Goal: Task Accomplishment & Management: Manage account settings

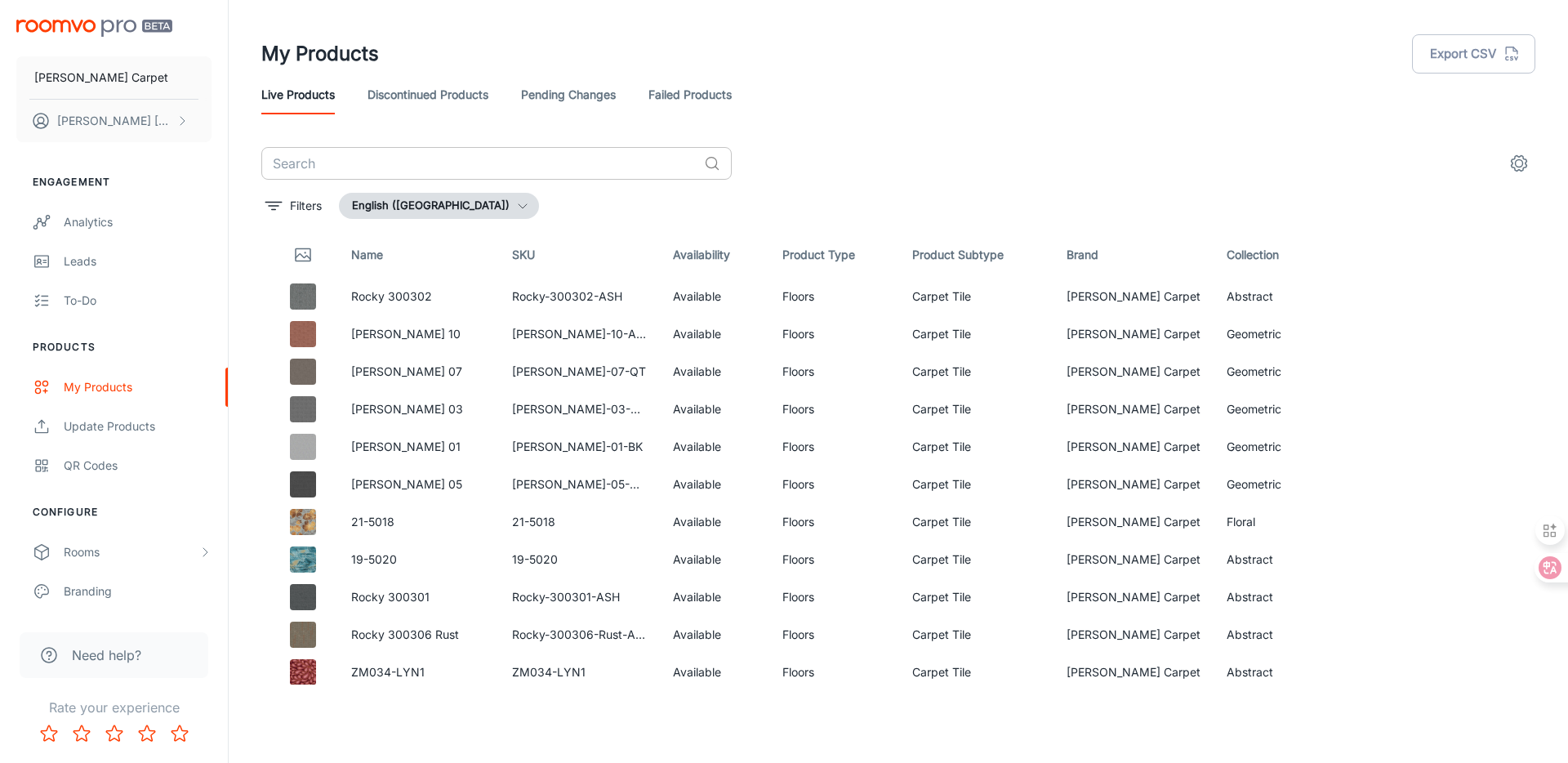
click at [426, 156] on input "text" at bounding box center [480, 163] width 436 height 33
click at [449, 210] on button "English ([GEOGRAPHIC_DATA])" at bounding box center [439, 206] width 200 height 26
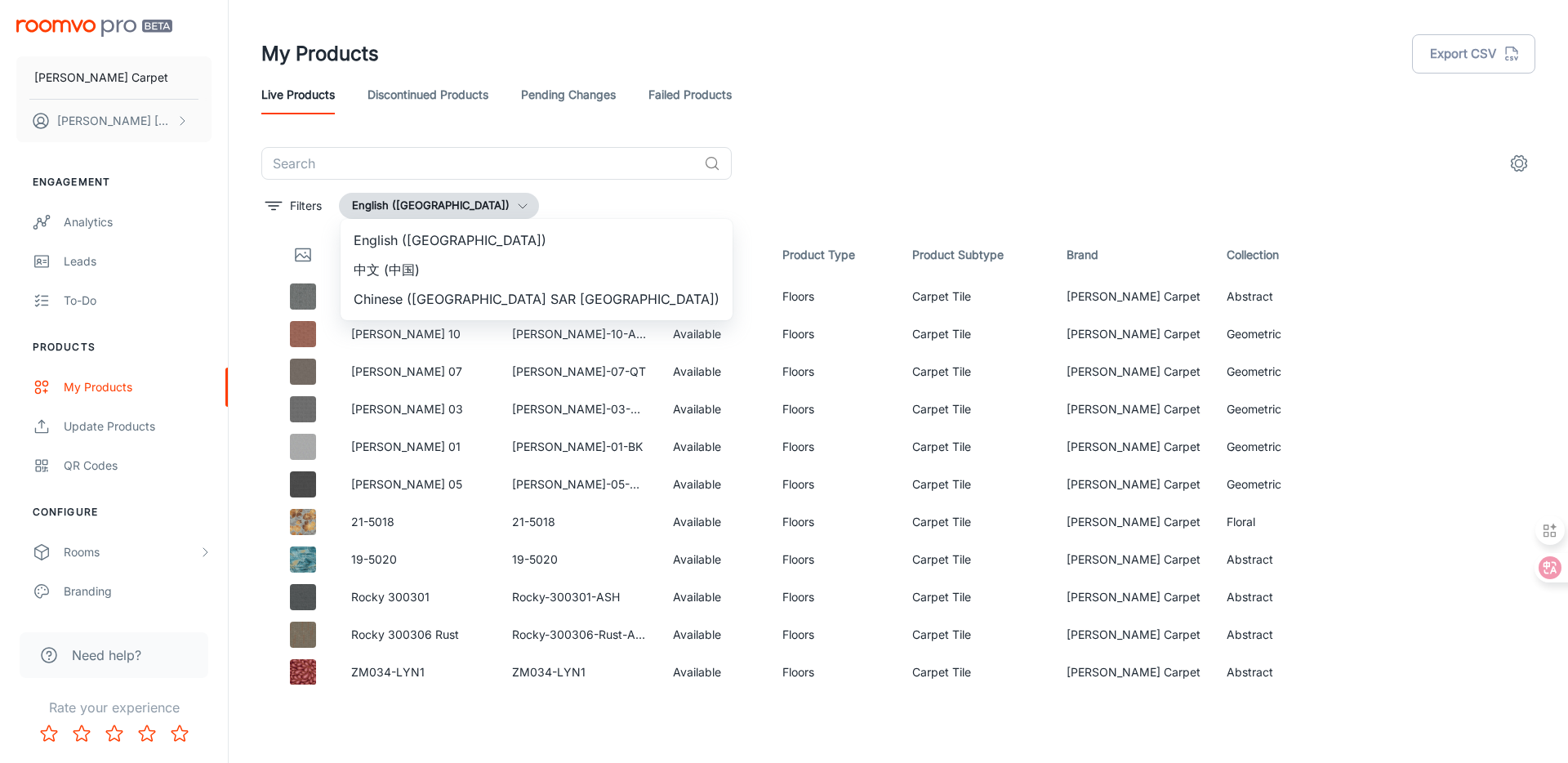
click at [288, 209] on div at bounding box center [784, 382] width 1568 height 763
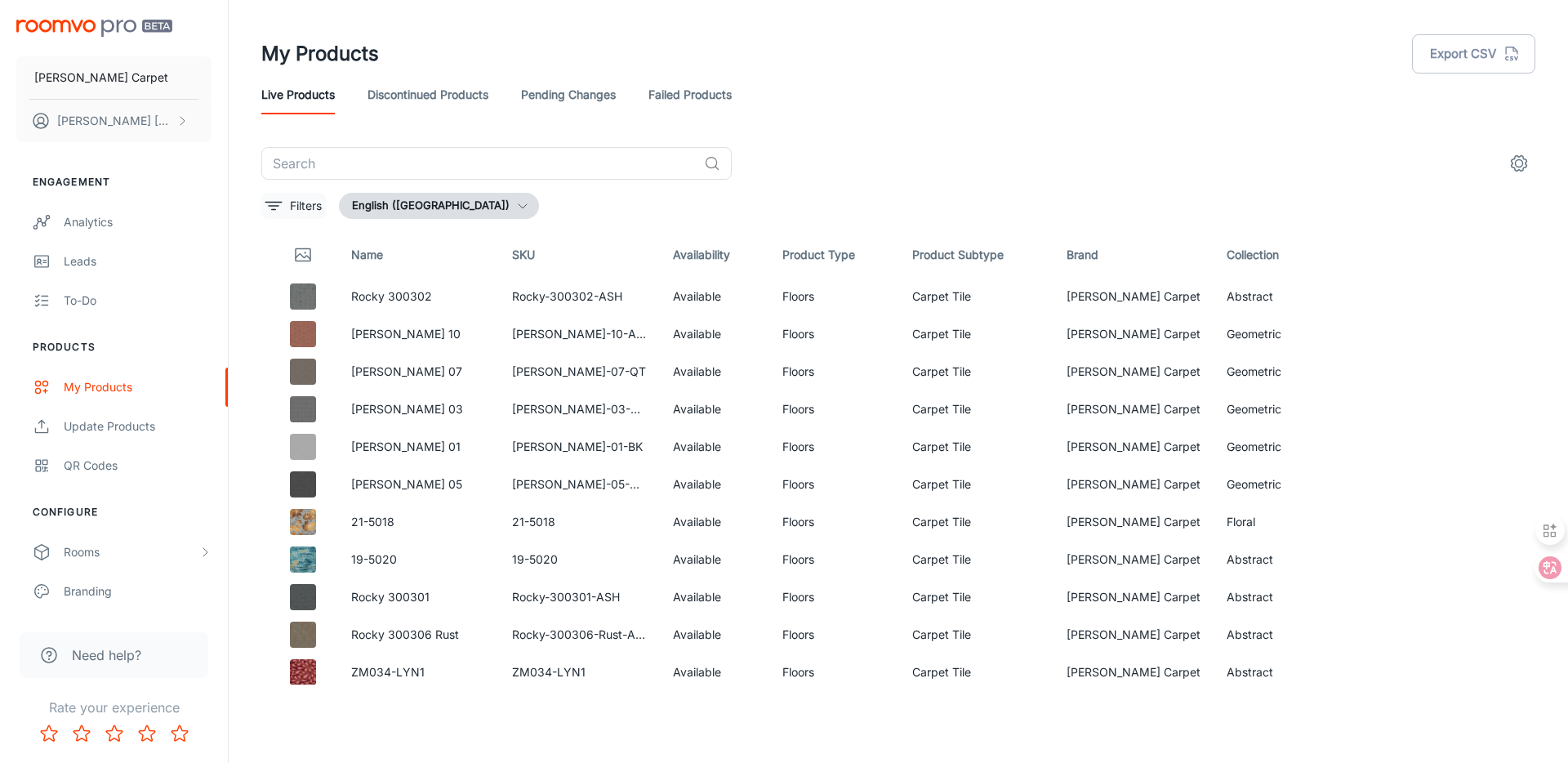
click at [281, 209] on icon "filter" at bounding box center [273, 206] width 19 height 19
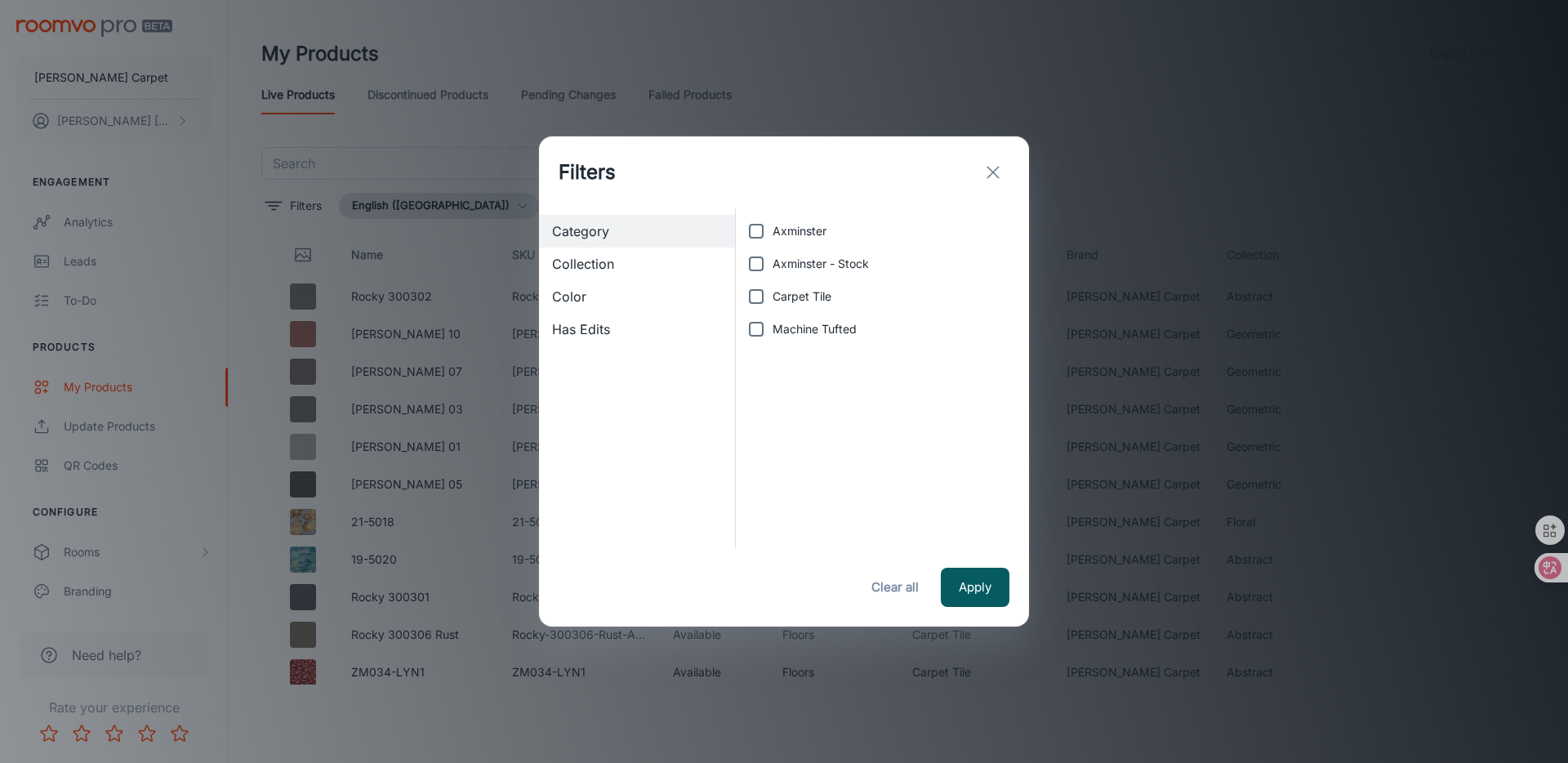
click at [643, 256] on span "Collection" at bounding box center [636, 263] width 170 height 19
click at [619, 285] on div "Color" at bounding box center [637, 296] width 196 height 33
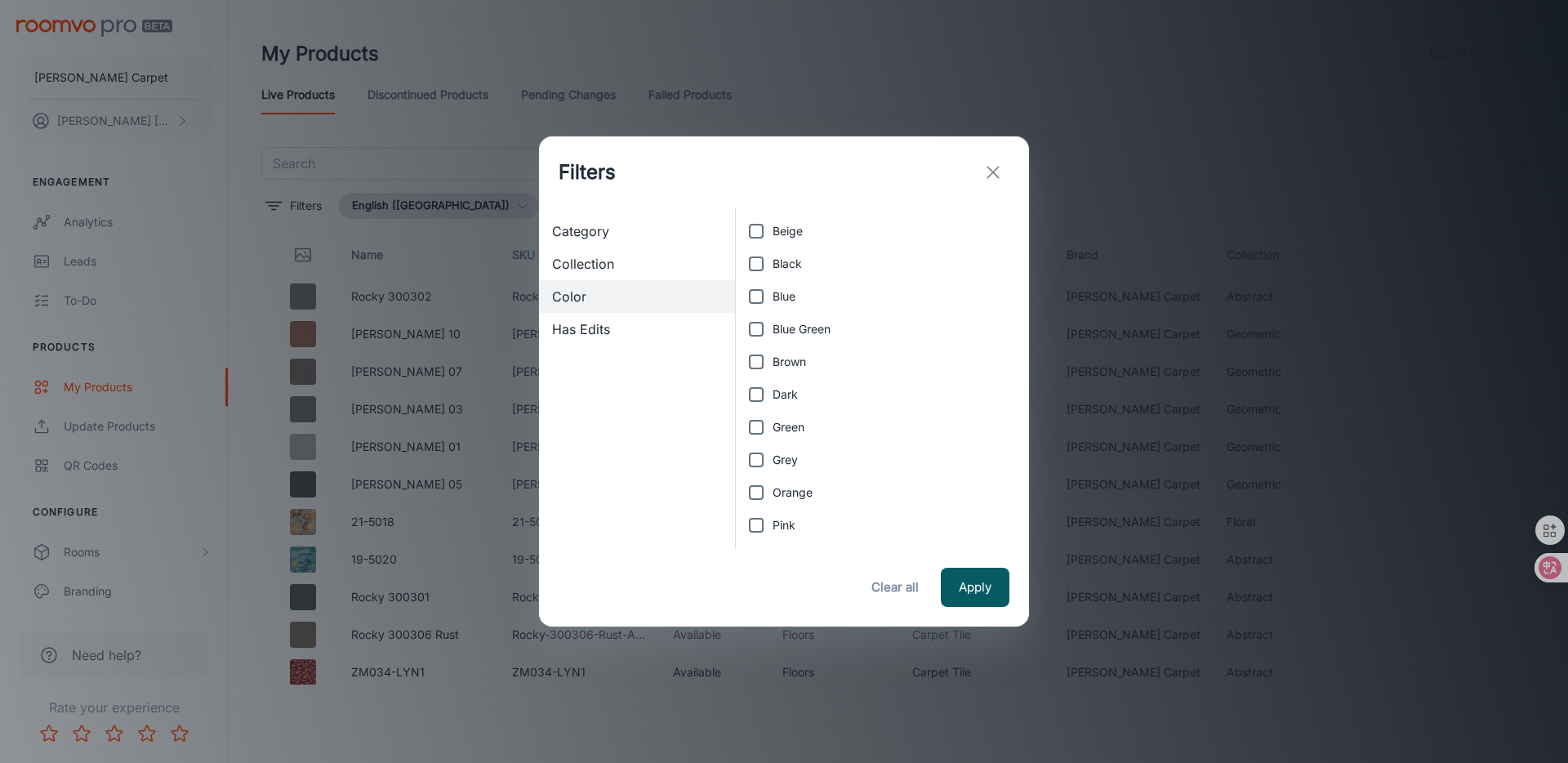
click at [624, 324] on span "Has Edits" at bounding box center [636, 329] width 170 height 19
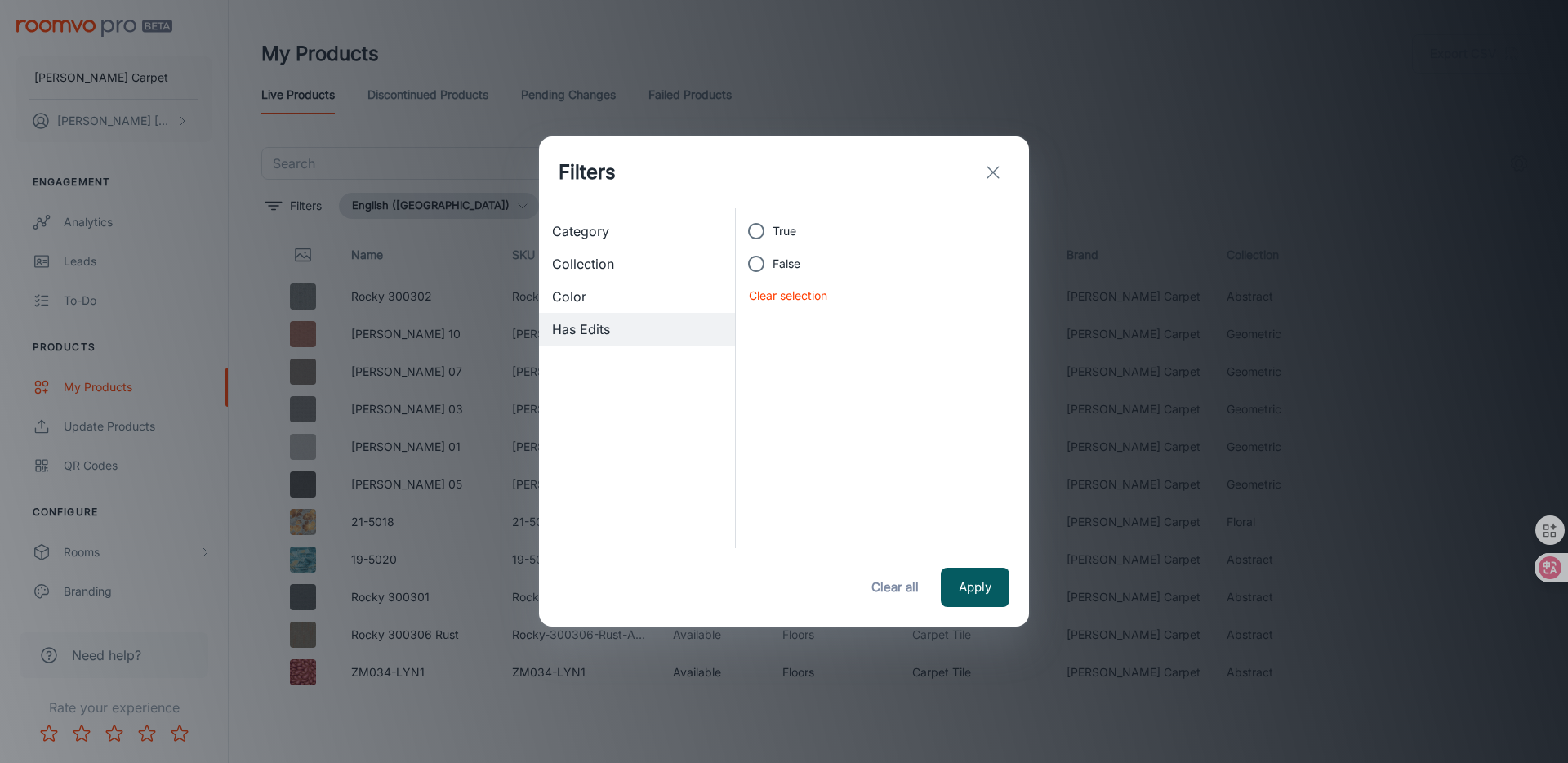
click at [665, 235] on span "Category" at bounding box center [636, 231] width 170 height 19
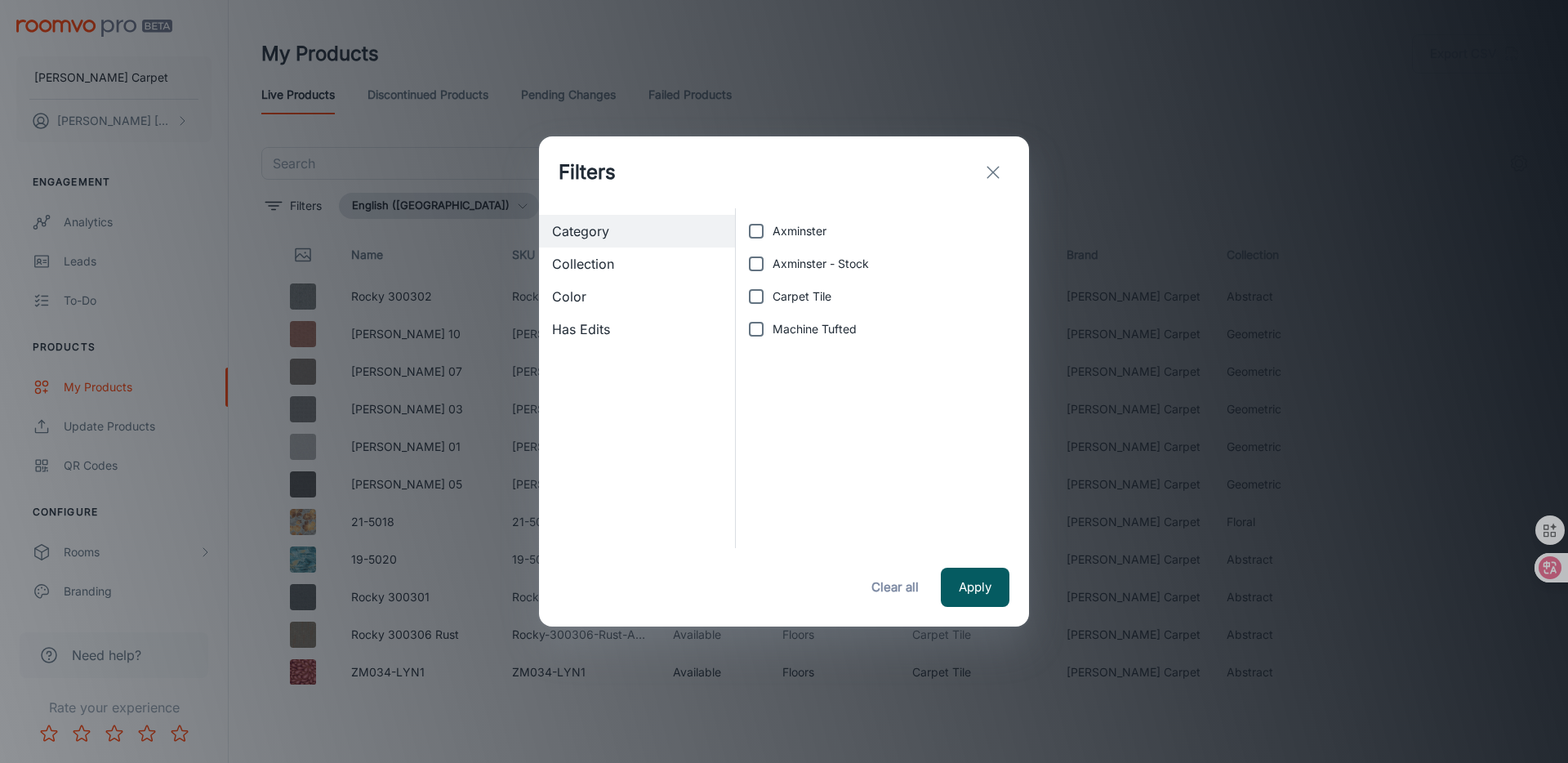
click at [987, 173] on icon "exit" at bounding box center [993, 172] width 19 height 19
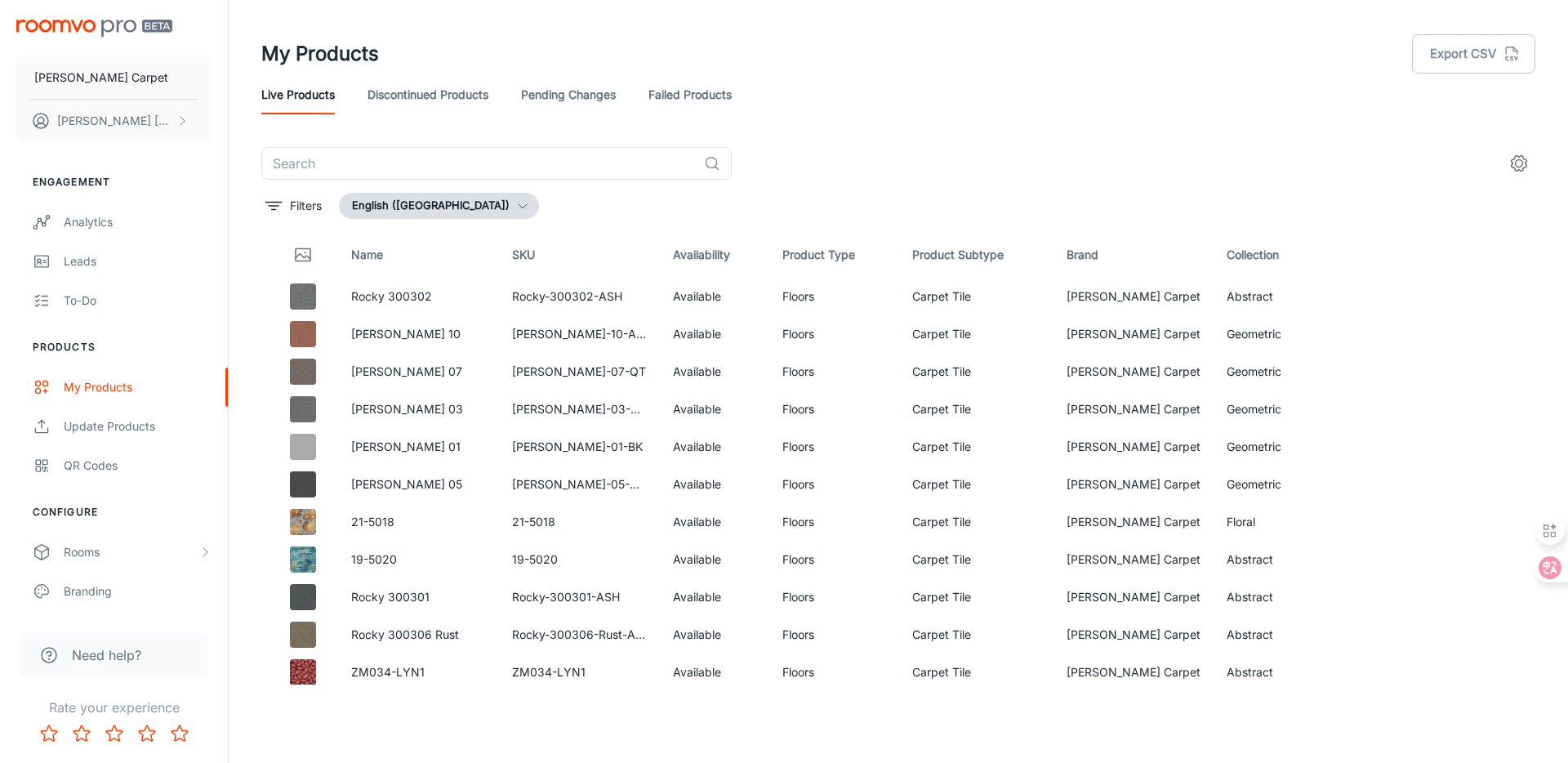
click at [417, 100] on link "Discontinued Products" at bounding box center [428, 94] width 121 height 39
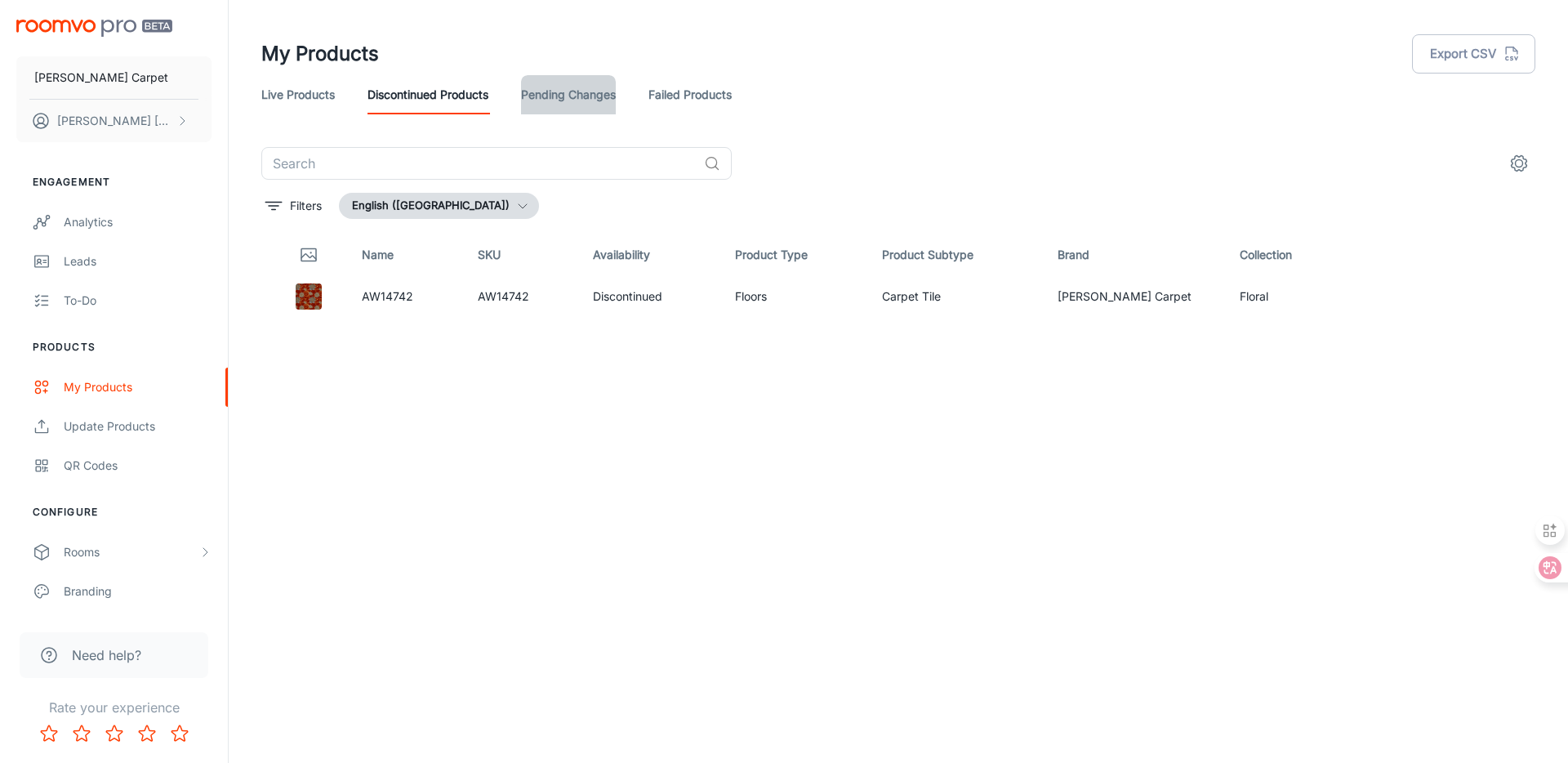
click at [551, 98] on link "Pending Changes" at bounding box center [568, 94] width 95 height 39
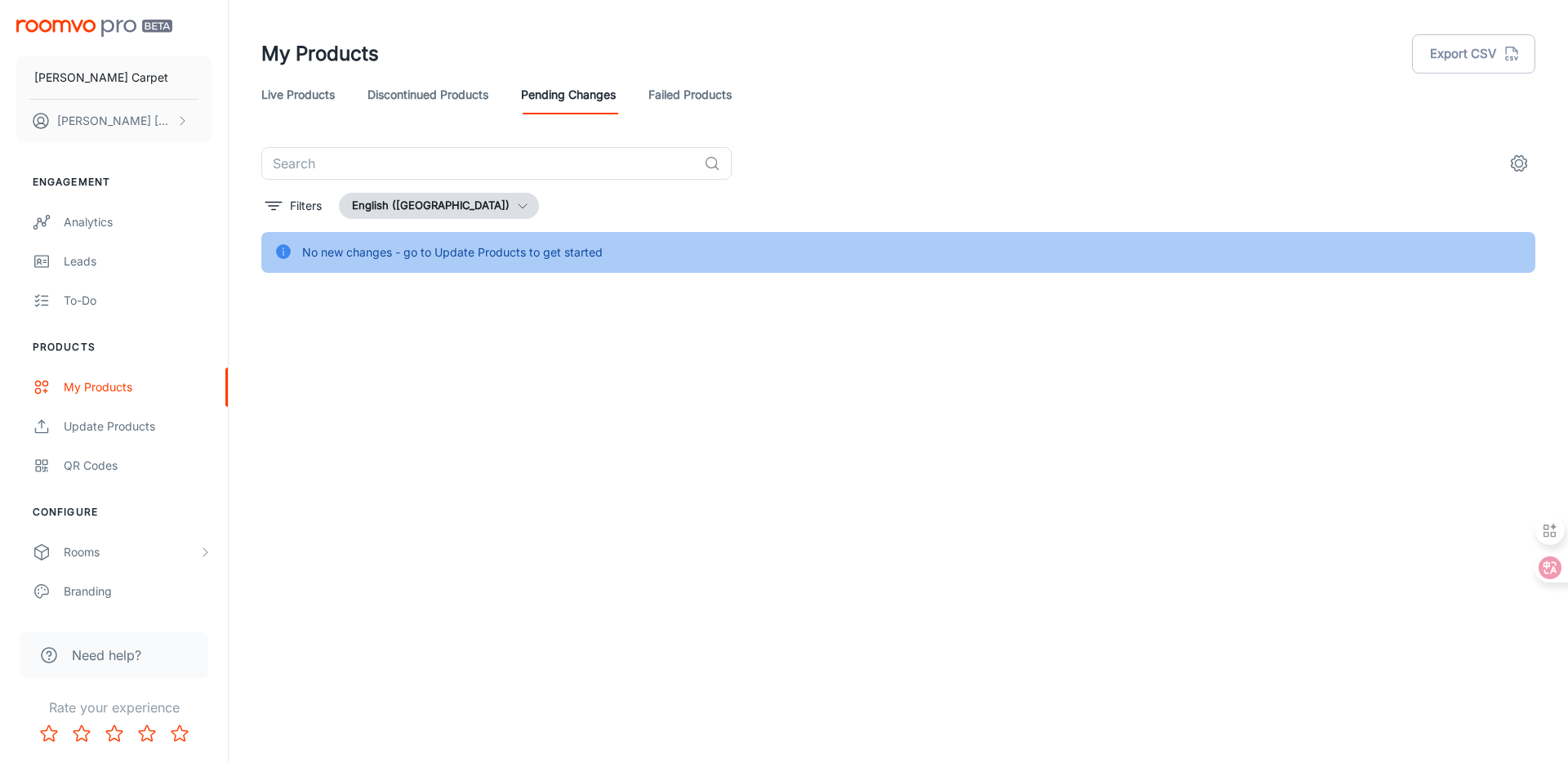
click at [690, 91] on link "Failed Products" at bounding box center [690, 94] width 84 height 39
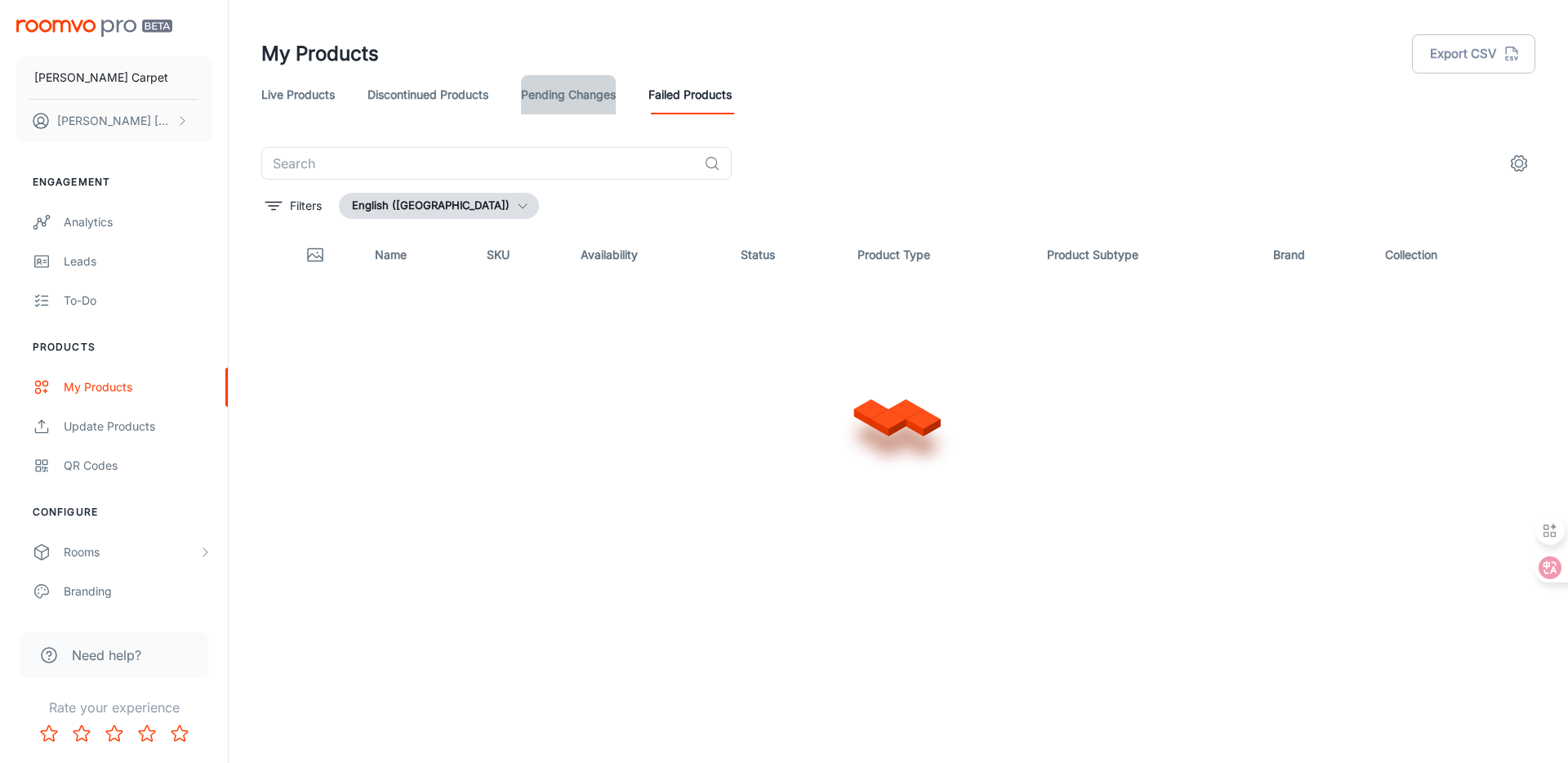
click at [592, 91] on link "Pending Changes" at bounding box center [568, 94] width 95 height 39
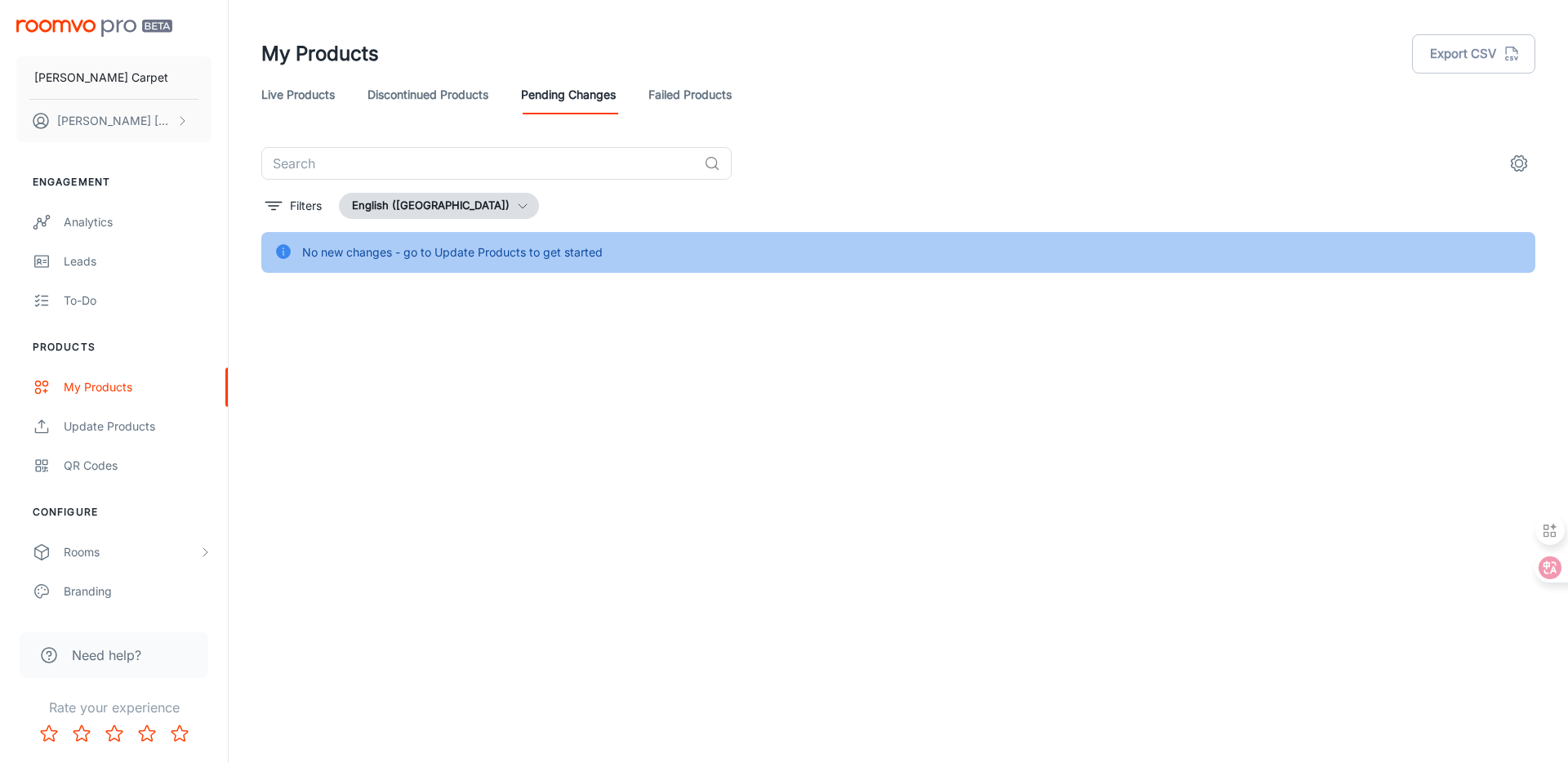
click at [293, 86] on link "Live Products" at bounding box center [298, 94] width 73 height 39
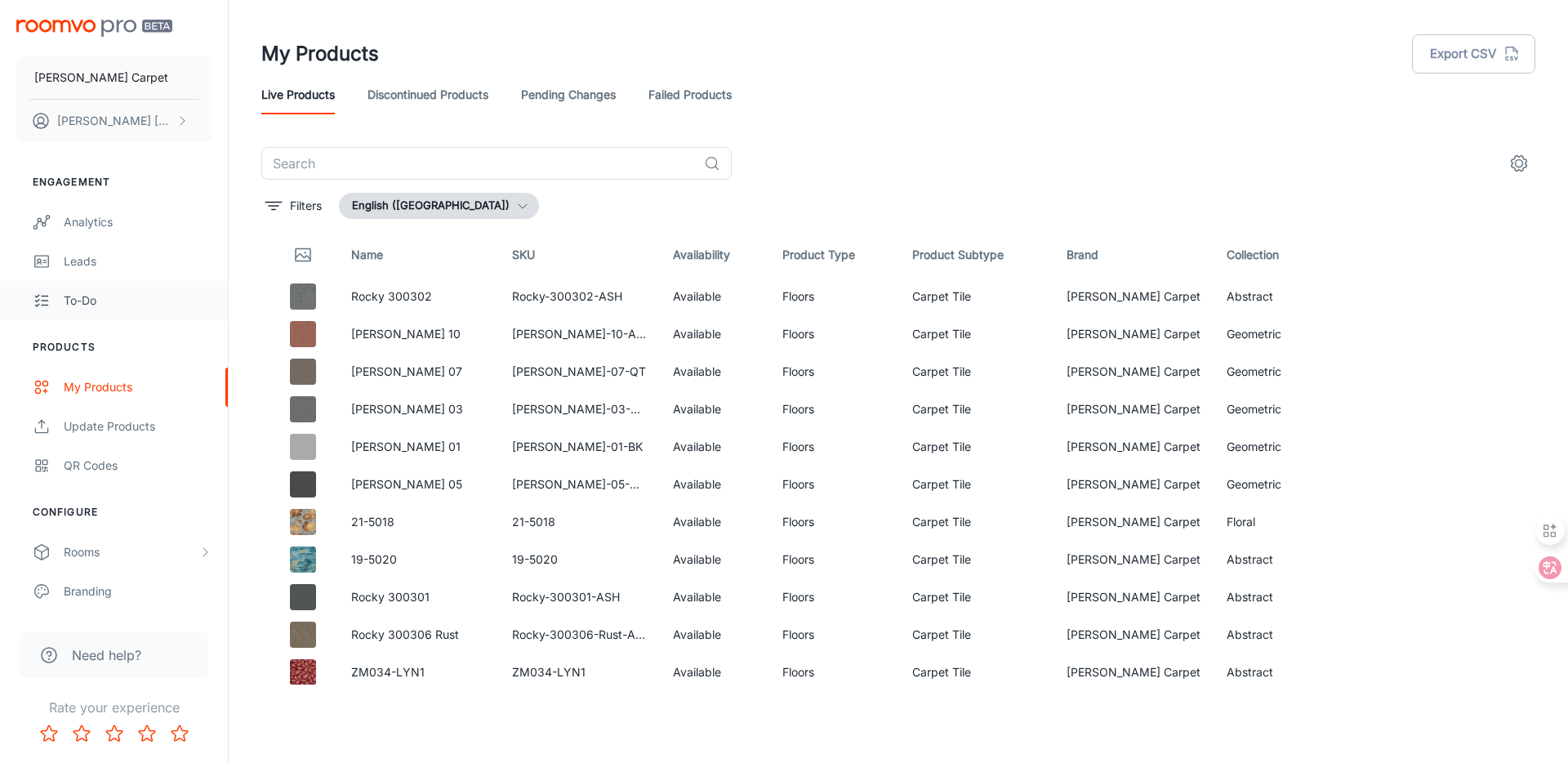
click at [123, 304] on div "To-do" at bounding box center [137, 300] width 148 height 18
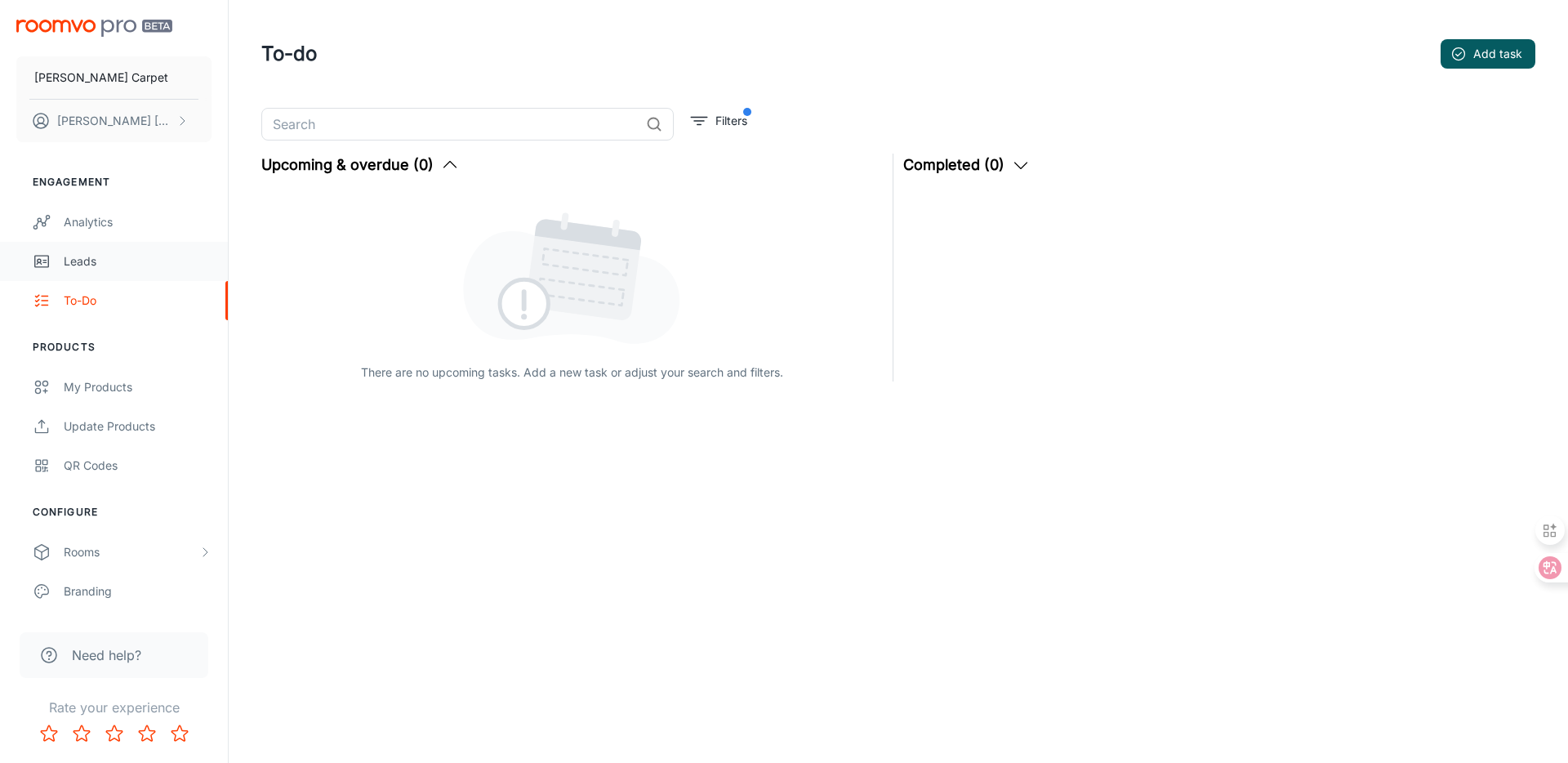
click at [171, 259] on div "Leads" at bounding box center [137, 261] width 148 height 18
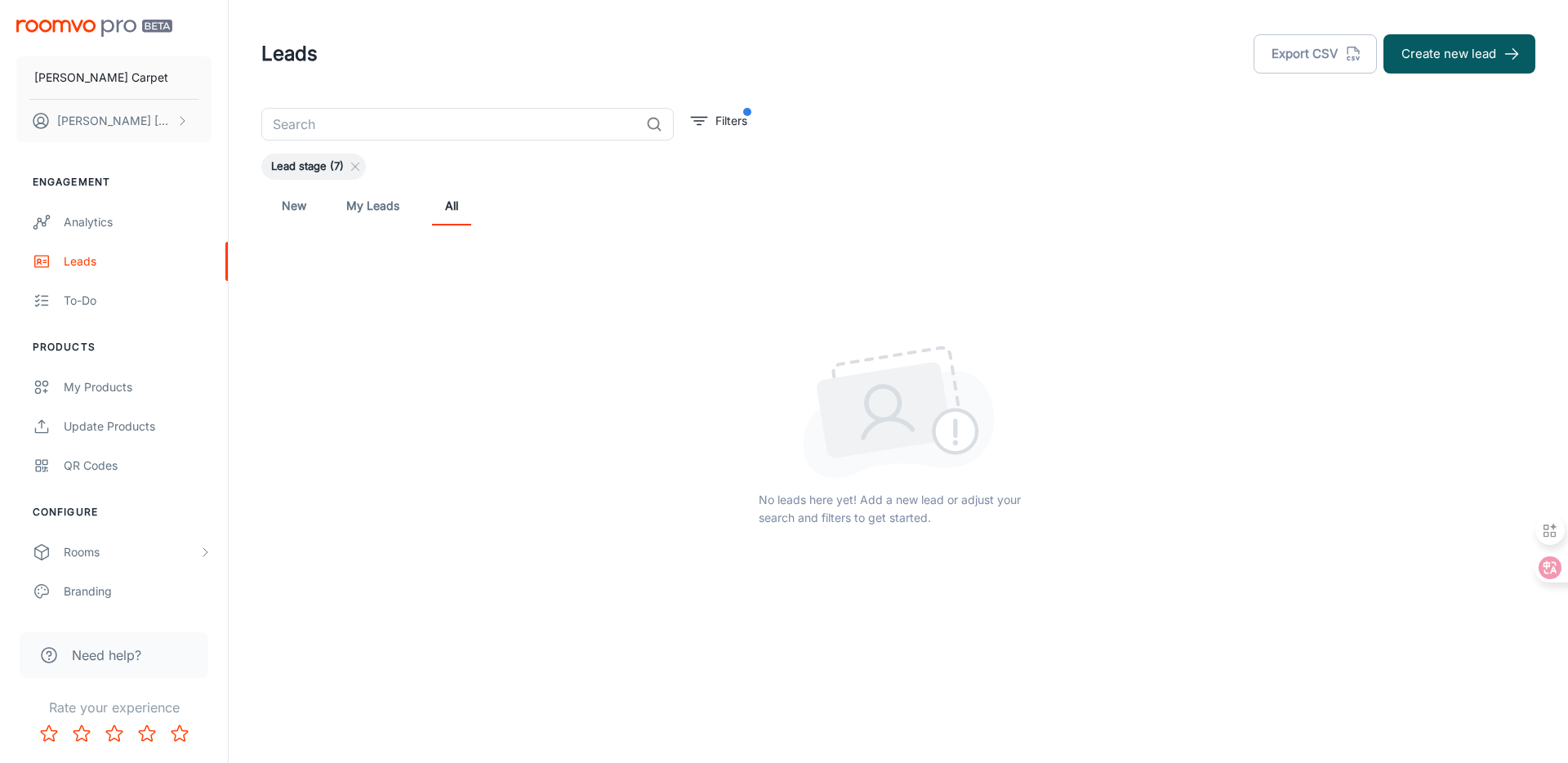
click at [162, 218] on div "Analytics" at bounding box center [137, 222] width 148 height 18
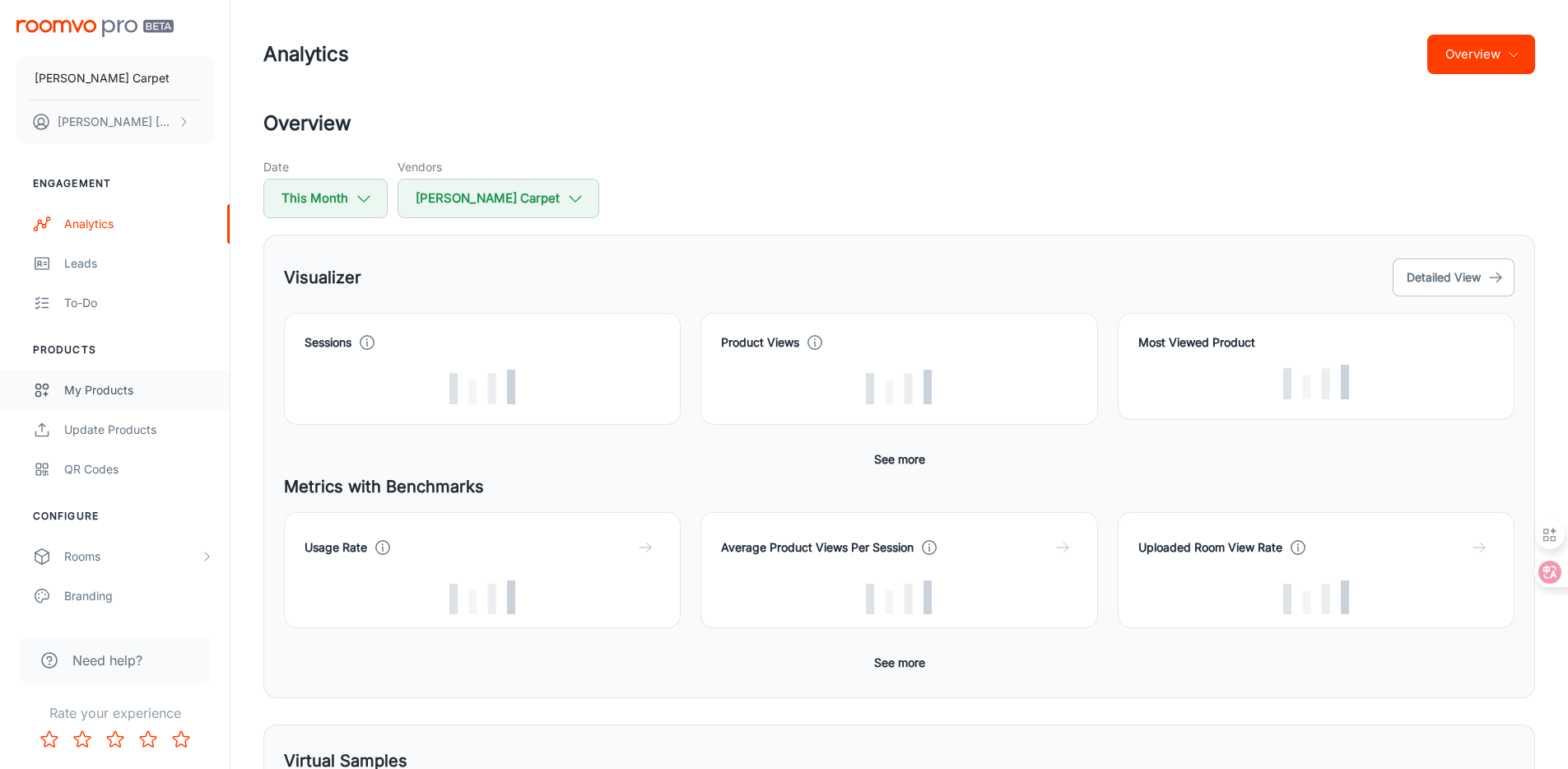
click at [167, 391] on div "My Products" at bounding box center [138, 389] width 149 height 18
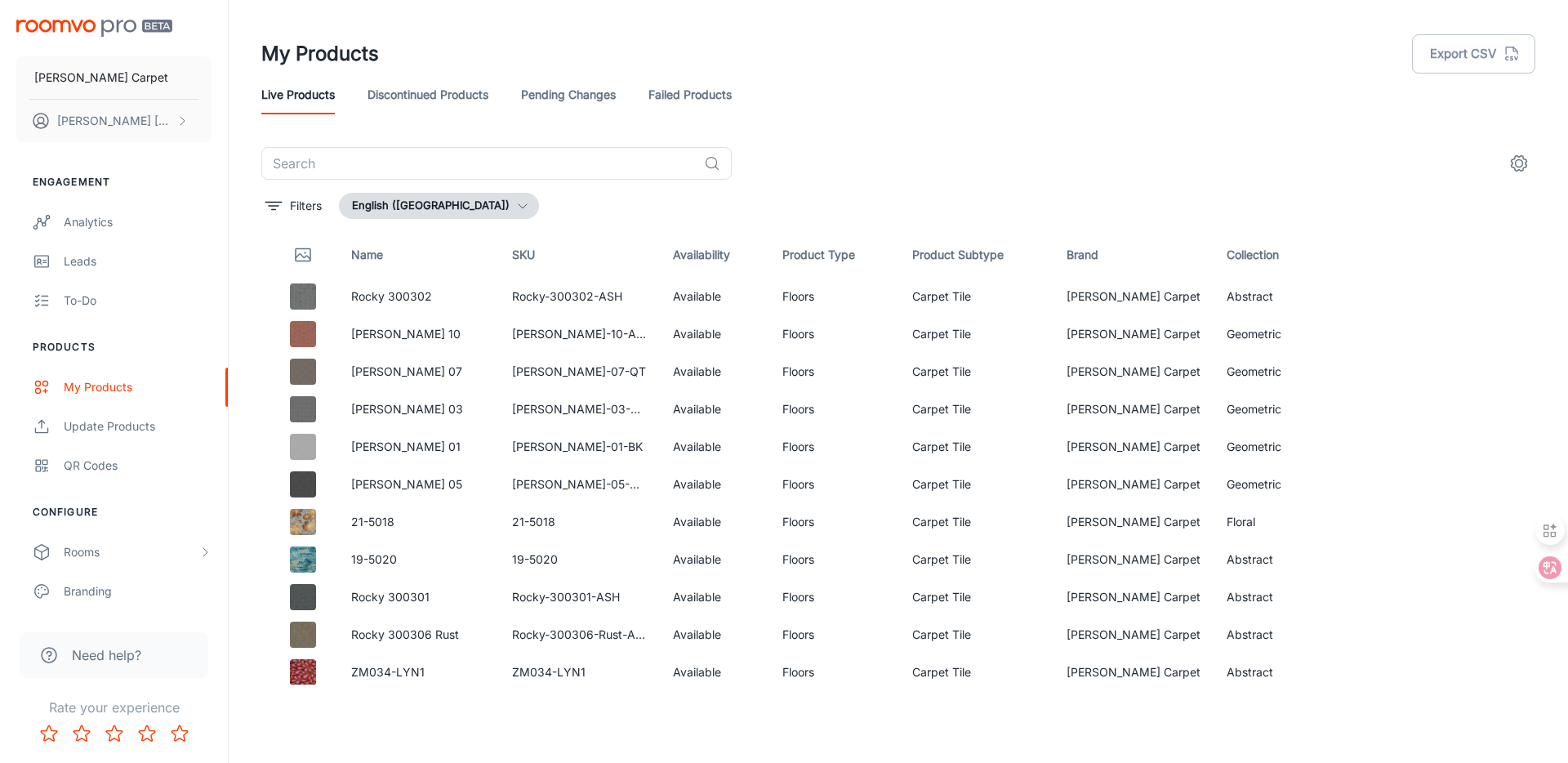
click at [1521, 156] on icon "settings" at bounding box center [1520, 163] width 15 height 15
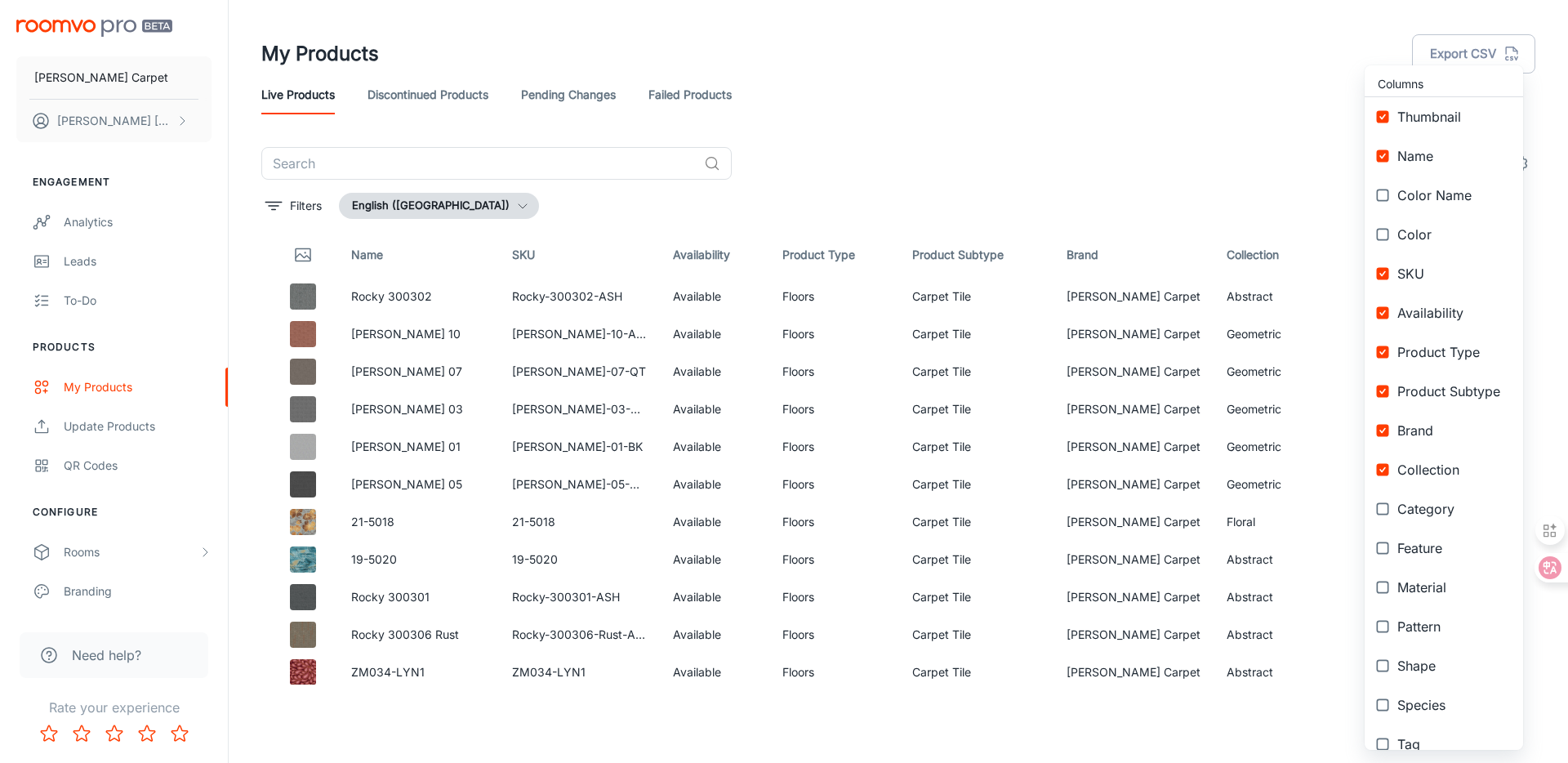
scroll to position [138, 0]
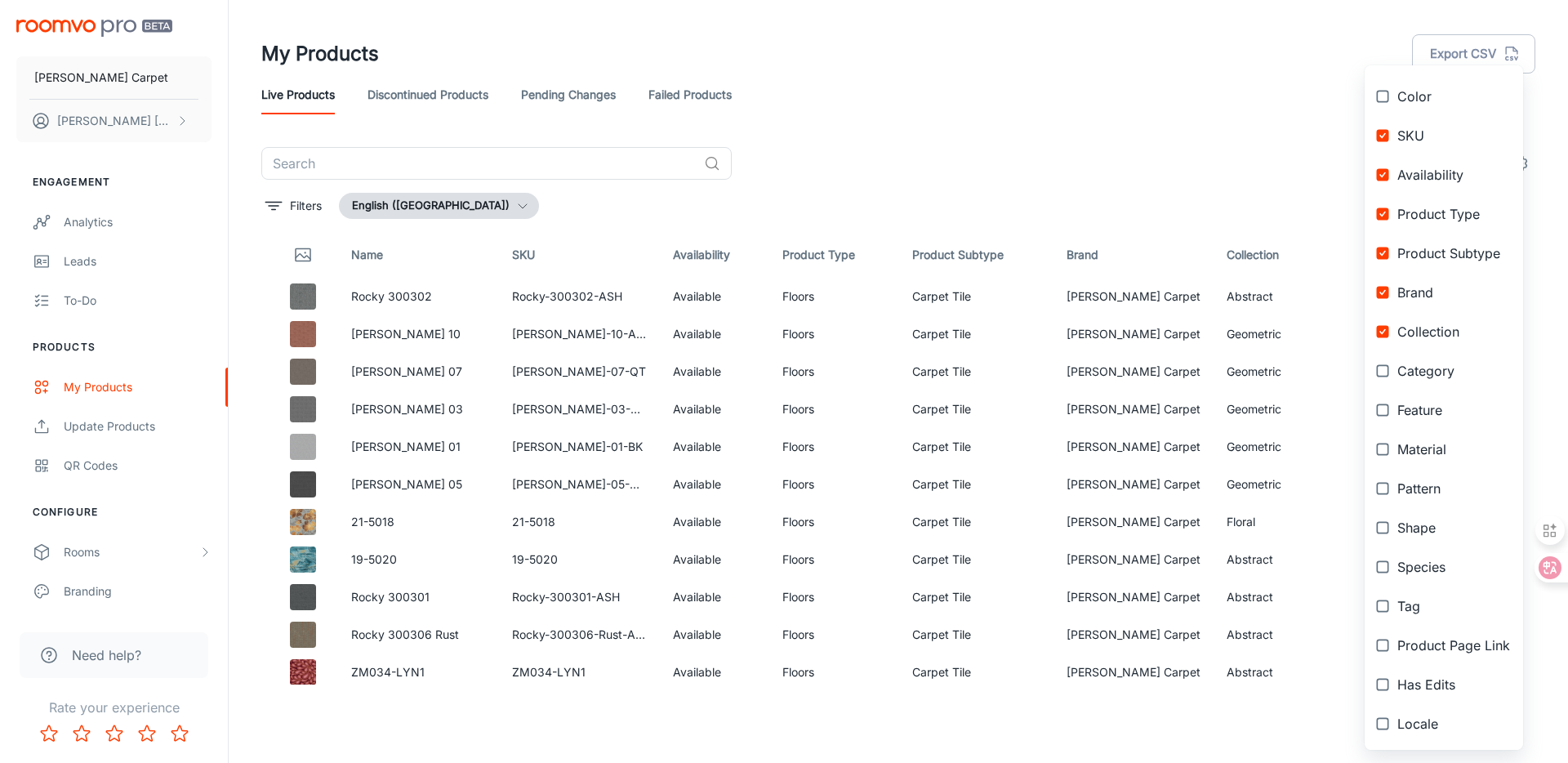
click at [1459, 483] on span "Pattern" at bounding box center [1454, 488] width 112 height 19
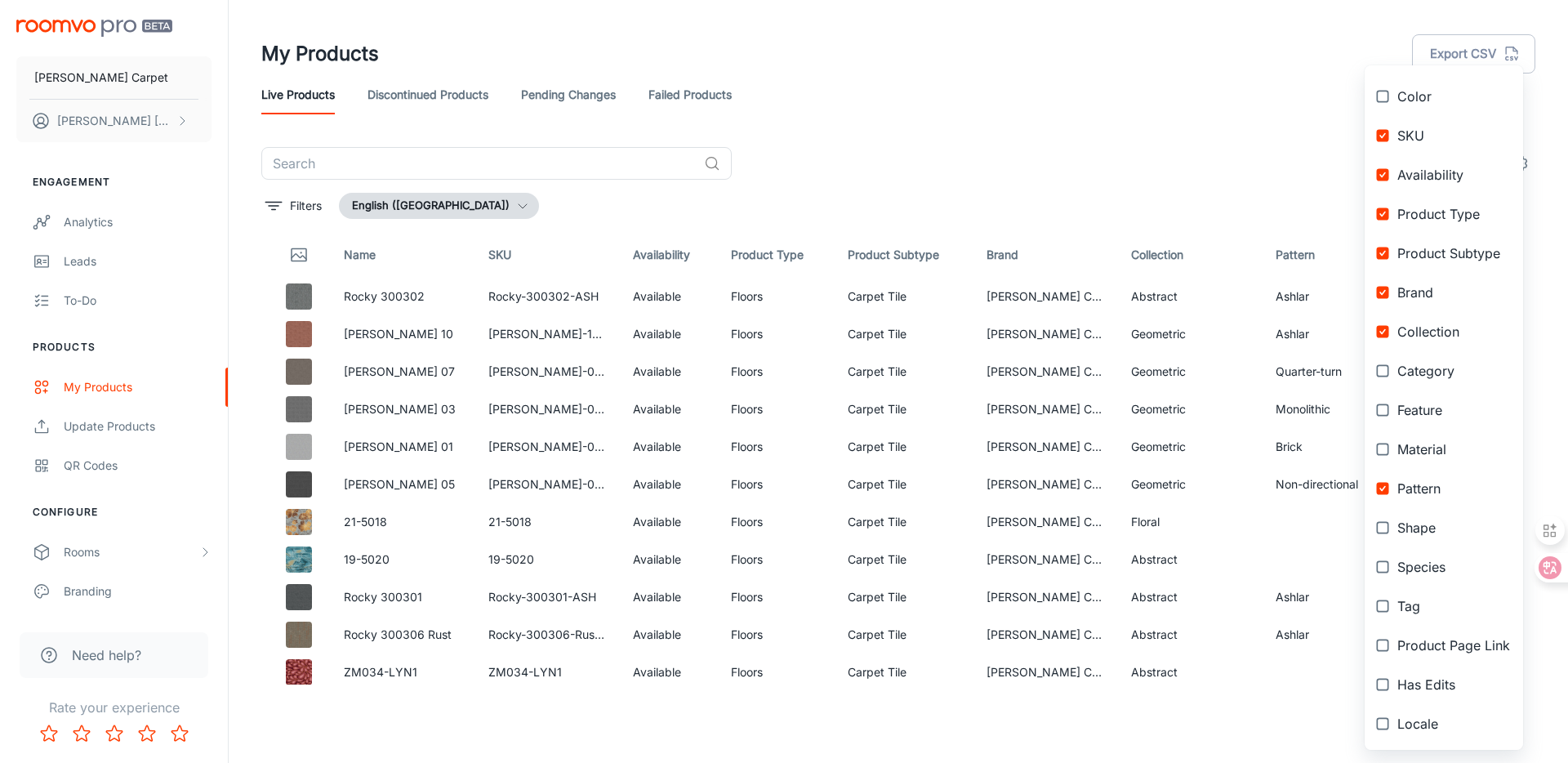
click at [1409, 489] on span "Pattern" at bounding box center [1454, 488] width 112 height 19
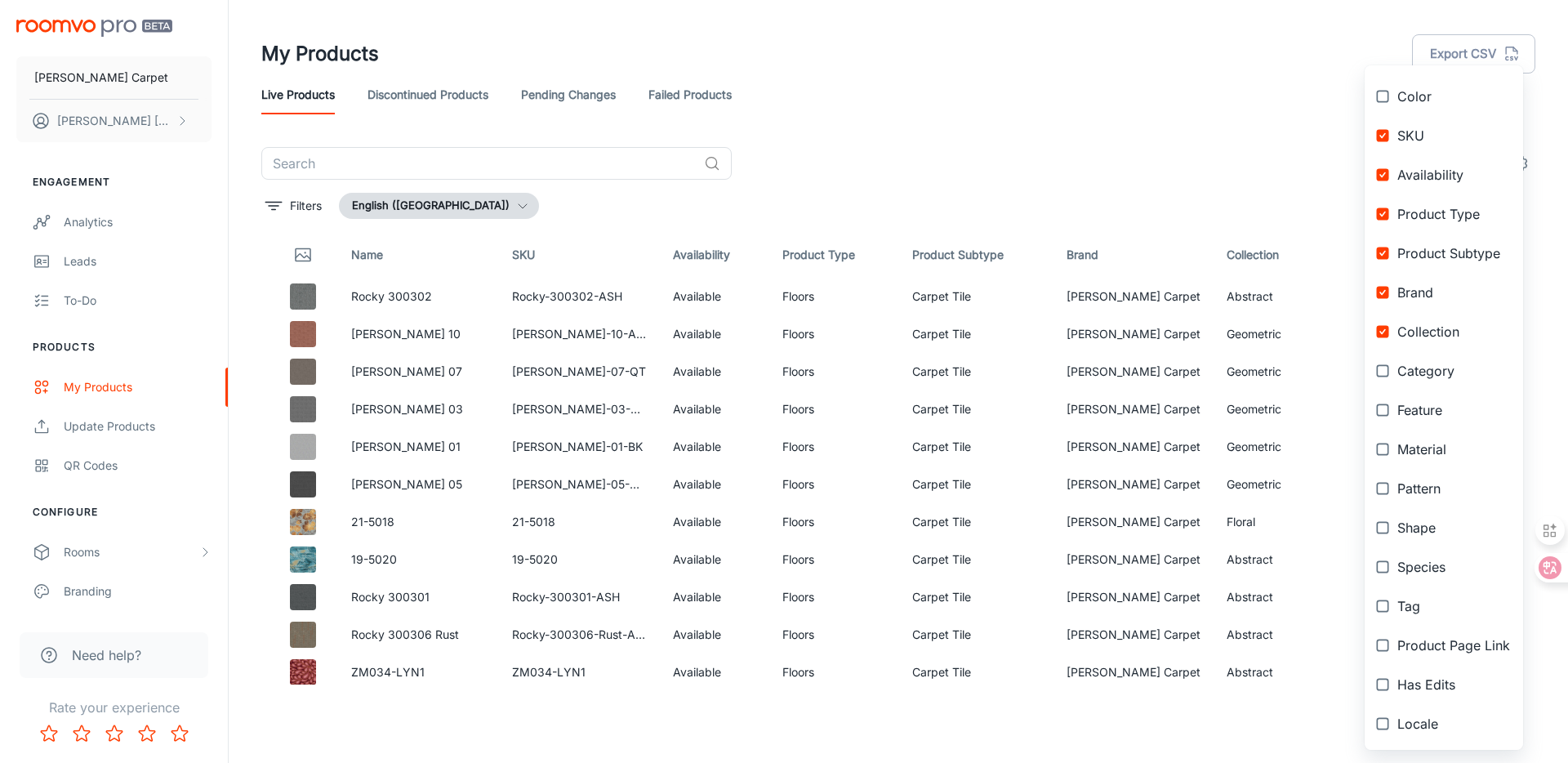
click at [1409, 489] on span "Pattern" at bounding box center [1454, 488] width 112 height 19
checkbox input "true"
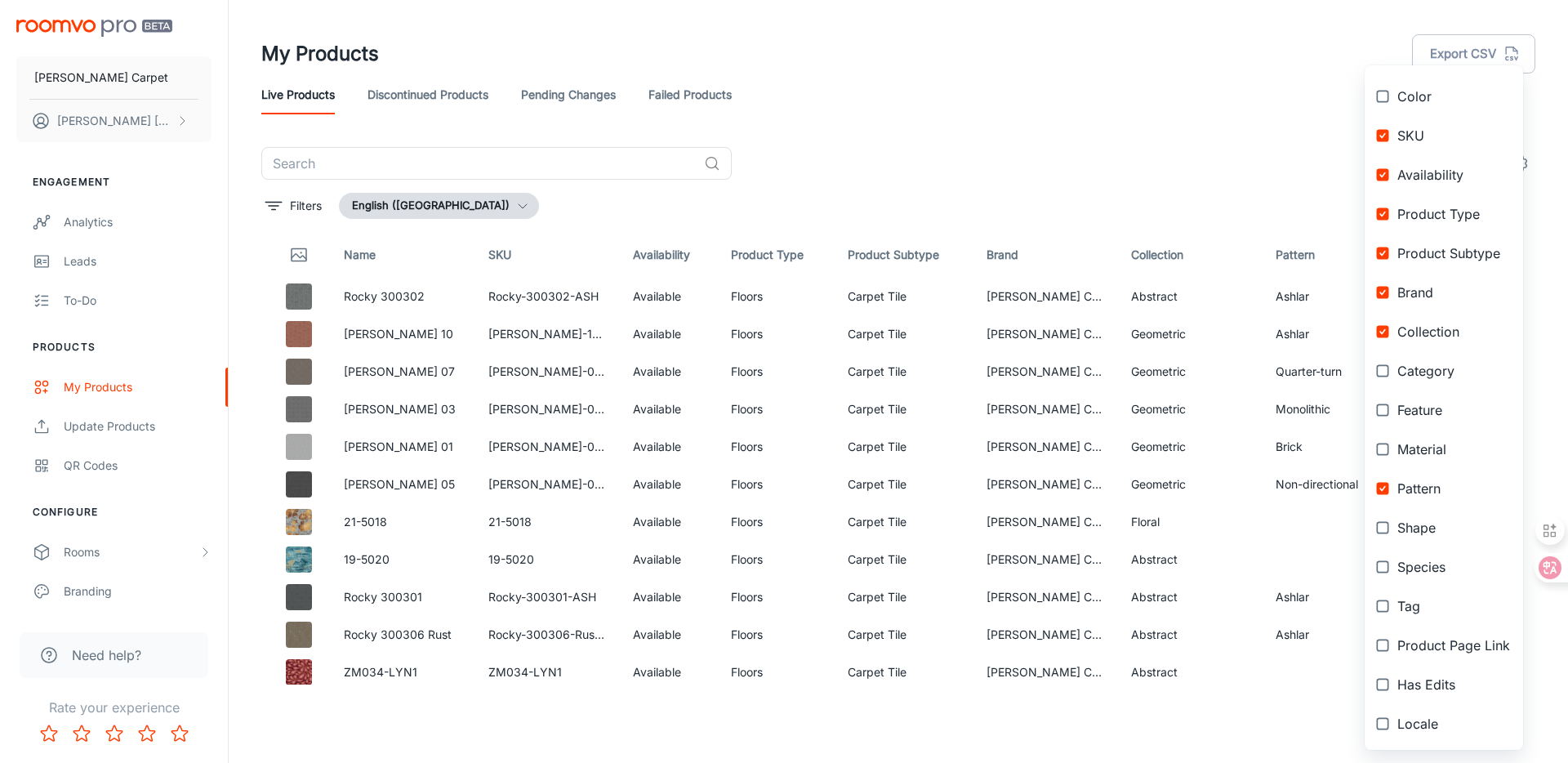
click at [1142, 124] on div at bounding box center [784, 382] width 1568 height 763
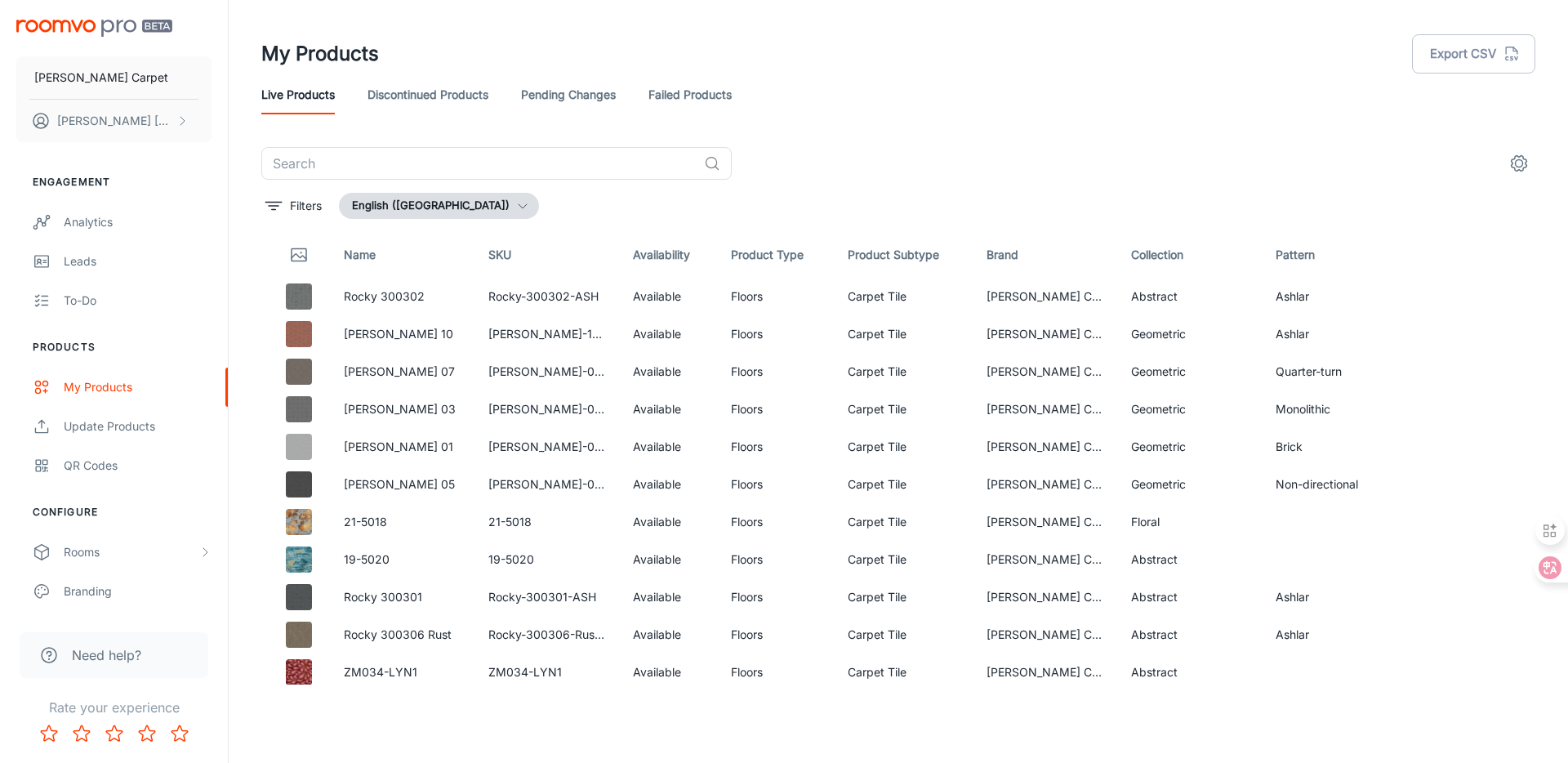
click at [1516, 165] on circle "settings" at bounding box center [1520, 164] width 8 height 8
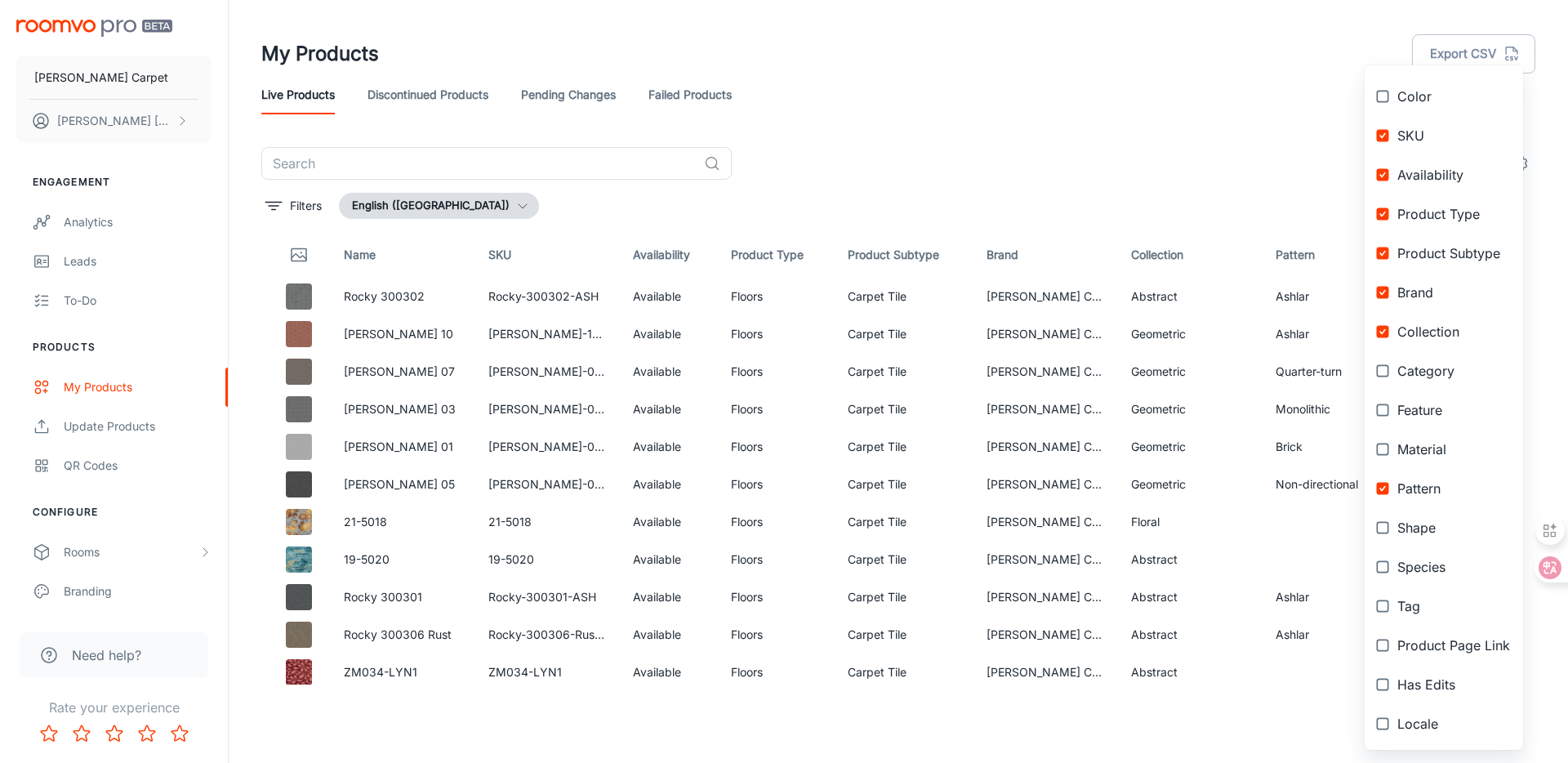
scroll to position [0, 0]
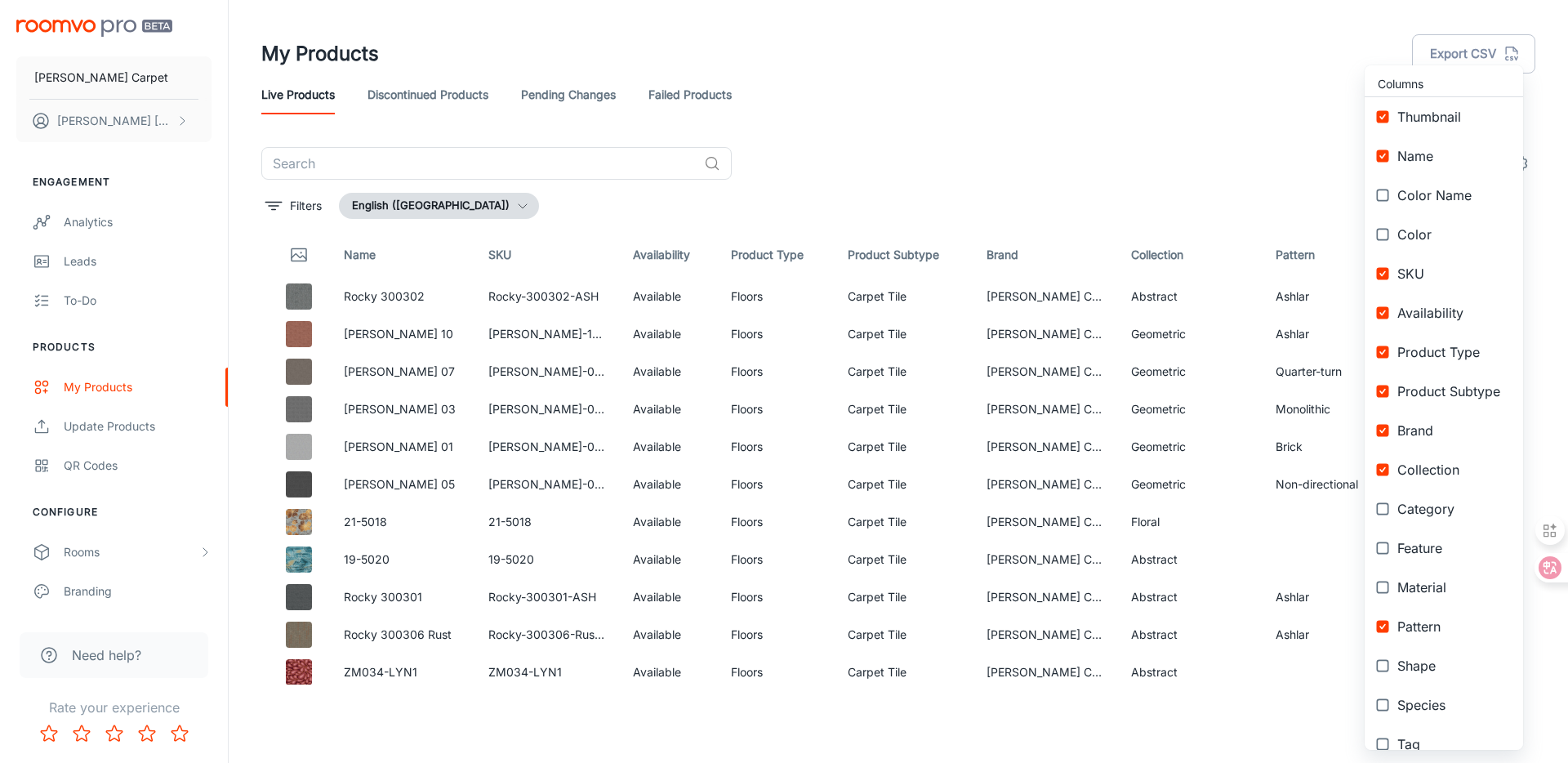
click at [1411, 188] on span "Color Name" at bounding box center [1454, 195] width 112 height 19
checkbox input "true"
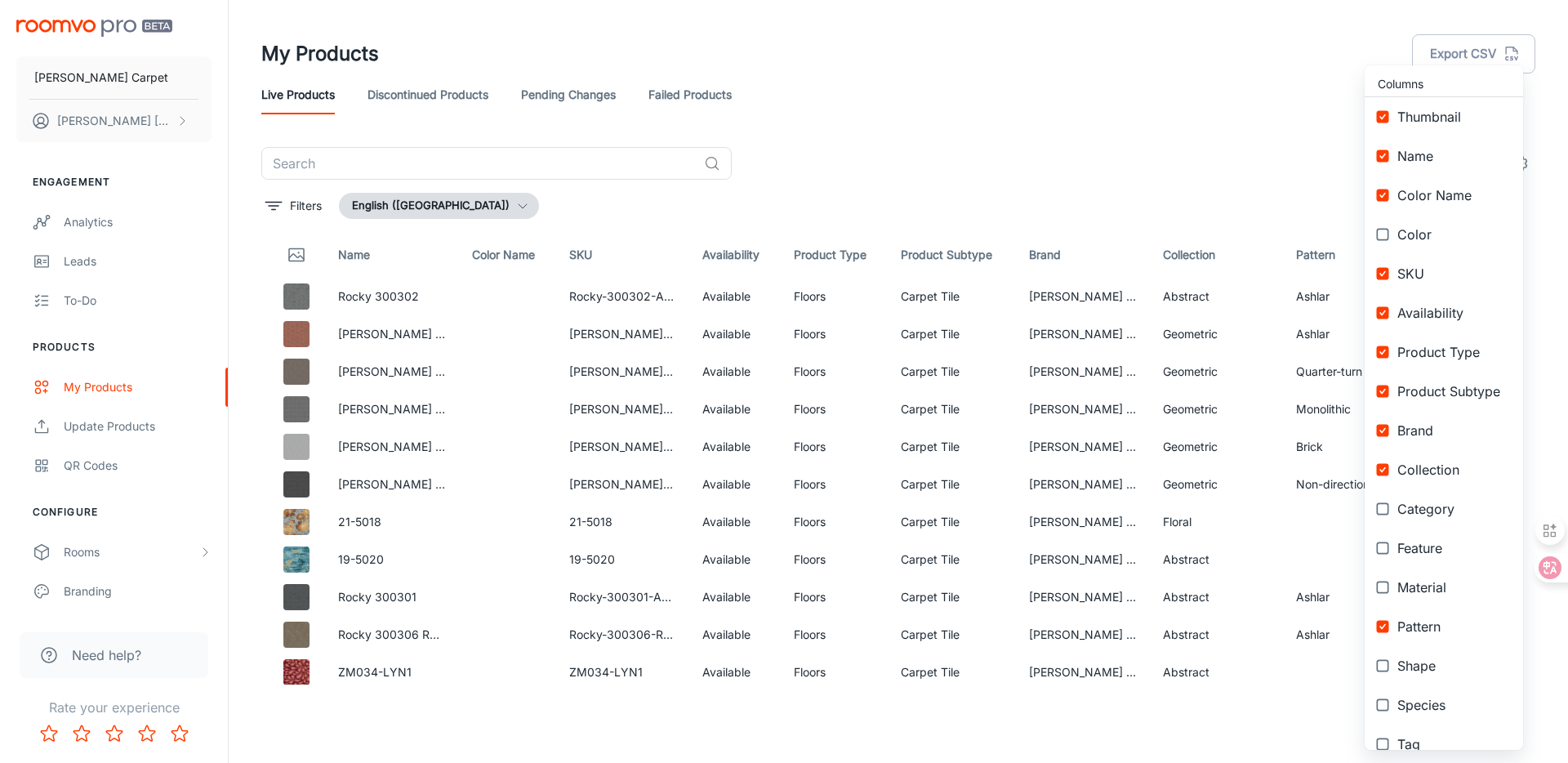
click at [1418, 233] on span "Color" at bounding box center [1454, 234] width 112 height 19
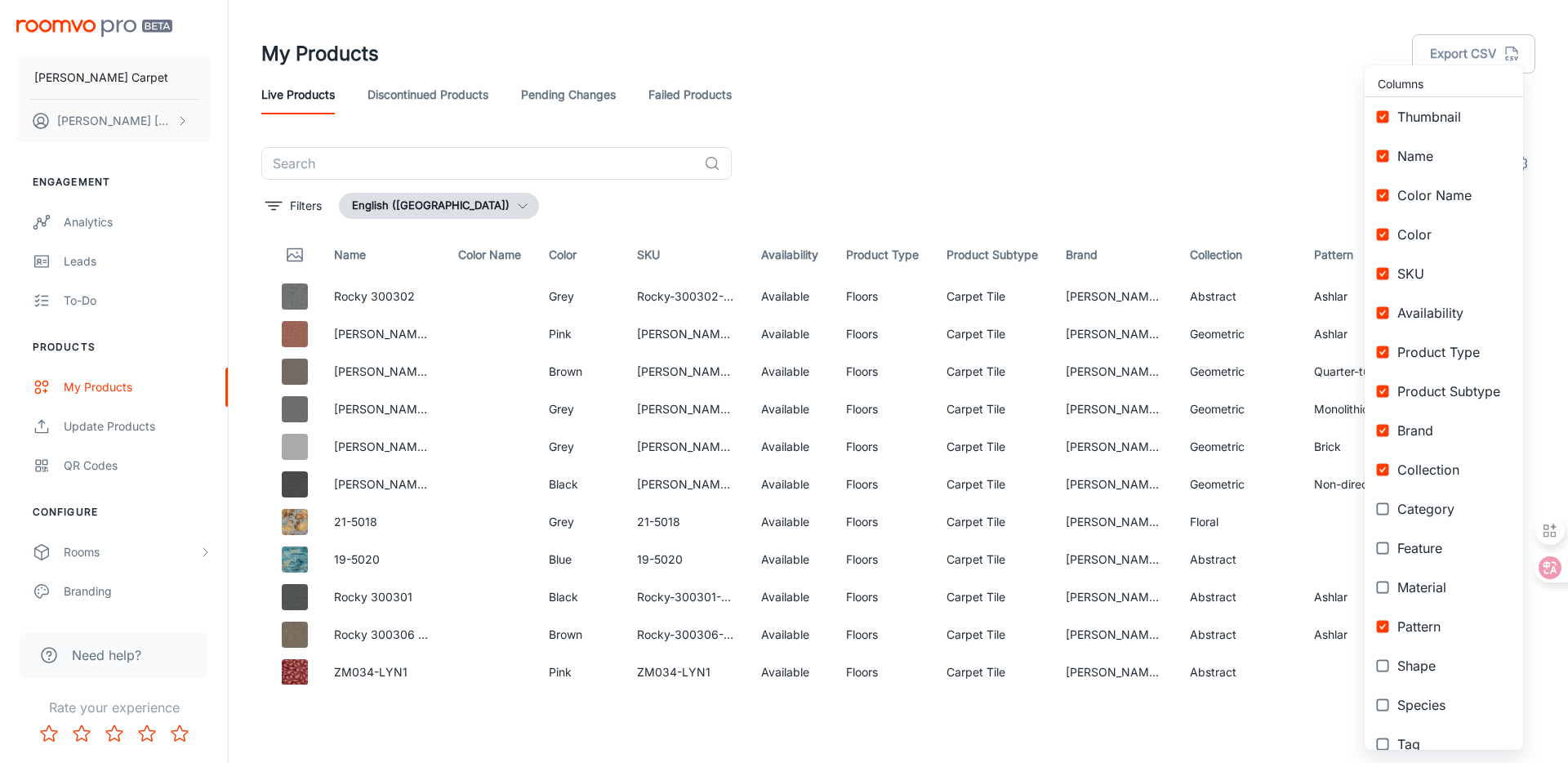
click at [1423, 226] on span "Color" at bounding box center [1454, 234] width 112 height 19
checkbox input "false"
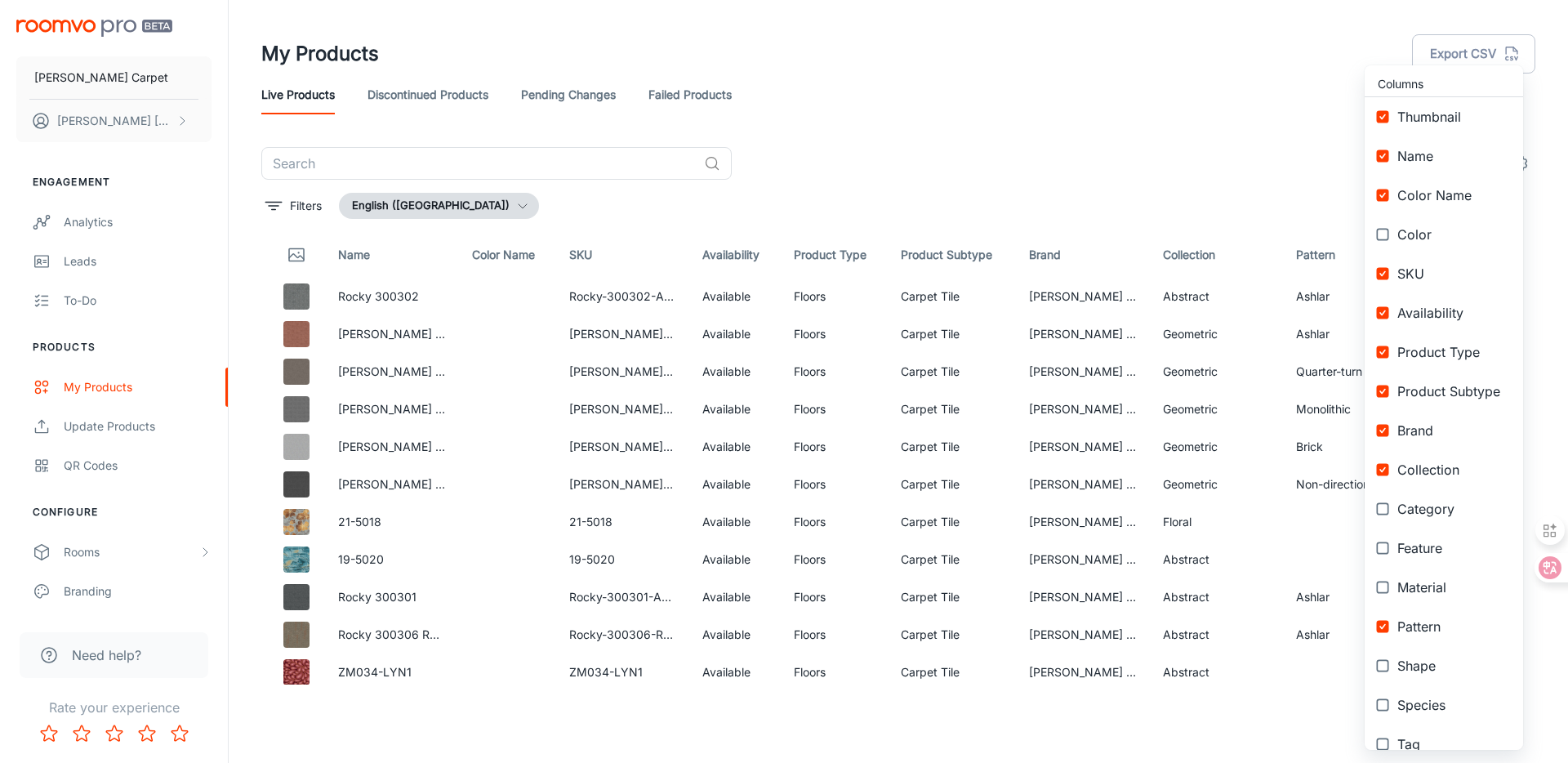
click at [1435, 193] on span "Color Name" at bounding box center [1454, 195] width 112 height 19
checkbox input "false"
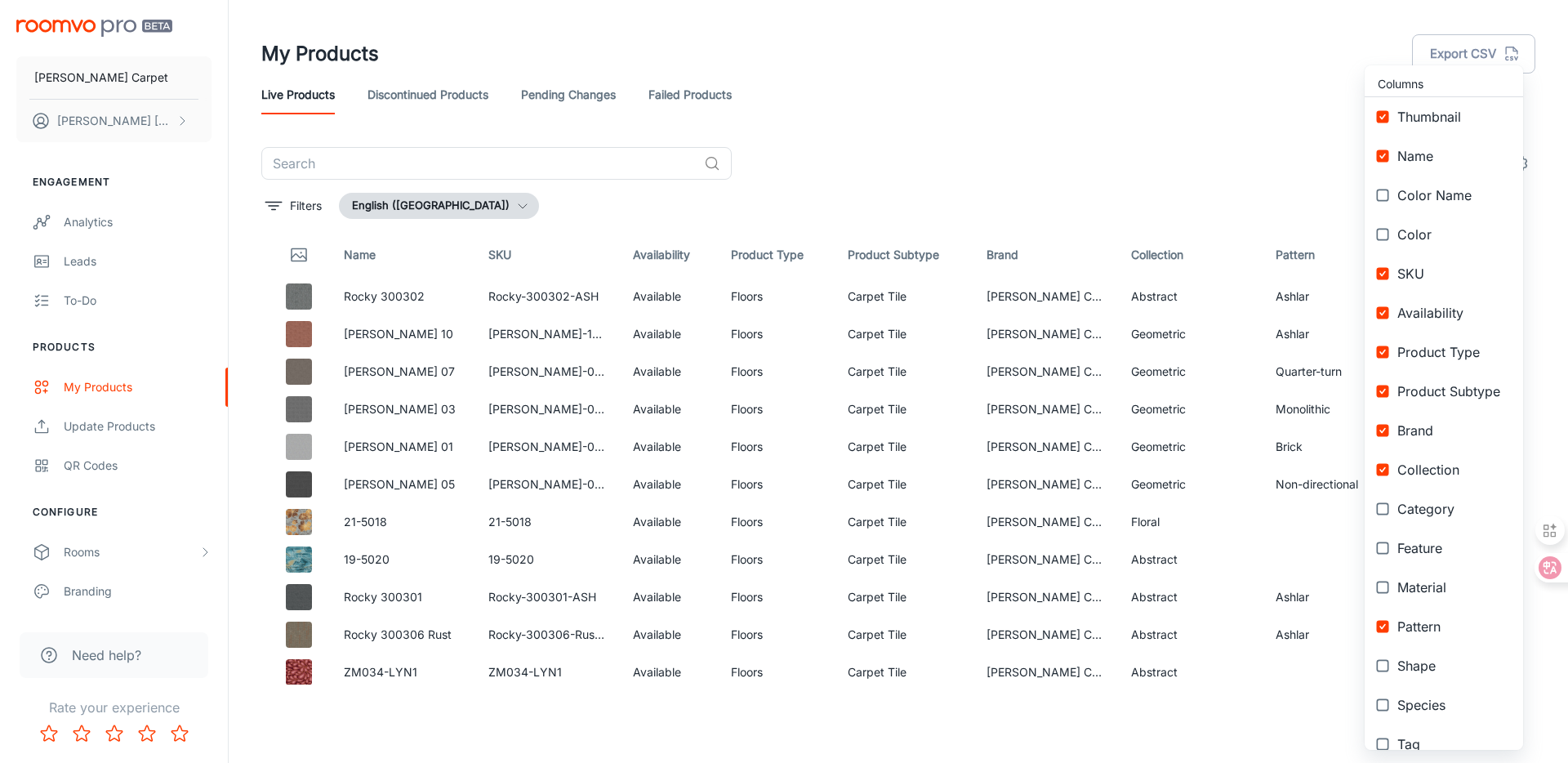
click at [1439, 508] on span "Category" at bounding box center [1454, 508] width 112 height 19
checkbox input "true"
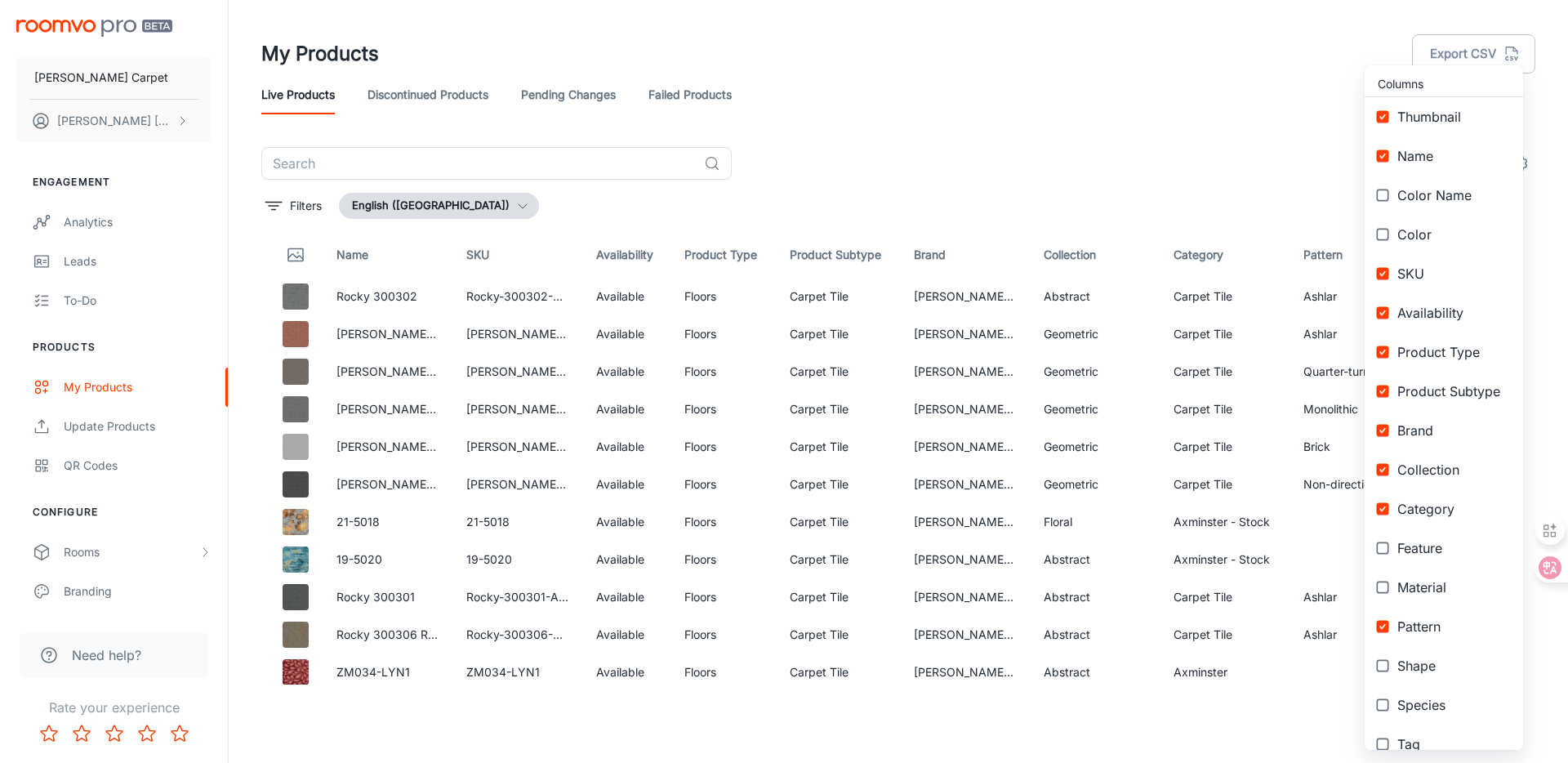
click at [1436, 546] on span "Feature" at bounding box center [1454, 548] width 112 height 19
checkbox input "true"
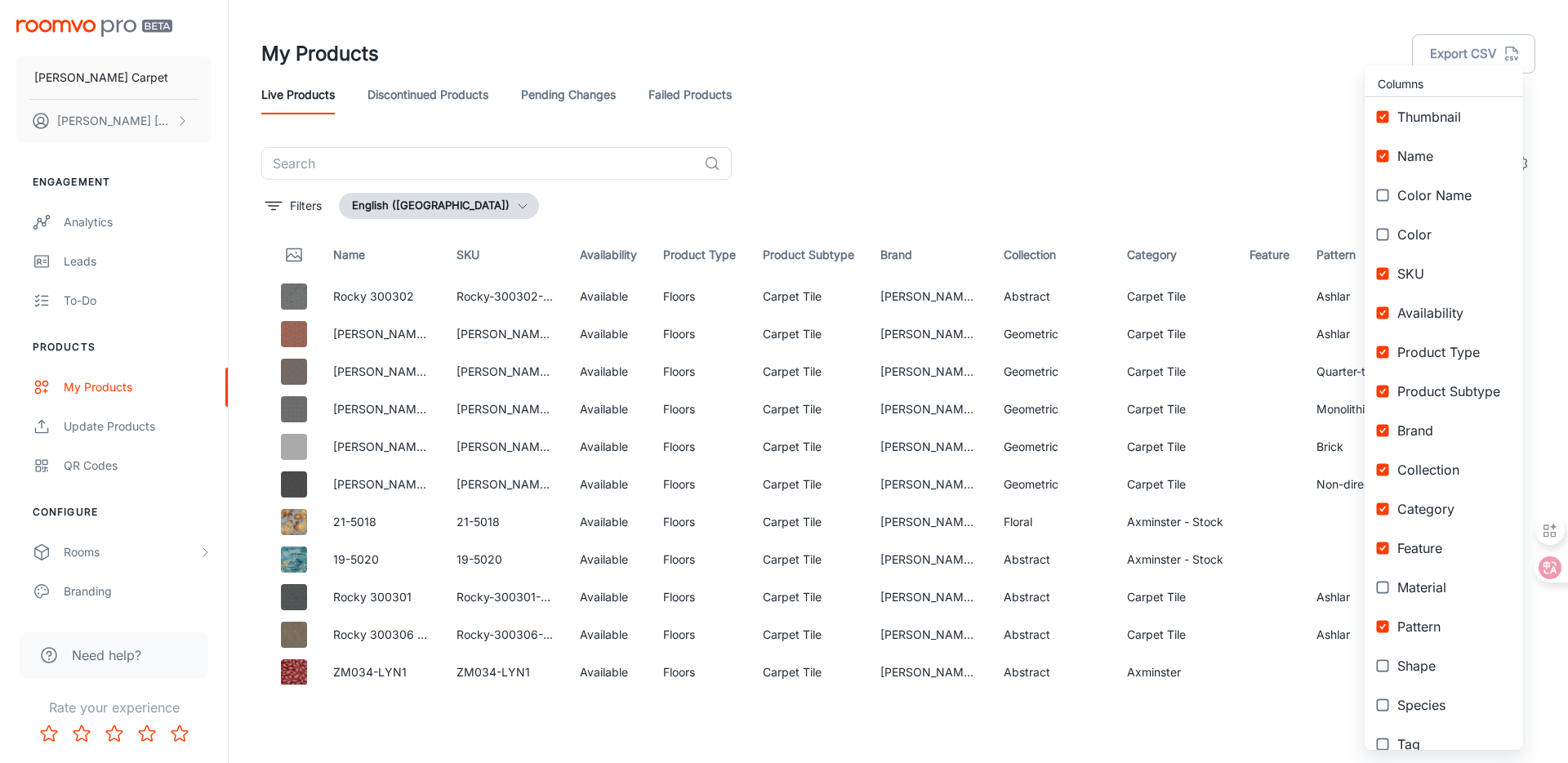
click at [1431, 574] on li "Material" at bounding box center [1444, 586] width 159 height 39
checkbox input "true"
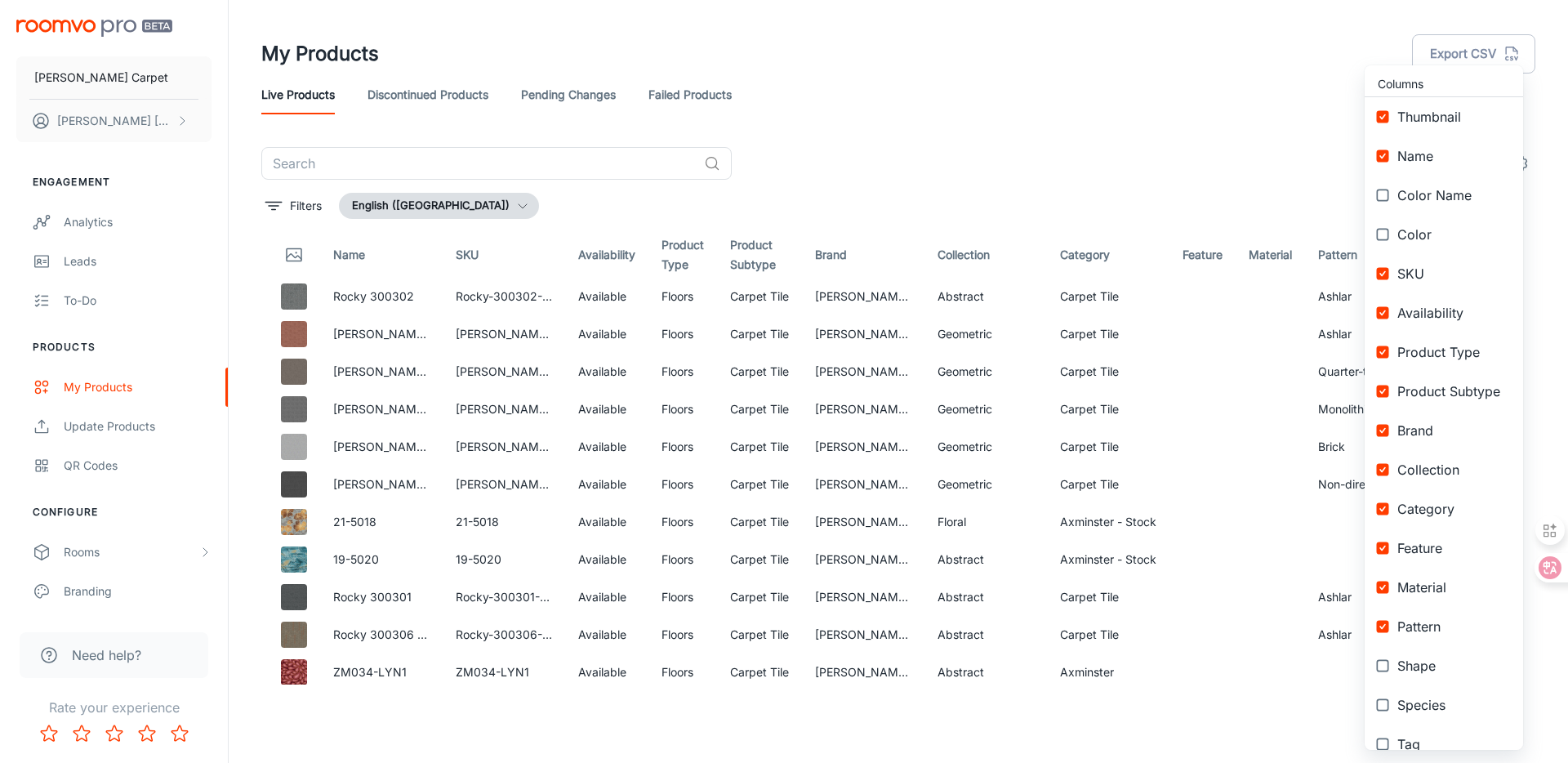
click at [1437, 589] on span "Material" at bounding box center [1454, 587] width 112 height 19
click at [1437, 556] on span "Feature" at bounding box center [1454, 548] width 112 height 19
checkbox input "false"
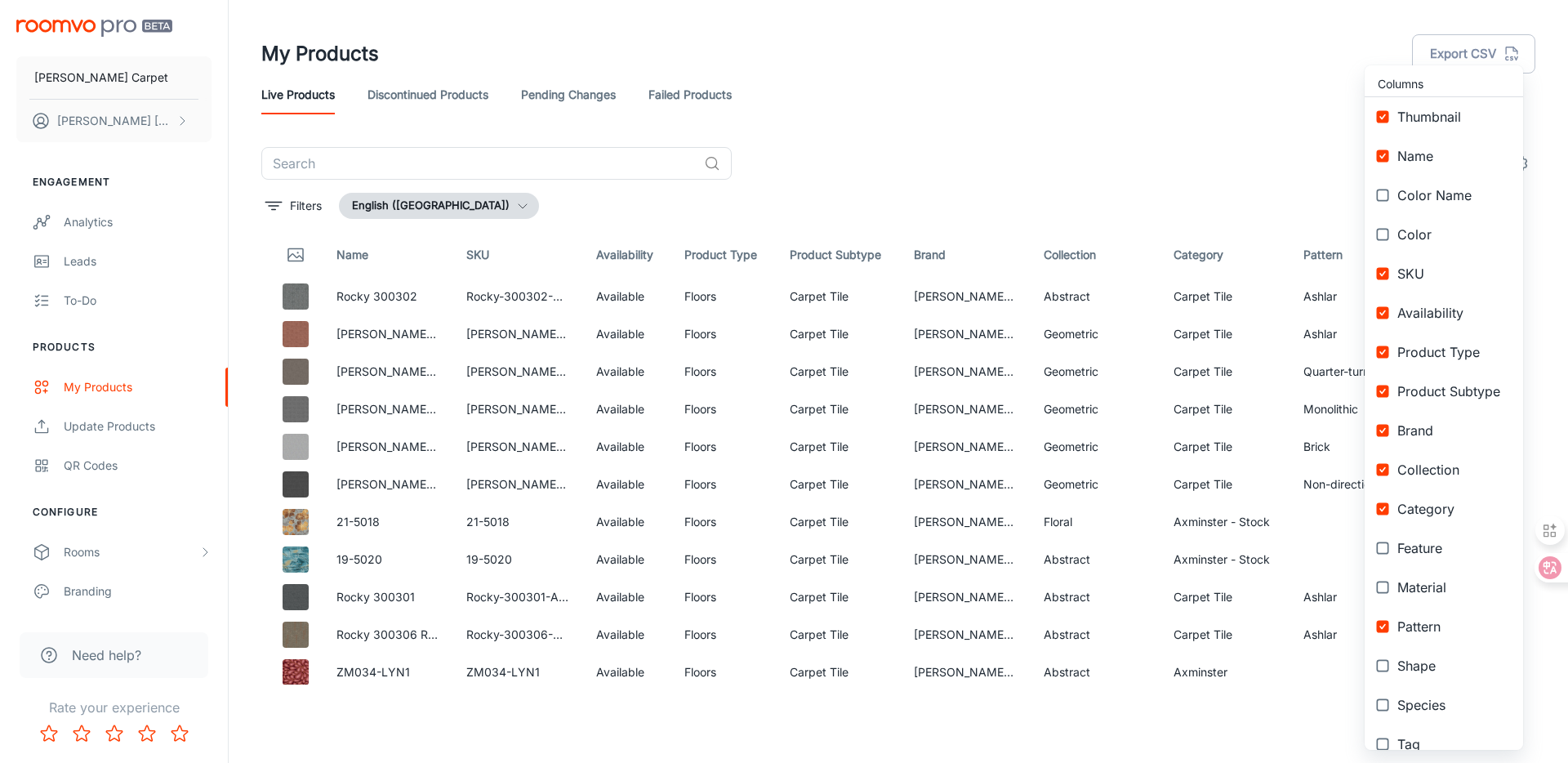
click at [1423, 659] on span "Shape" at bounding box center [1454, 665] width 112 height 19
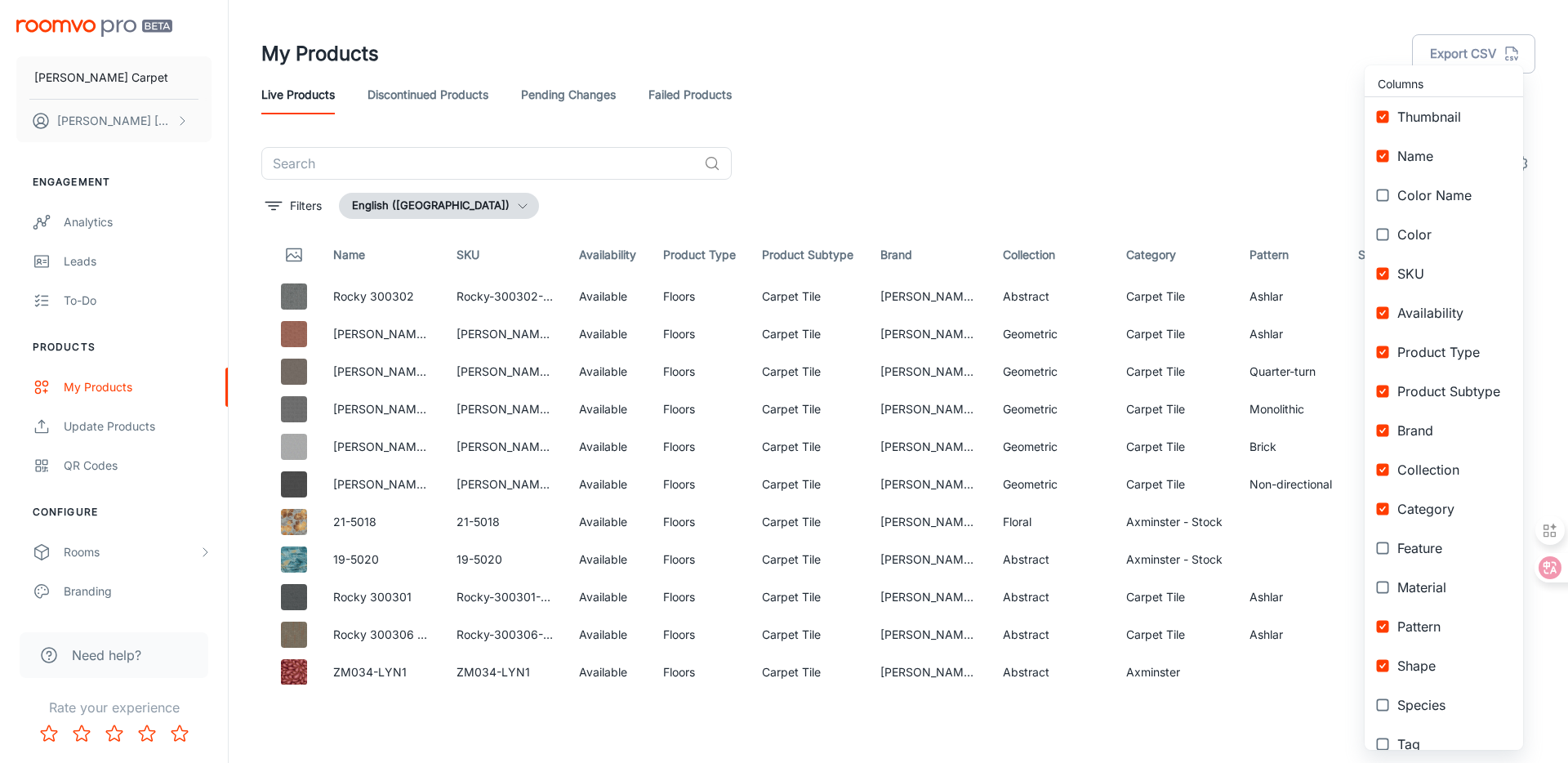
click at [1423, 659] on span "Shape" at bounding box center [1454, 665] width 112 height 19
checkbox input "false"
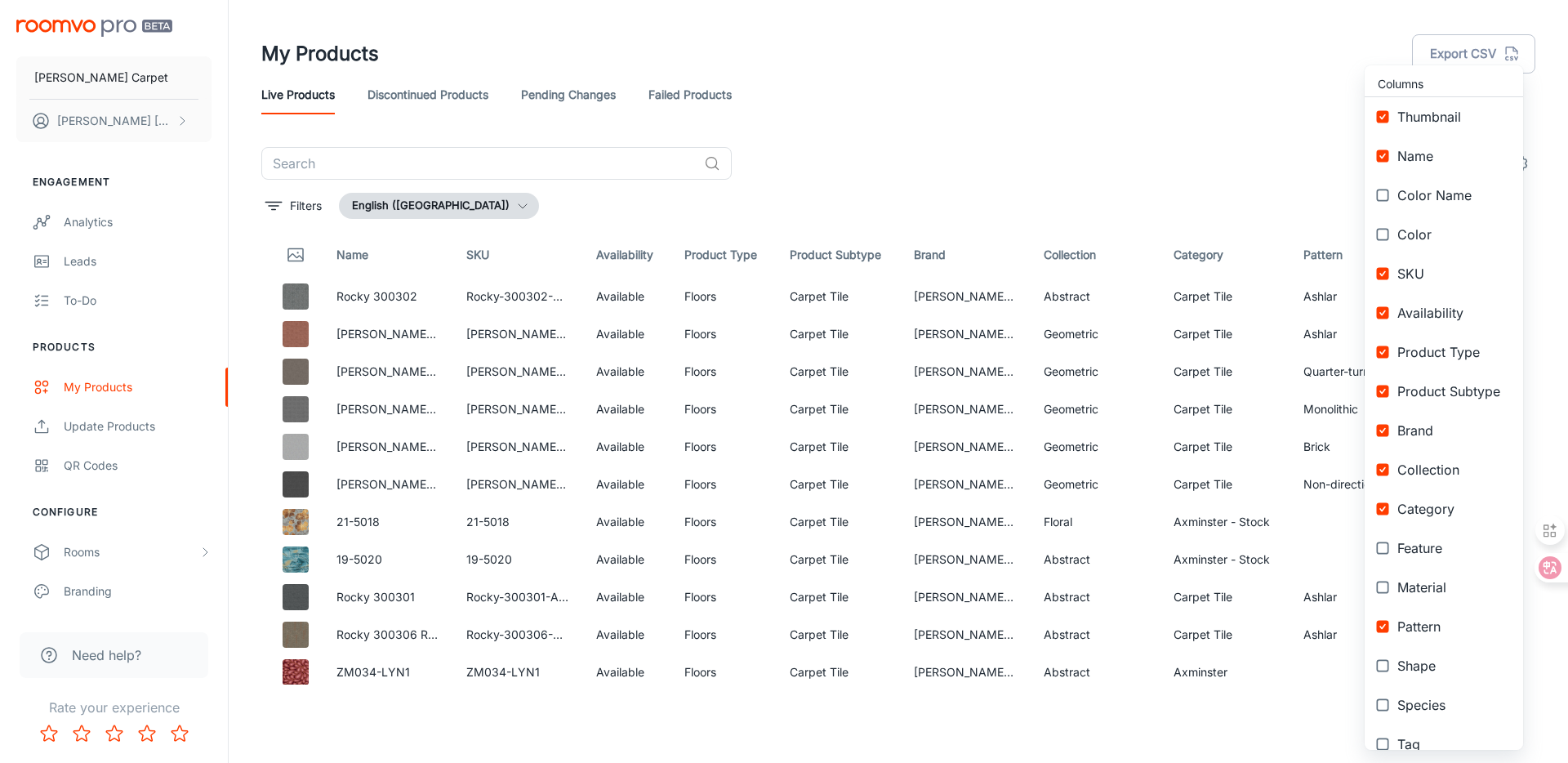
click at [1418, 705] on span "Species" at bounding box center [1454, 704] width 112 height 19
checkbox input "true"
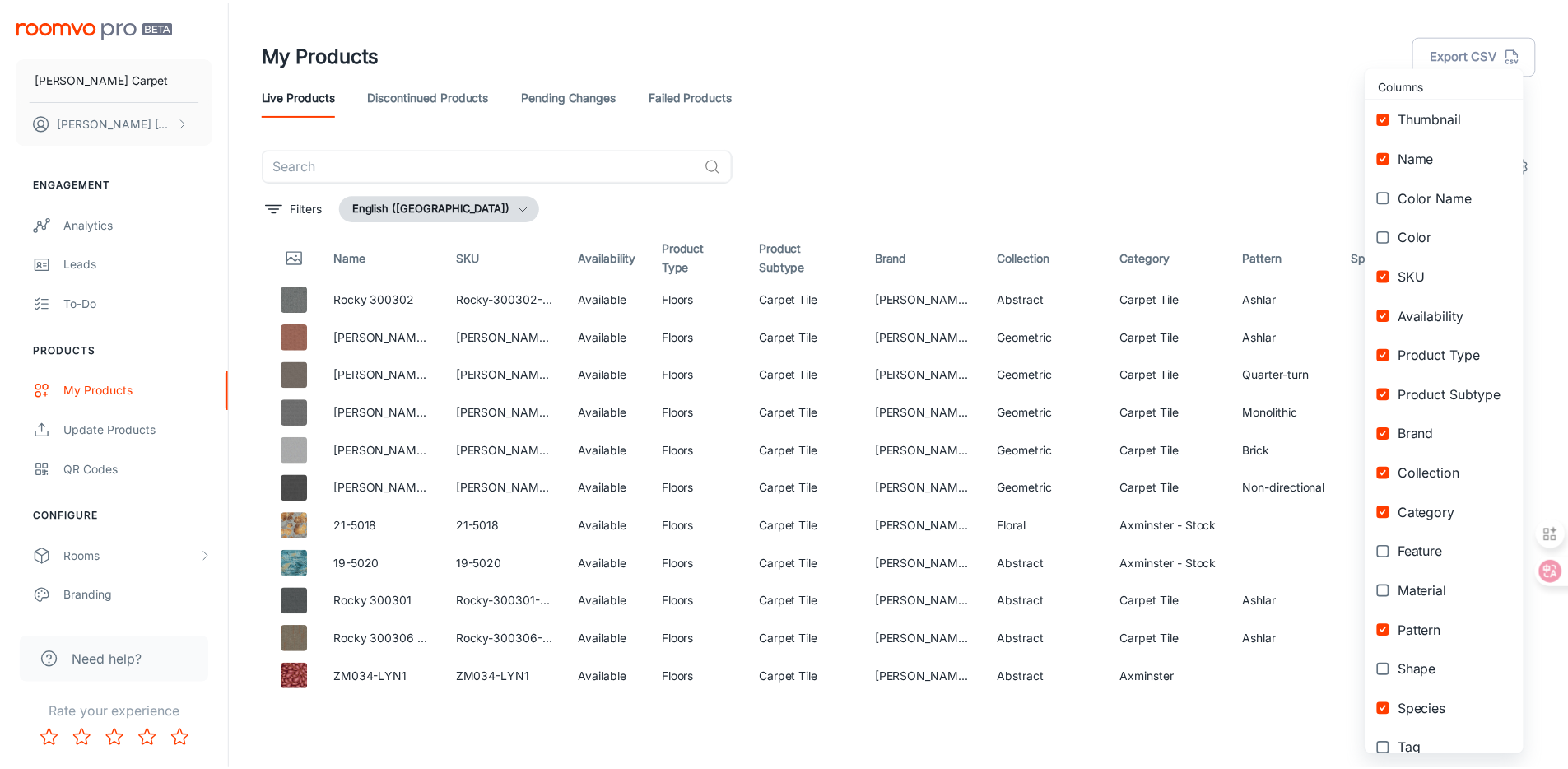
scroll to position [139, 0]
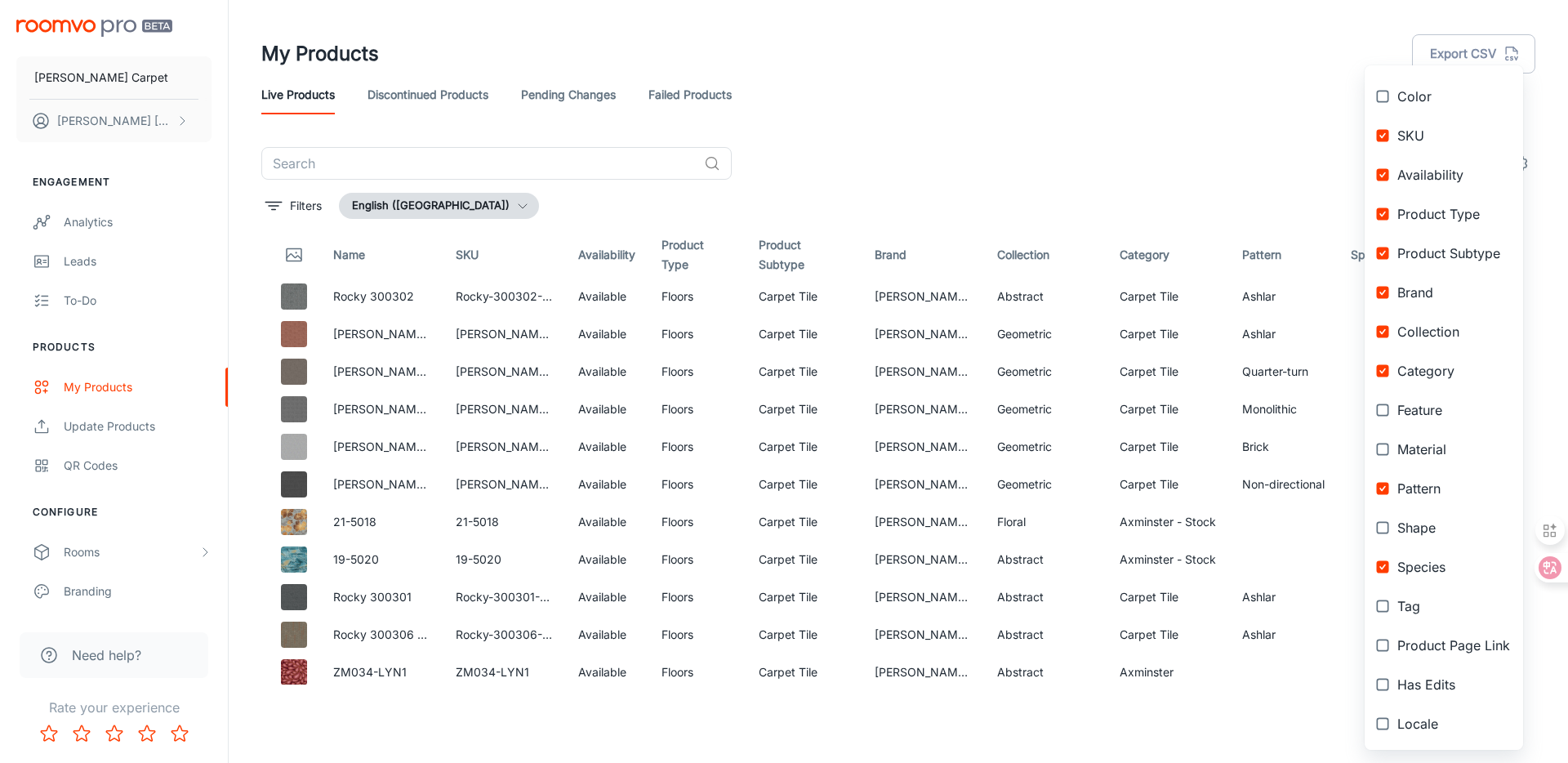
drag, startPoint x: 1436, startPoint y: 600, endPoint x: 1444, endPoint y: 577, distance: 24.4
click at [1436, 600] on span "Tag" at bounding box center [1454, 605] width 112 height 19
checkbox input "true"
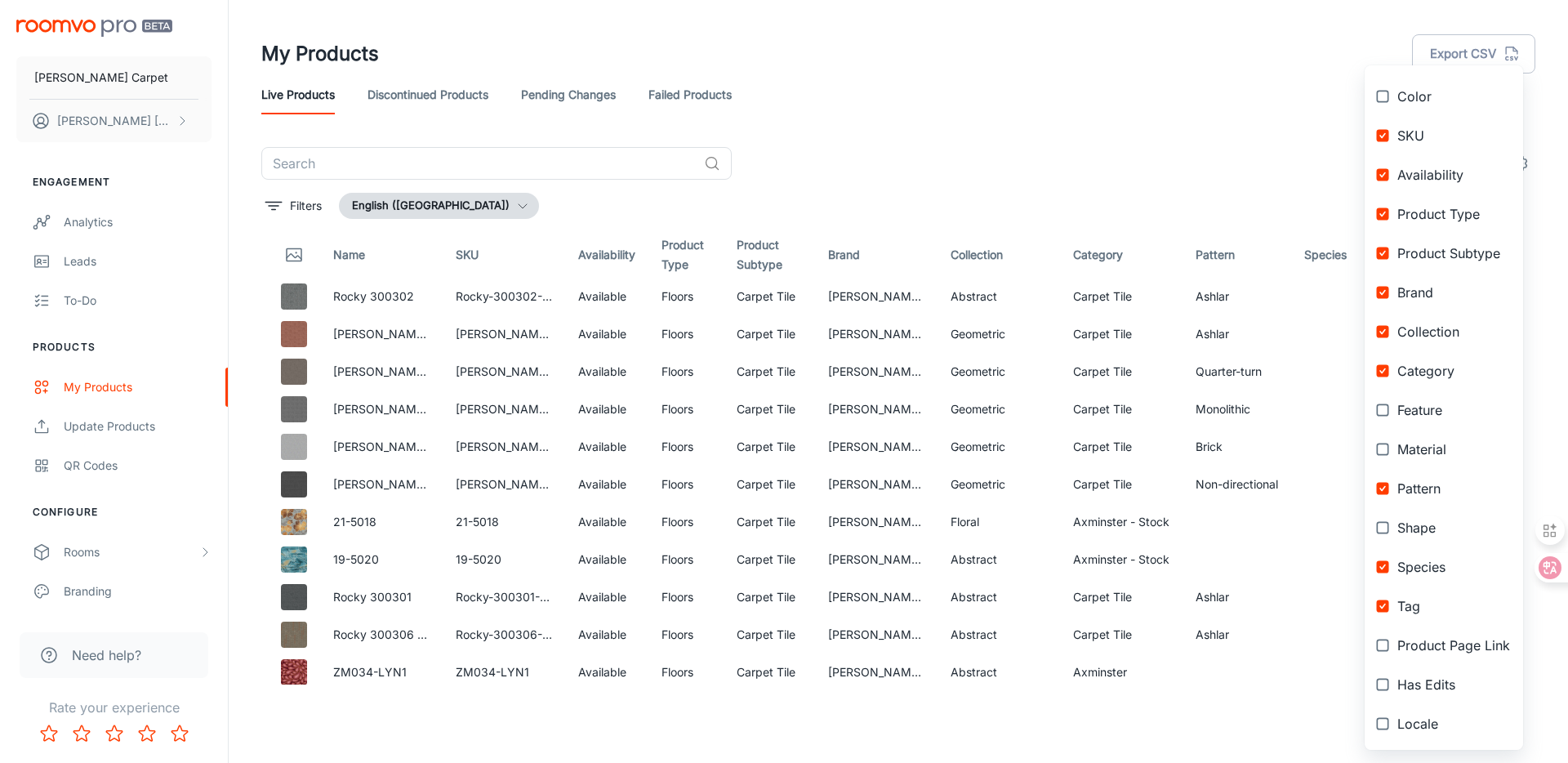
drag, startPoint x: 1434, startPoint y: 645, endPoint x: 1423, endPoint y: 687, distance: 43.4
click at [1434, 645] on span "Product Page Link" at bounding box center [1454, 645] width 112 height 19
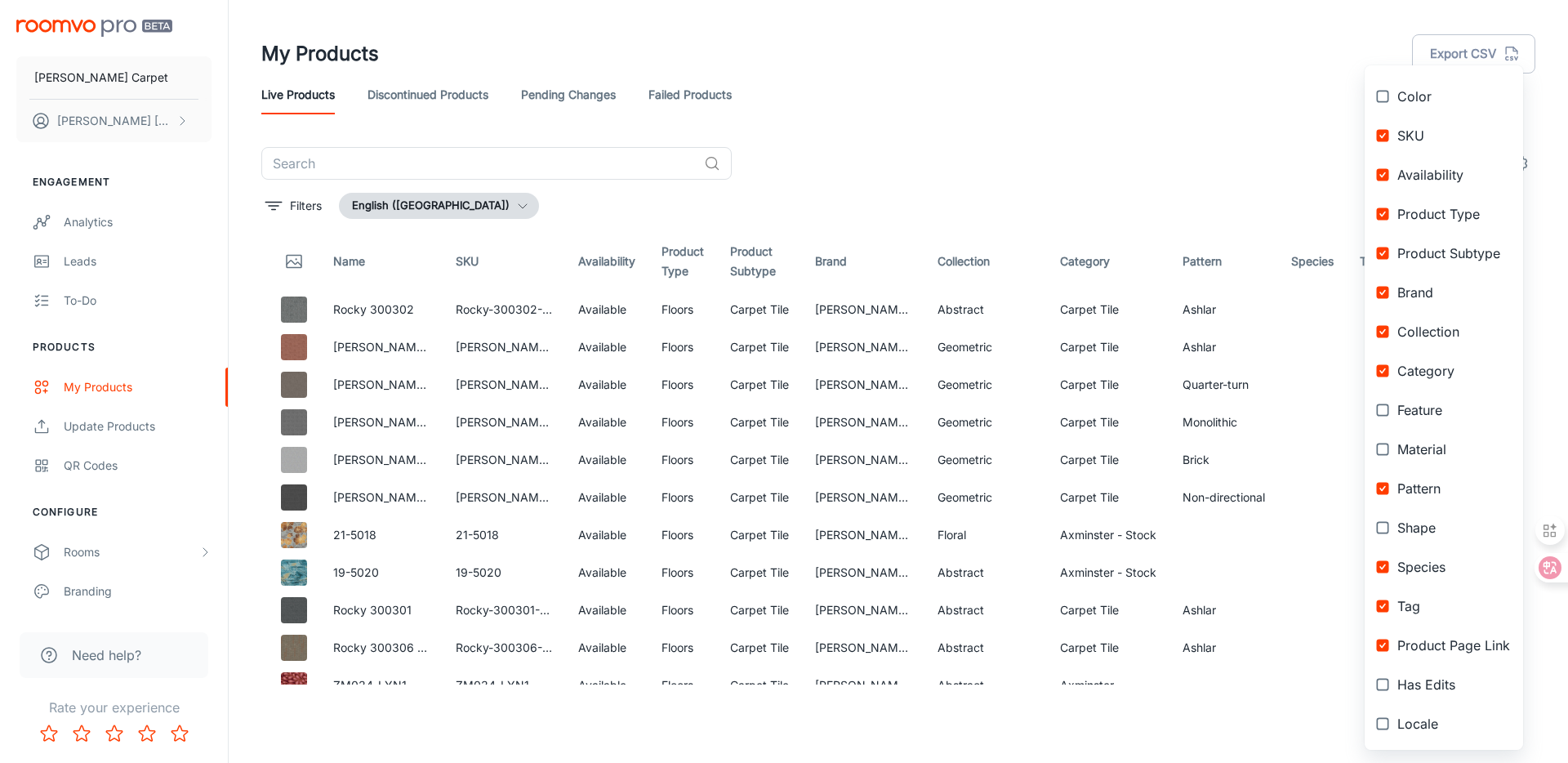
checkbox input "true"
drag, startPoint x: 1313, startPoint y: 680, endPoint x: 1424, endPoint y: 669, distance: 111.5
click at [1422, 671] on div "Columns Thumbnail Name Color Name Color SKU Availability Product Type Product S…" at bounding box center [784, 382] width 1568 height 763
click at [1557, 59] on div at bounding box center [784, 382] width 1568 height 763
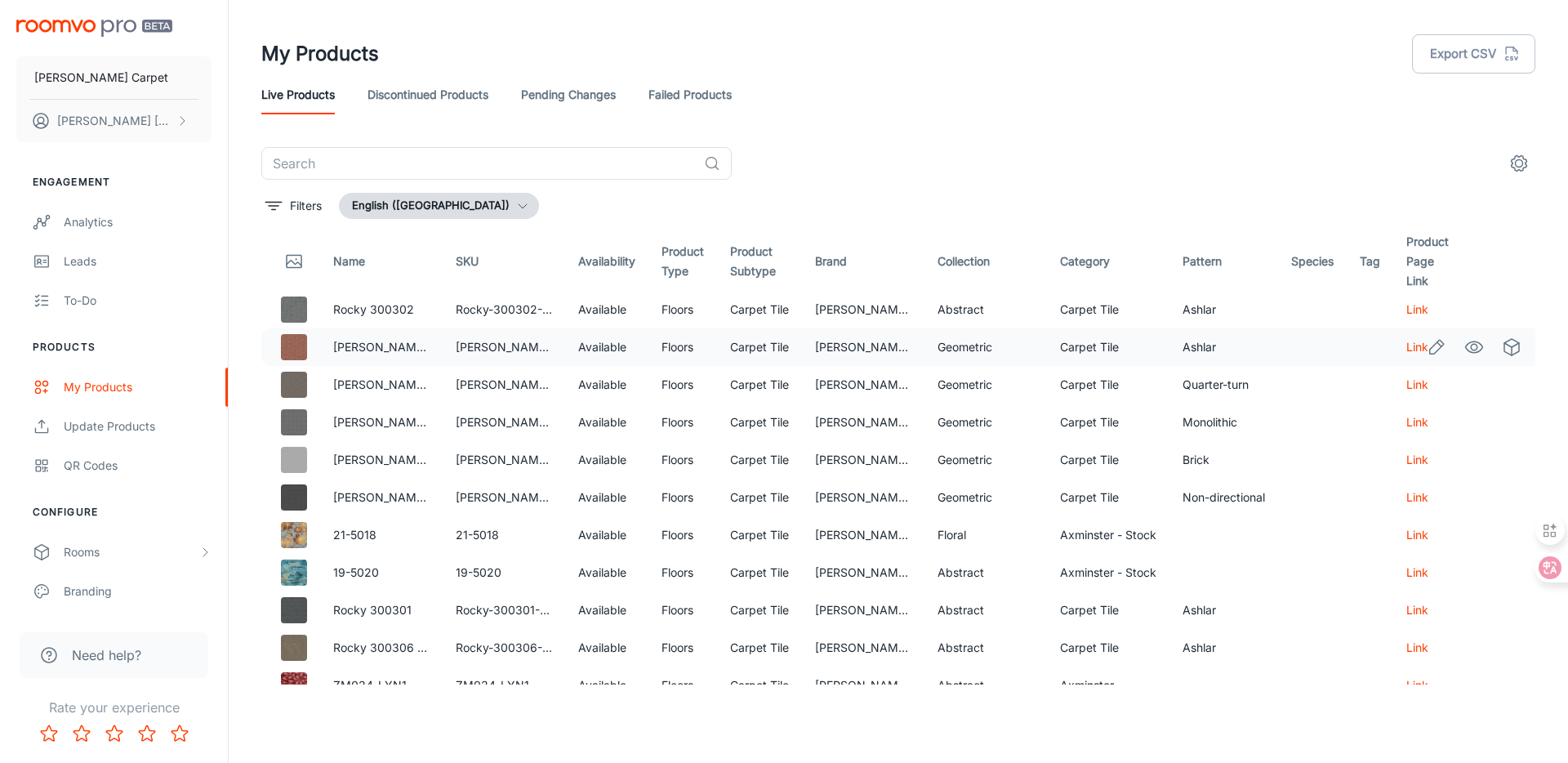
click at [1413, 349] on td at bounding box center [1474, 347] width 122 height 37
click at [1427, 345] on icon "Edit" at bounding box center [1436, 347] width 19 height 19
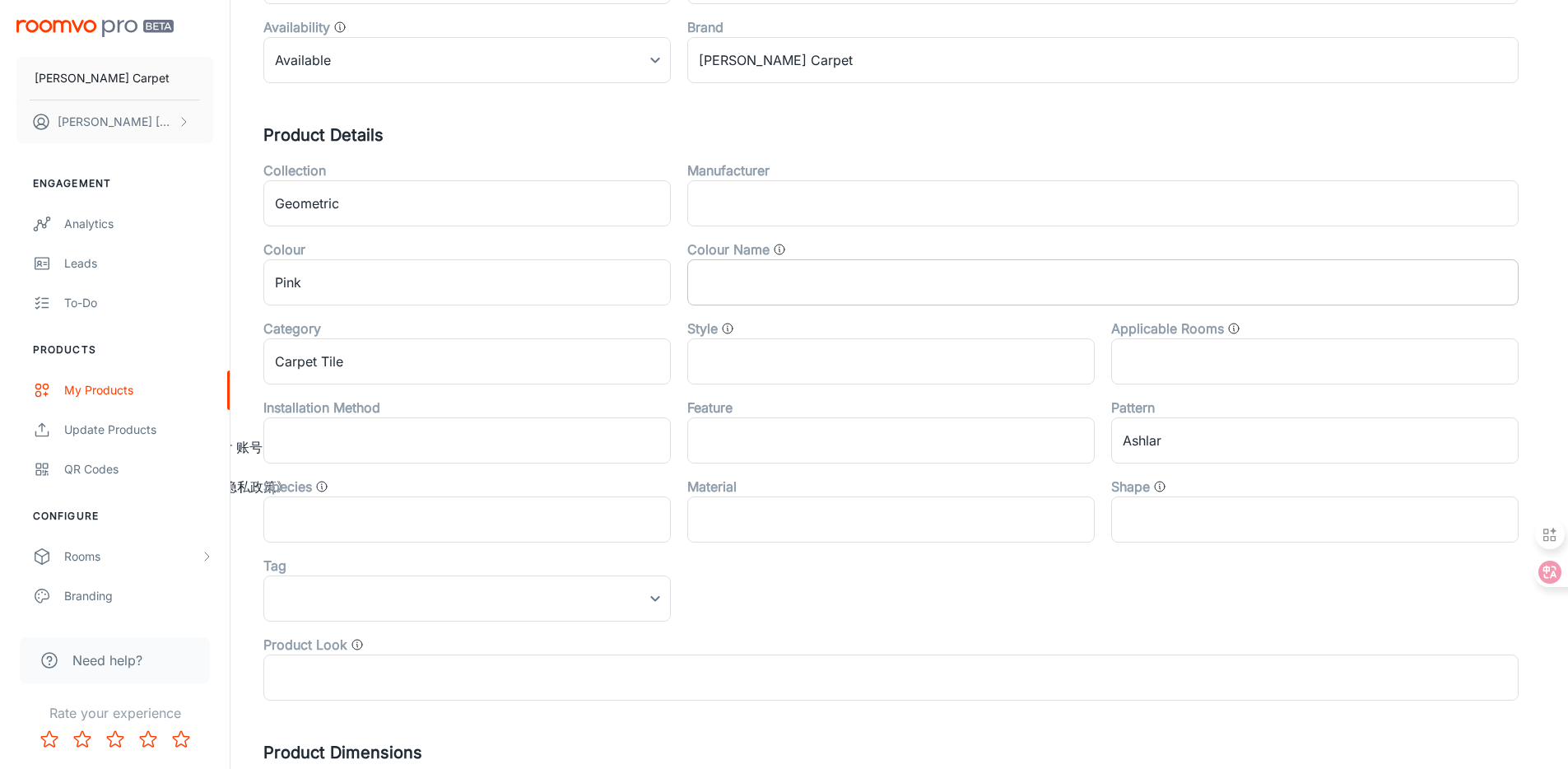
scroll to position [532, 0]
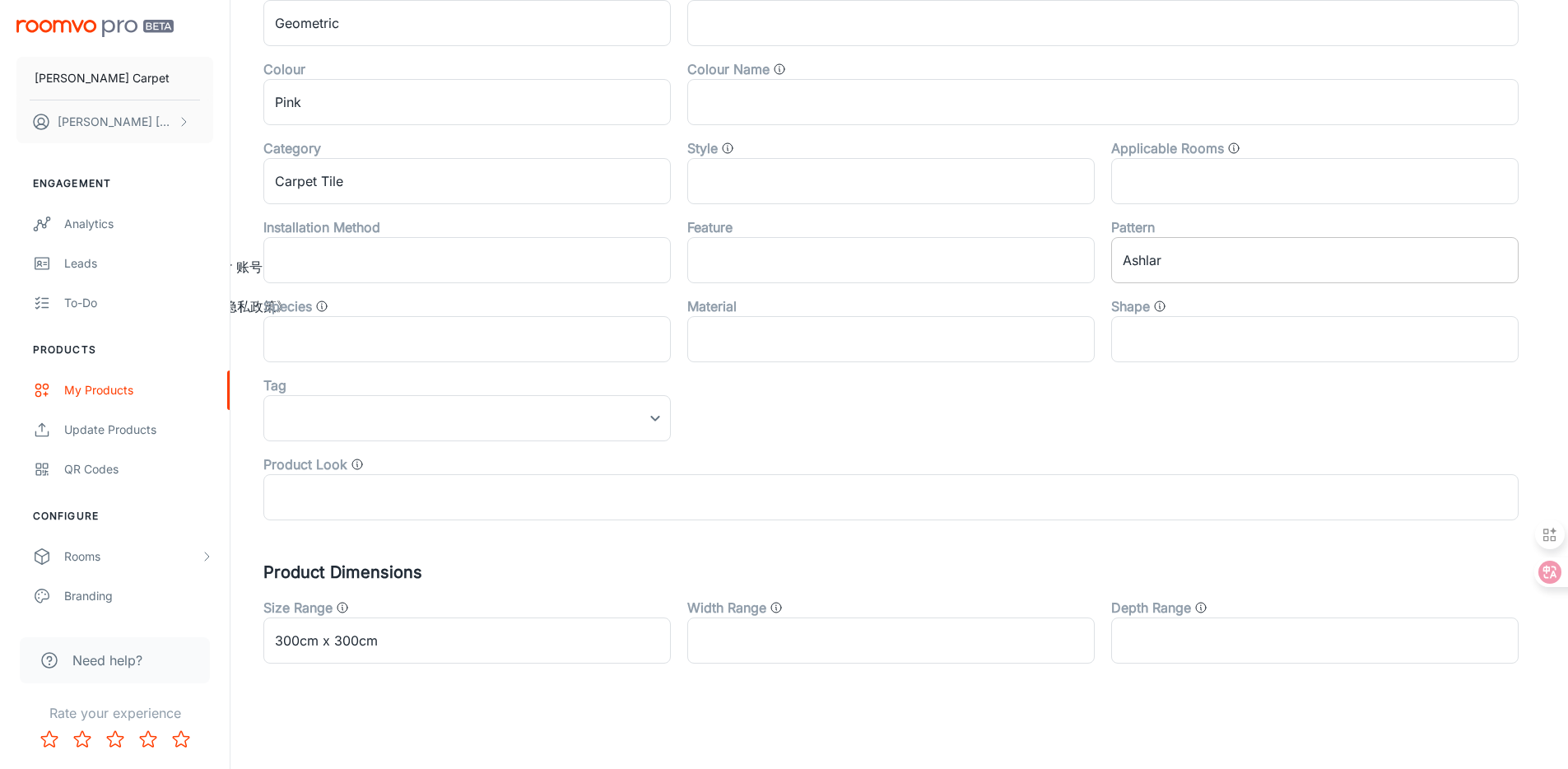
click at [1209, 271] on input "Ashlar" at bounding box center [1314, 261] width 408 height 46
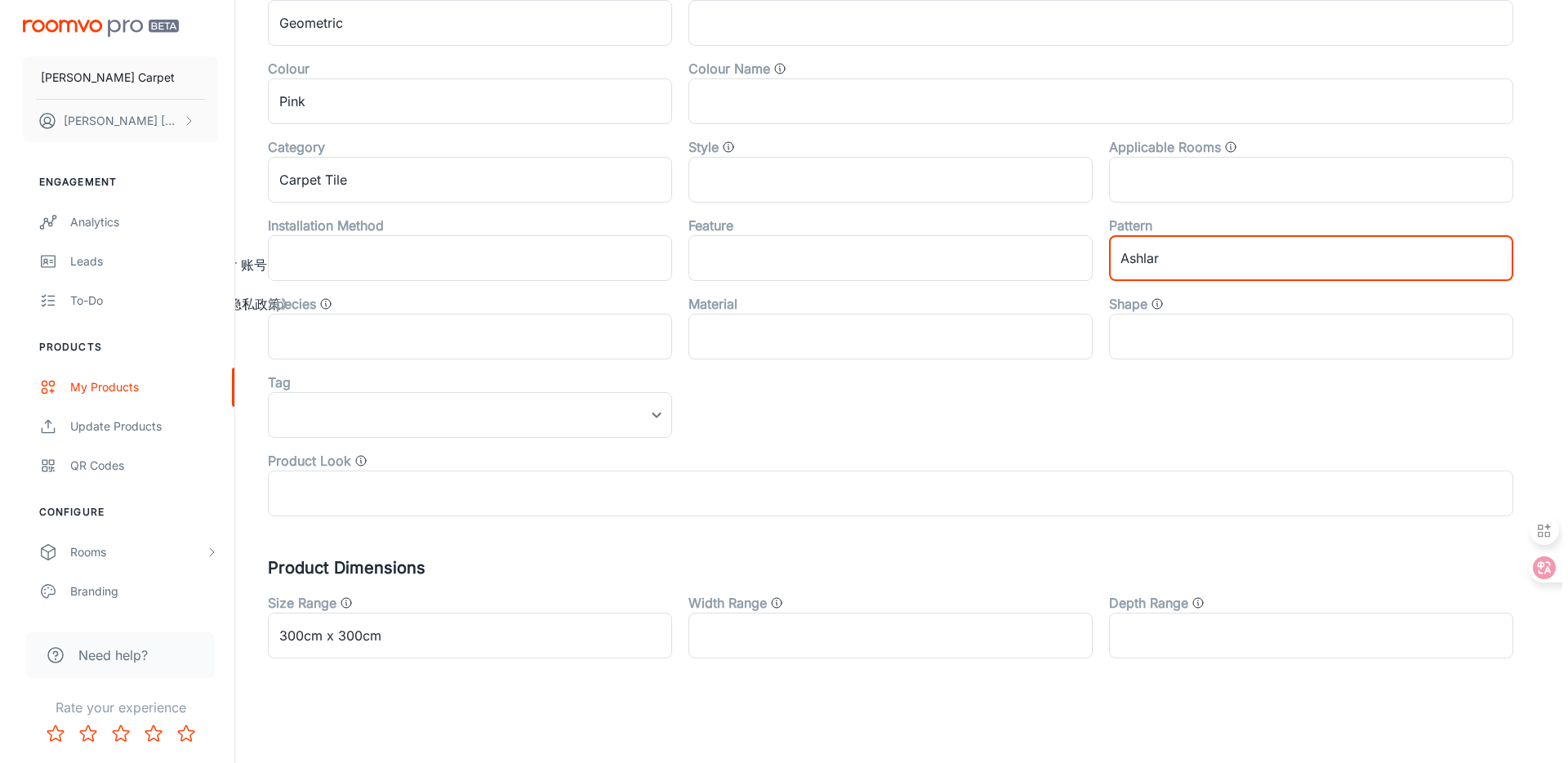
scroll to position [0, 0]
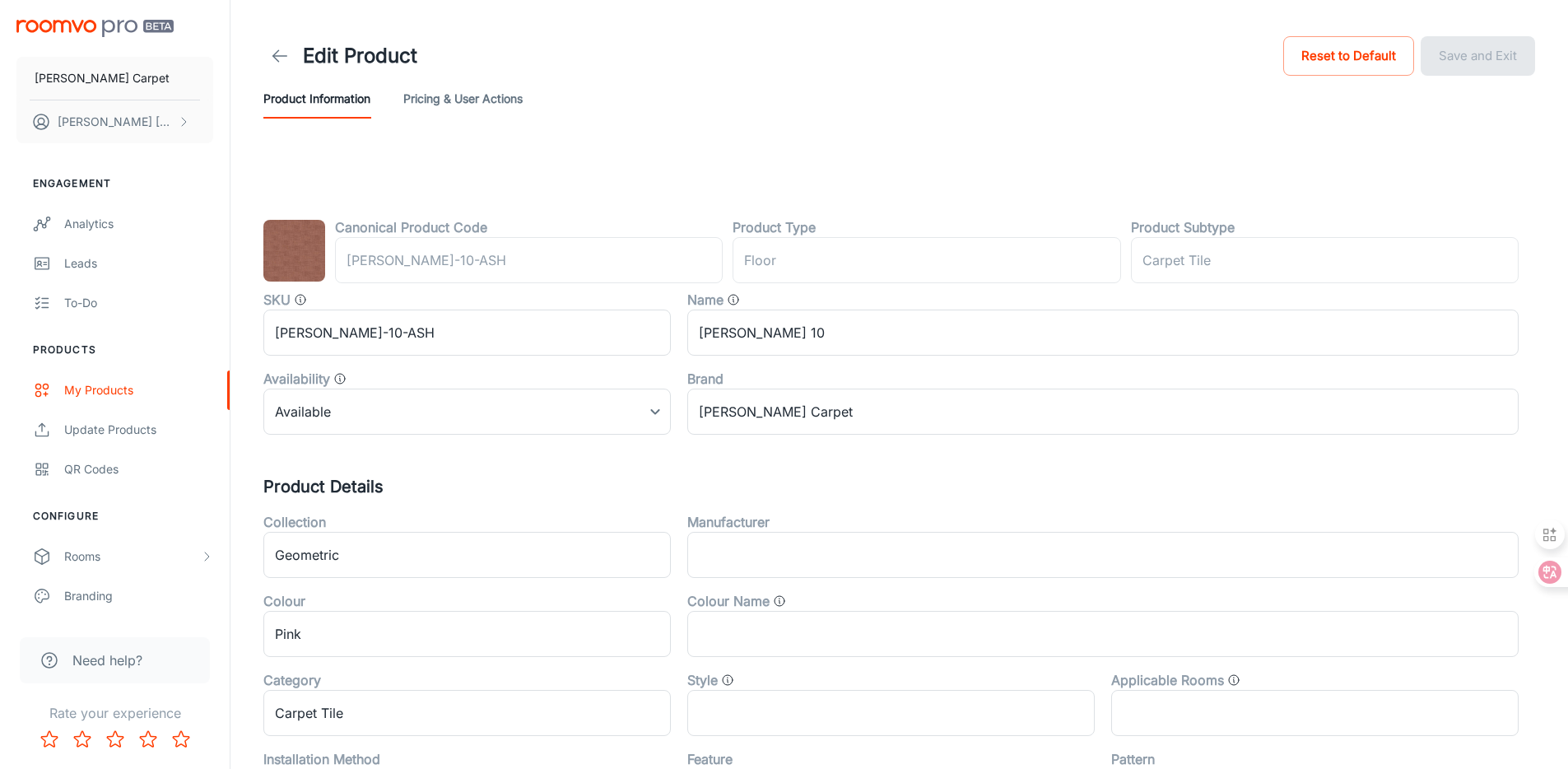
click at [441, 110] on button "Pricing & User Actions" at bounding box center [462, 99] width 119 height 40
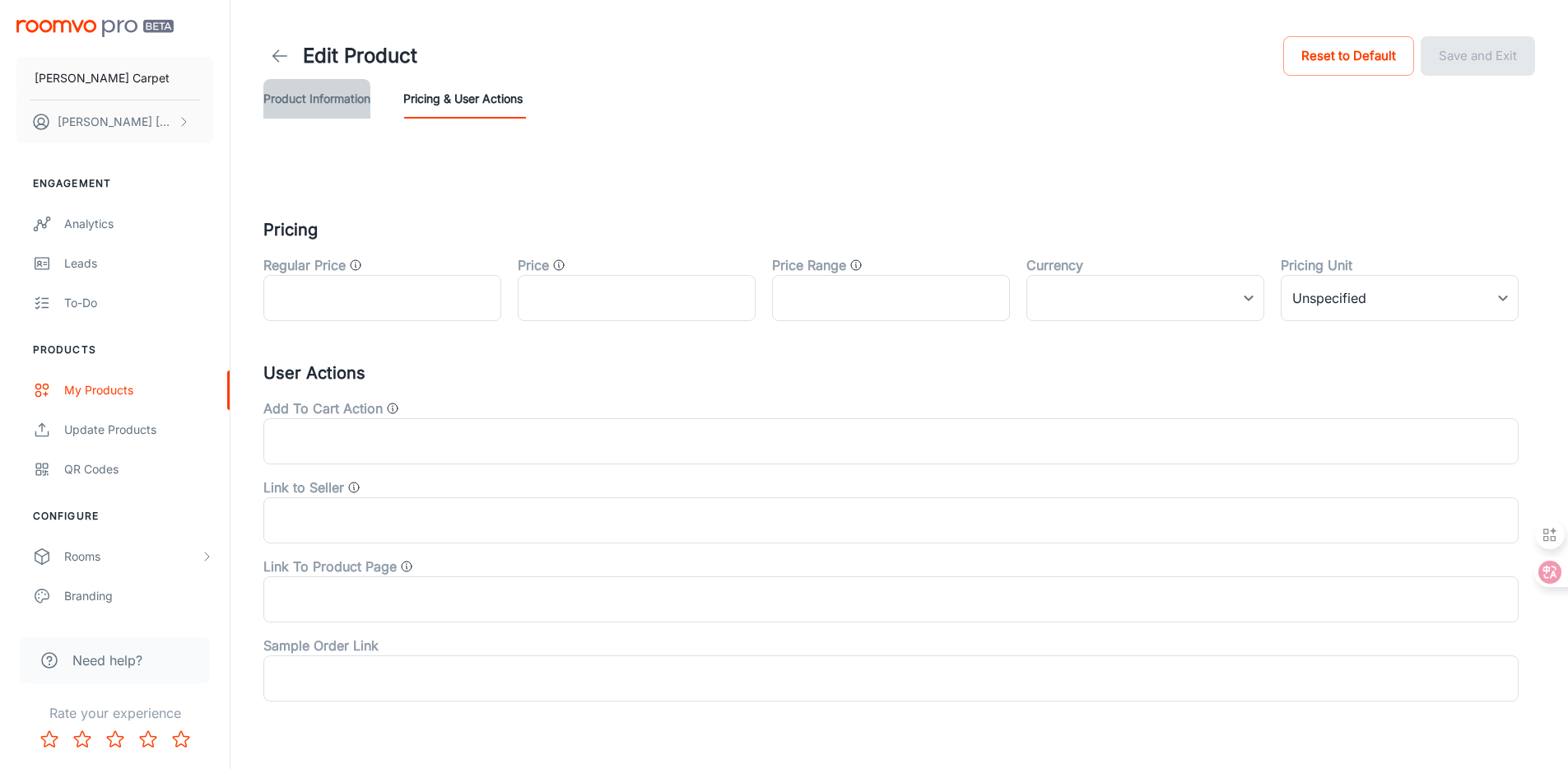
click at [327, 99] on button "Product Information" at bounding box center [317, 99] width 107 height 40
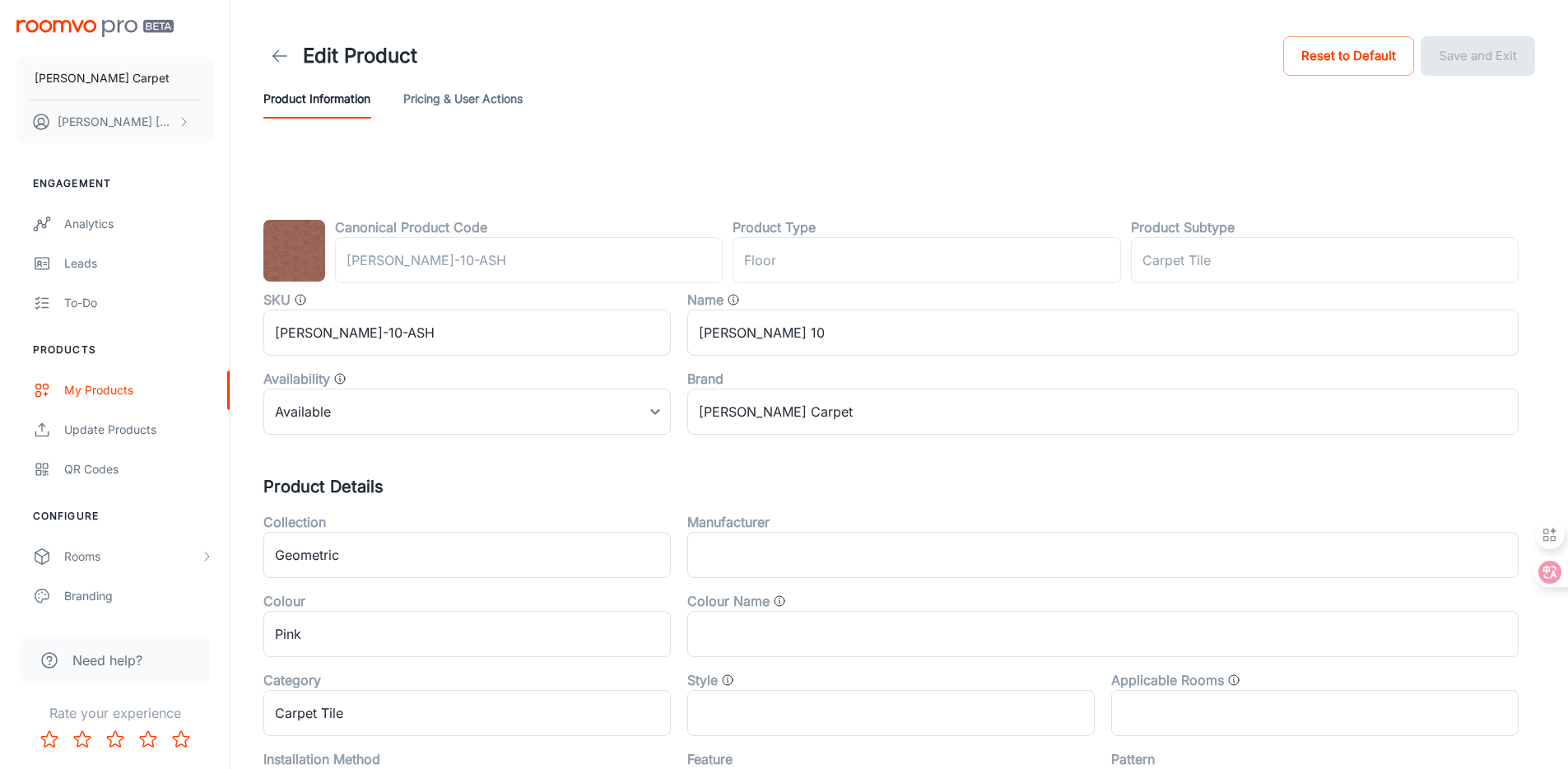
click at [278, 58] on icon at bounding box center [280, 56] width 19 height 19
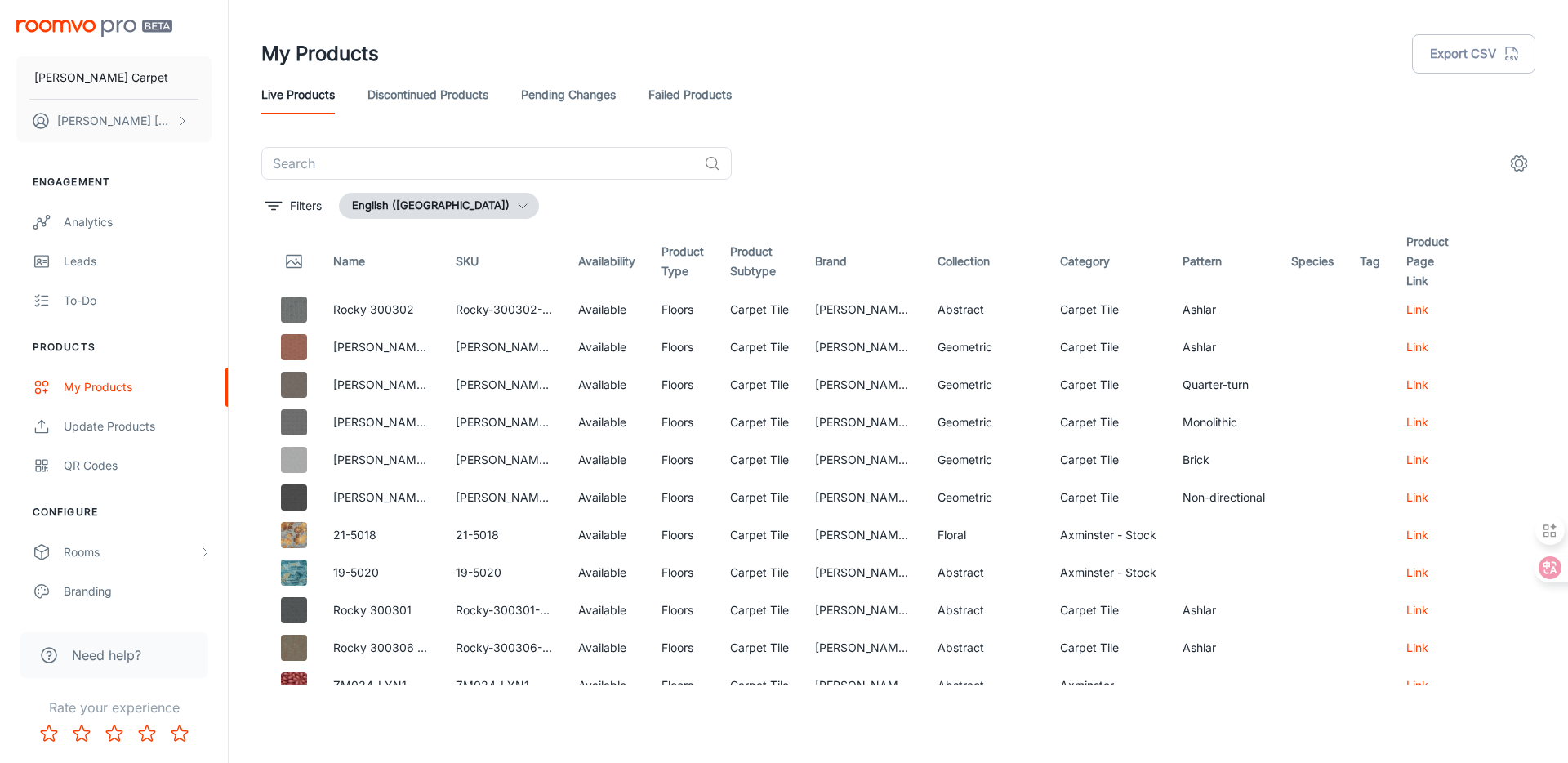
click at [1531, 154] on button "settings" at bounding box center [1519, 163] width 33 height 33
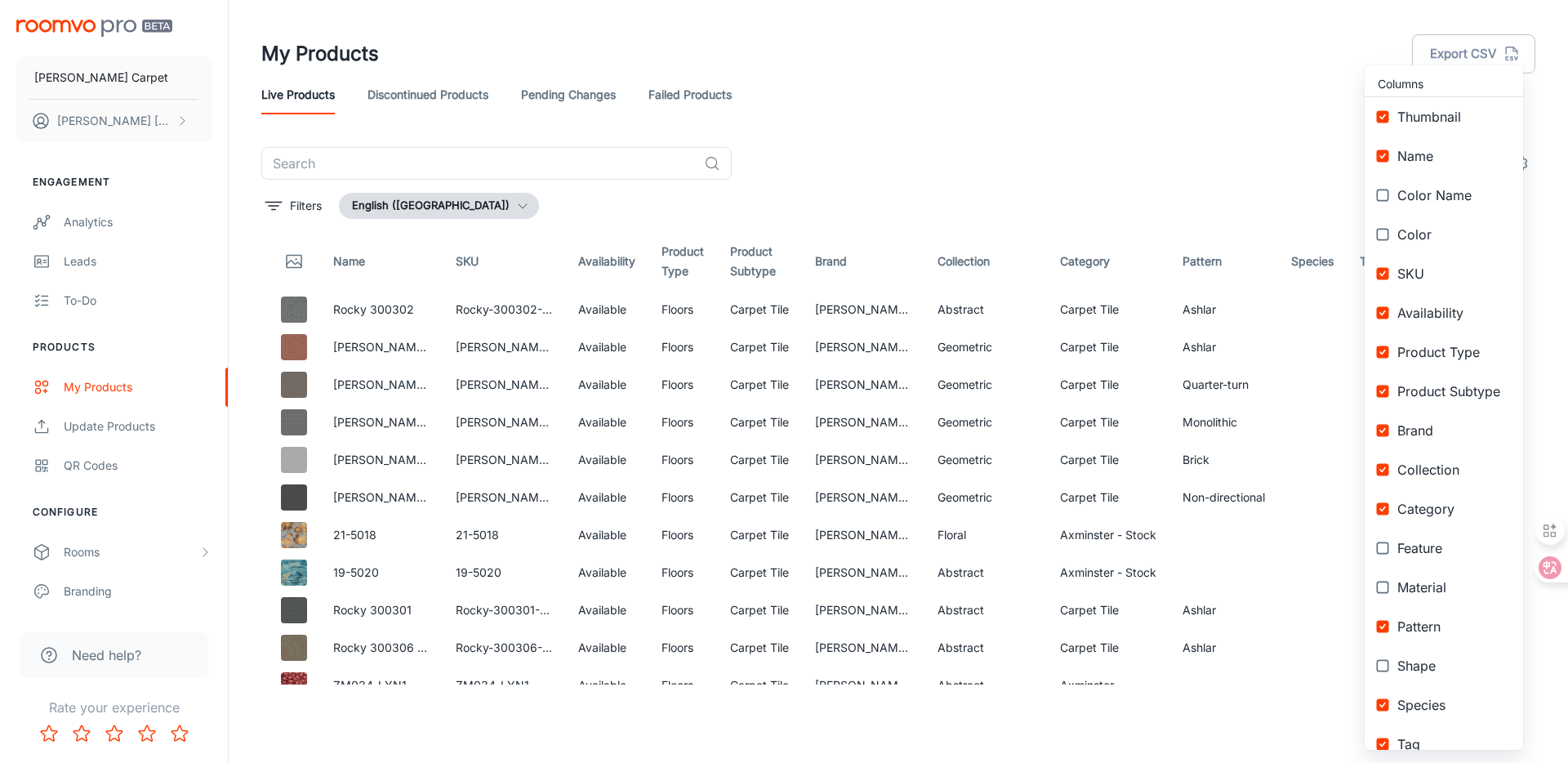
scroll to position [138, 0]
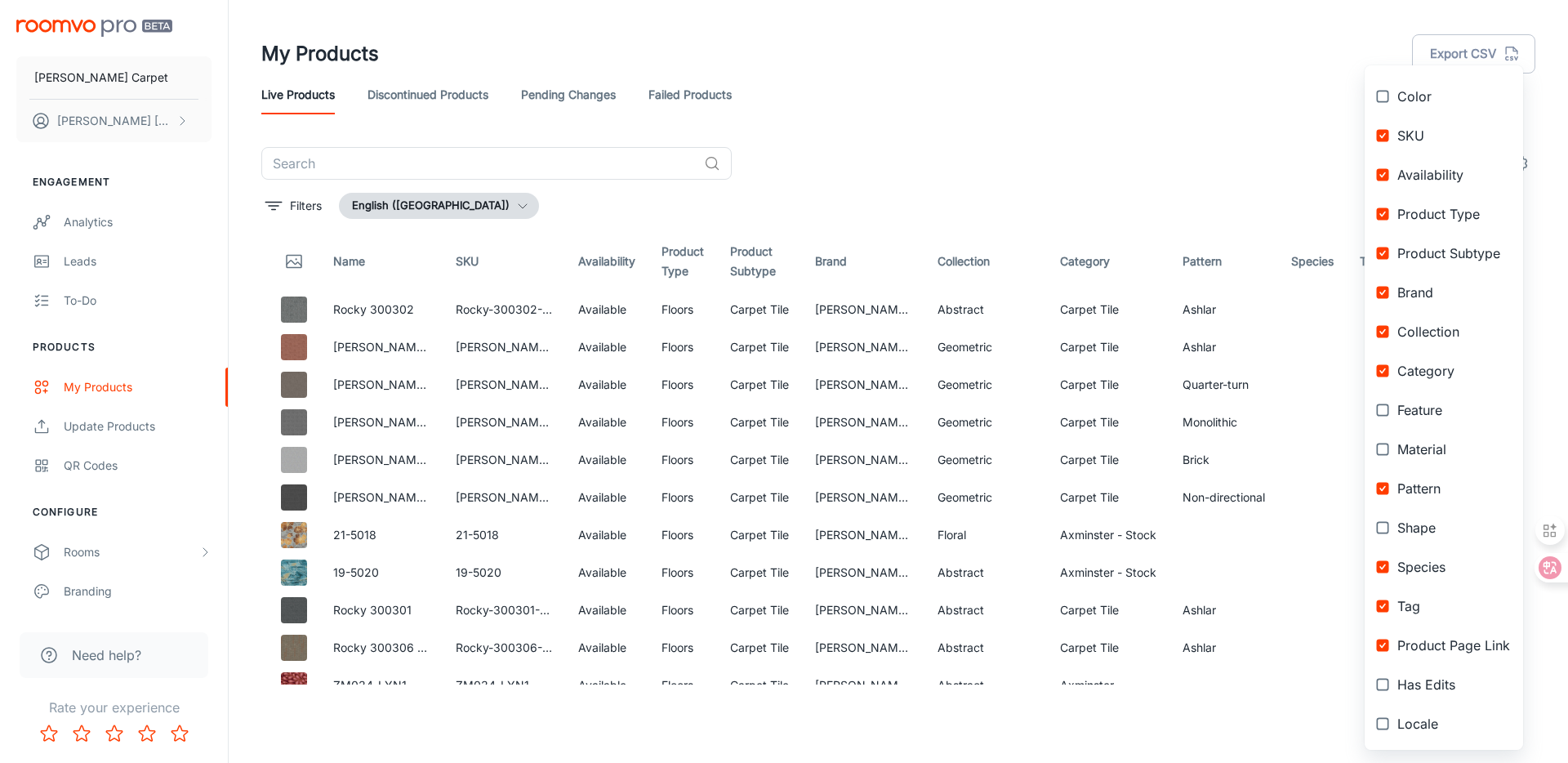
click at [871, 209] on div at bounding box center [784, 382] width 1568 height 763
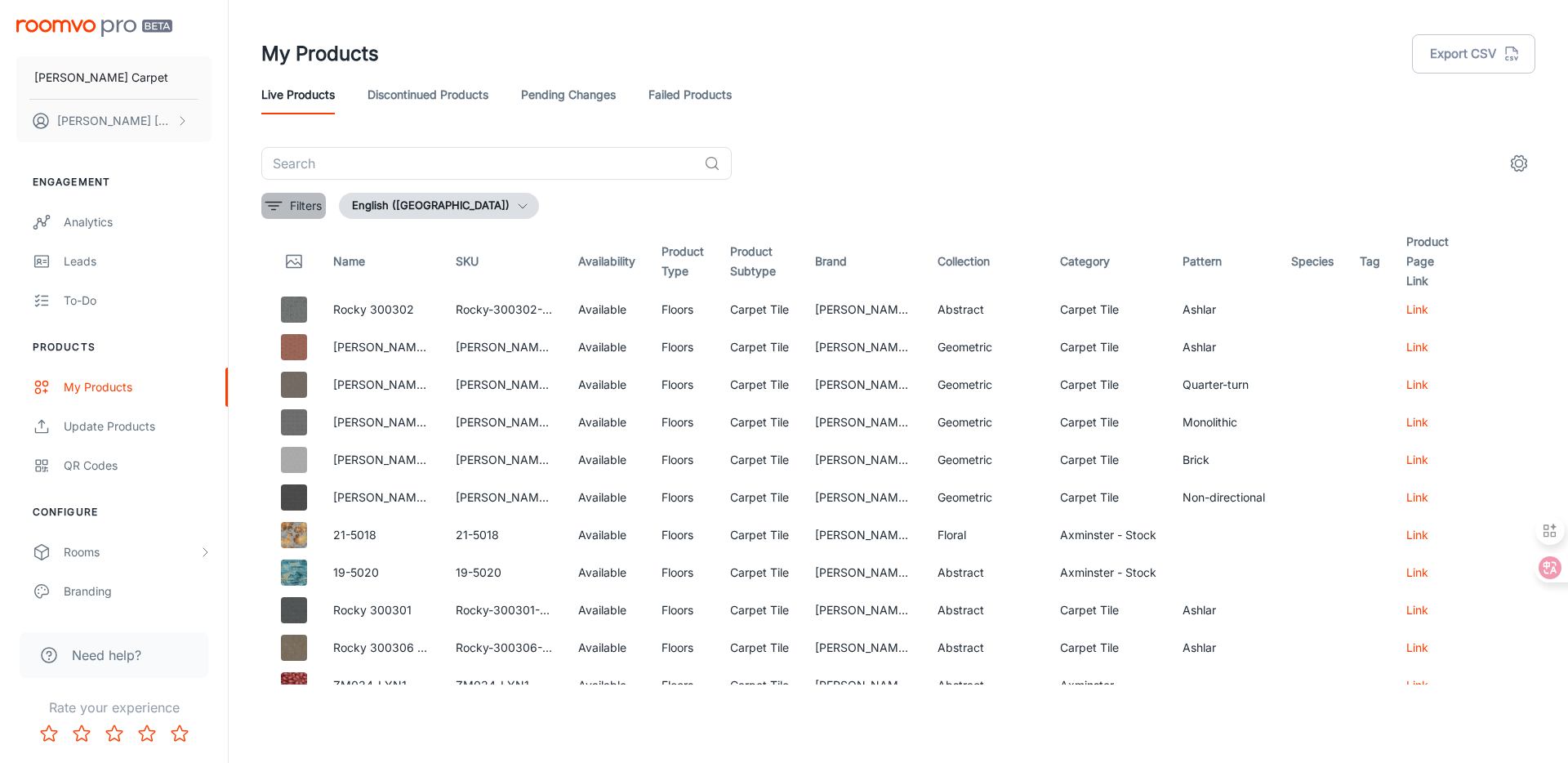
click at [287, 210] on button "Filters" at bounding box center [293, 206] width 64 height 26
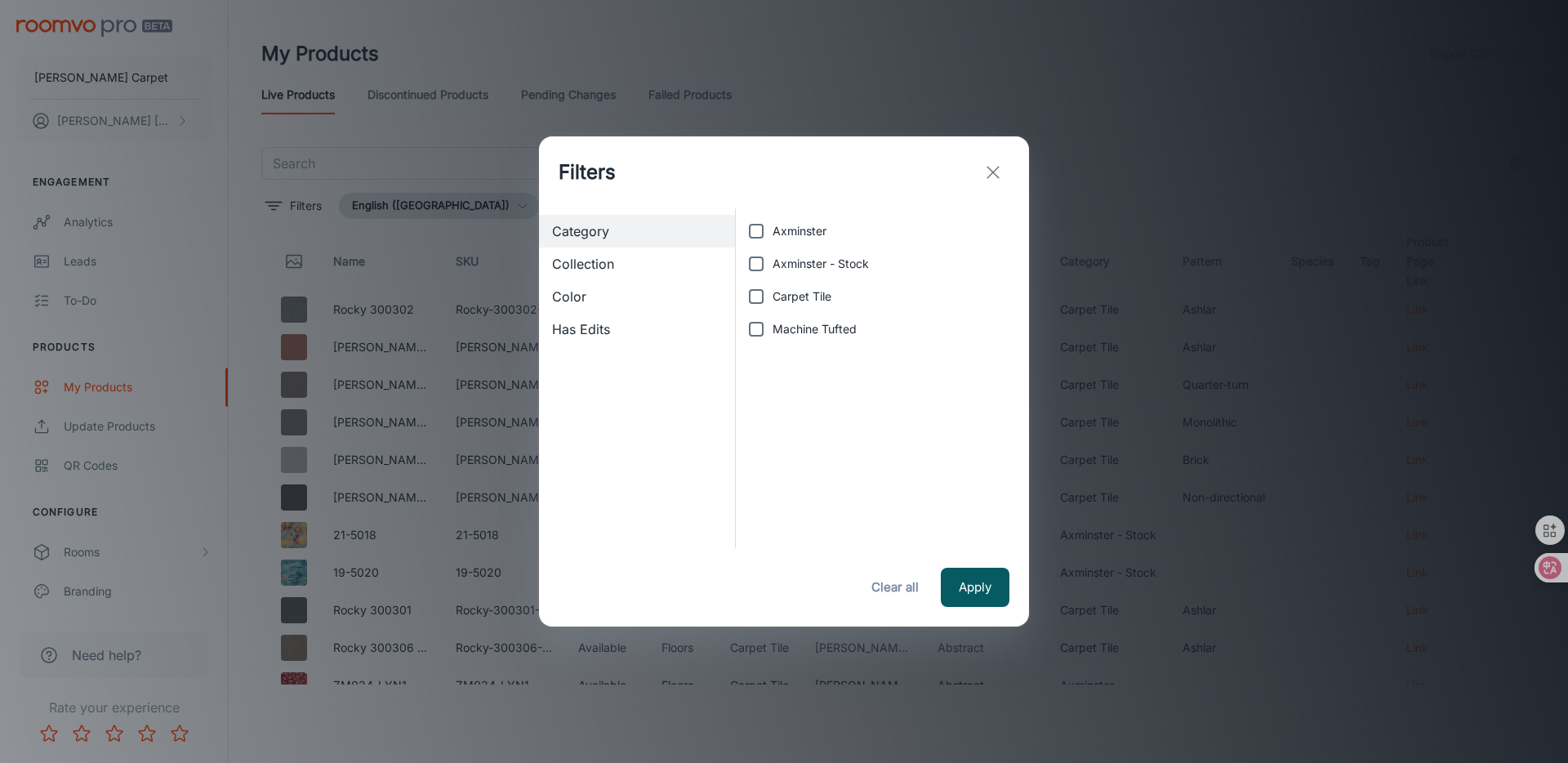
click at [804, 235] on span "Axminster" at bounding box center [800, 231] width 54 height 18
click at [773, 235] on input "Axminster" at bounding box center [757, 231] width 33 height 33
checkbox input "true"
click at [788, 260] on span "Axminster - Stock" at bounding box center [821, 263] width 96 height 18
click at [773, 260] on input "Axminster - Stock" at bounding box center [757, 263] width 33 height 33
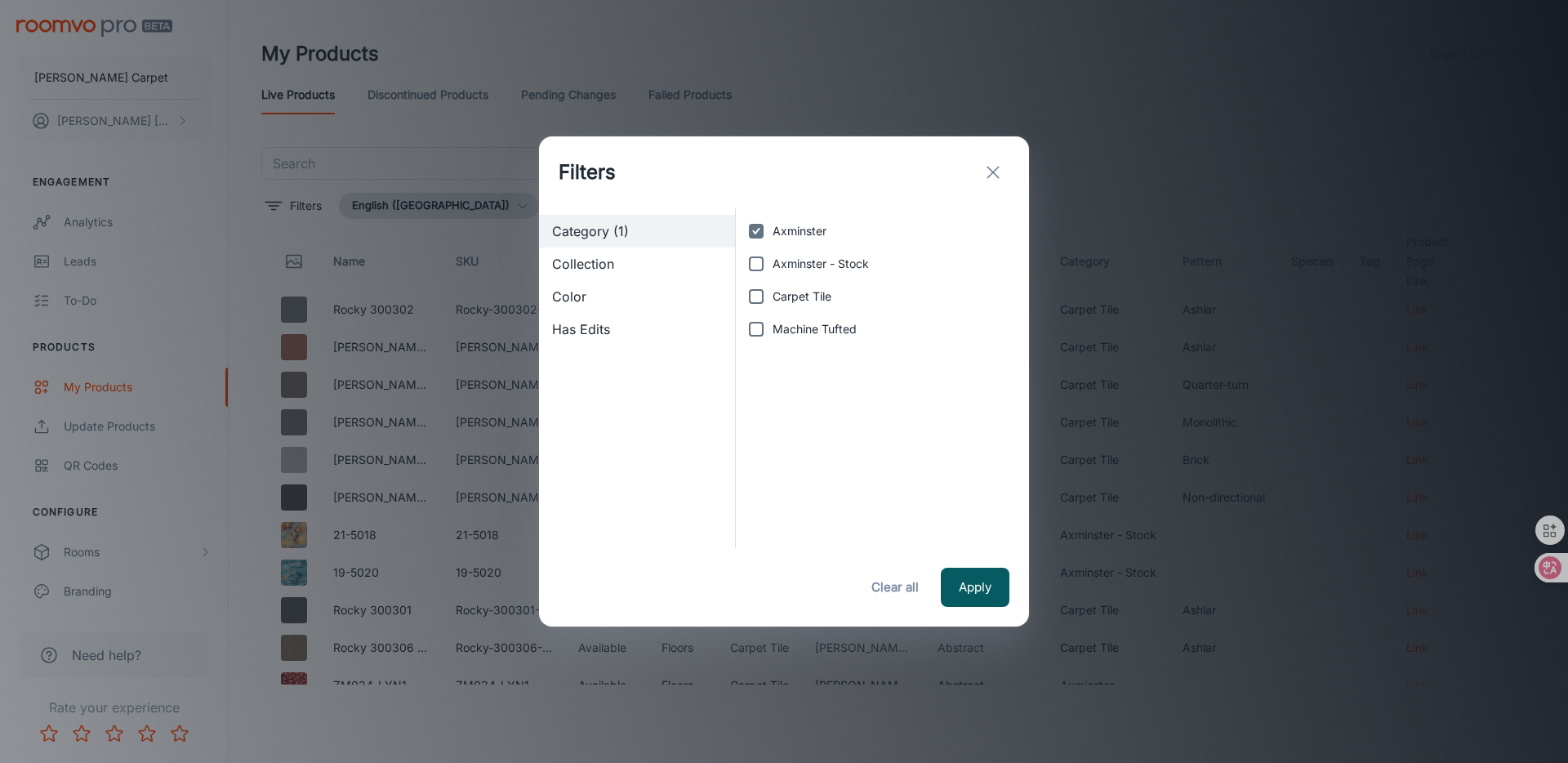
checkbox input "true"
click at [980, 584] on button "Apply" at bounding box center [975, 586] width 68 height 39
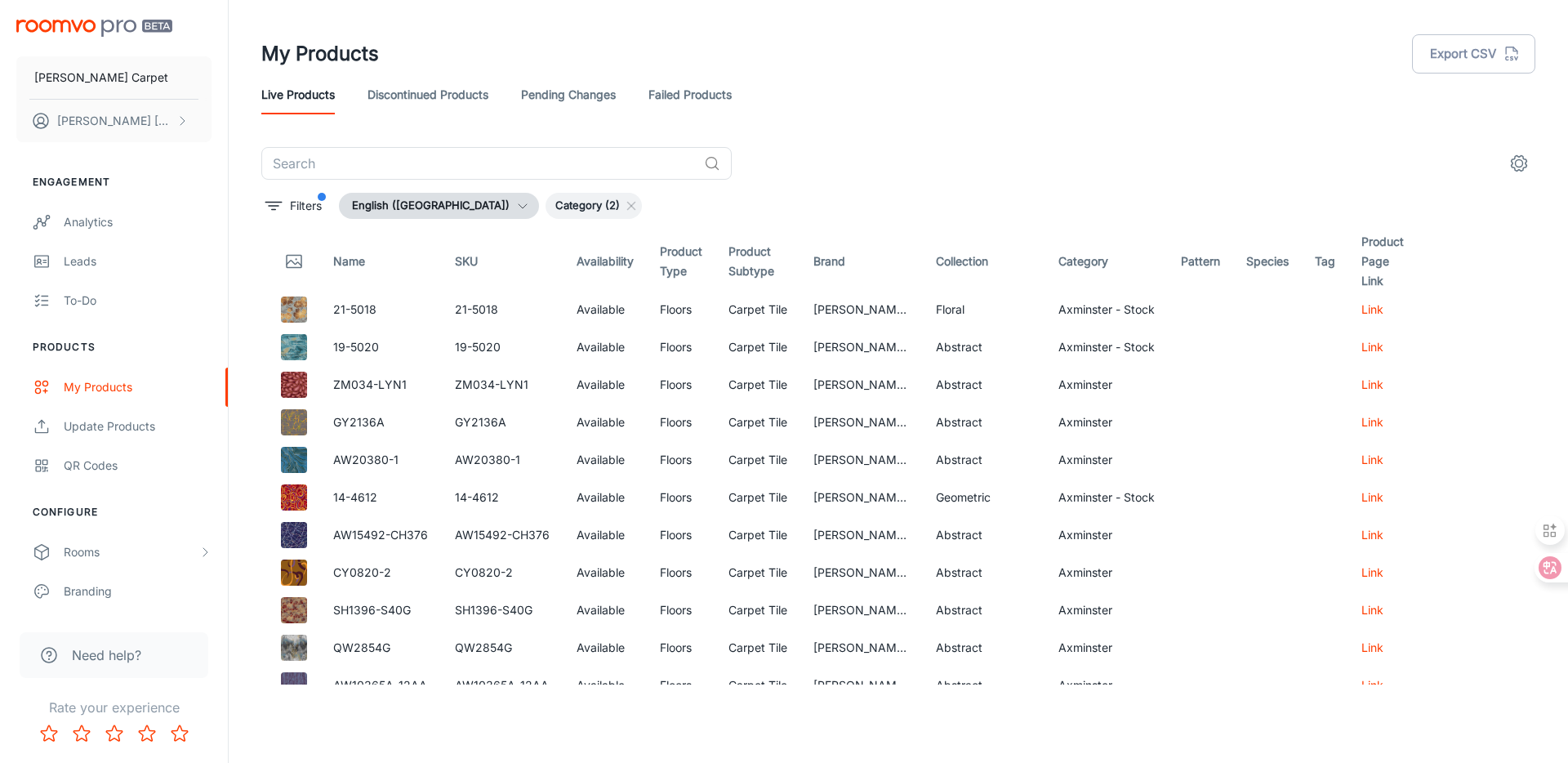
click at [1525, 158] on icon "settings" at bounding box center [1519, 163] width 19 height 19
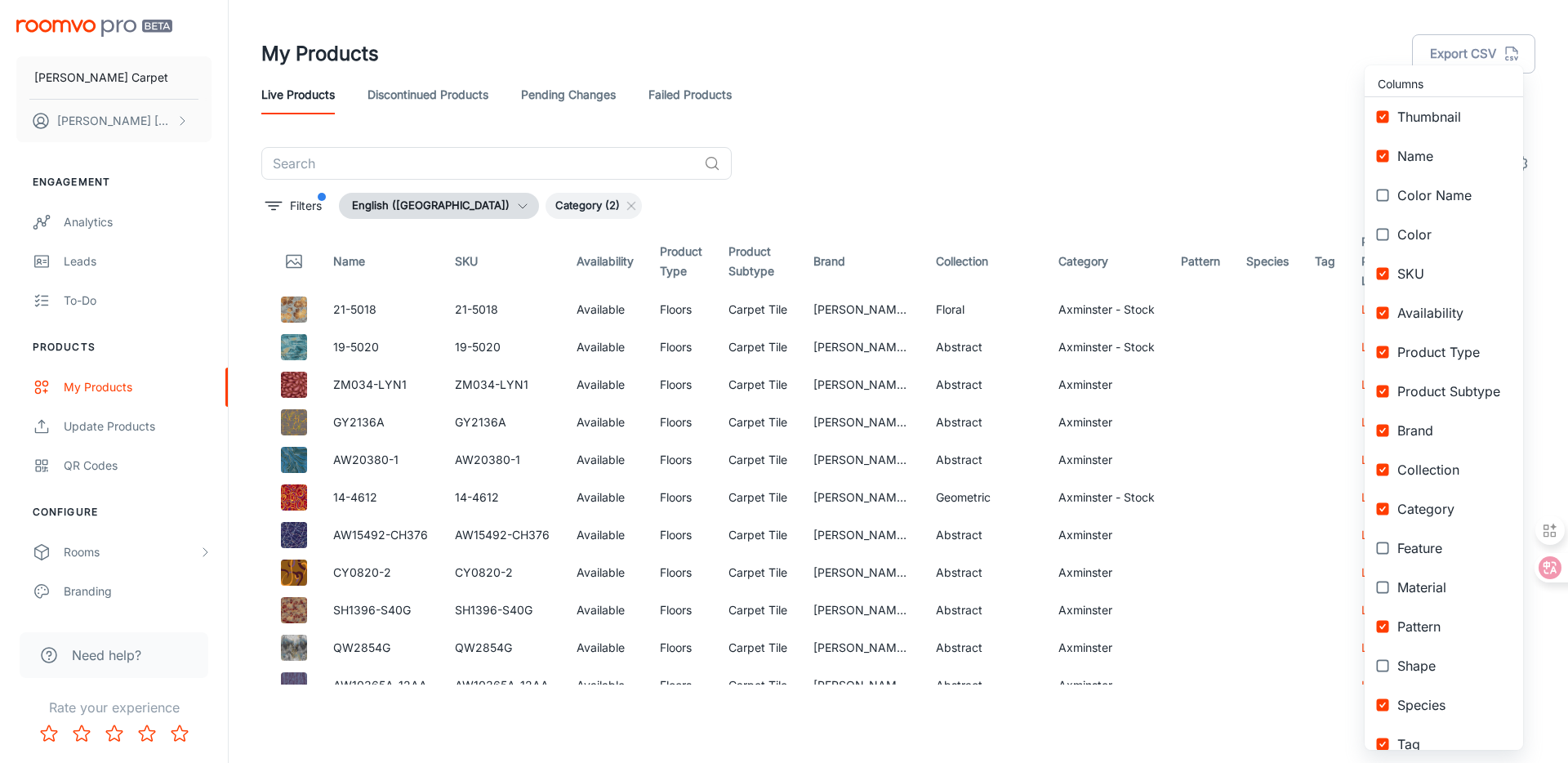
click at [1408, 283] on li "SKU" at bounding box center [1444, 273] width 159 height 39
checkbox input "false"
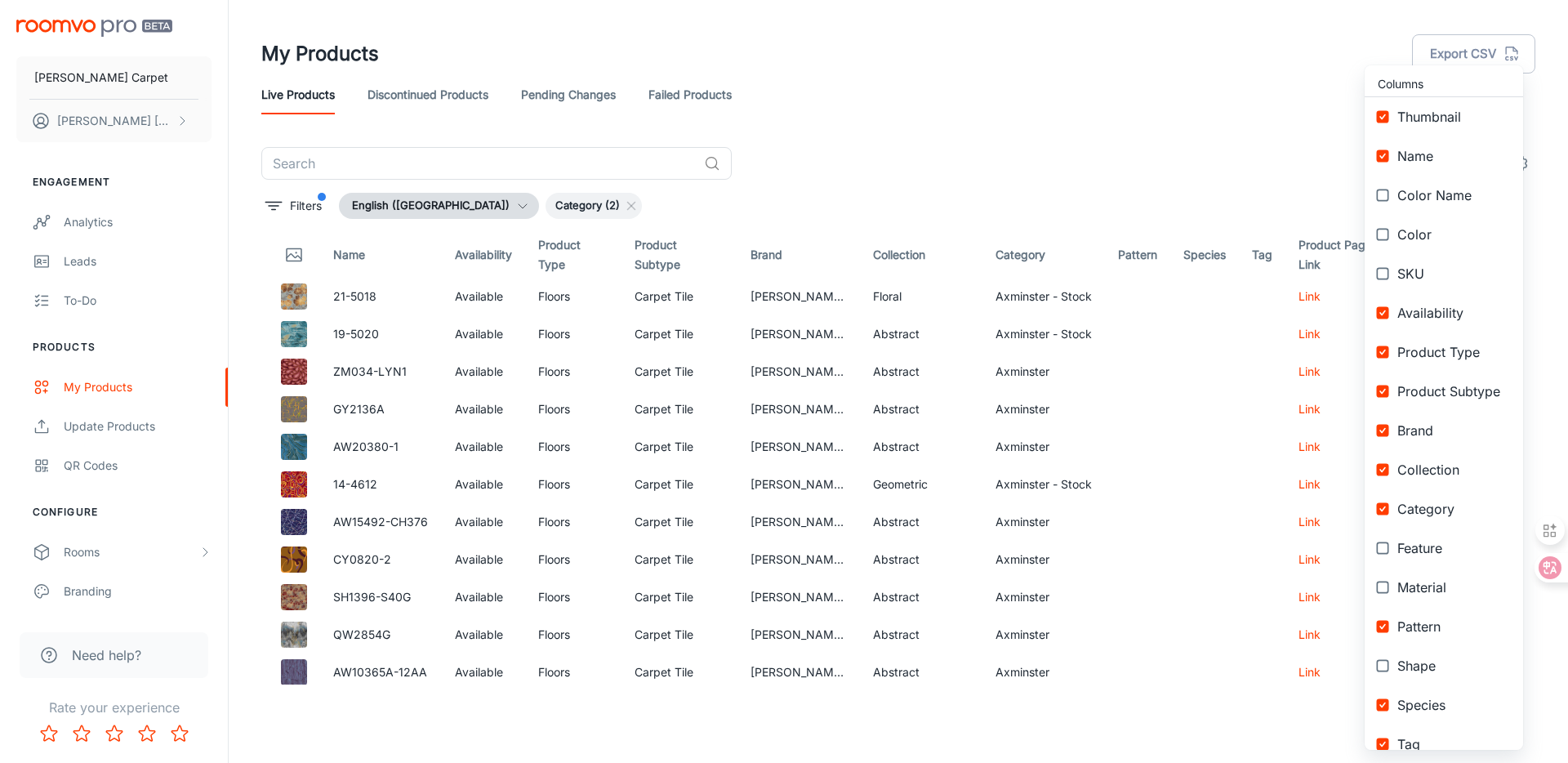
click at [1413, 321] on span "Availability" at bounding box center [1454, 312] width 112 height 19
checkbox input "false"
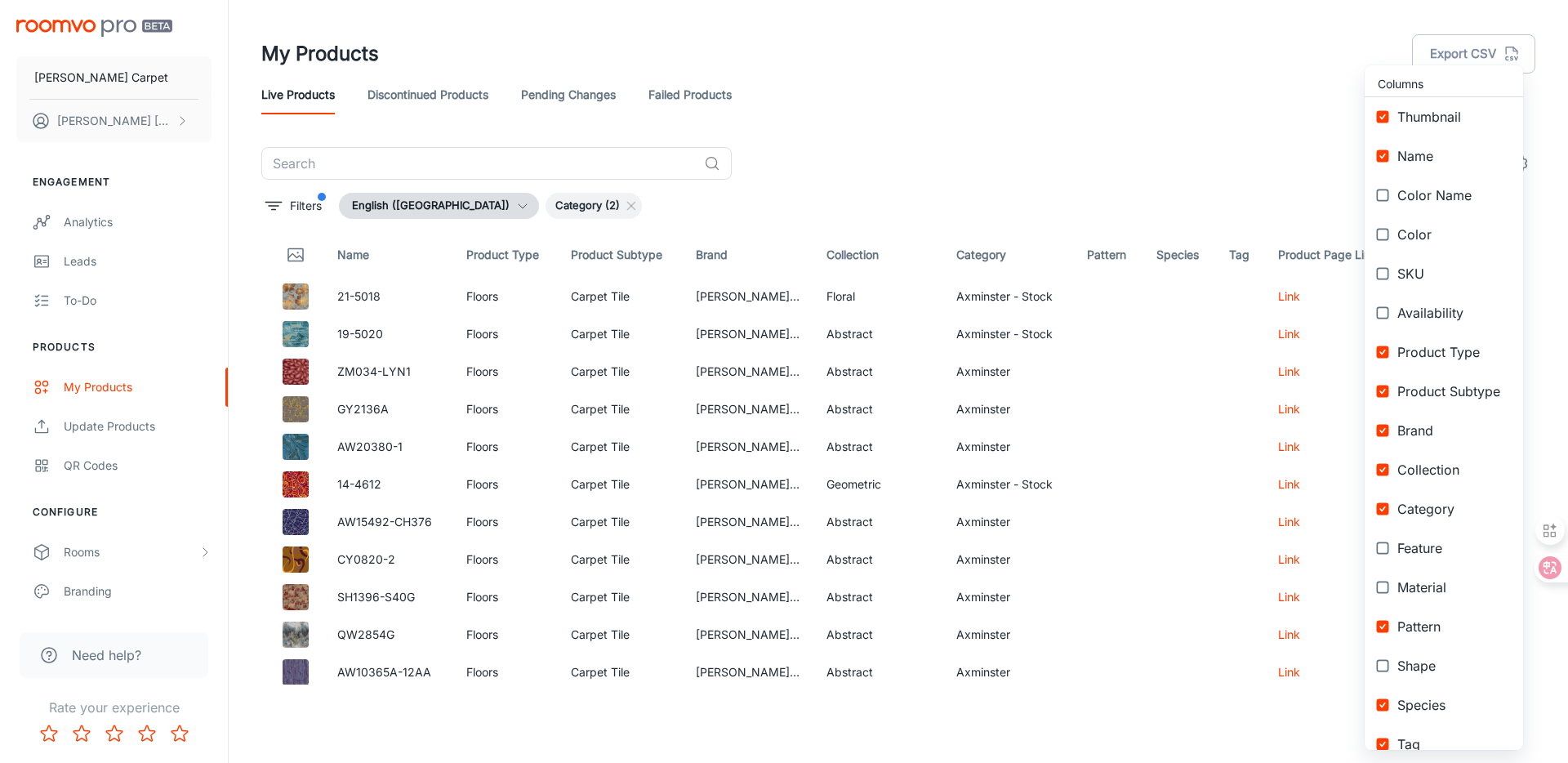
click at [1411, 357] on span "Product Type" at bounding box center [1454, 352] width 112 height 19
checkbox input "false"
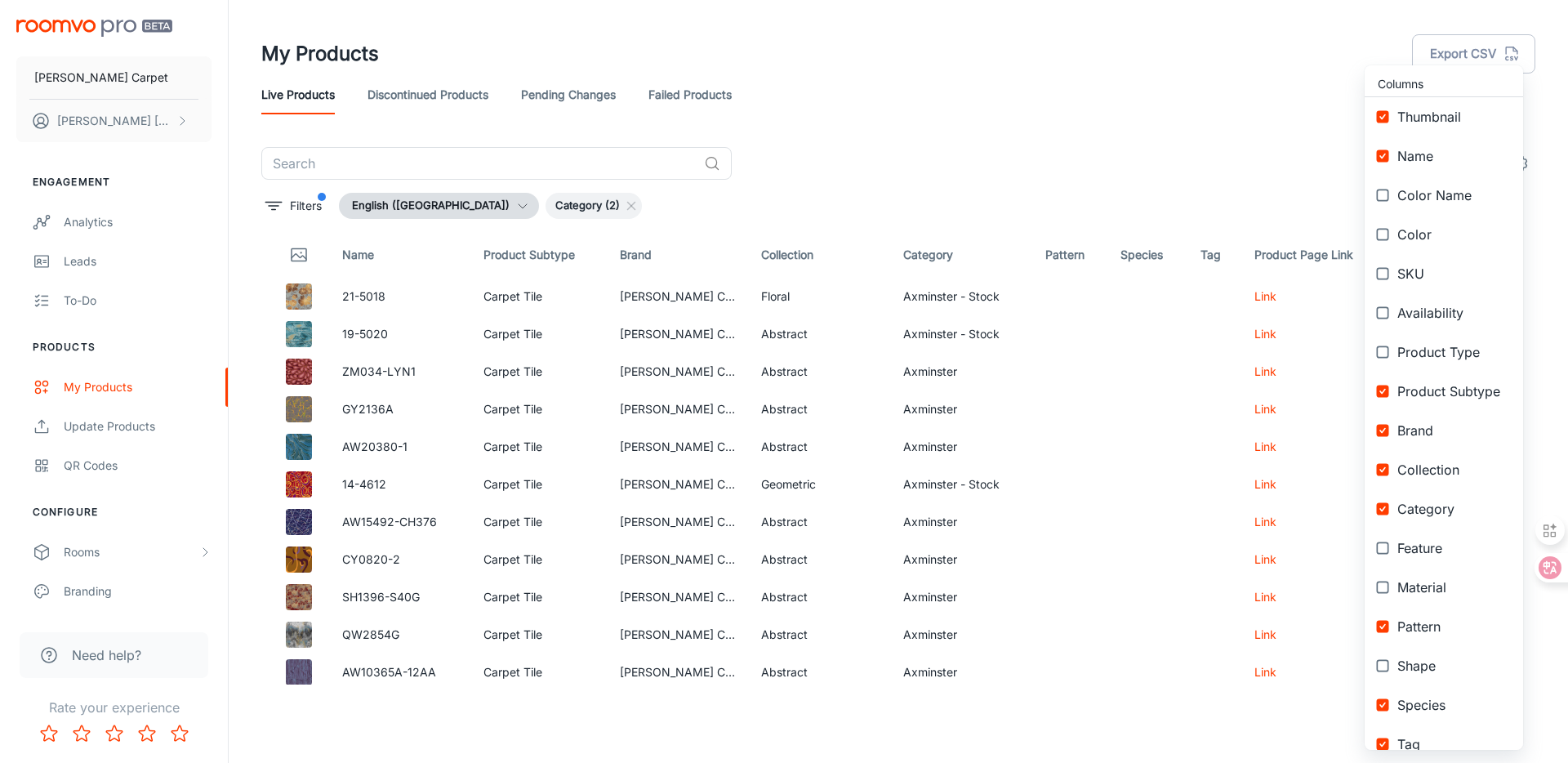
click at [1422, 393] on span "Product Subtype" at bounding box center [1454, 391] width 112 height 19
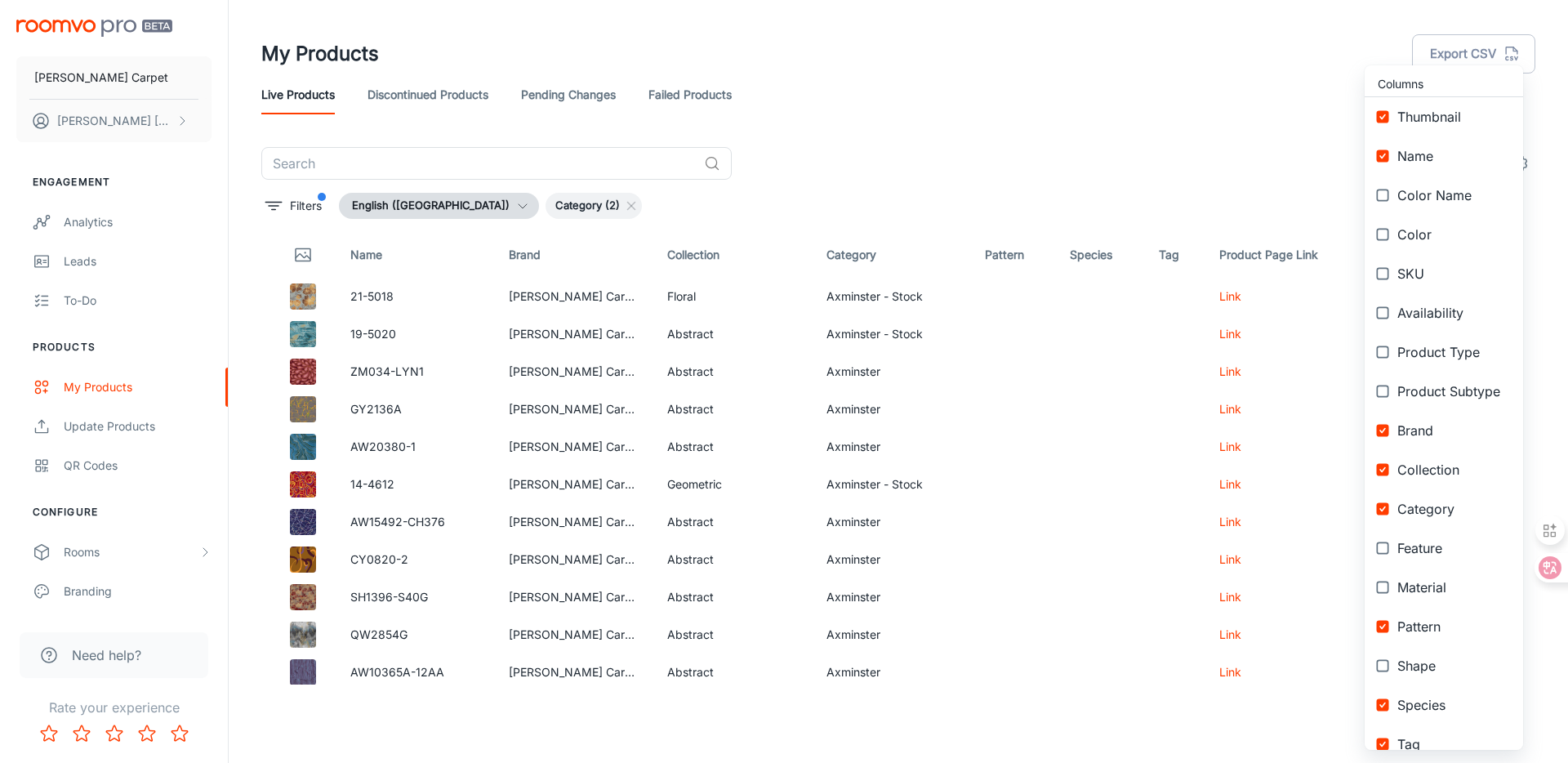
checkbox input "false"
click at [1418, 433] on span "Brand" at bounding box center [1454, 431] width 112 height 19
checkbox input "false"
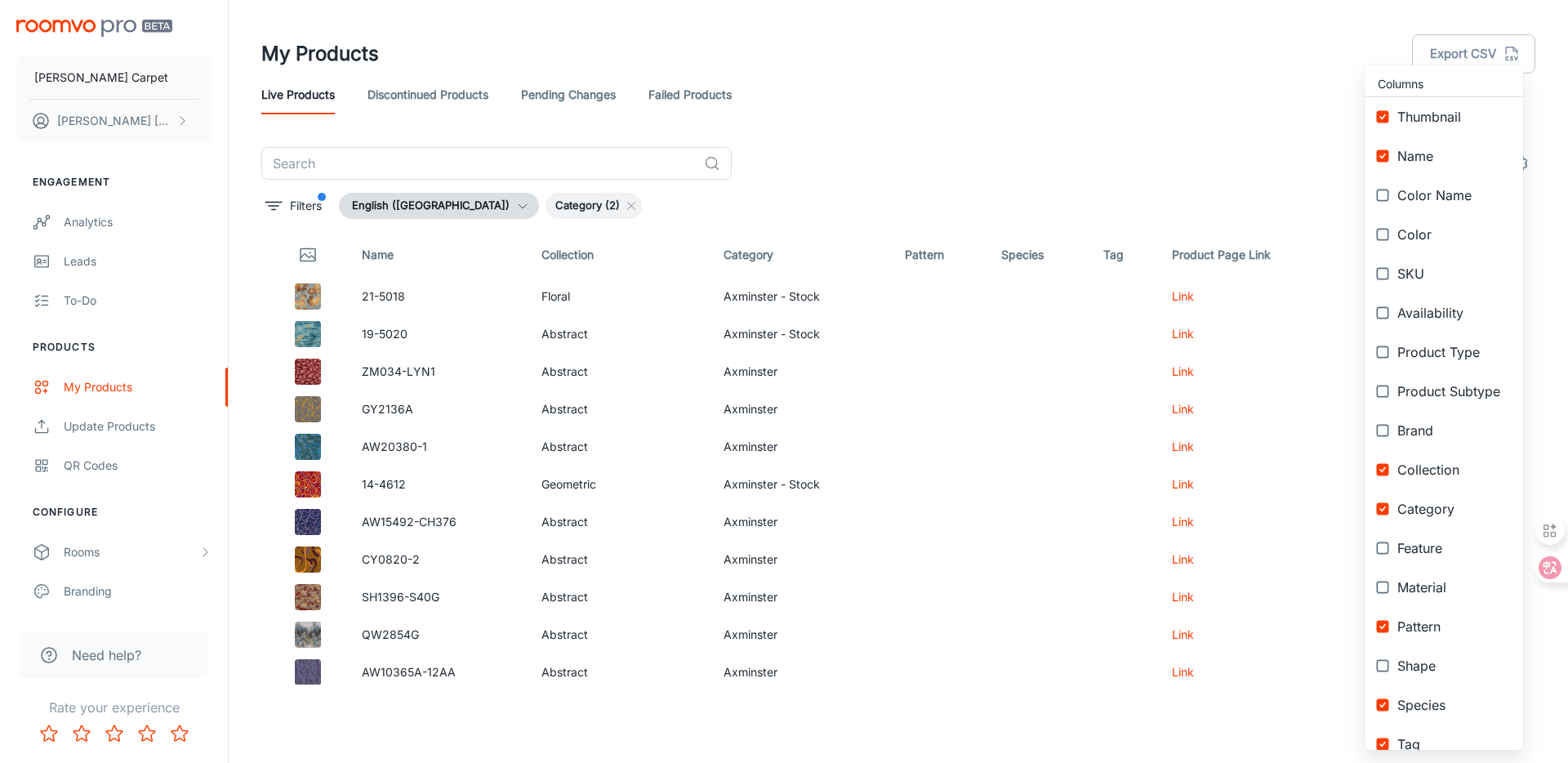
click at [1402, 520] on li "Category" at bounding box center [1444, 508] width 159 height 39
checkbox input "false"
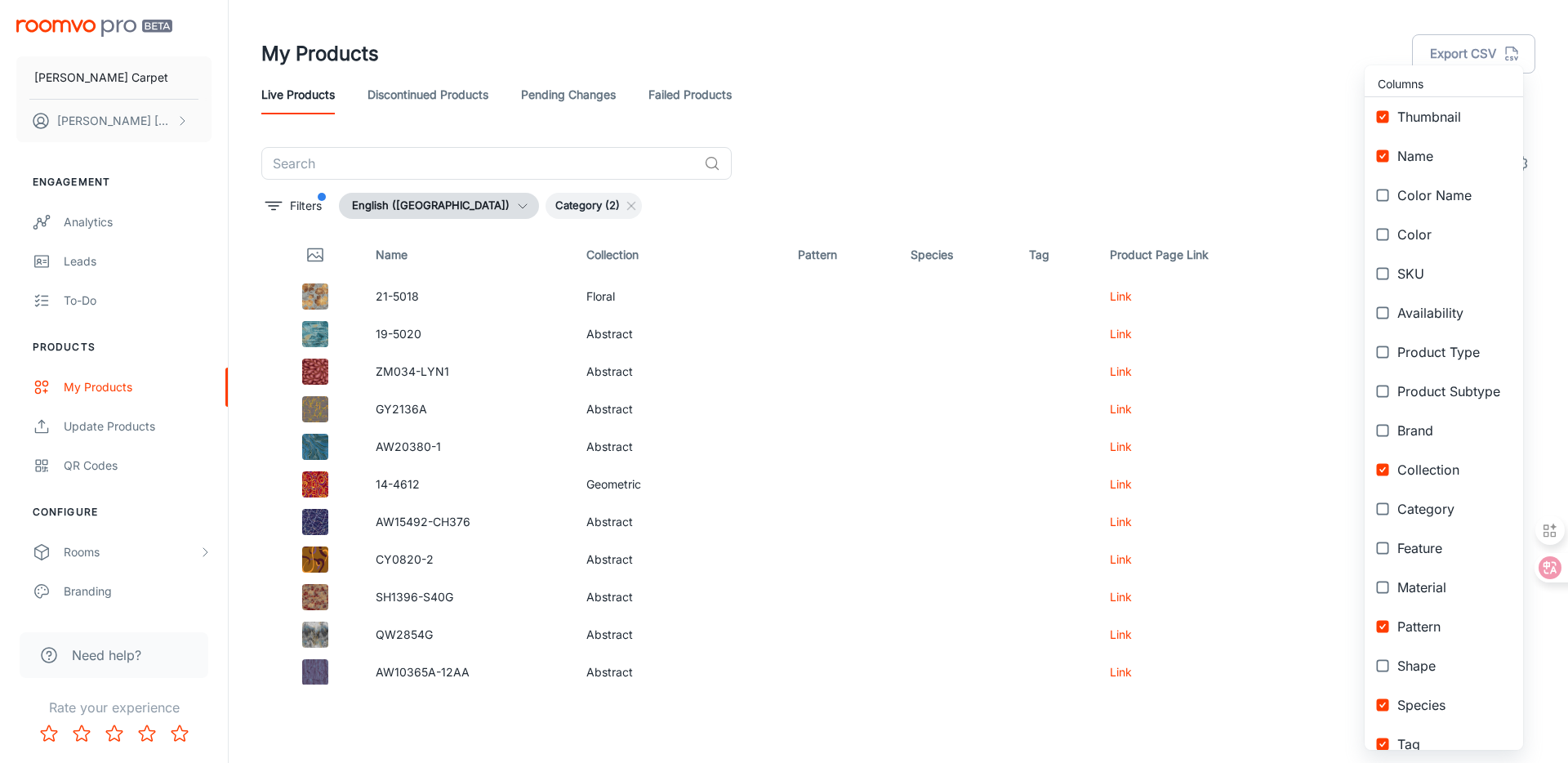
drag, startPoint x: 1430, startPoint y: 480, endPoint x: 1422, endPoint y: 520, distance: 40.8
click at [1430, 480] on li "Collection" at bounding box center [1444, 469] width 159 height 39
checkbox input "false"
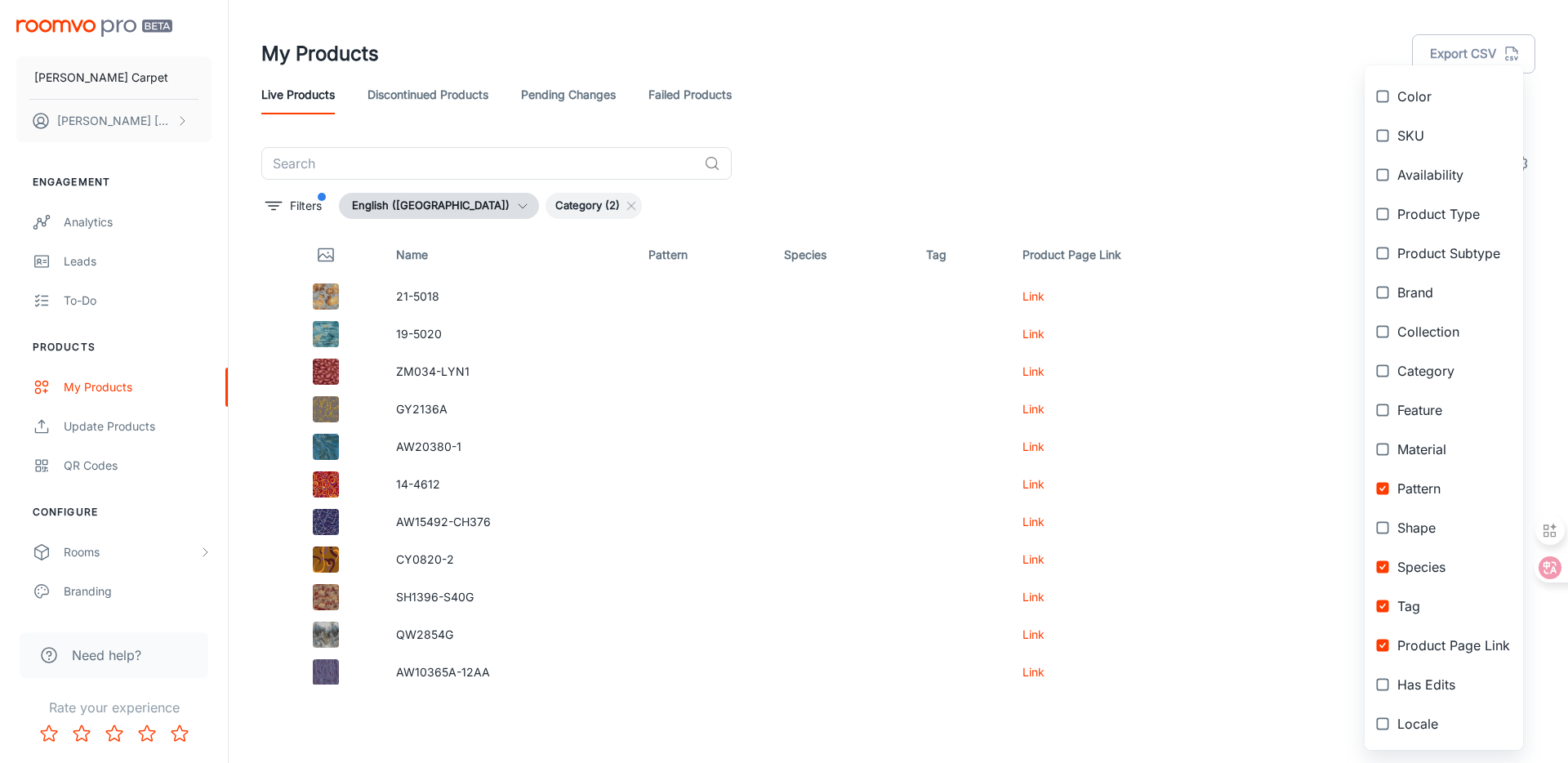
click at [1441, 502] on li "Pattern" at bounding box center [1444, 488] width 159 height 39
checkbox input "false"
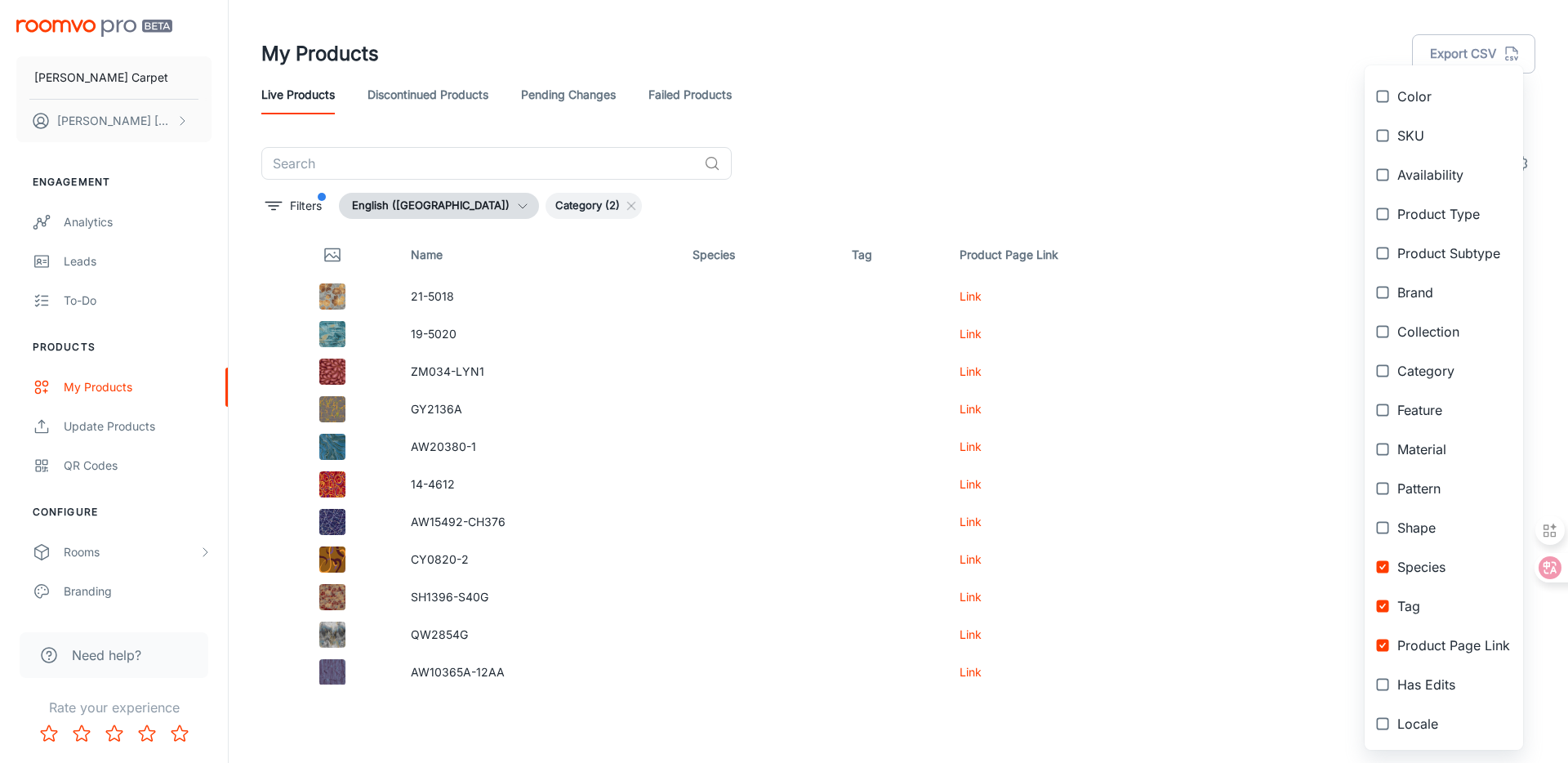
click at [1436, 567] on span "Species" at bounding box center [1454, 566] width 112 height 19
checkbox input "false"
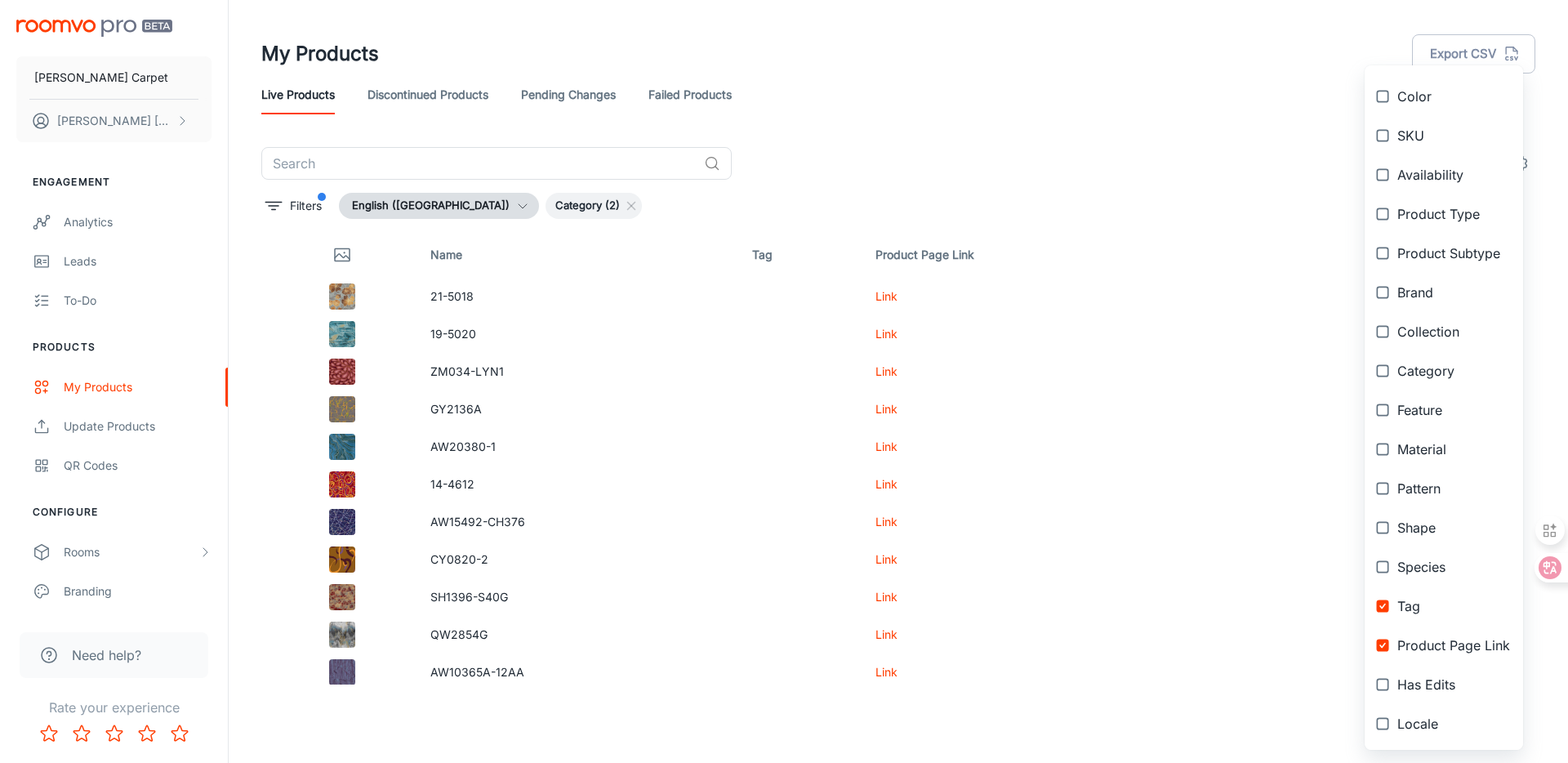
click at [1422, 600] on span "Tag" at bounding box center [1454, 605] width 112 height 19
checkbox input "false"
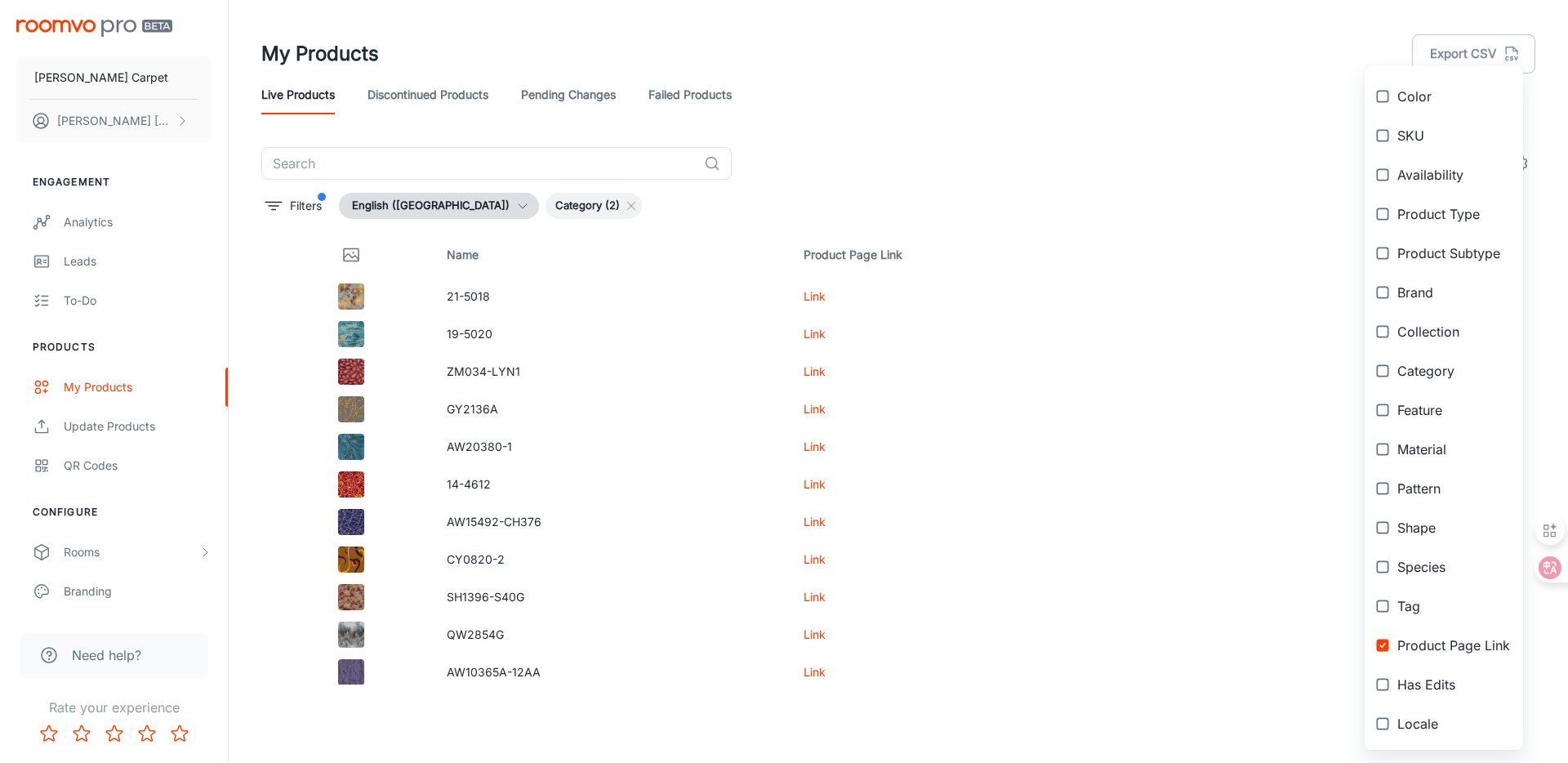
click at [1429, 636] on span "Product Page Link" at bounding box center [1454, 645] width 112 height 19
checkbox input "false"
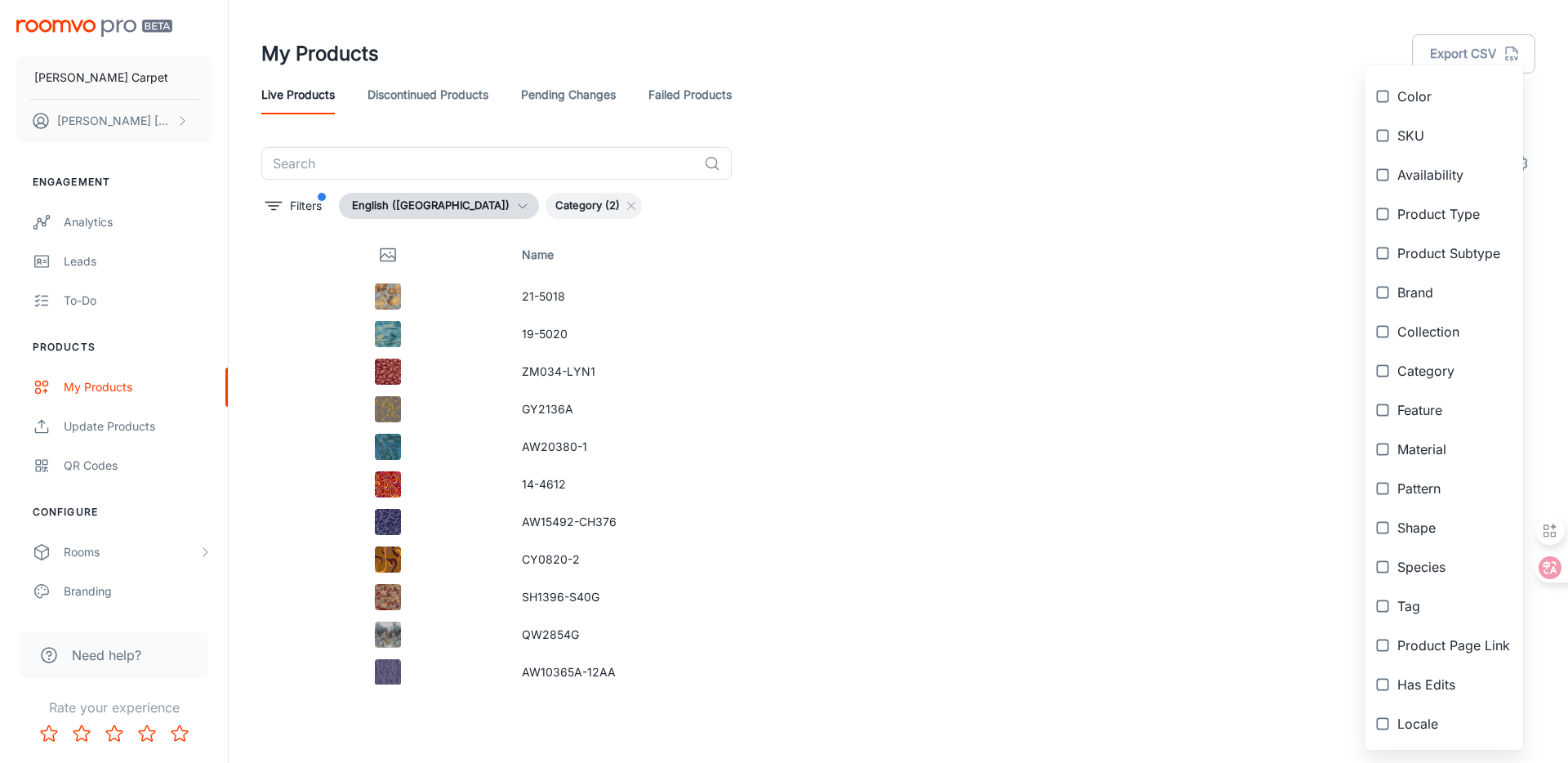
click at [1036, 169] on div at bounding box center [784, 382] width 1568 height 763
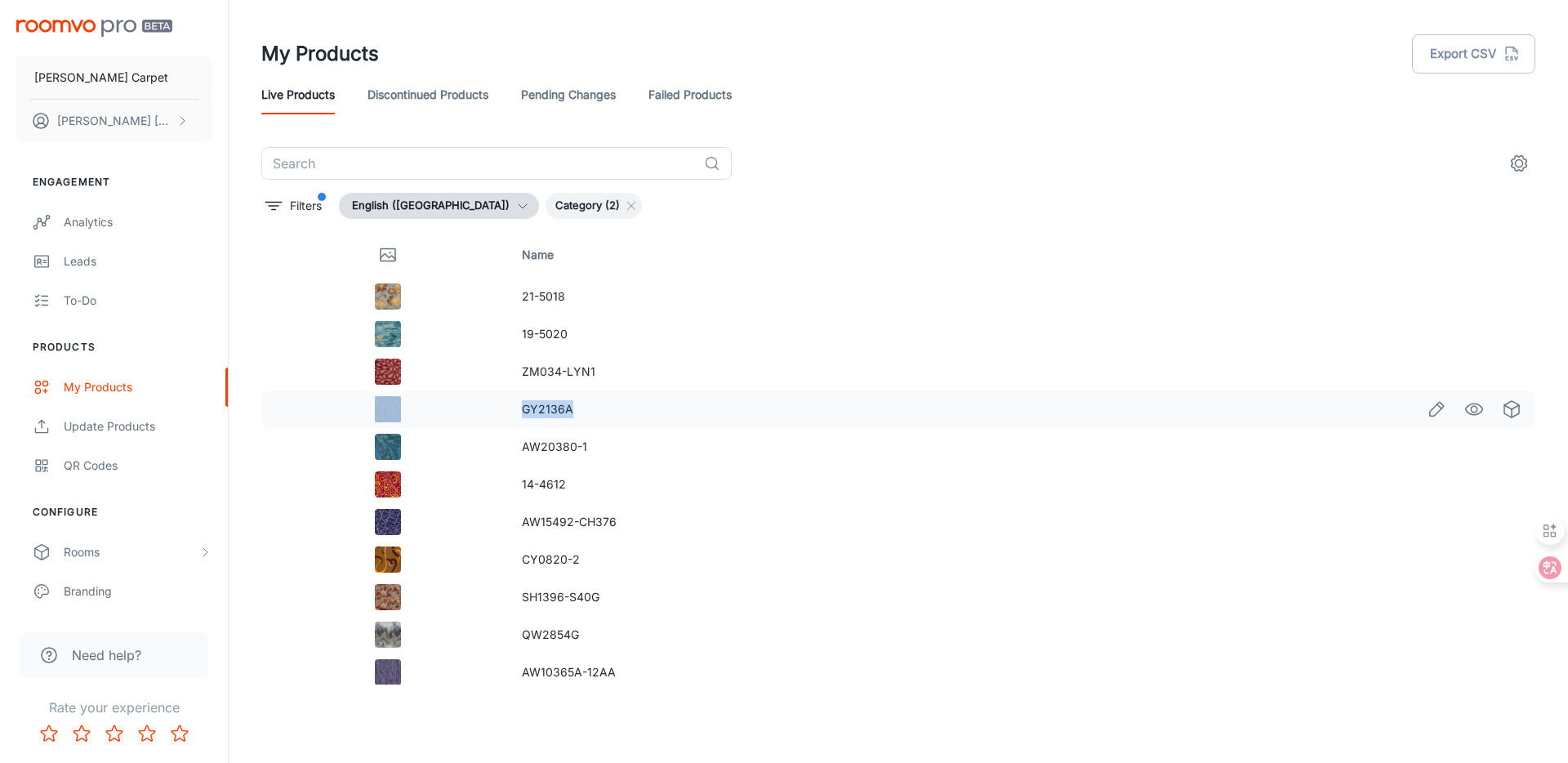
drag, startPoint x: 606, startPoint y: 400, endPoint x: 482, endPoint y: 399, distance: 124.0
click at [482, 399] on tr "GY2136A" at bounding box center [898, 408] width 1274 height 37
click at [516, 206] on icon "button" at bounding box center [523, 206] width 13 height 13
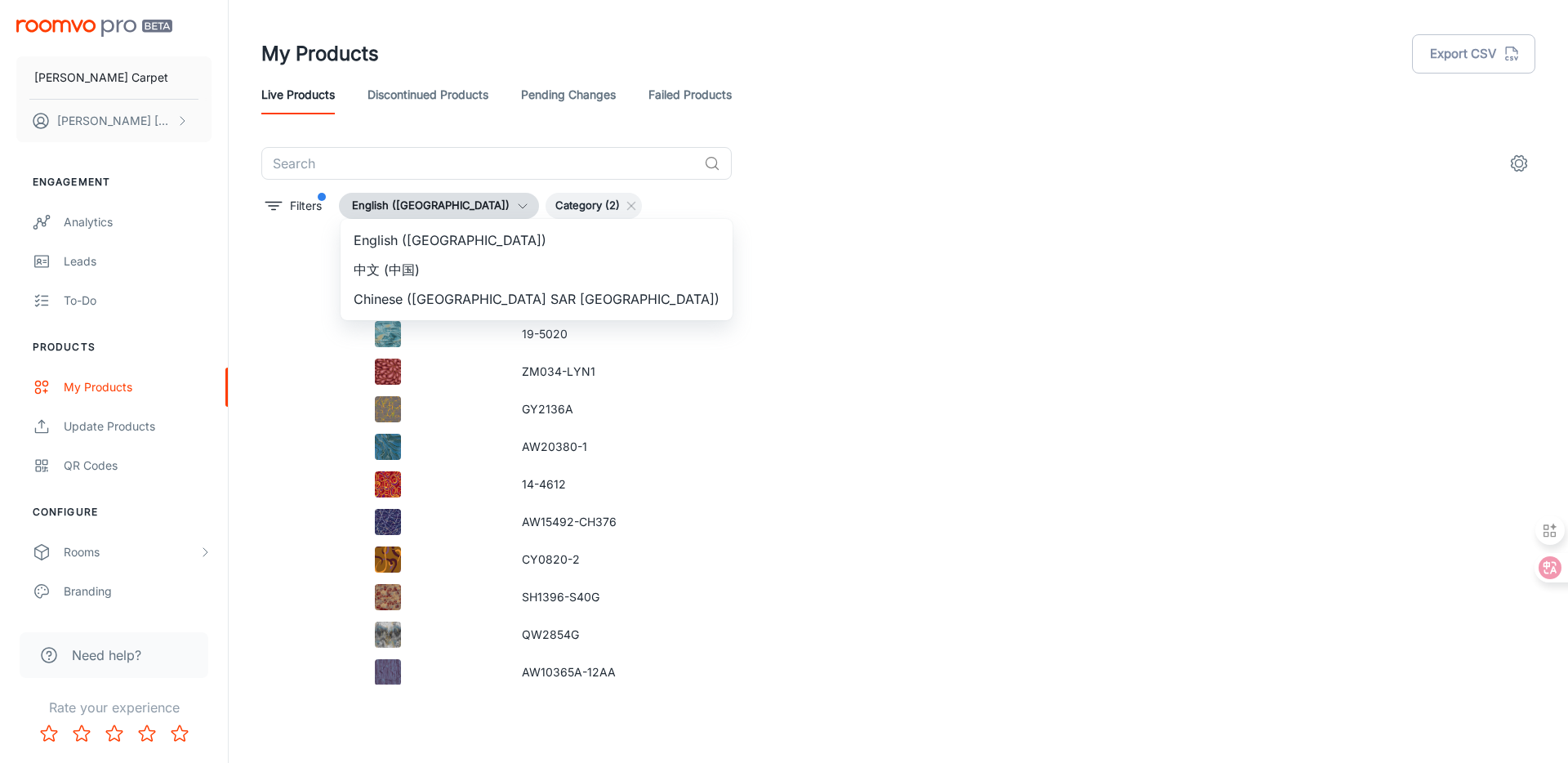
click at [498, 206] on div at bounding box center [784, 382] width 1568 height 763
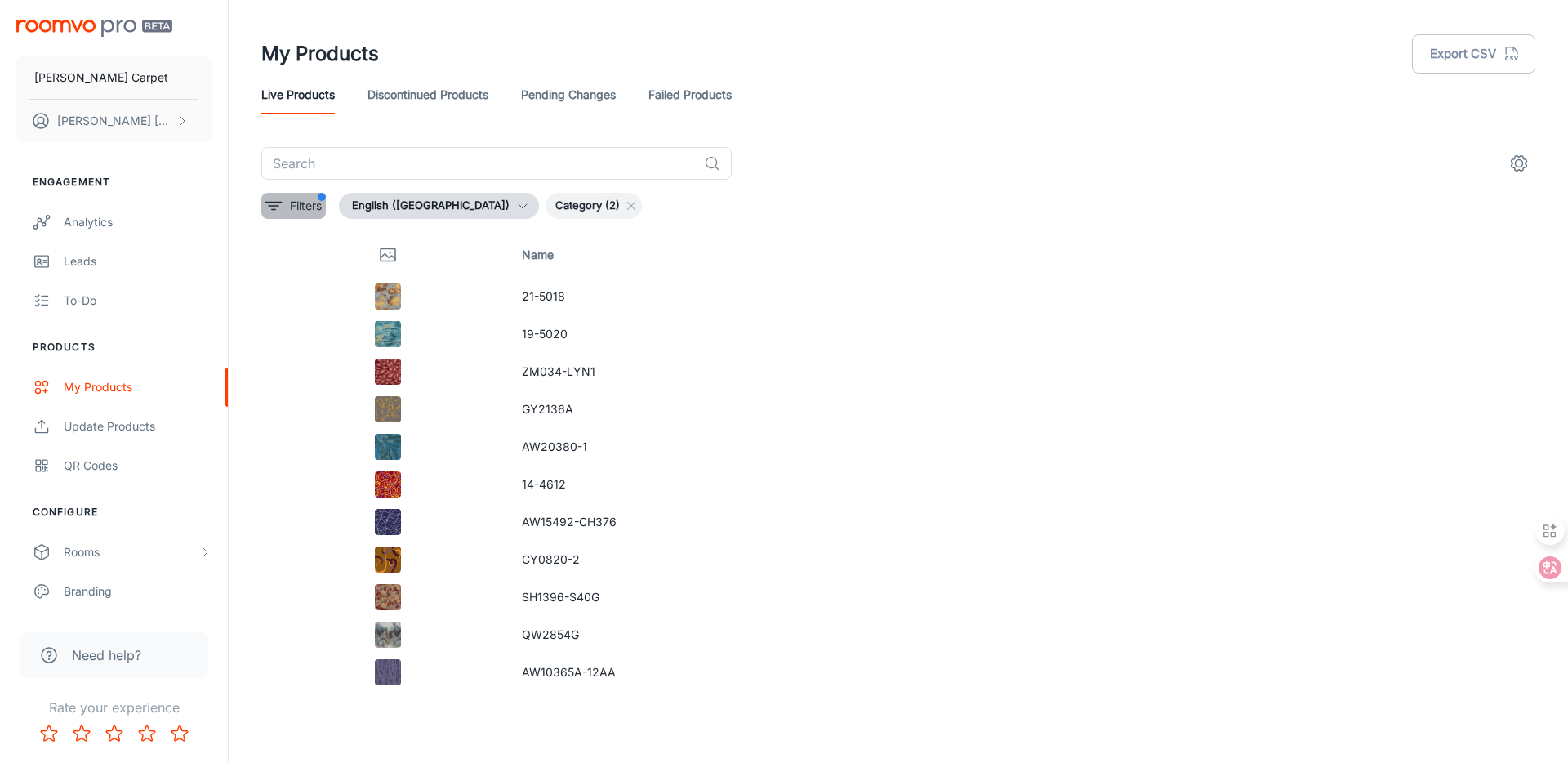
click at [285, 208] on button "Filters" at bounding box center [293, 206] width 64 height 26
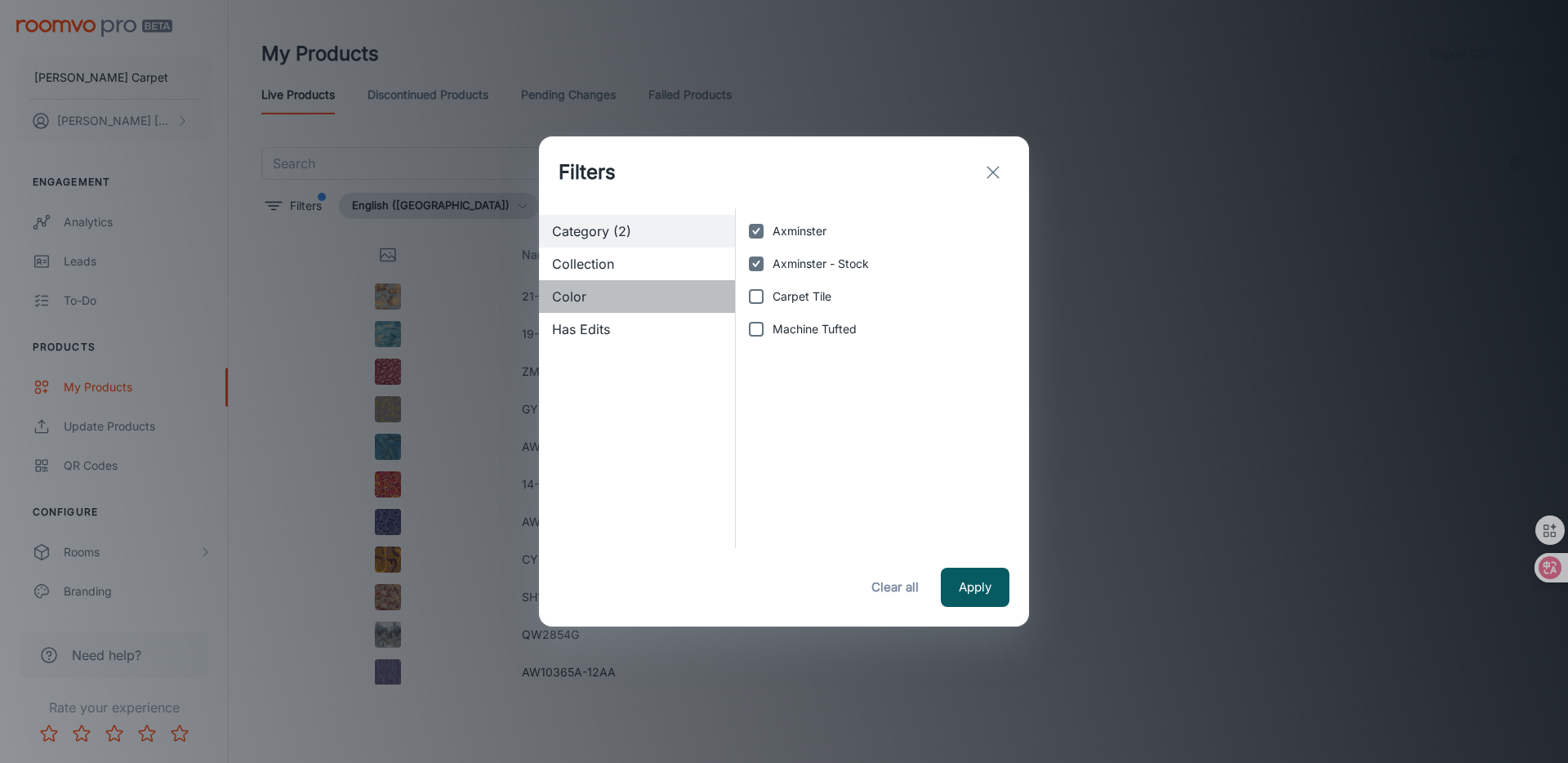
click at [703, 295] on span "Color" at bounding box center [636, 296] width 170 height 19
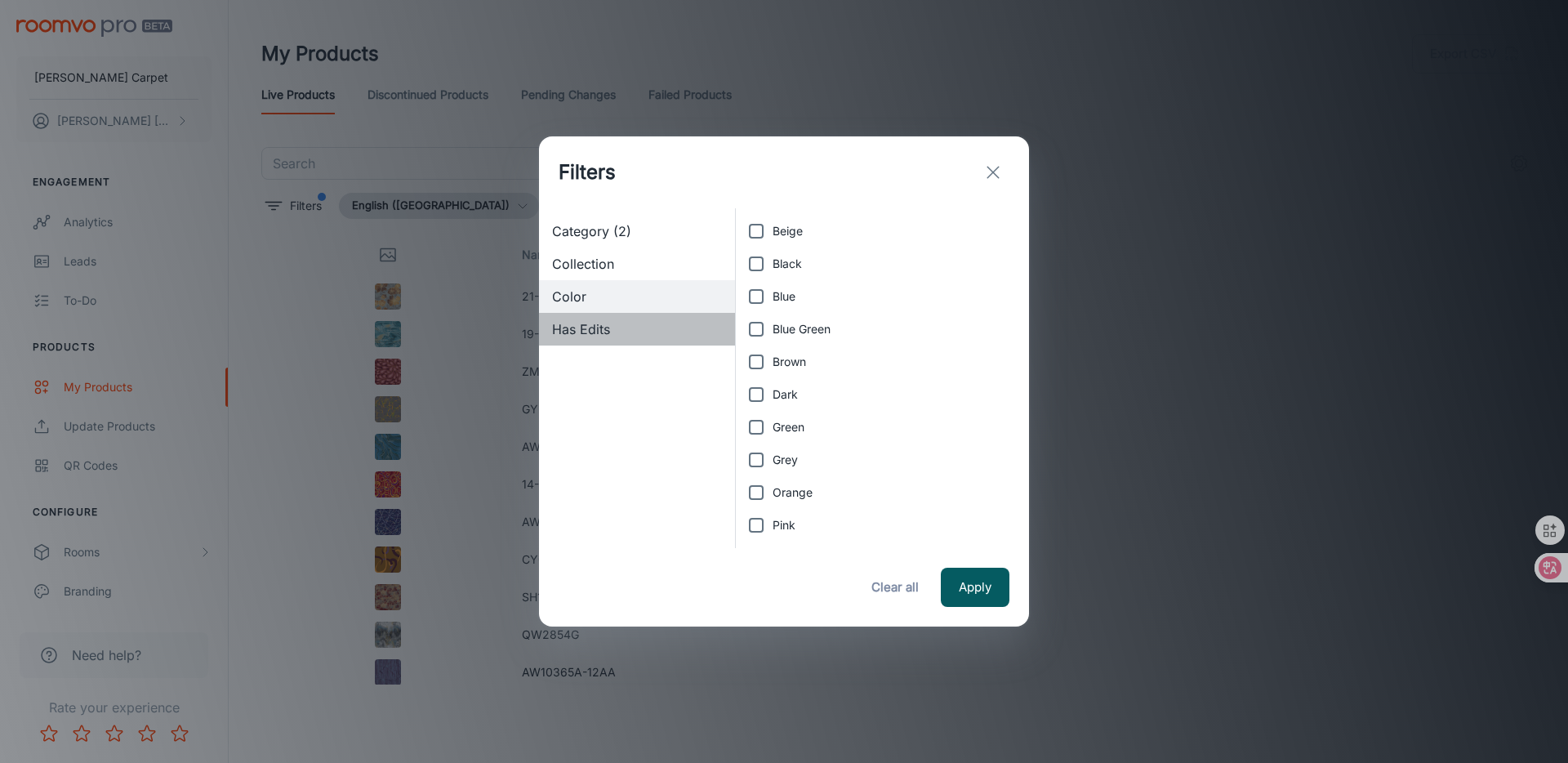
click at [665, 325] on span "Has Edits" at bounding box center [636, 329] width 170 height 19
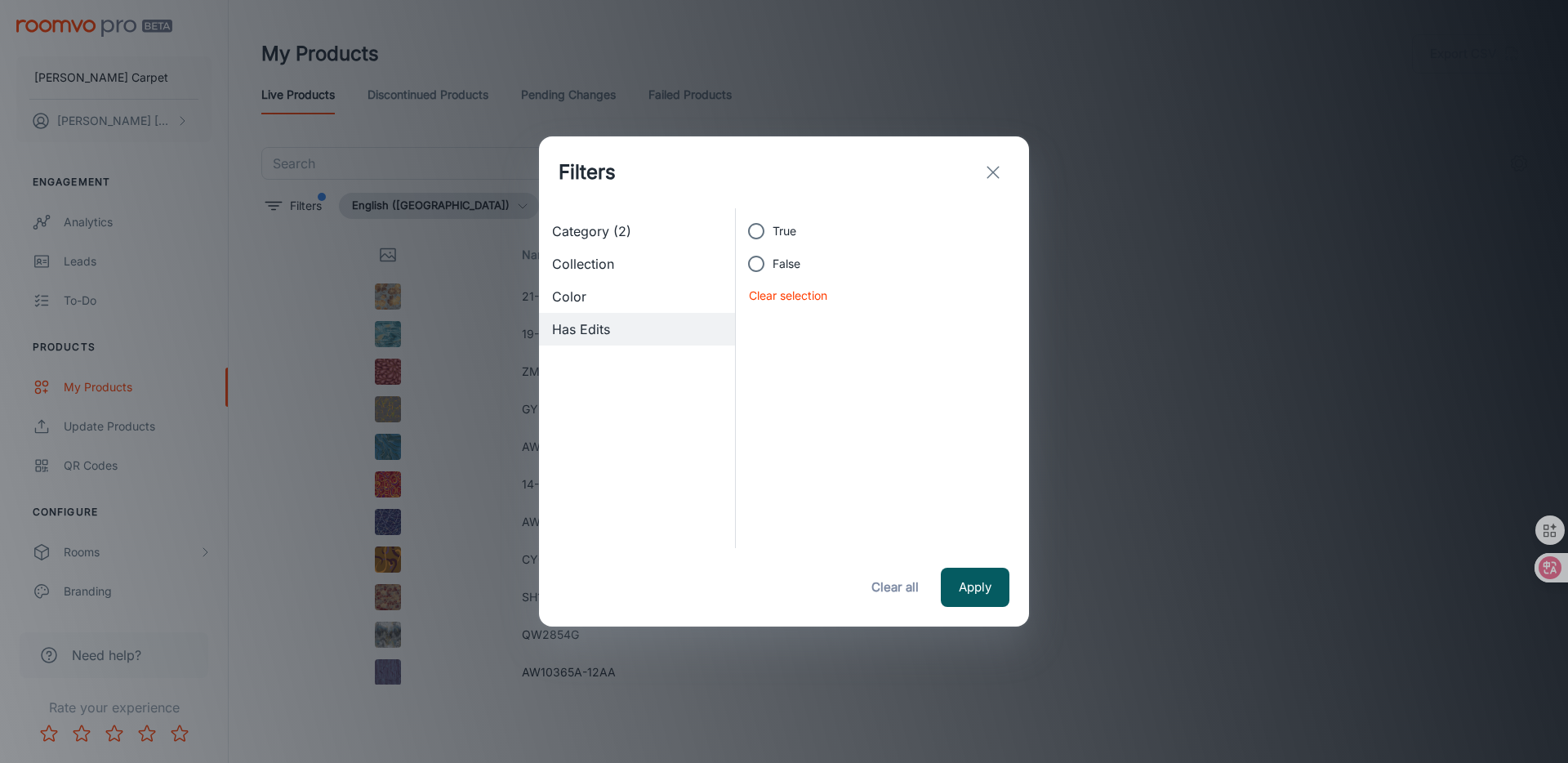
click at [1002, 164] on button "exit" at bounding box center [993, 172] width 33 height 33
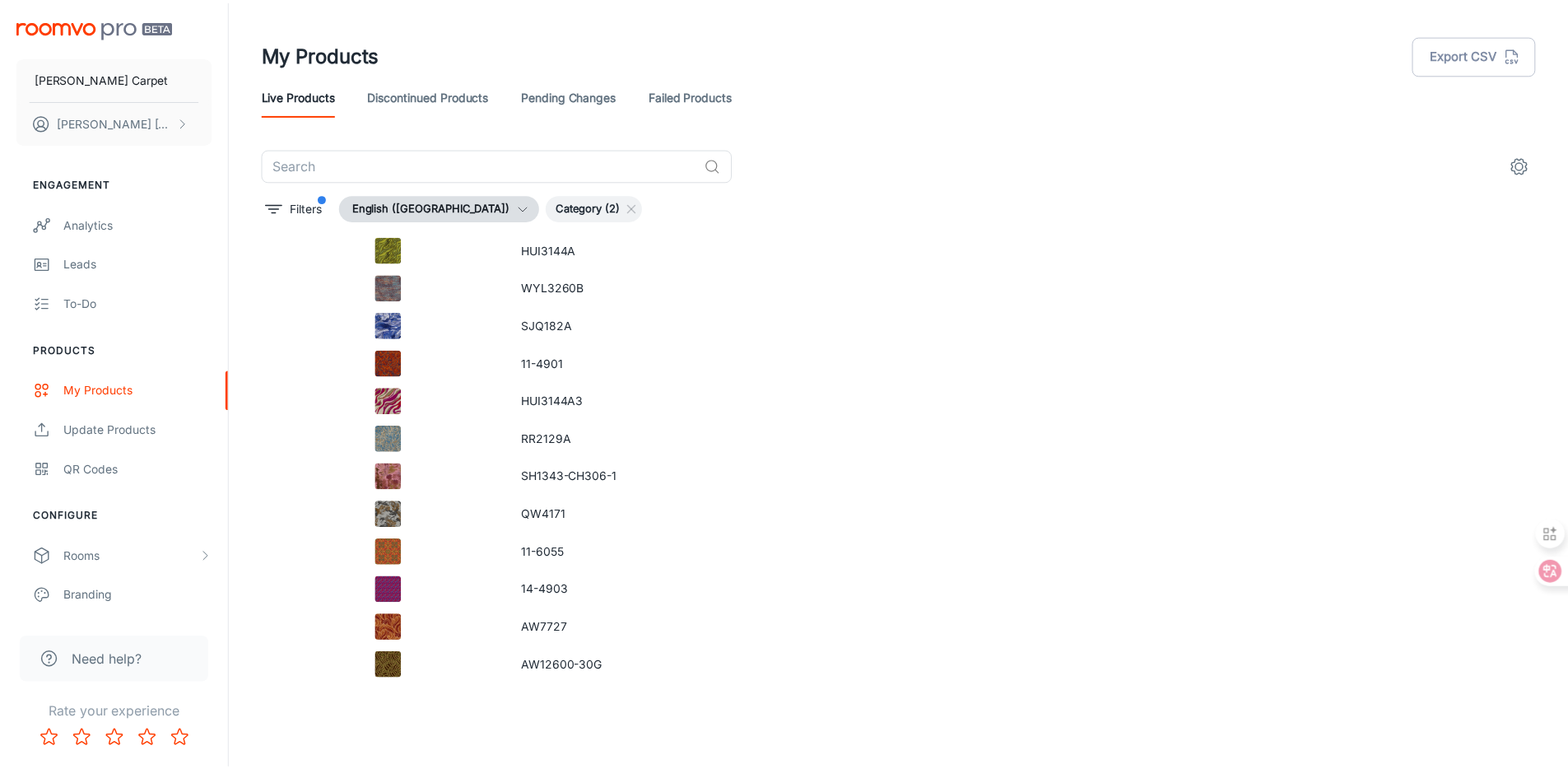
scroll to position [0, 0]
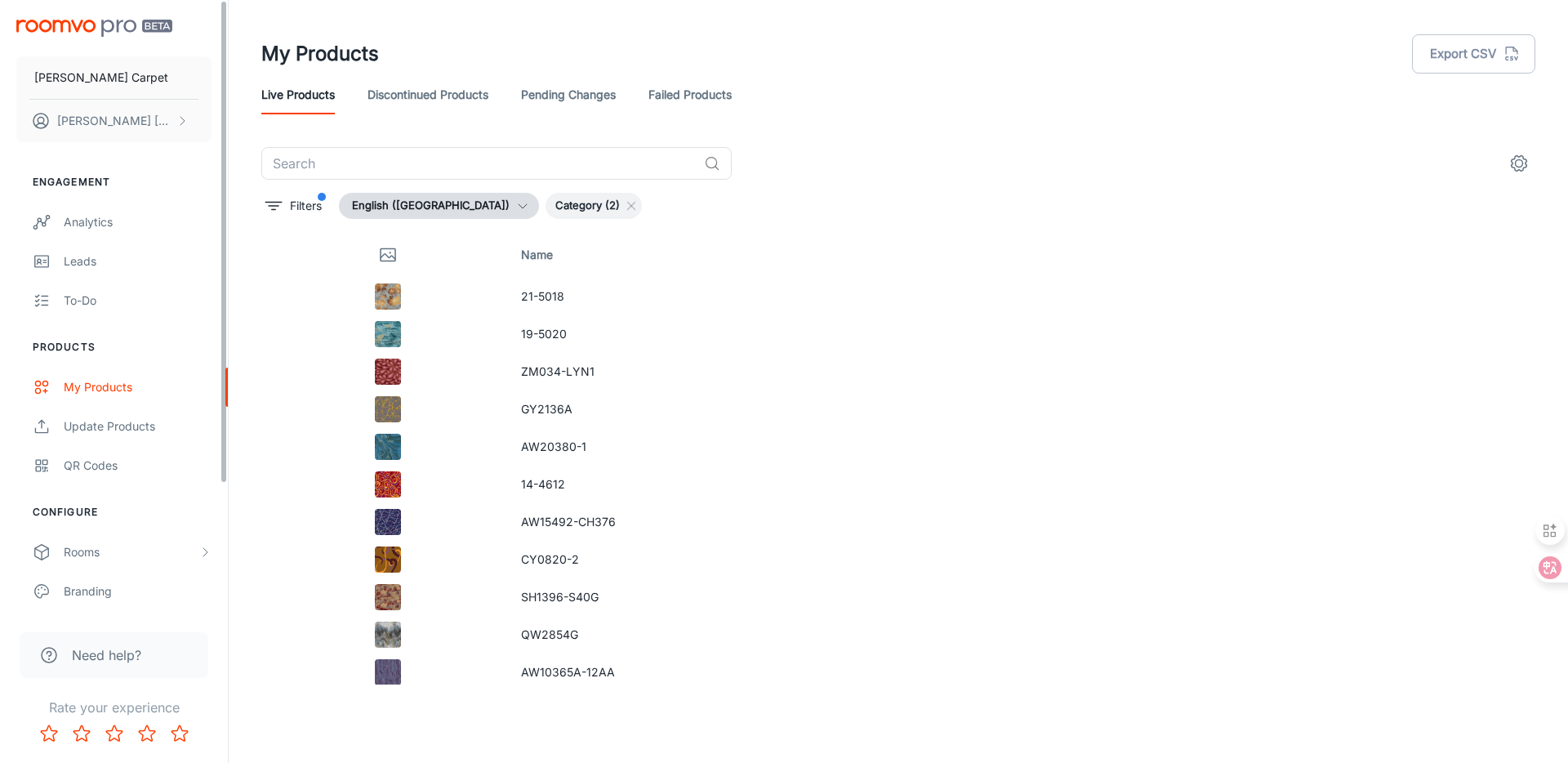
click at [144, 645] on div "Need help?" at bounding box center [113, 655] width 188 height 46
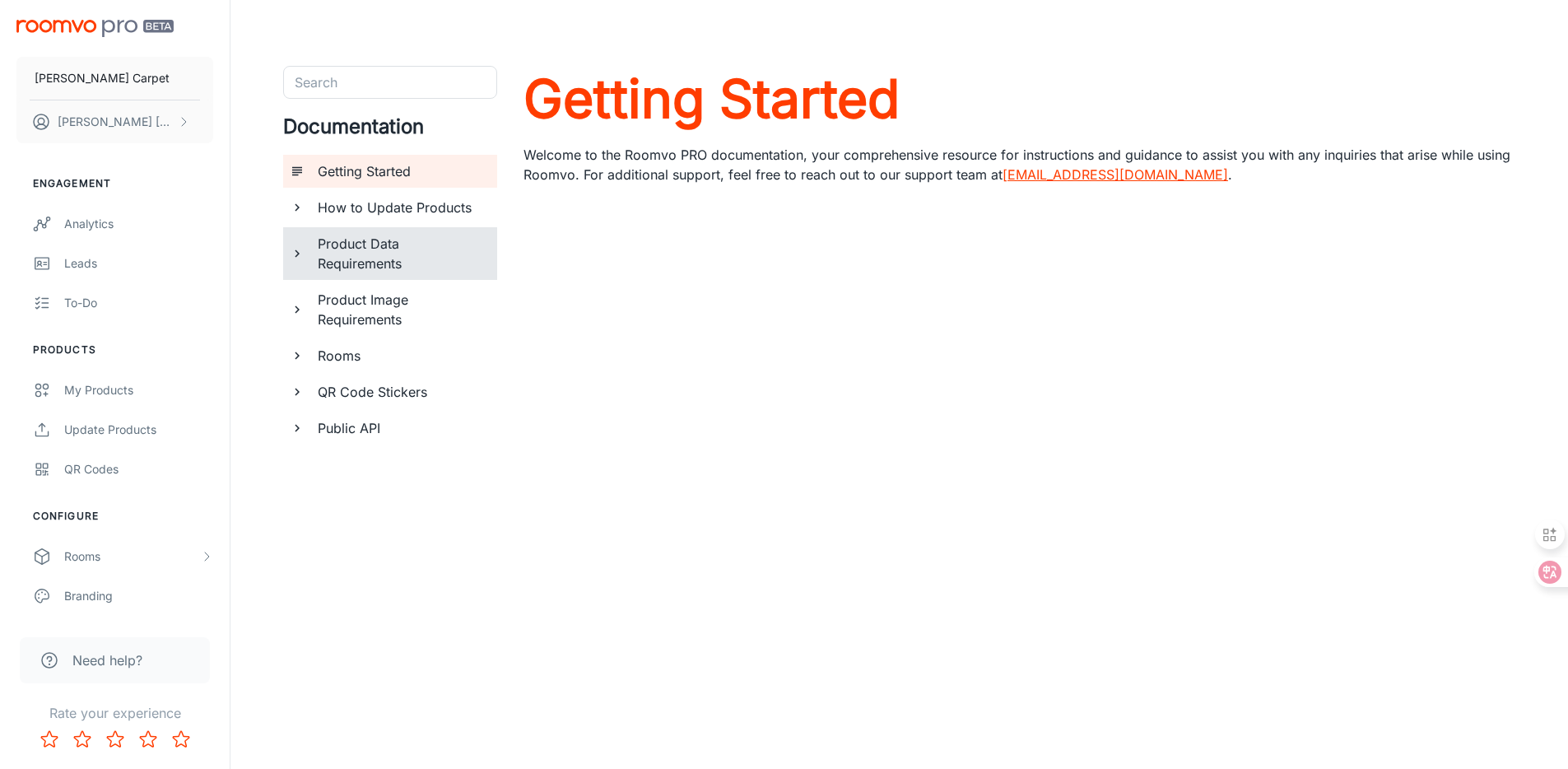
click at [386, 241] on h6 "Product Data Requirements" at bounding box center [401, 253] width 167 height 40
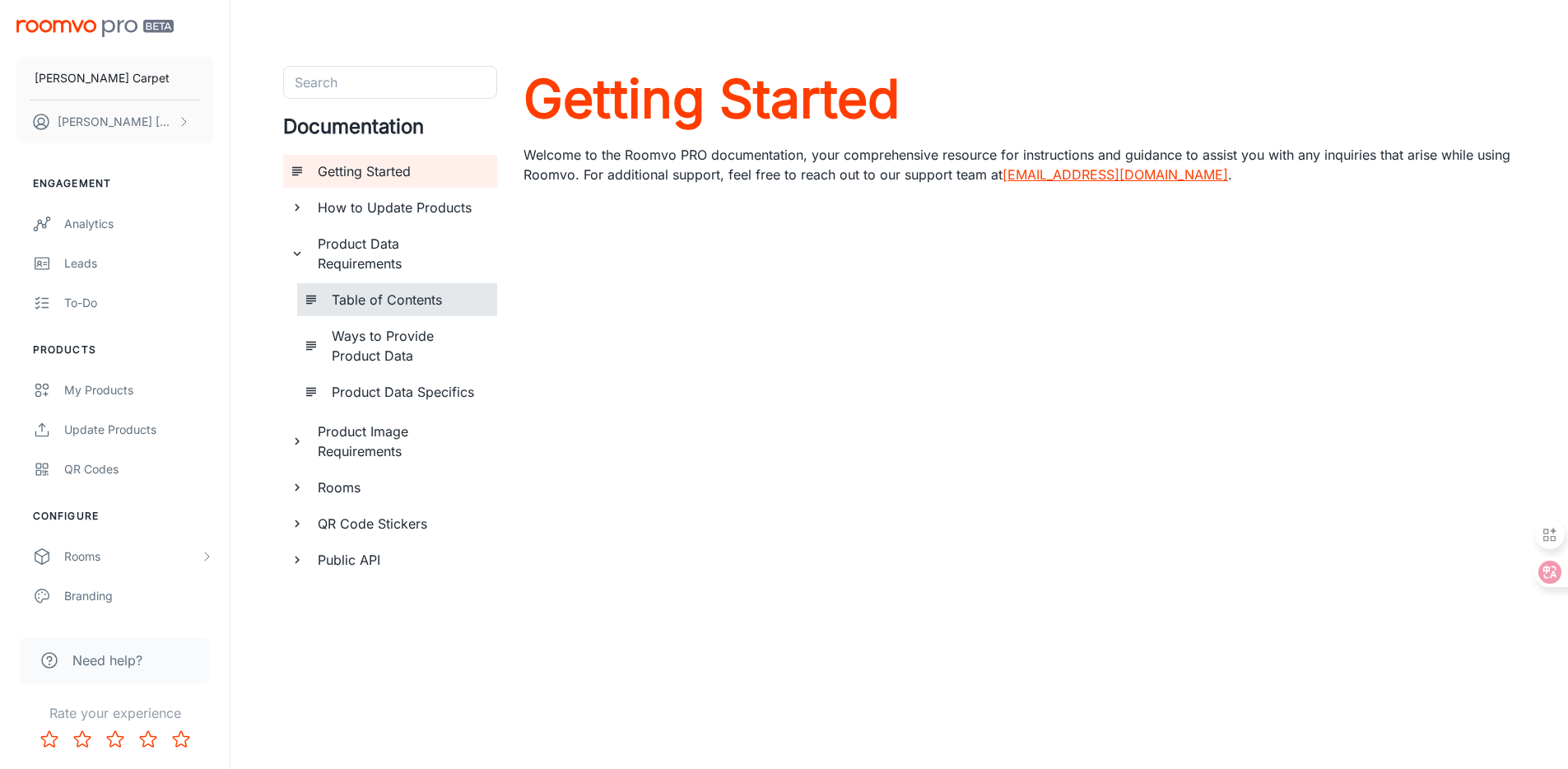
click at [437, 302] on h6 "Table of Contents" at bounding box center [407, 299] width 152 height 19
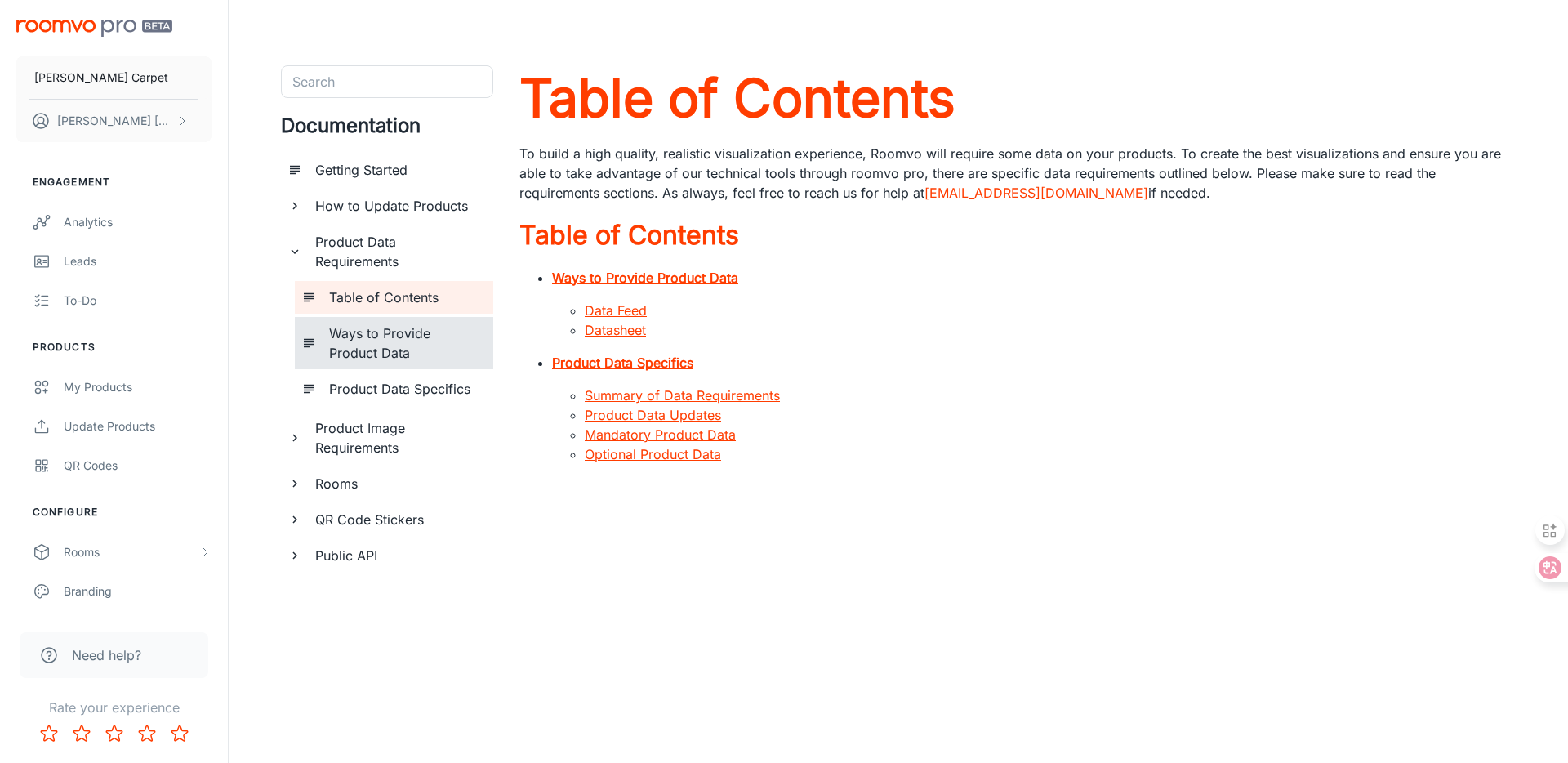
click at [425, 346] on h6 "Ways to Provide Product Data" at bounding box center [404, 342] width 151 height 39
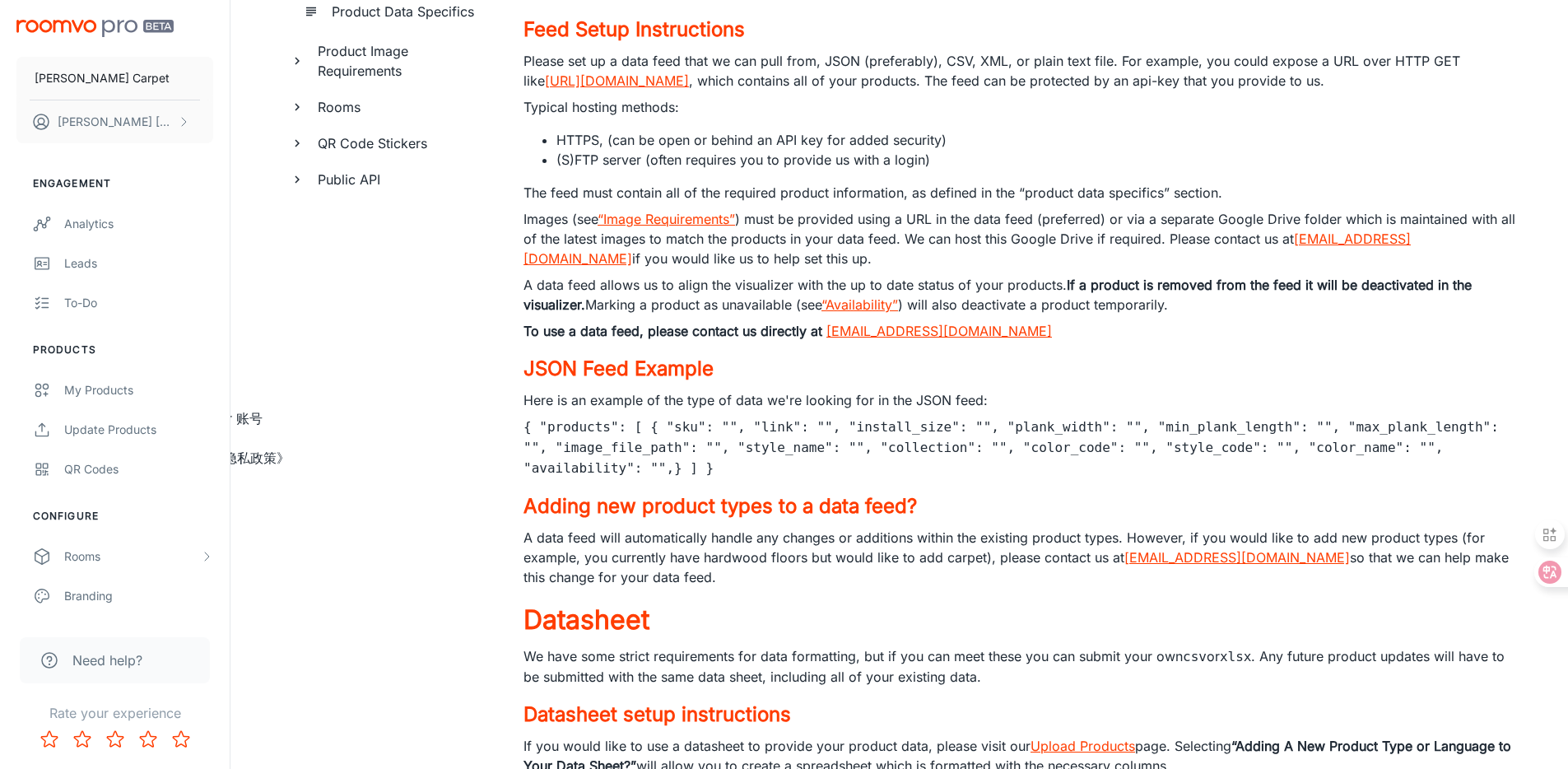
scroll to position [482, 0]
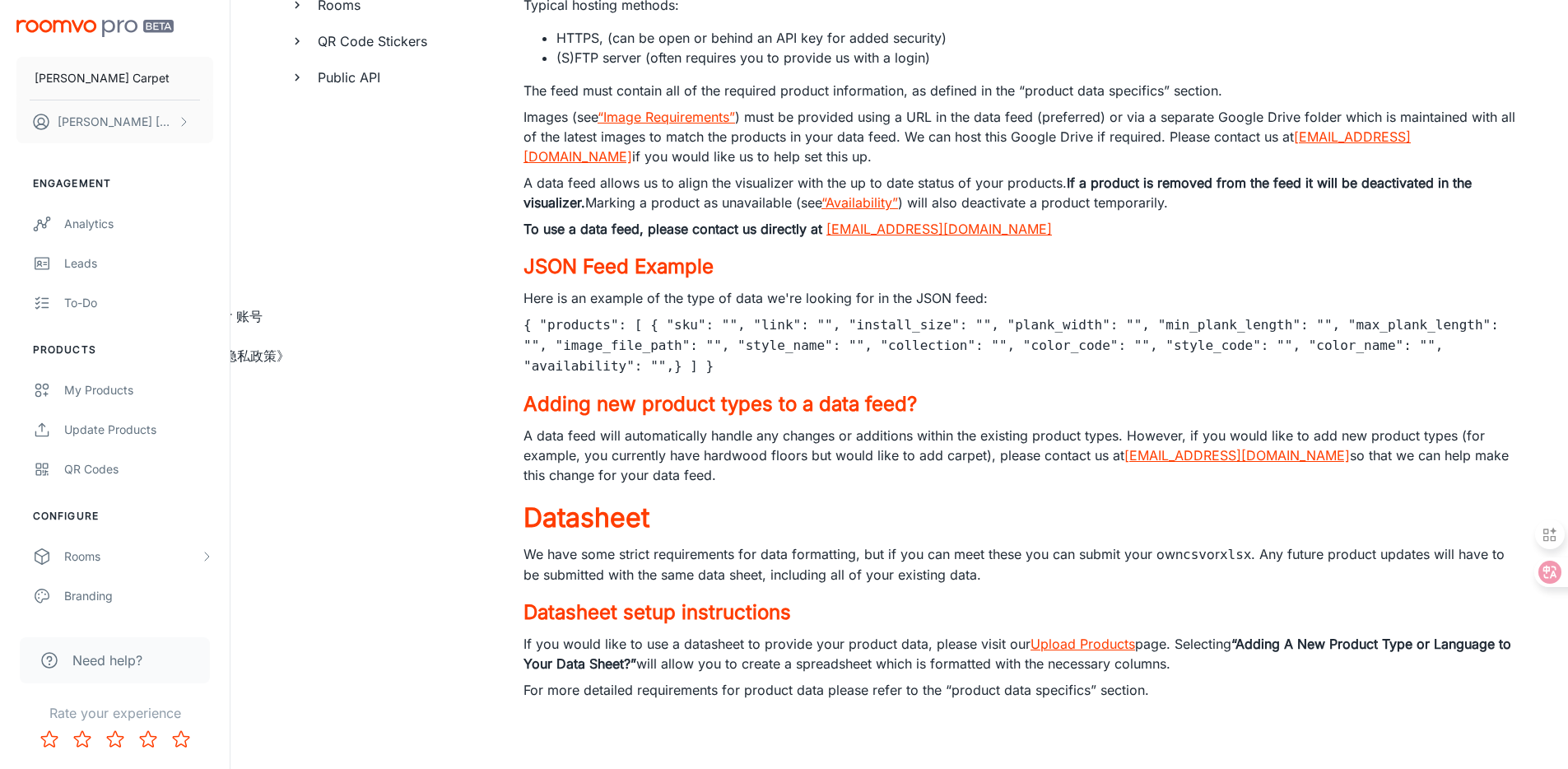
click at [1094, 643] on link "Upload Products" at bounding box center [1083, 643] width 105 height 16
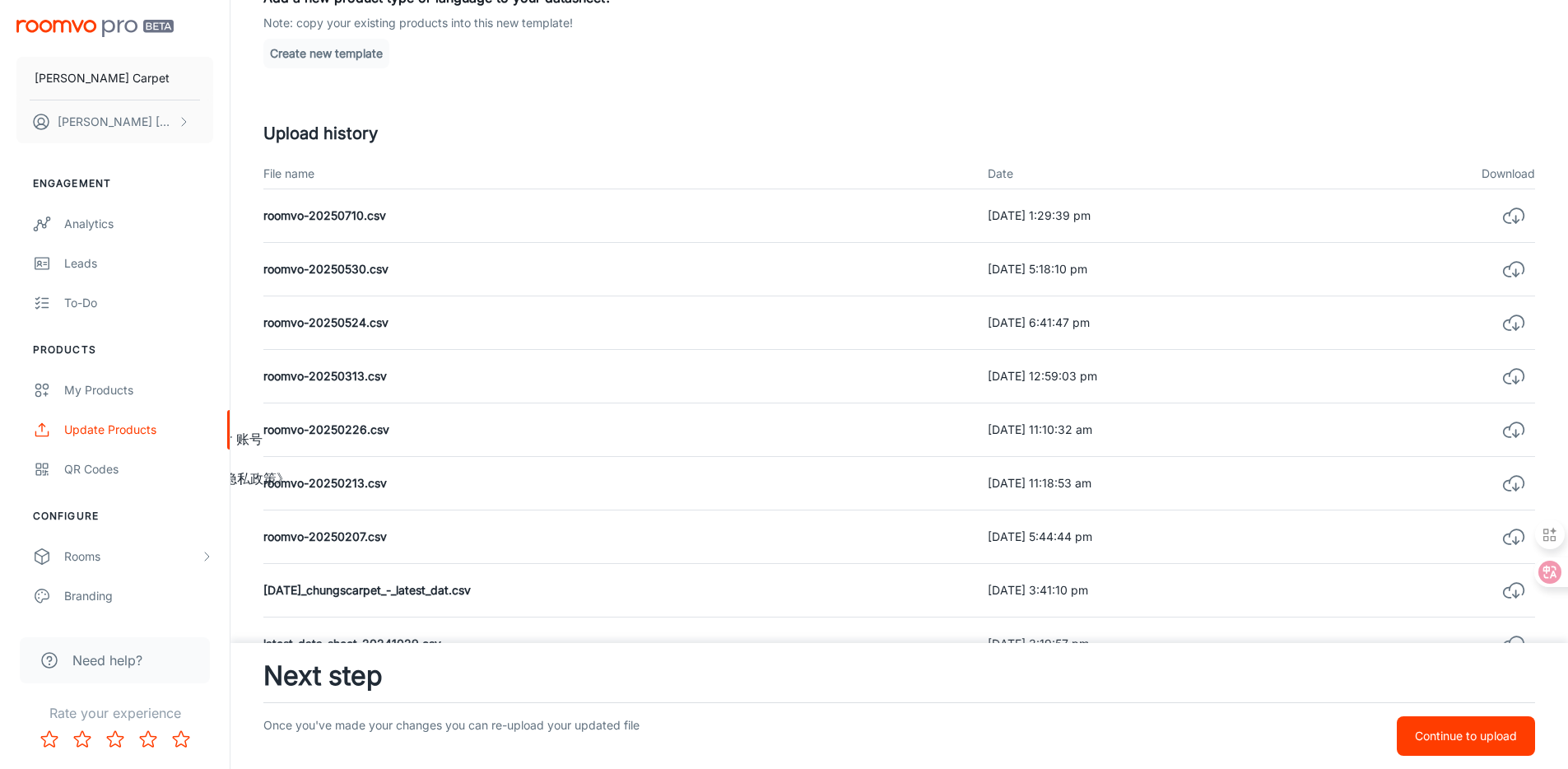
scroll to position [131, 0]
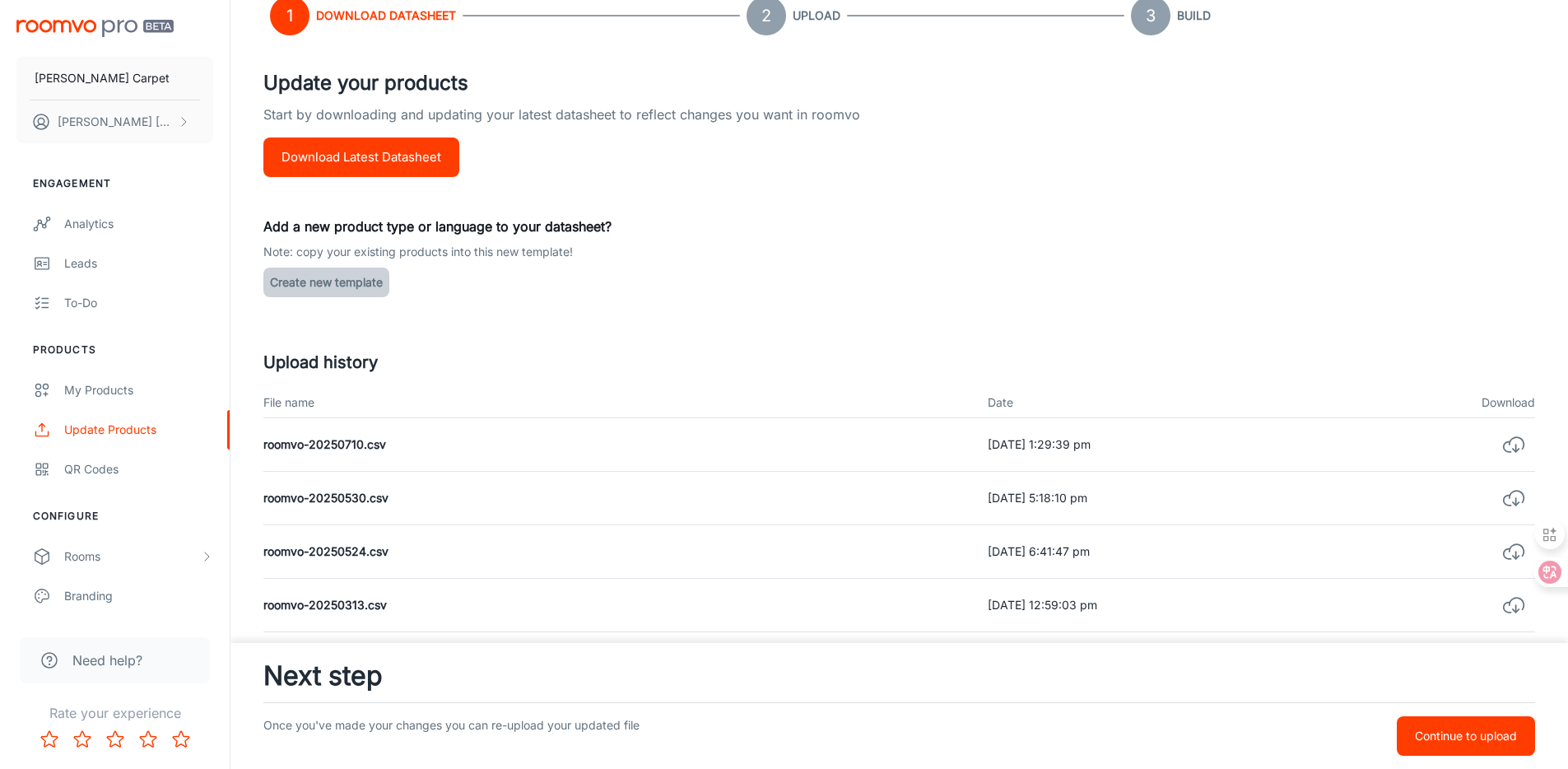
click at [353, 282] on button "Create new template" at bounding box center [326, 282] width 126 height 30
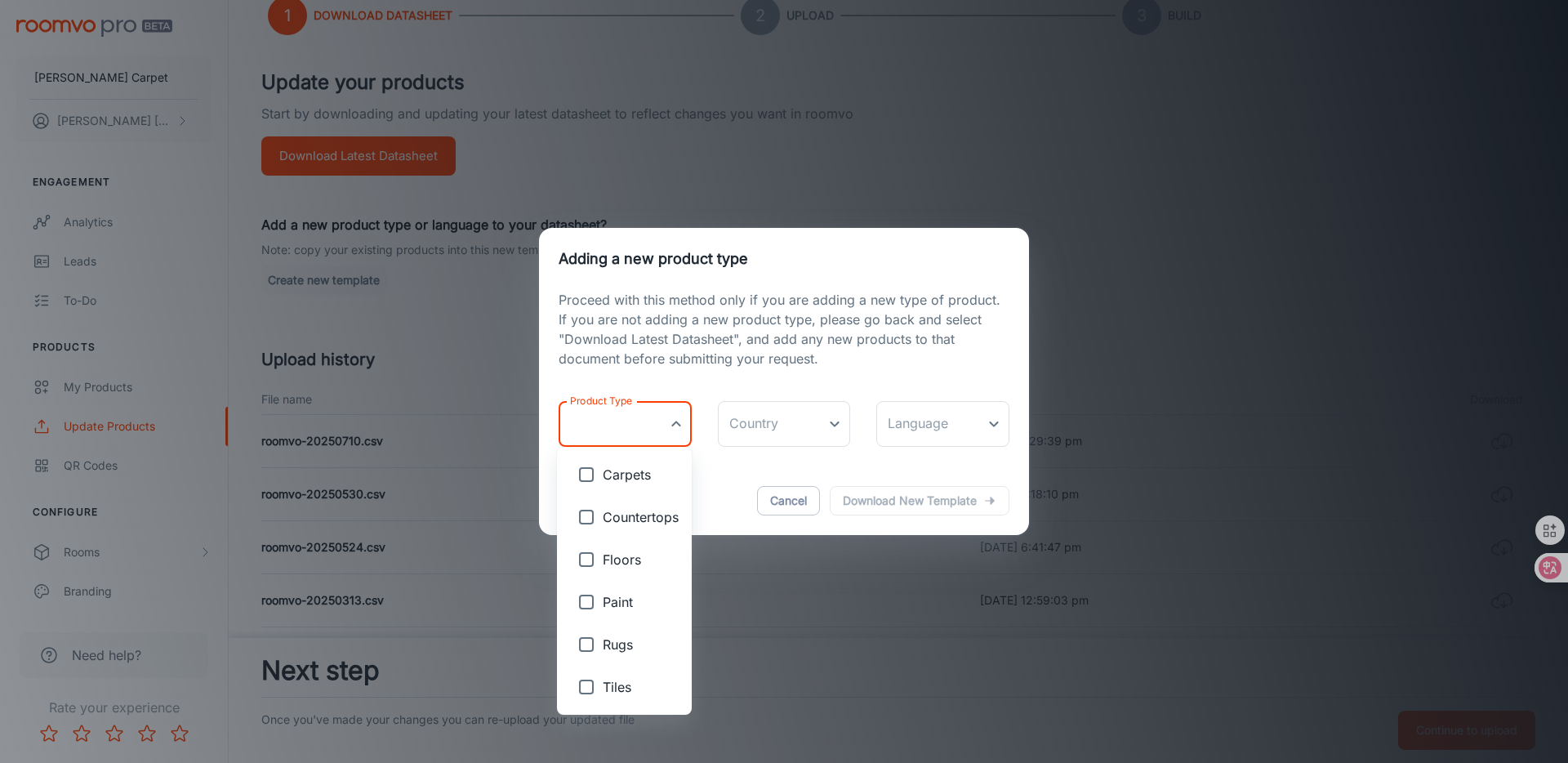
click at [633, 433] on body "[PERSON_NAME] Carpet [PERSON_NAME] Engagement Analytics Leads To-do Products My…" at bounding box center [784, 252] width 1568 height 763
click at [625, 478] on span "Carpets" at bounding box center [640, 474] width 76 height 19
type input "Carpets"
checkbox input "true"
click at [814, 428] on div at bounding box center [784, 382] width 1568 height 763
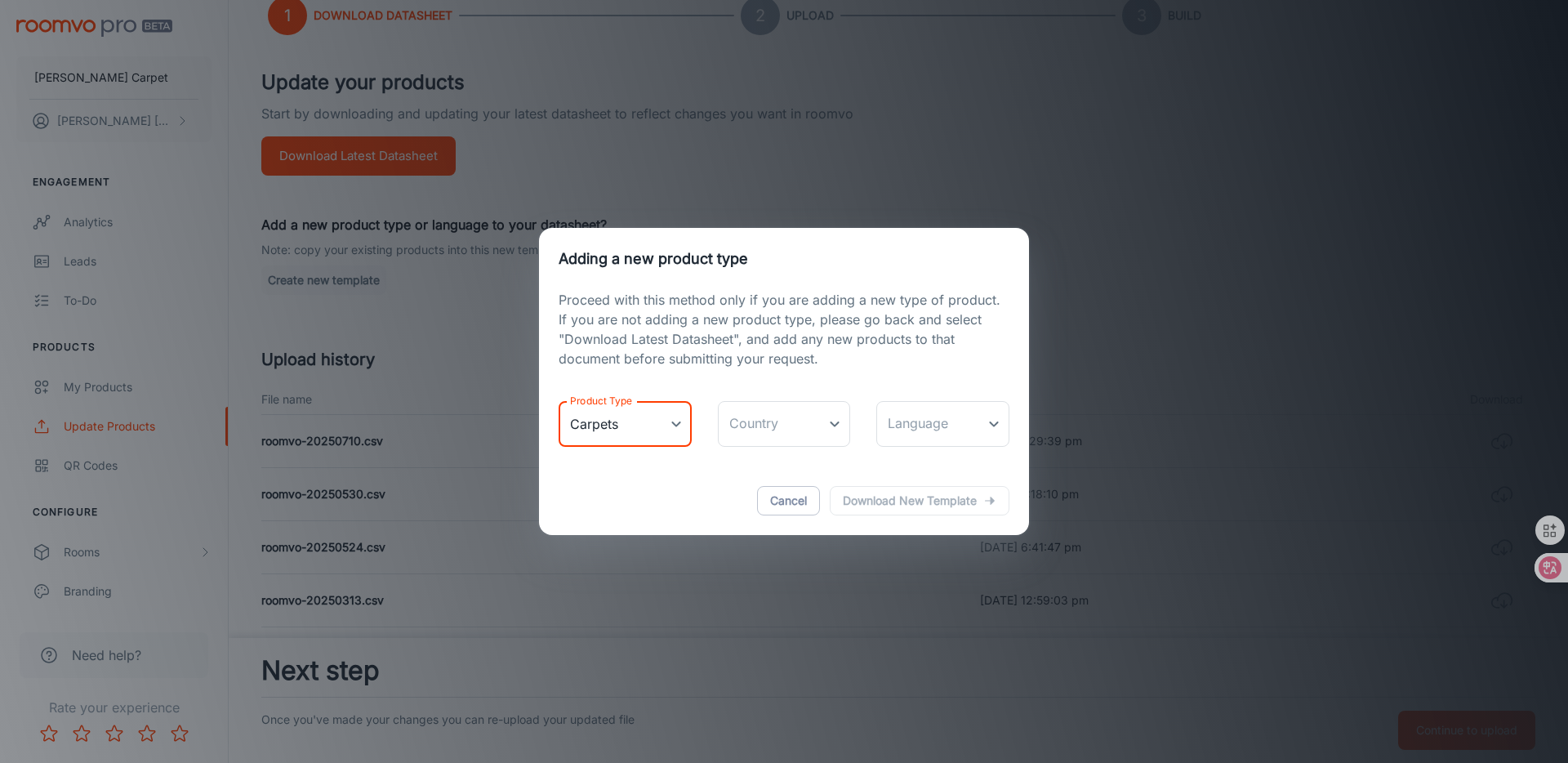
click at [828, 424] on body "[PERSON_NAME] Carpet [PERSON_NAME] Engagement Analytics Leads To-do Products My…" at bounding box center [784, 252] width 1568 height 763
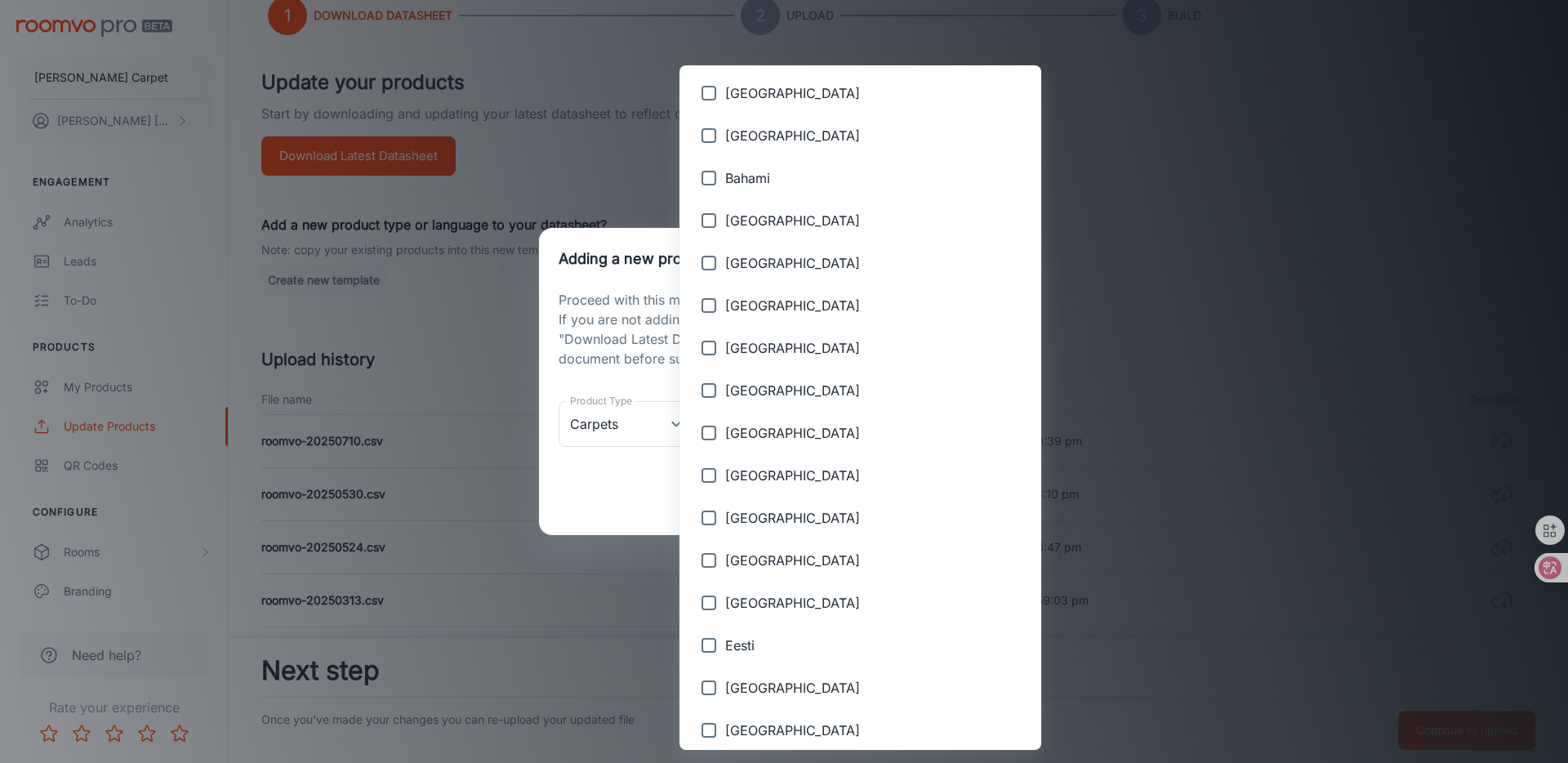
click at [933, 356] on div at bounding box center [784, 382] width 1568 height 763
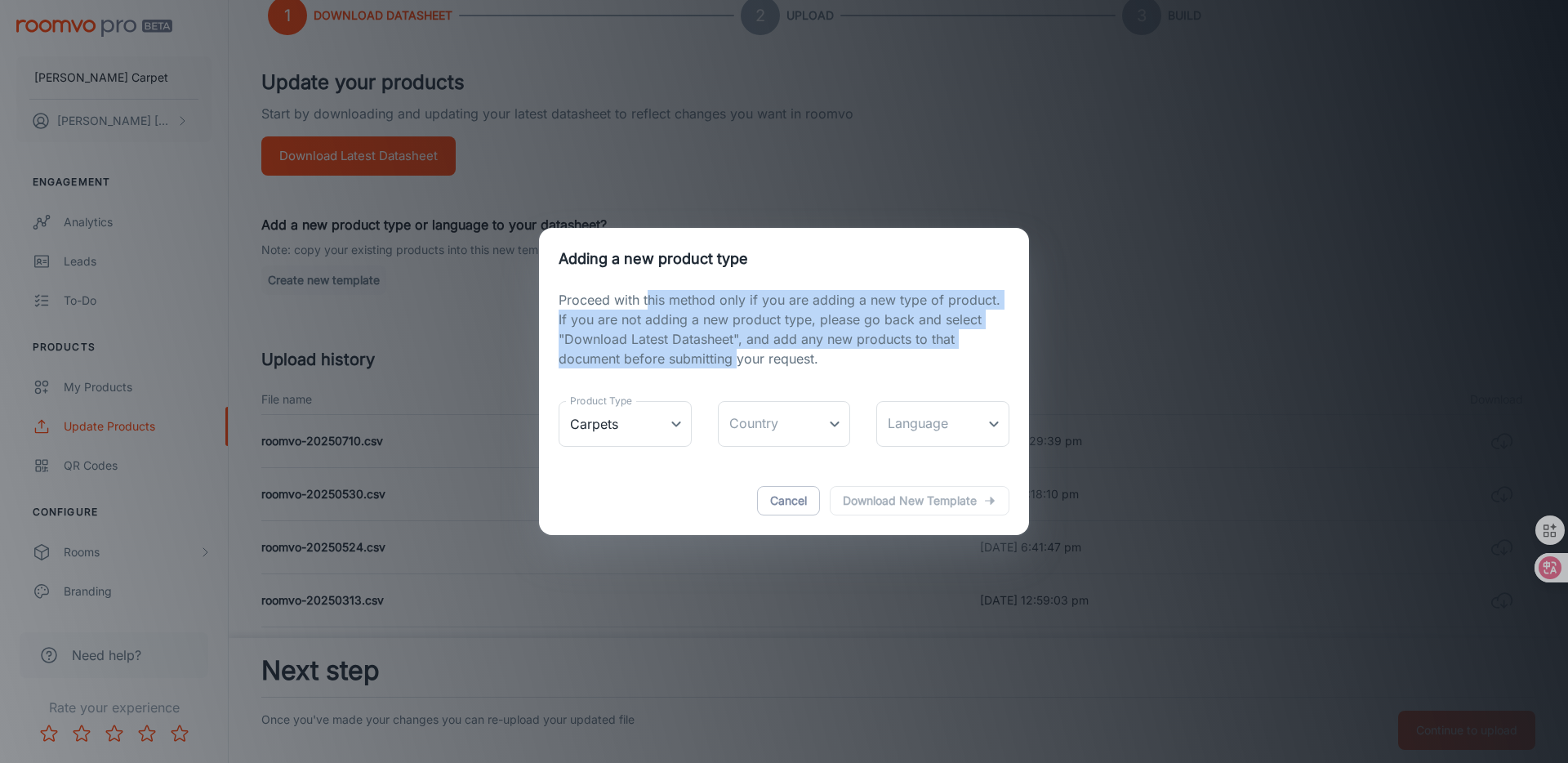
drag, startPoint x: 650, startPoint y: 301, endPoint x: 740, endPoint y: 357, distance: 106.0
click at [740, 357] on p "Proceed with this method only if you are adding a new type of product. If you a…" at bounding box center [784, 330] width 451 height 79
click at [944, 417] on body "[PERSON_NAME] Carpet [PERSON_NAME] Engagement Analytics Leads To-do Products My…" at bounding box center [784, 252] width 1568 height 763
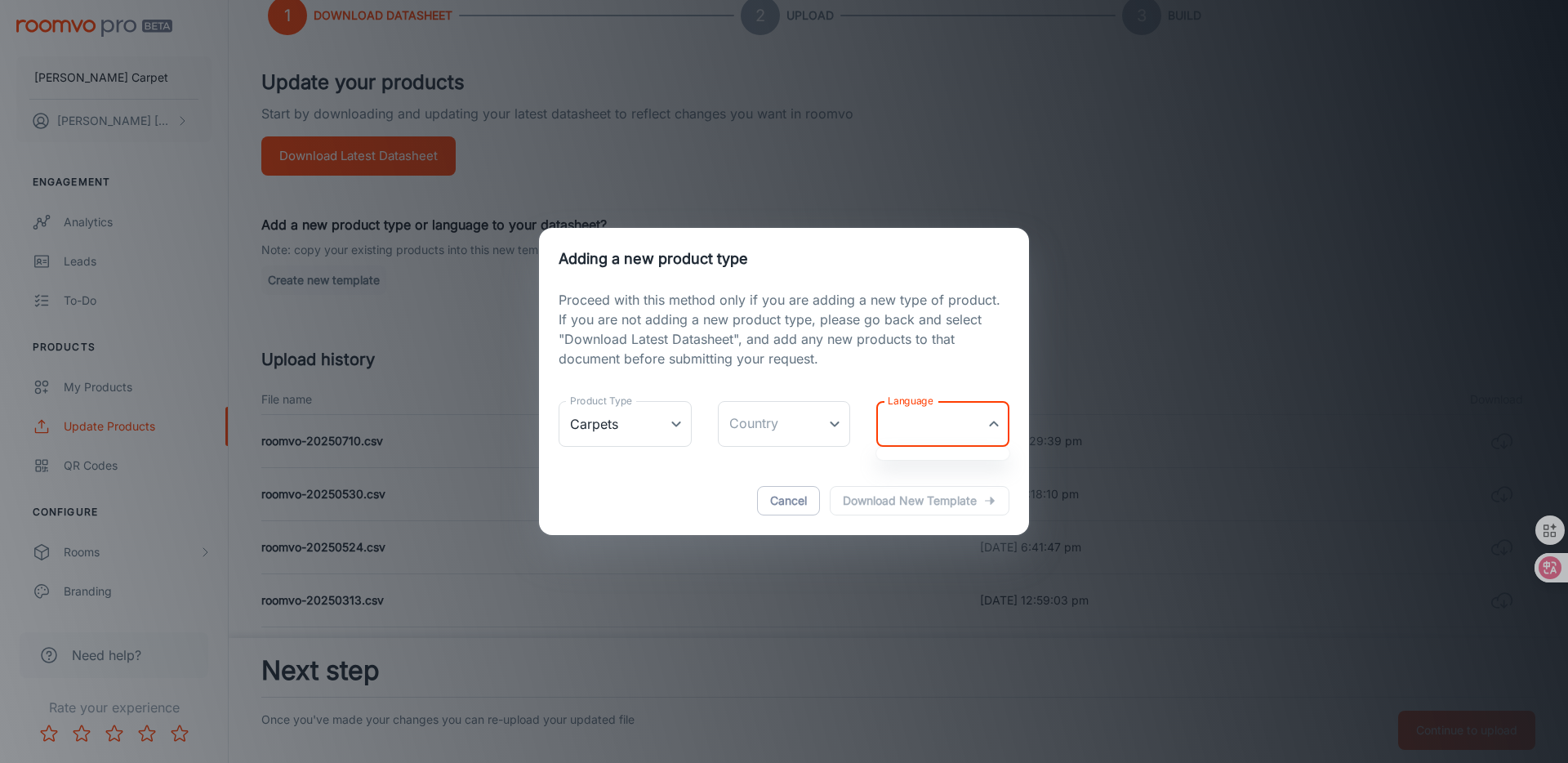
click at [996, 430] on div at bounding box center [784, 382] width 1568 height 763
click at [1002, 263] on h2 "Adding a new product type" at bounding box center [784, 258] width 490 height 62
click at [762, 506] on button "Cancel" at bounding box center [788, 501] width 62 height 30
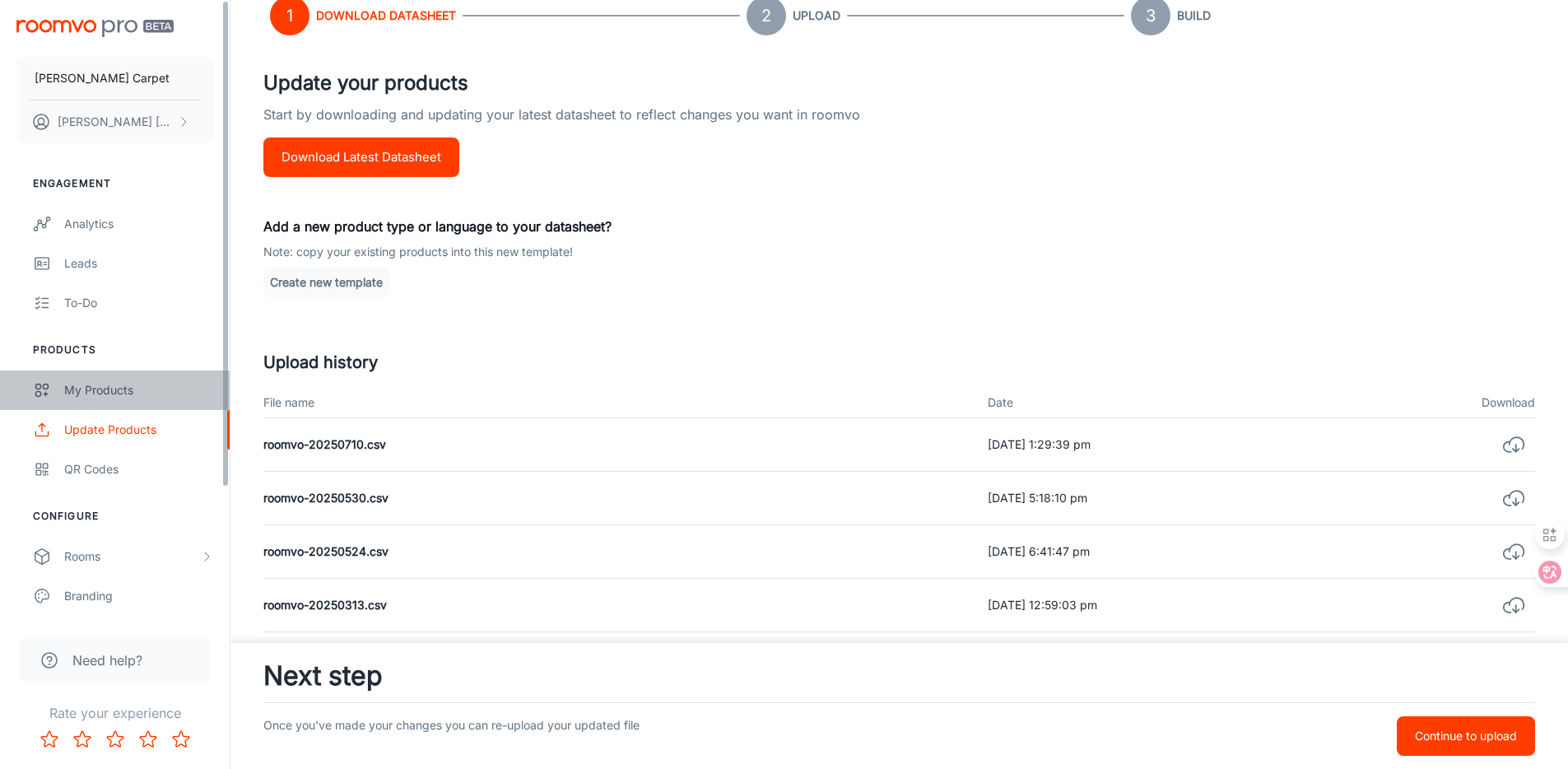
click at [113, 402] on link "My Products" at bounding box center [114, 389] width 230 height 40
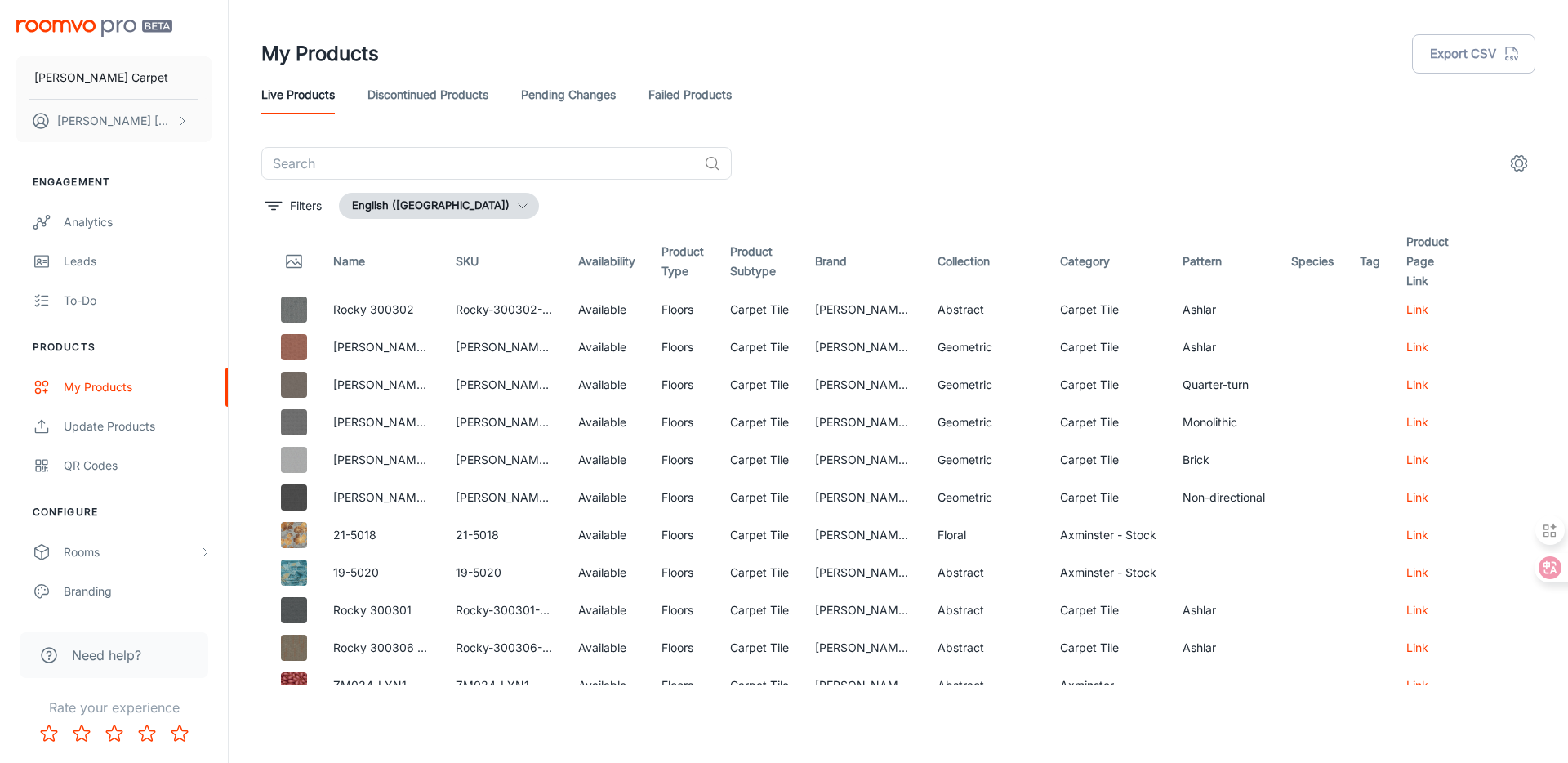
click at [470, 210] on button "English ([GEOGRAPHIC_DATA])" at bounding box center [439, 206] width 200 height 26
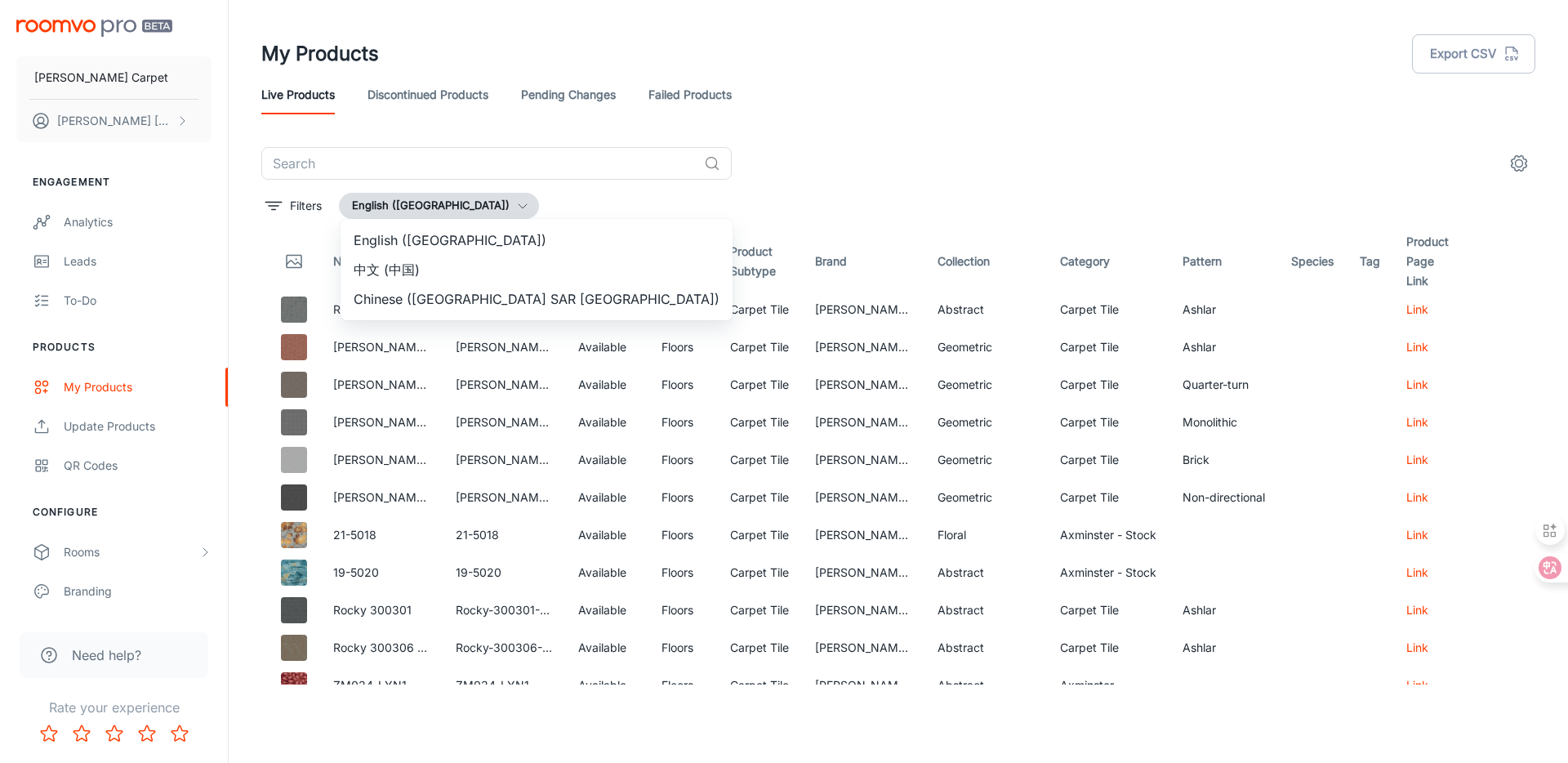
click at [405, 287] on li "Chinese ([GEOGRAPHIC_DATA] SAR [GEOGRAPHIC_DATA])" at bounding box center [536, 299] width 392 height 30
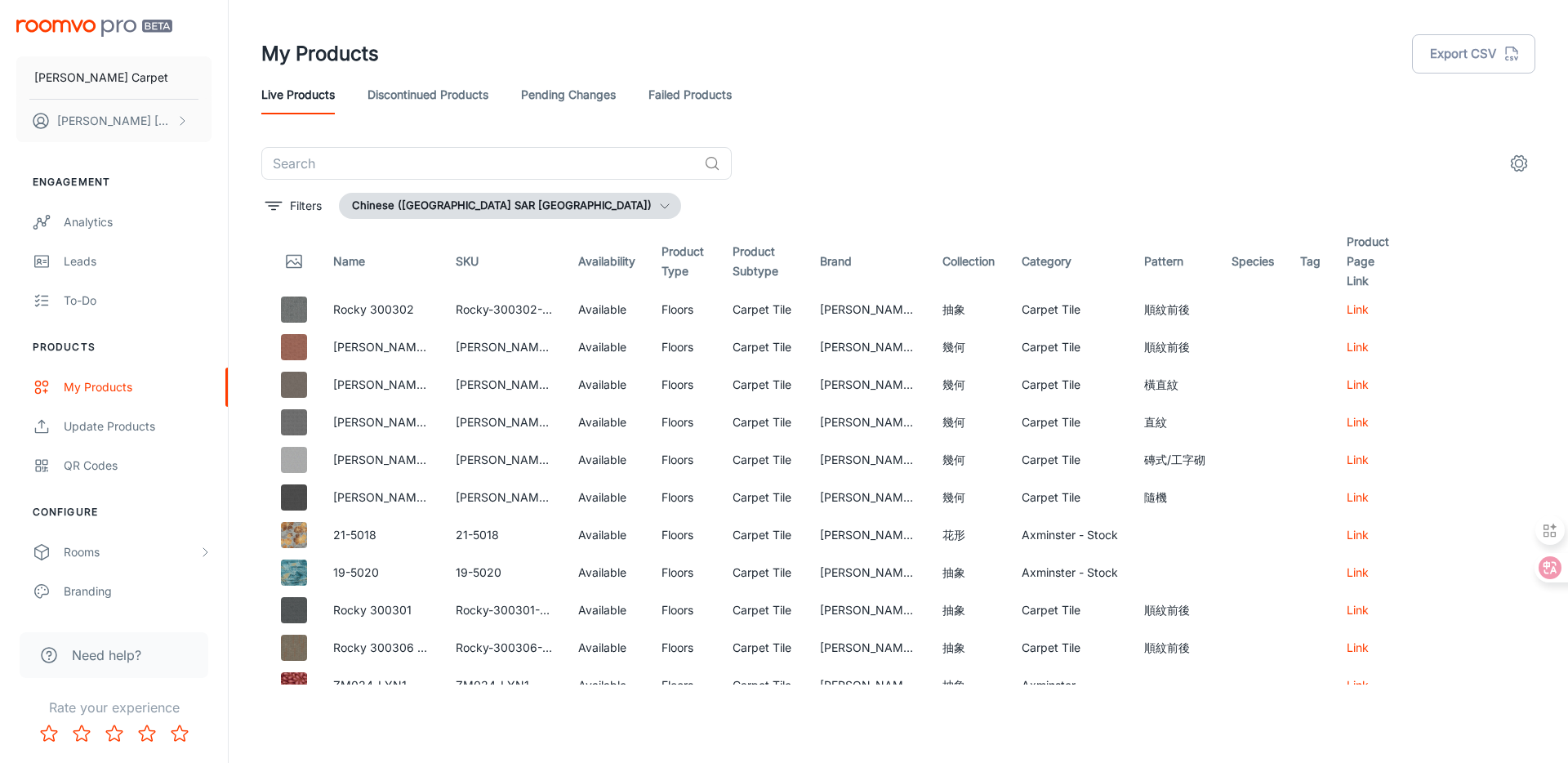
click at [442, 209] on button "Chinese ([GEOGRAPHIC_DATA] SAR [GEOGRAPHIC_DATA])" at bounding box center [510, 206] width 342 height 26
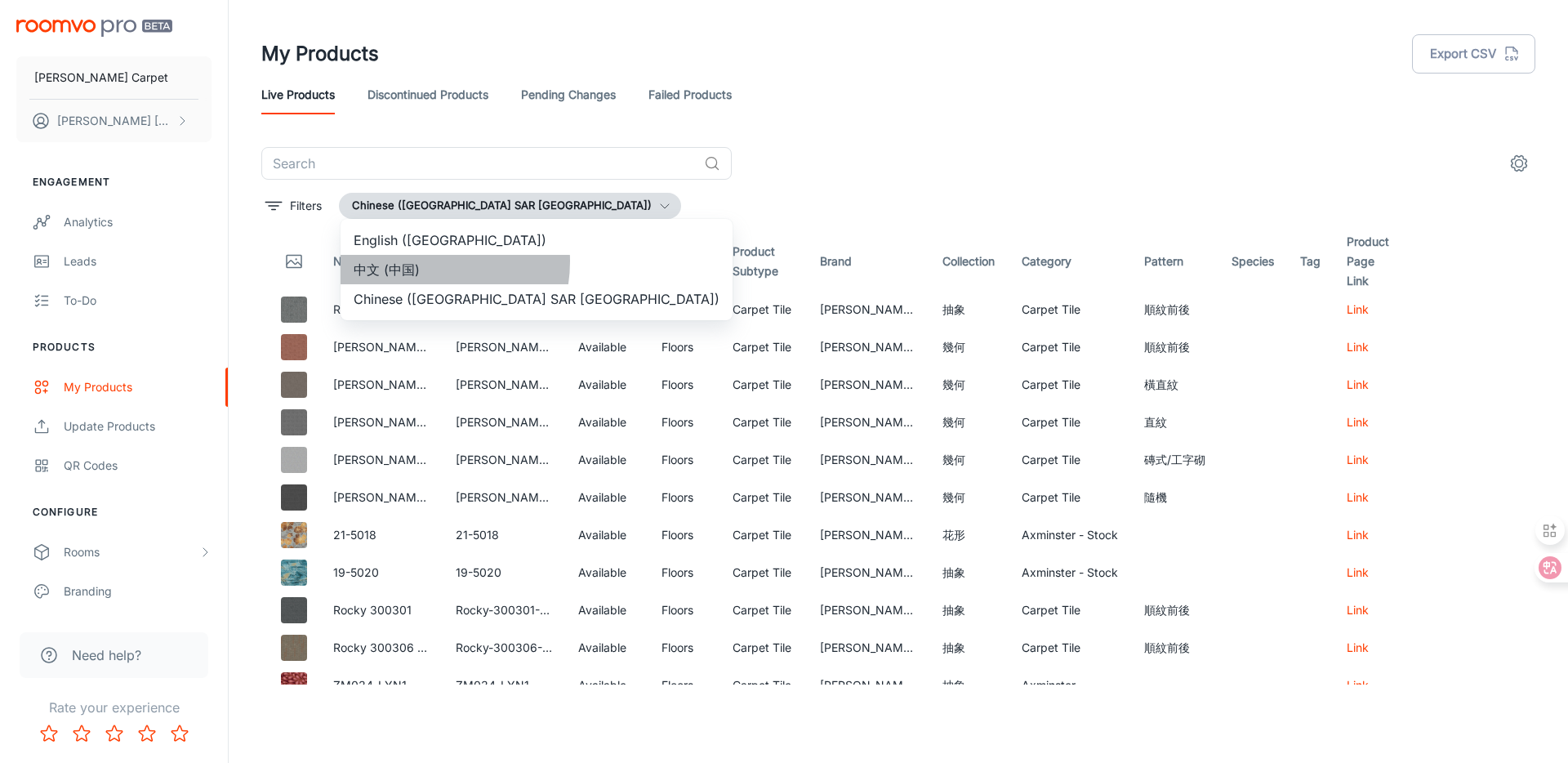
click at [415, 261] on li "中文 (中国)" at bounding box center [536, 269] width 392 height 30
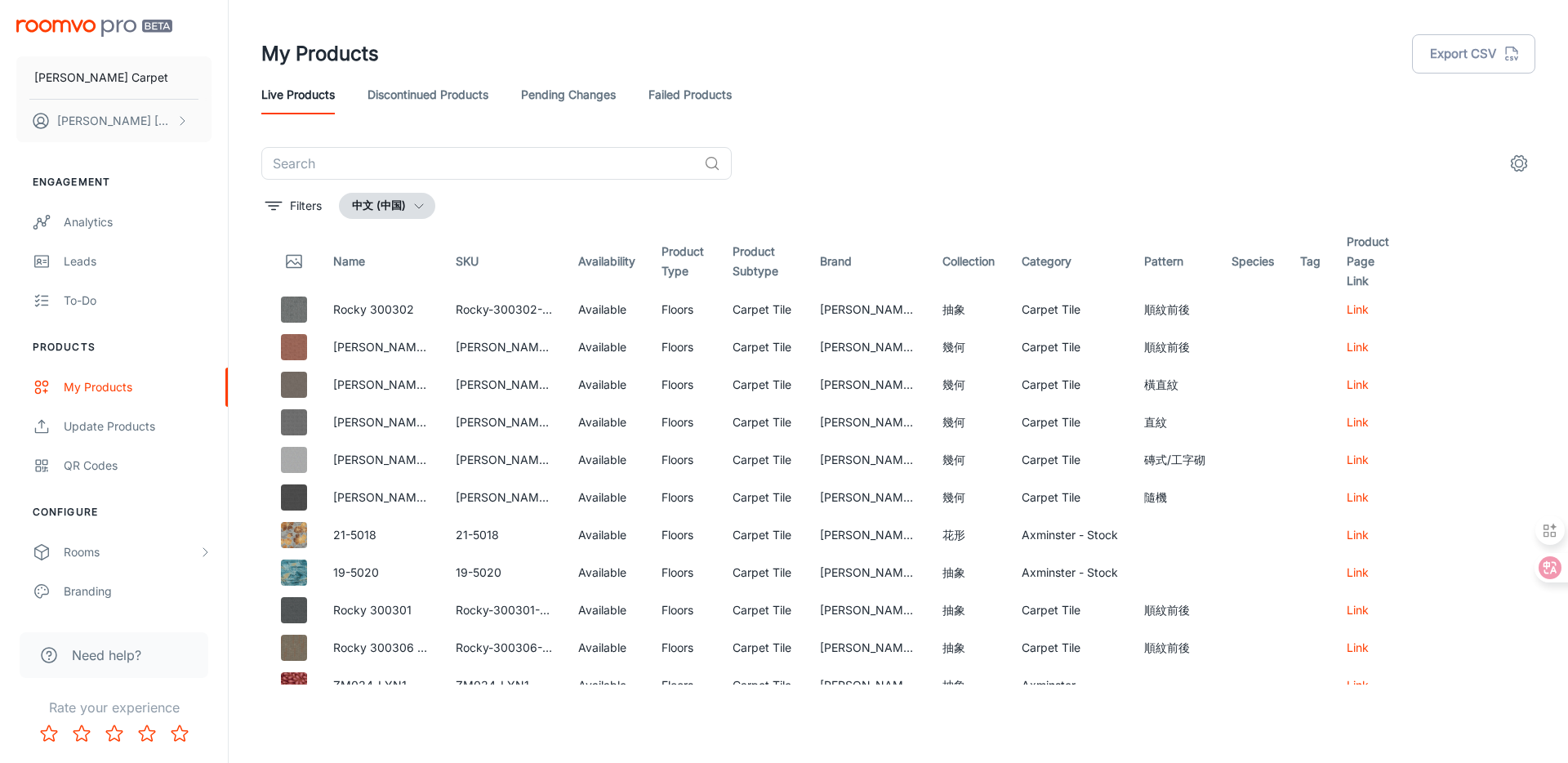
click at [389, 204] on button "中文 (中国)" at bounding box center [387, 206] width 96 height 26
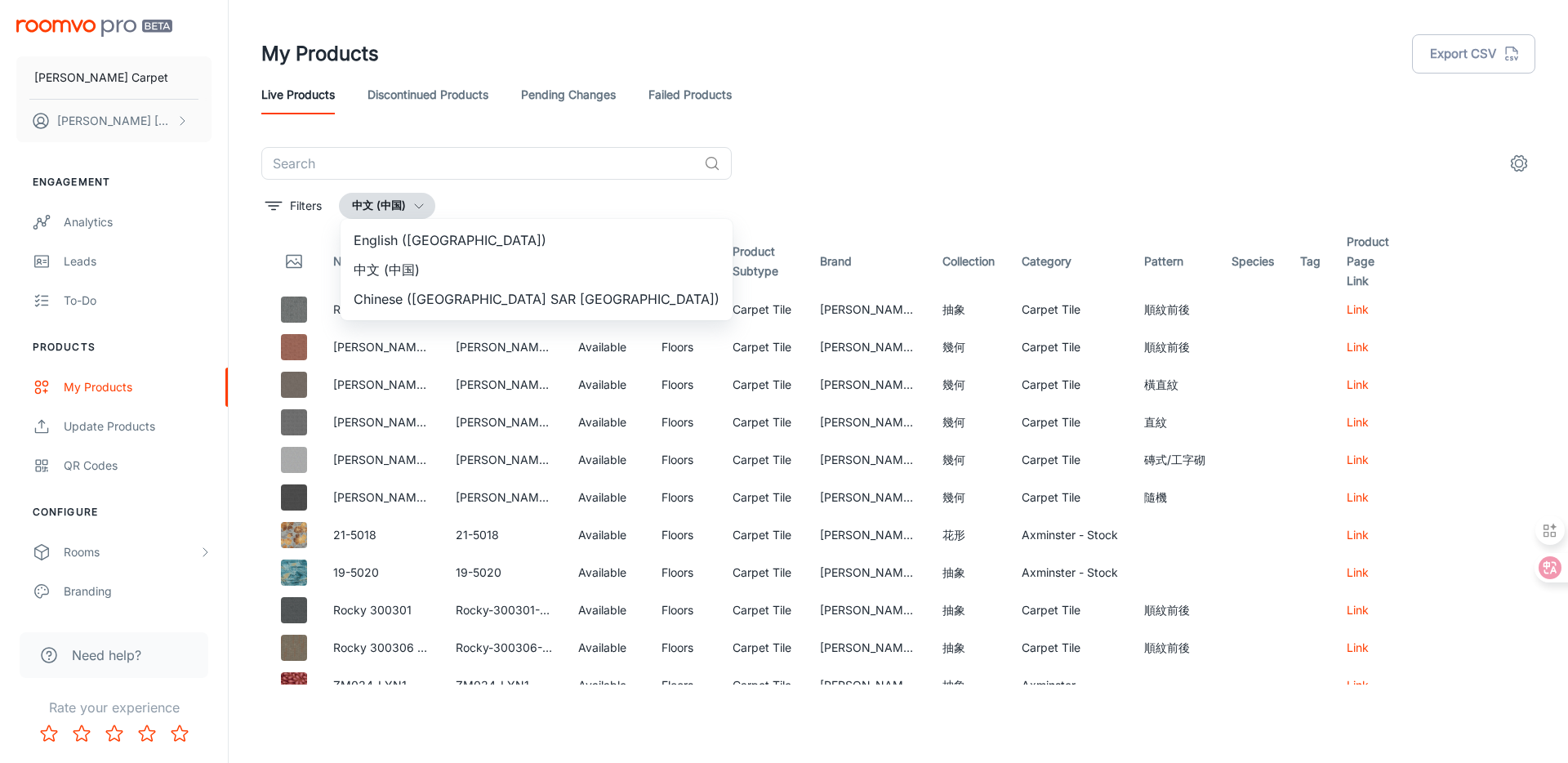
click at [370, 234] on li "English ([GEOGRAPHIC_DATA])" at bounding box center [536, 239] width 392 height 30
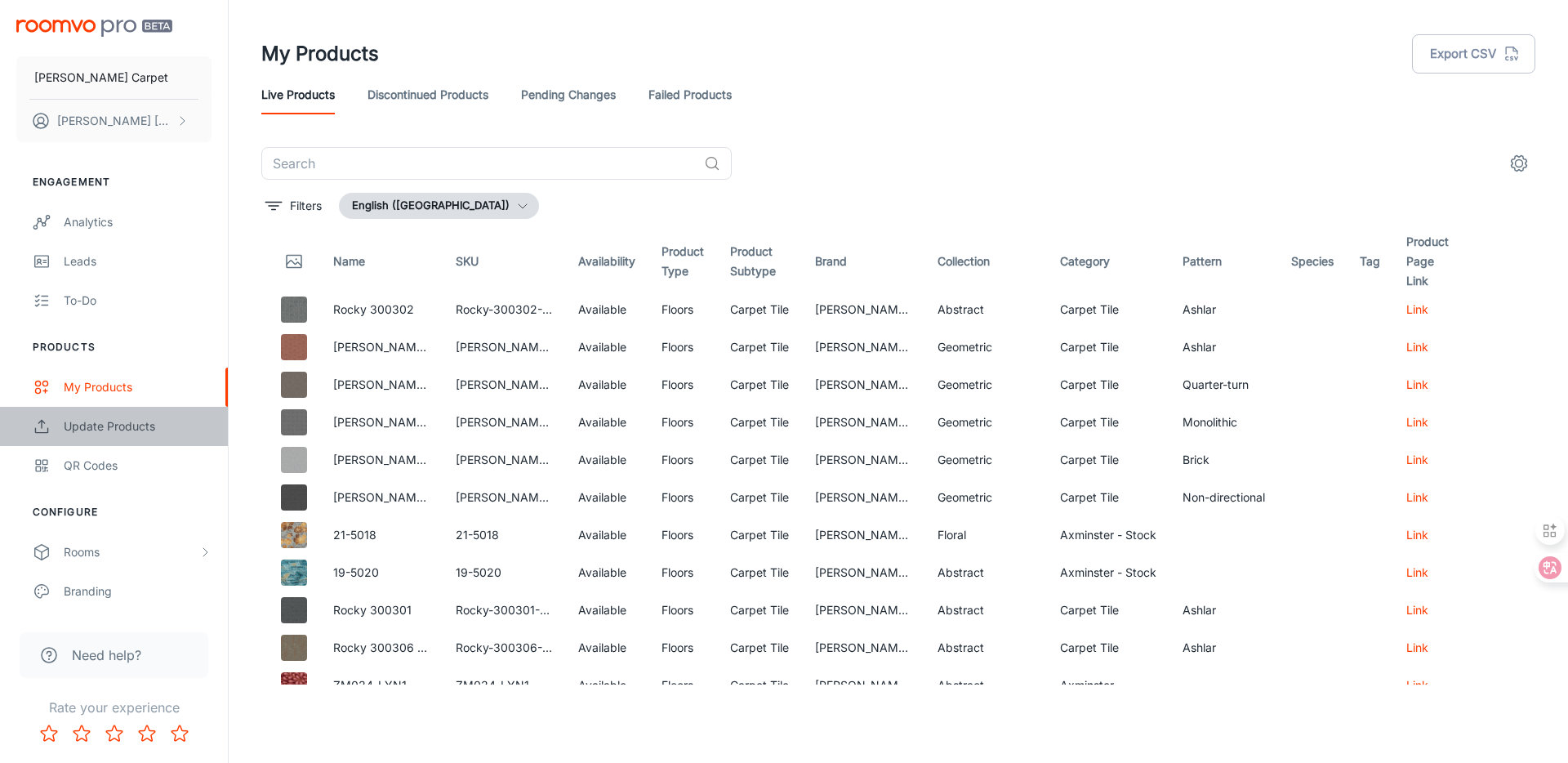
click at [134, 425] on div "Update Products" at bounding box center [137, 426] width 148 height 18
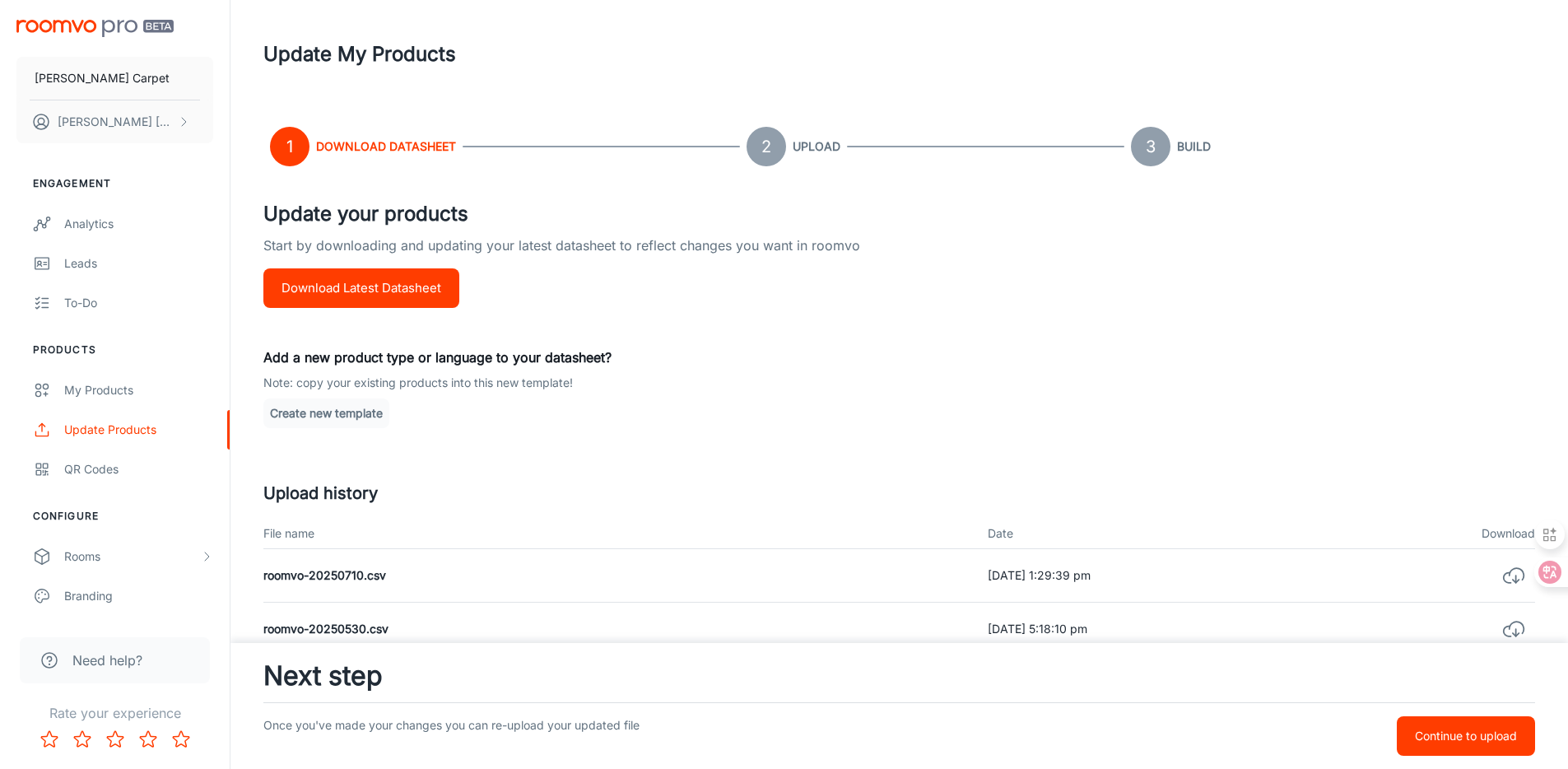
click at [348, 417] on button "Create new template" at bounding box center [326, 413] width 126 height 30
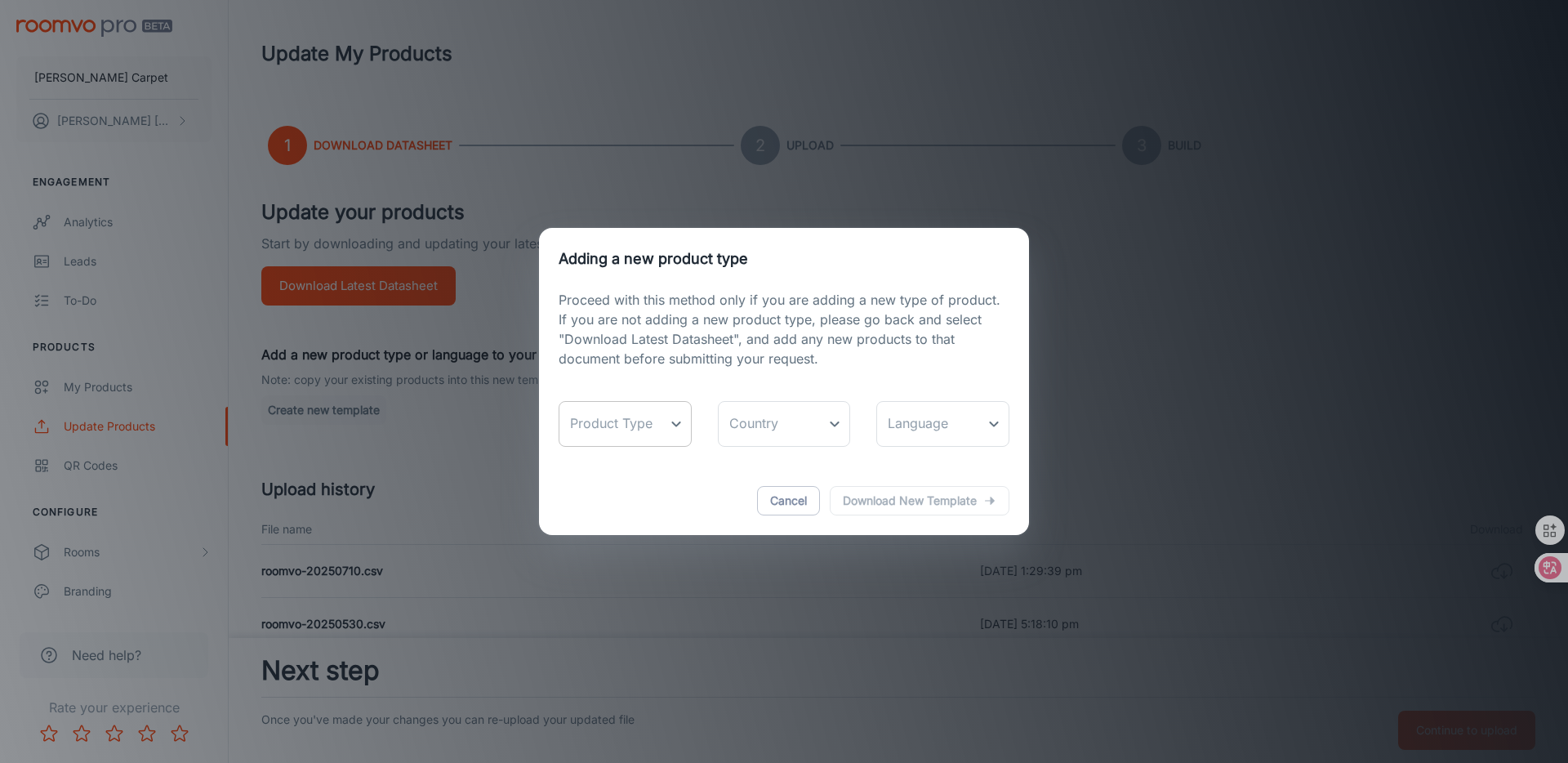
click at [647, 425] on body "[PERSON_NAME] Carpet [PERSON_NAME] Engagement Analytics Leads To-do Products My…" at bounding box center [784, 382] width 1568 height 763
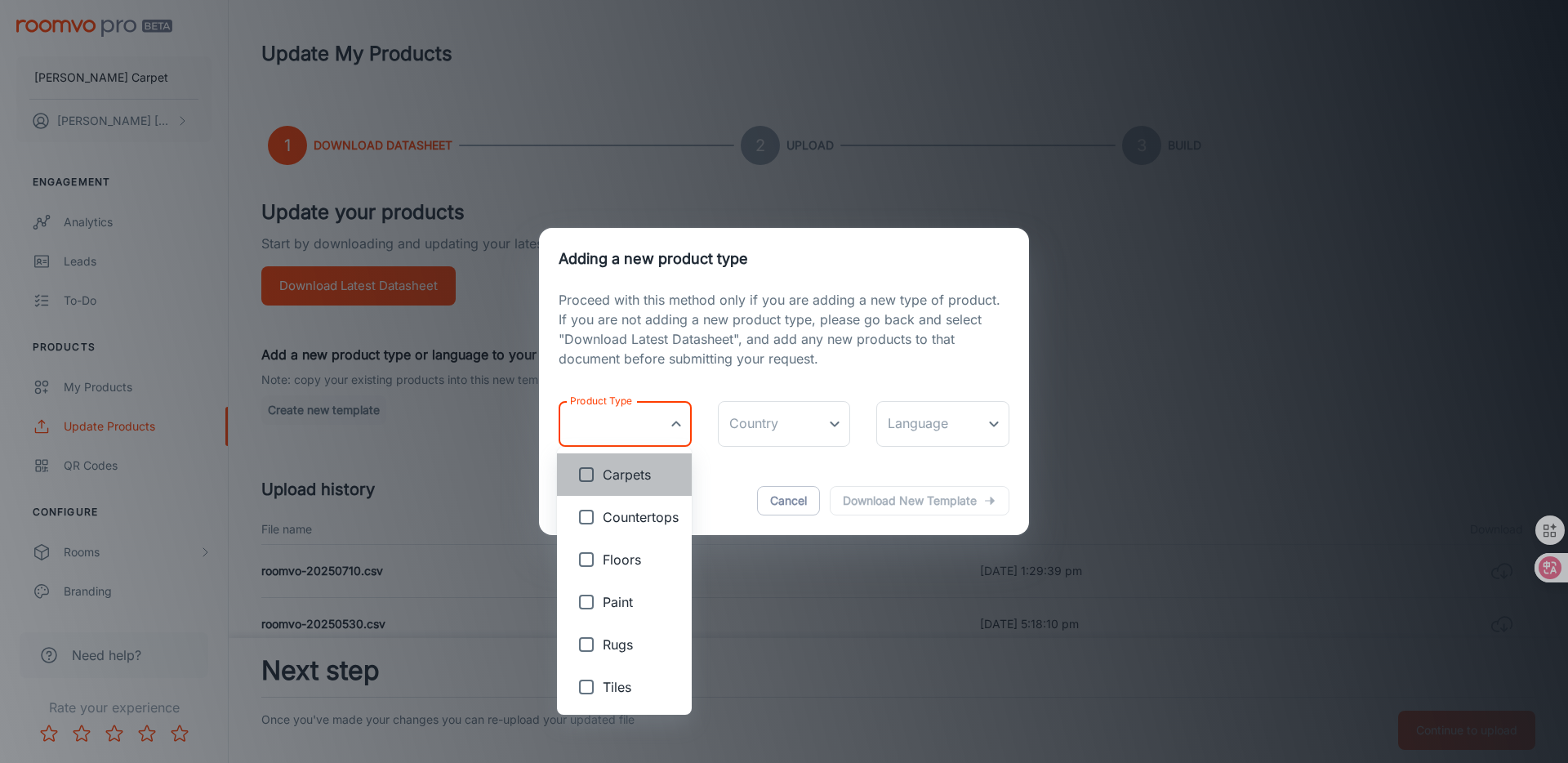
click at [632, 467] on span "Carpets" at bounding box center [640, 474] width 76 height 19
type input "Carpets"
checkbox input "true"
click at [802, 430] on div at bounding box center [784, 382] width 1568 height 763
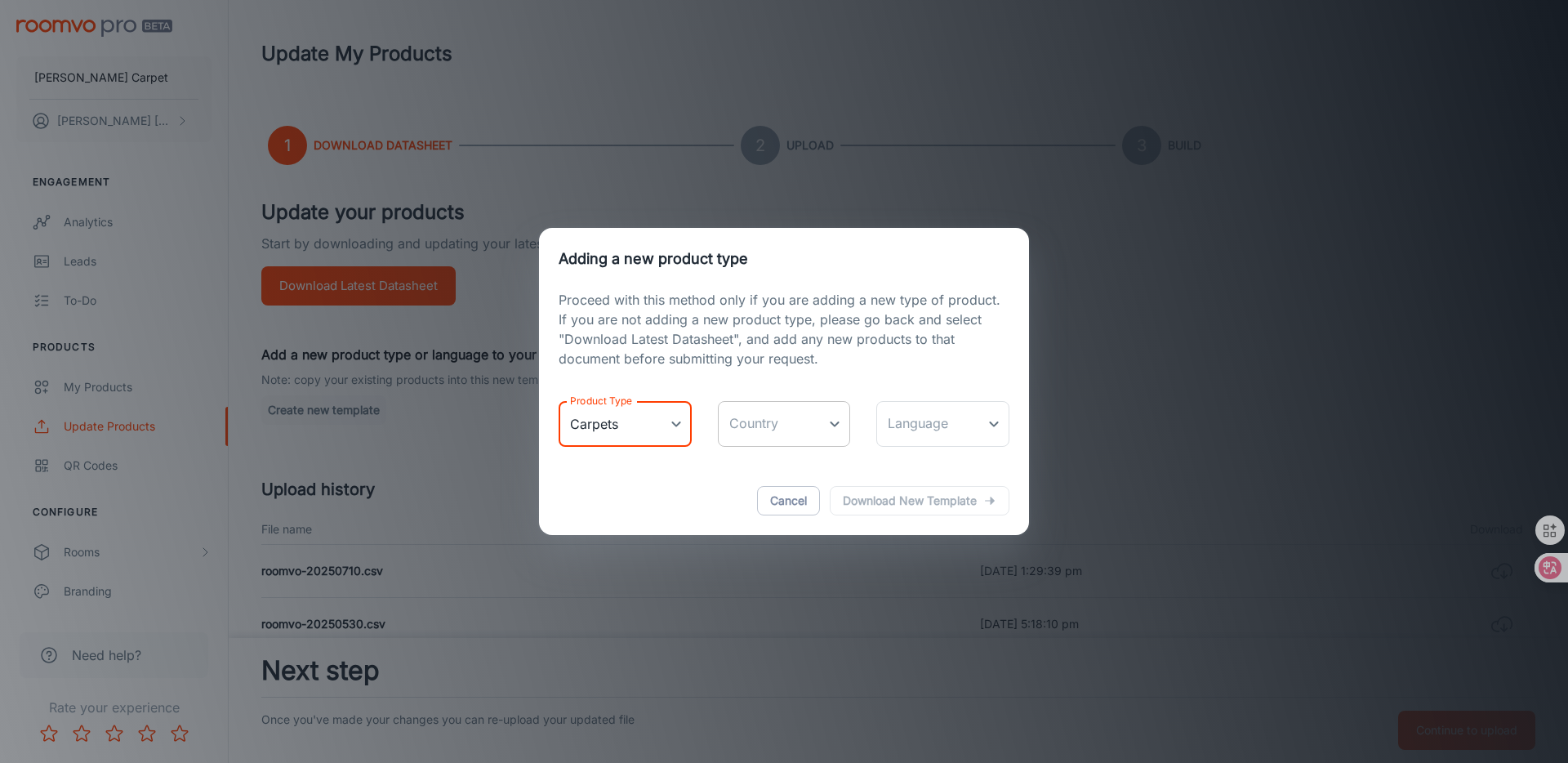
click at [834, 411] on body "[PERSON_NAME] Carpet [PERSON_NAME] Engagement Analytics Leads To-do Products My…" at bounding box center [784, 382] width 1568 height 763
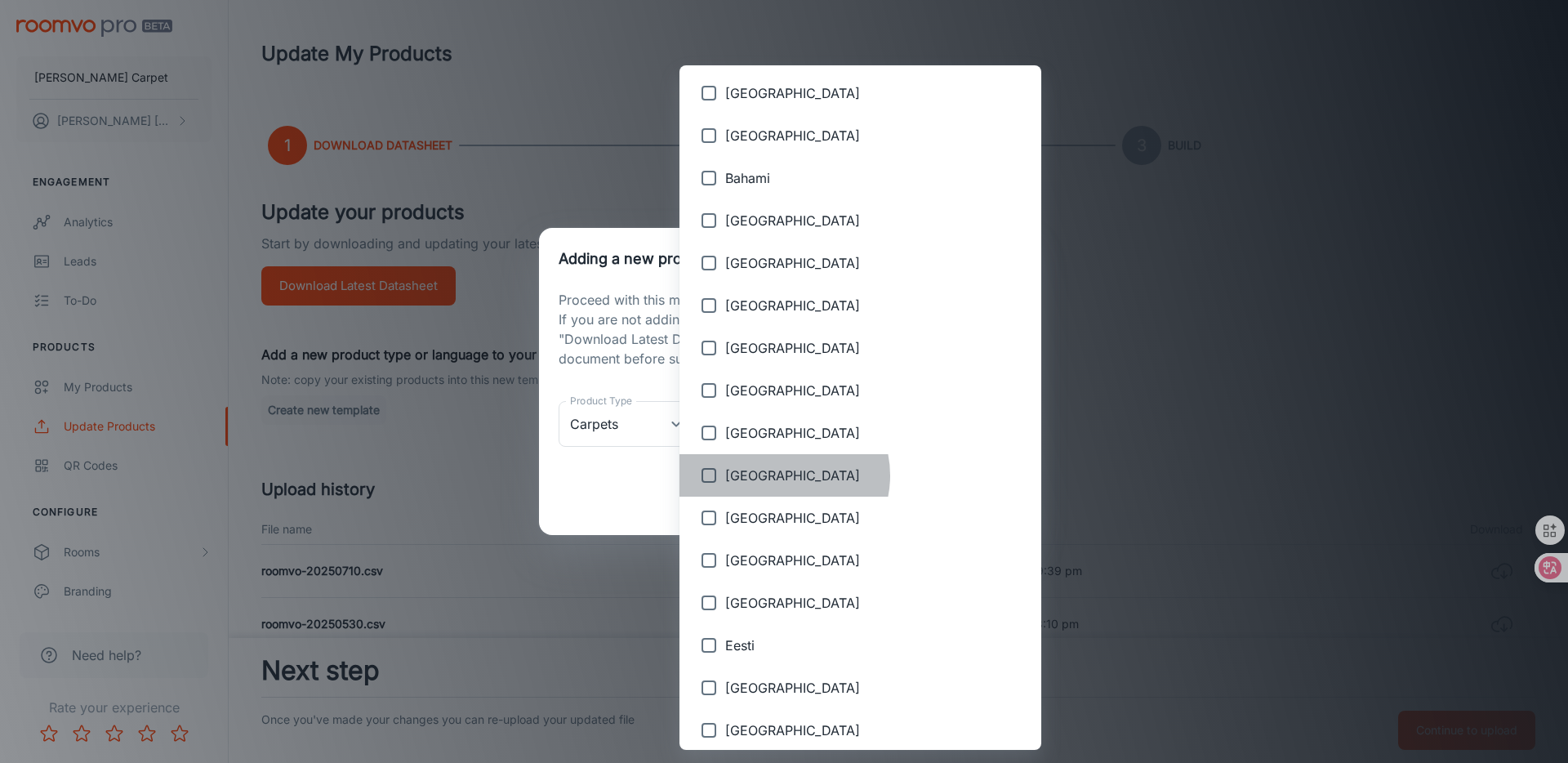
click at [784, 475] on span "[GEOGRAPHIC_DATA]" at bounding box center [876, 475] width 303 height 19
type input "[GEOGRAPHIC_DATA]"
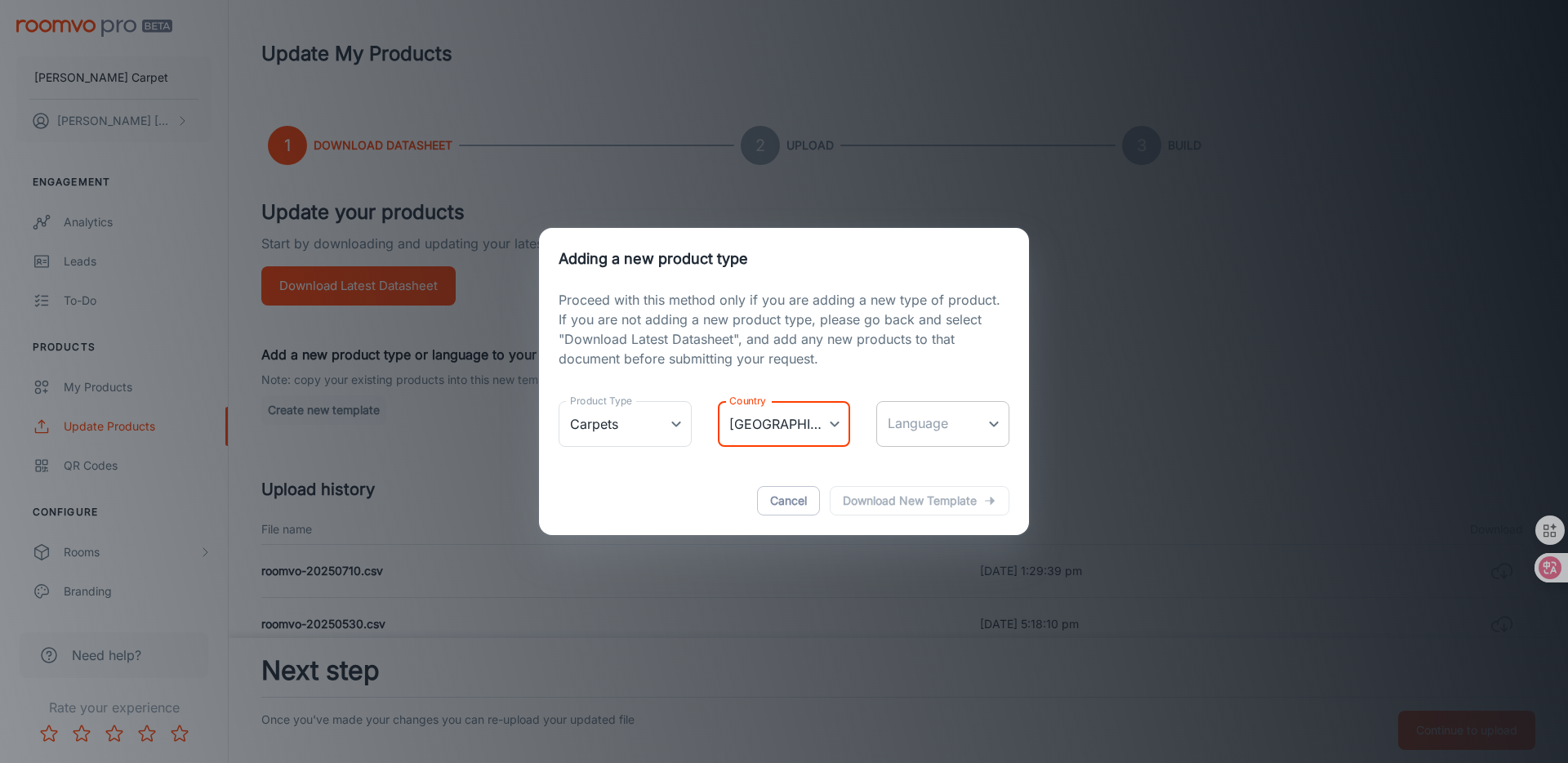
click at [948, 431] on body "[PERSON_NAME] Carpet [PERSON_NAME] Engagement Analytics Leads To-do Products My…" at bounding box center [784, 382] width 1568 height 763
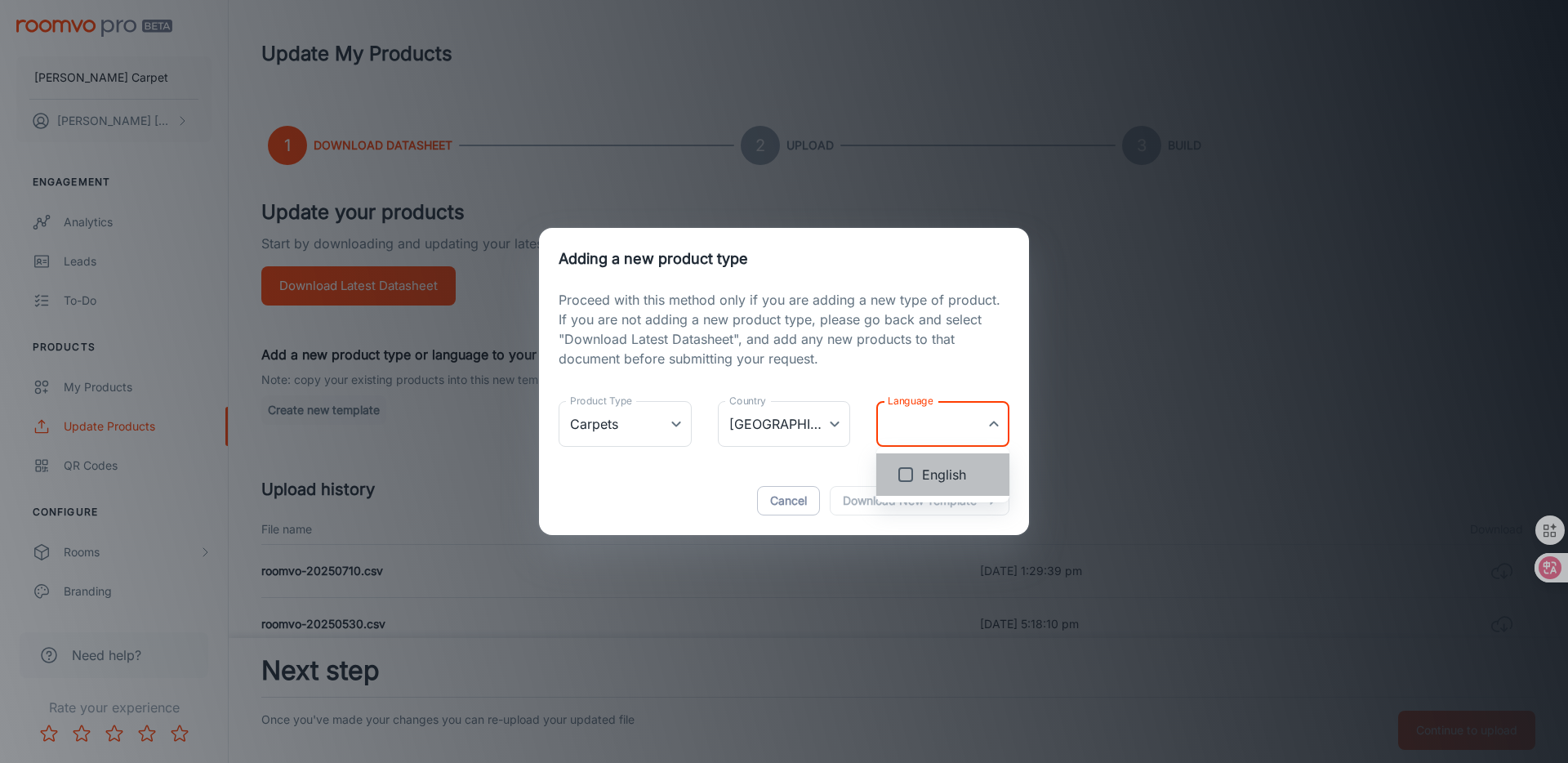
click at [930, 466] on span "English" at bounding box center [958, 474] width 74 height 19
type input "en-cn"
checkbox input "true"
click at [823, 462] on div at bounding box center [784, 382] width 1568 height 763
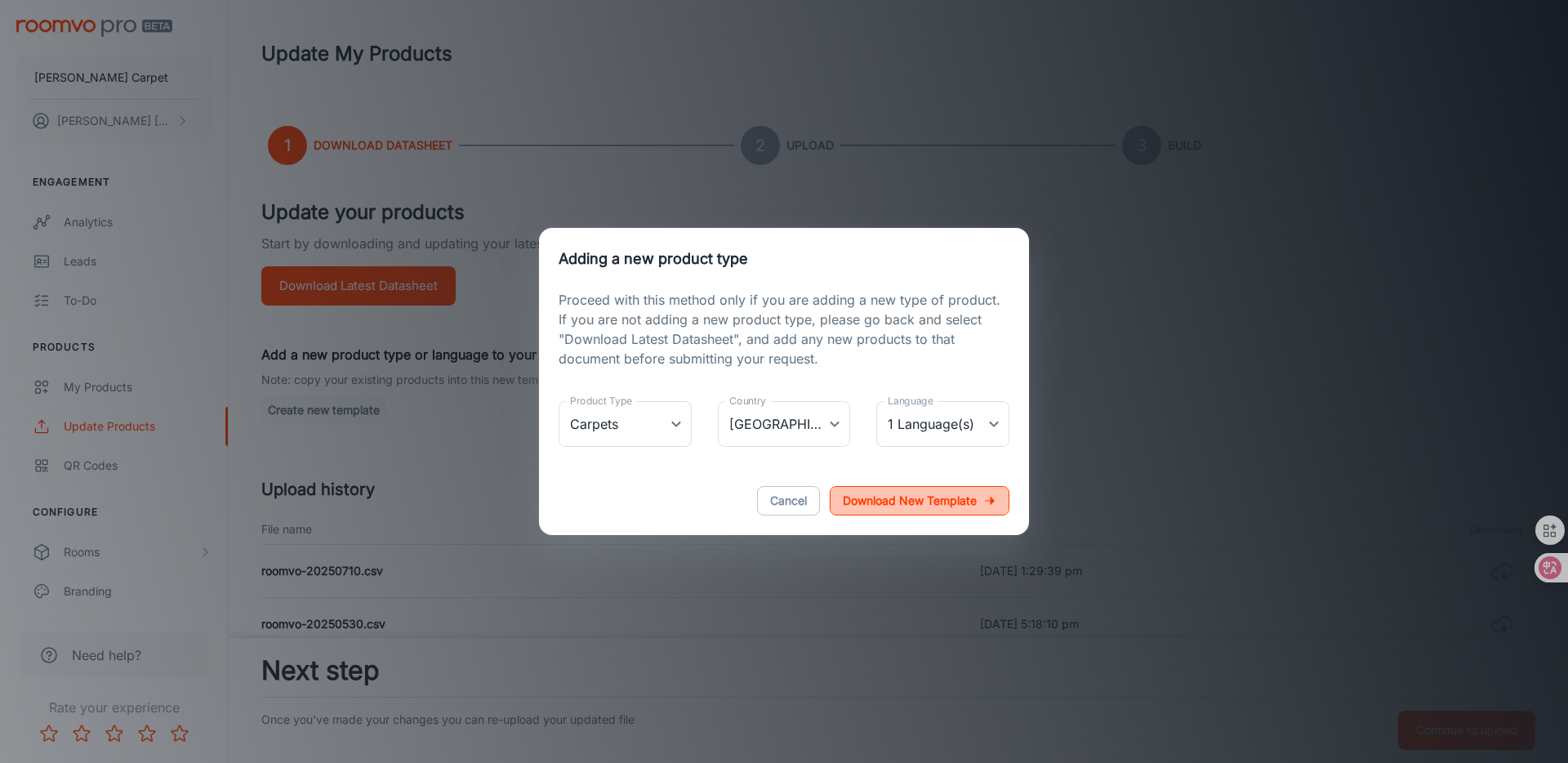
click at [924, 496] on p "Download new template" at bounding box center [909, 501] width 134 height 19
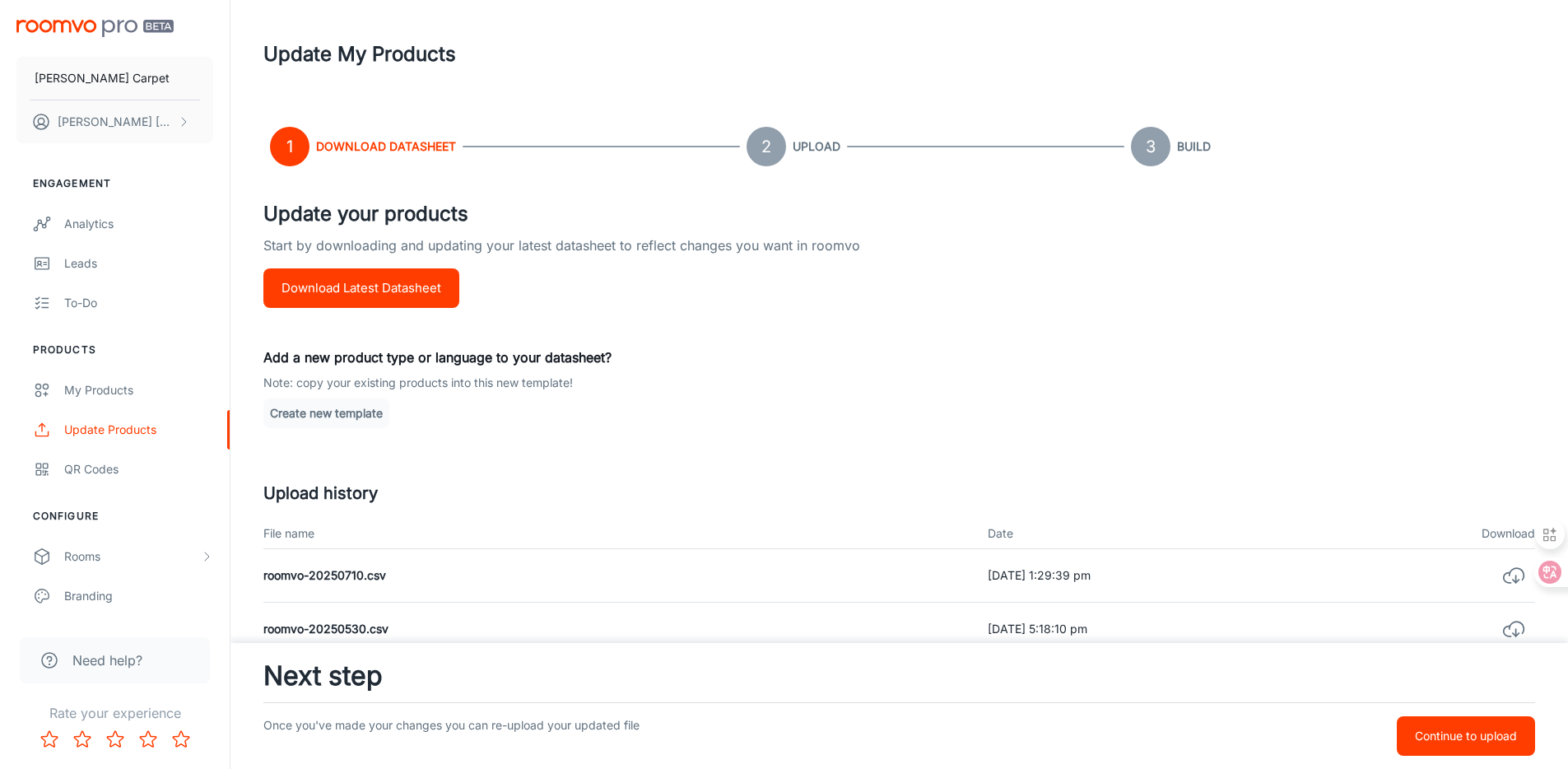
click at [321, 415] on button "Create new template" at bounding box center [326, 413] width 126 height 30
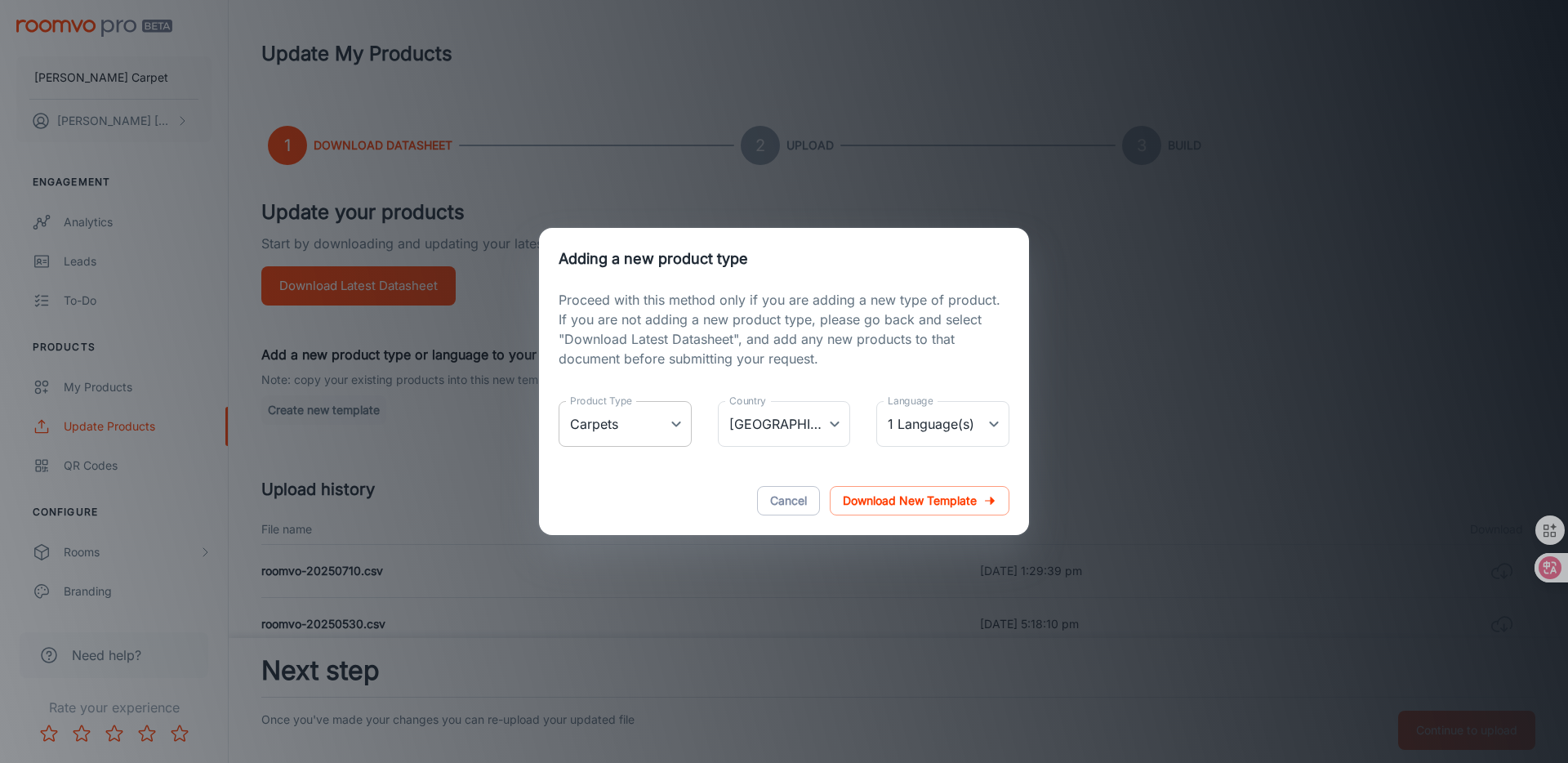
click at [567, 415] on body "[PERSON_NAME] Carpet [PERSON_NAME] Engagement Analytics Leads To-do Products My…" at bounding box center [784, 382] width 1568 height 763
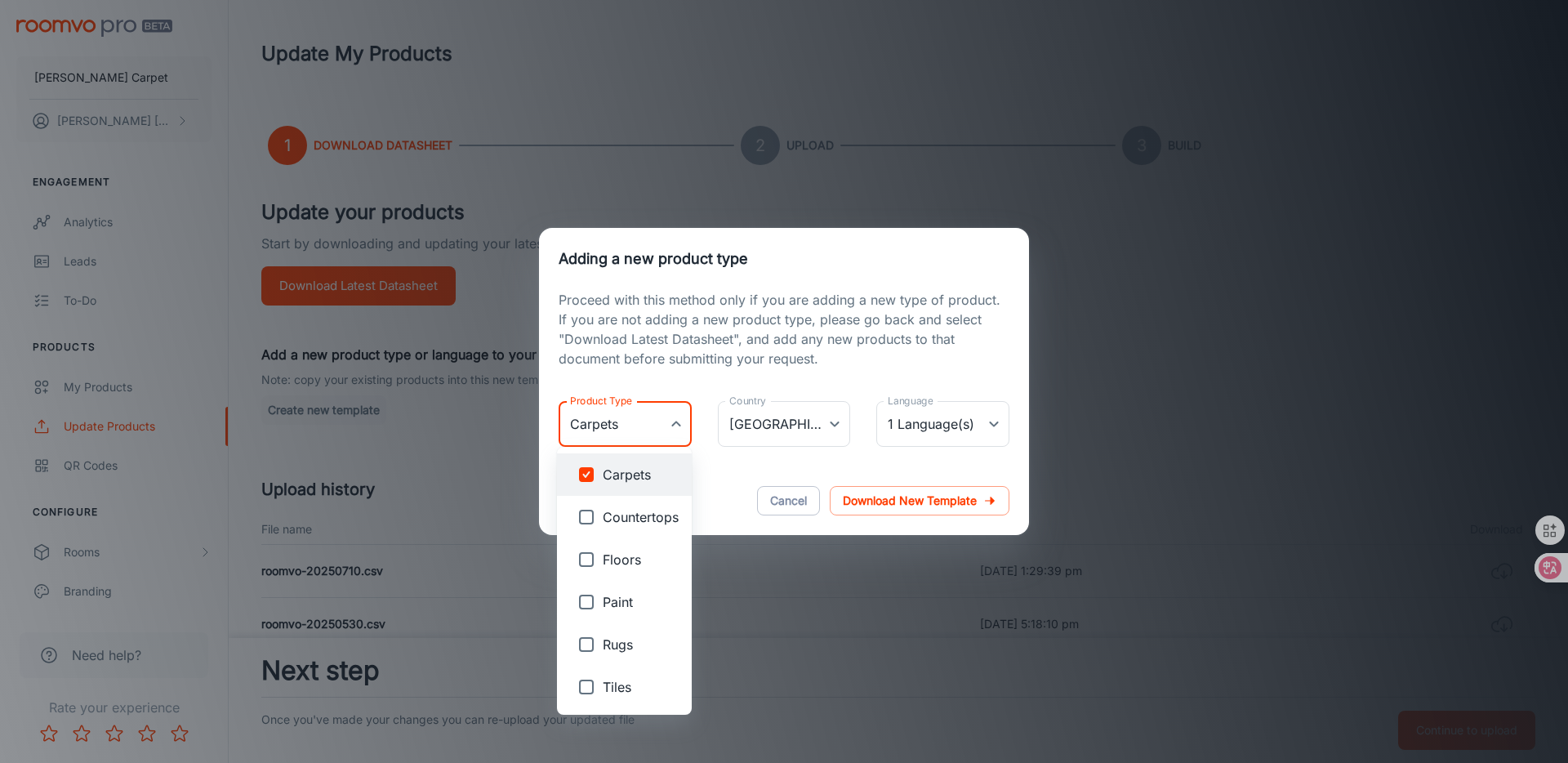
click at [785, 501] on div at bounding box center [784, 382] width 1568 height 763
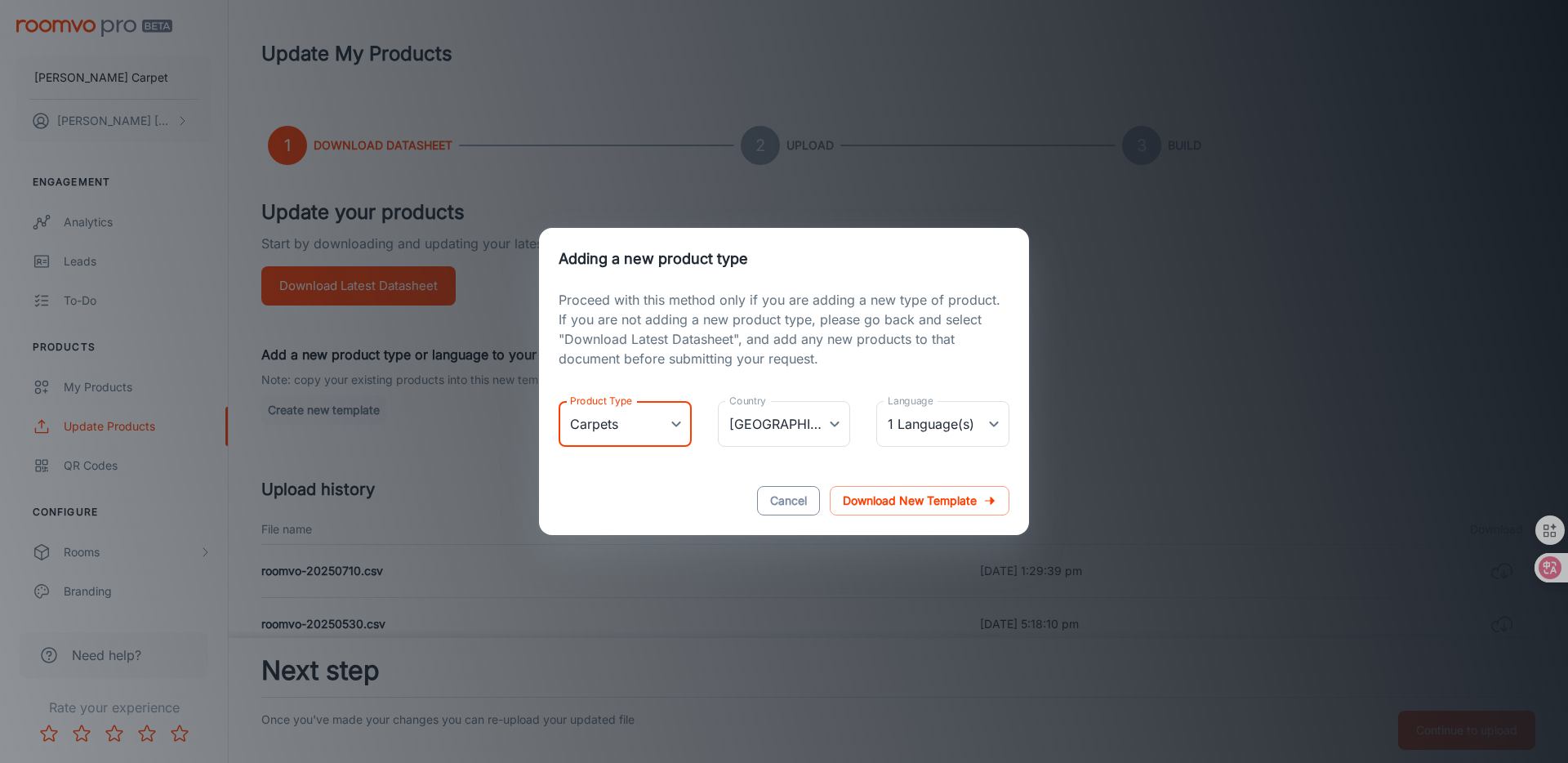
click at [776, 498] on button "Cancel" at bounding box center [788, 501] width 62 height 30
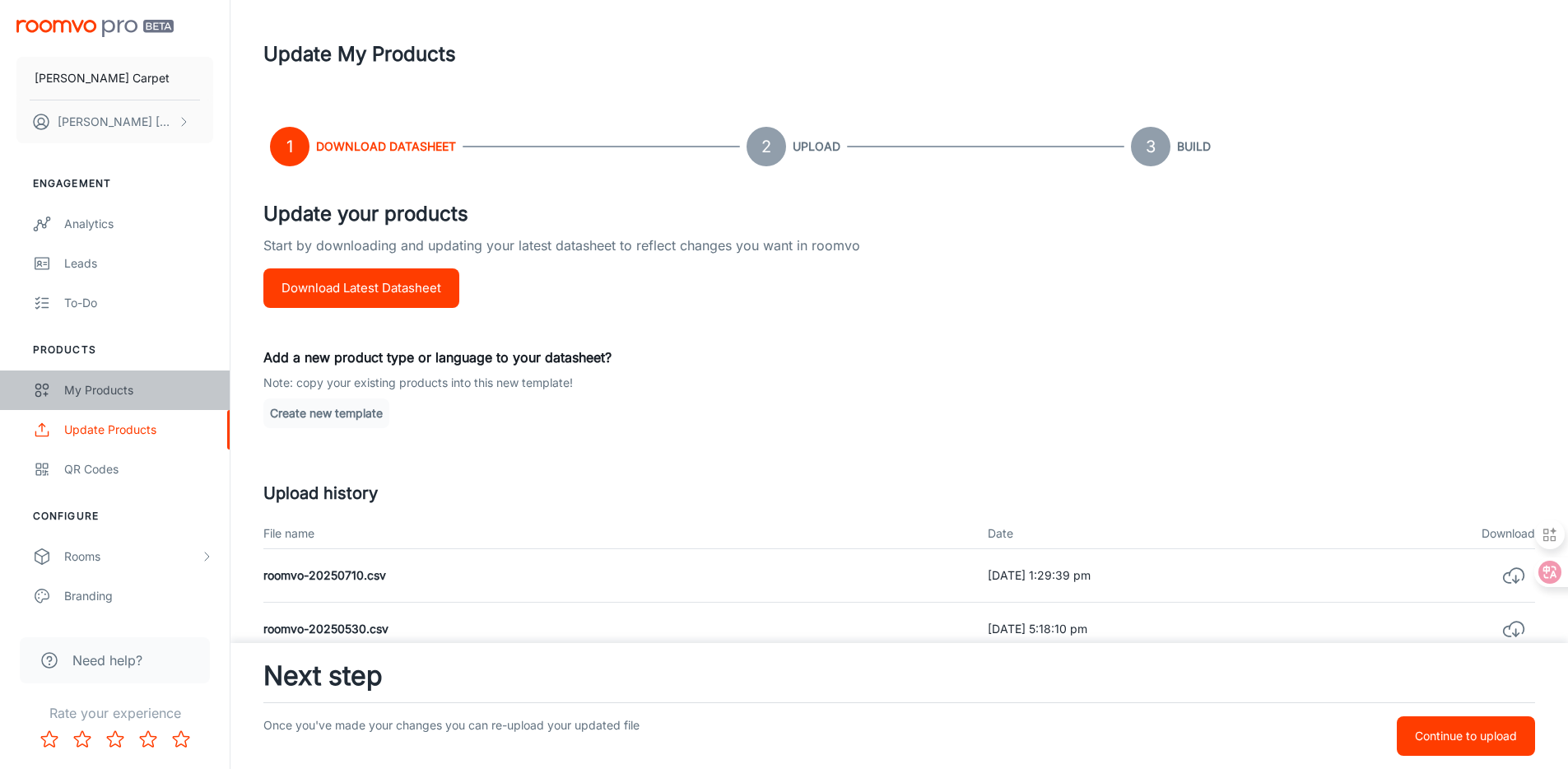
click at [90, 382] on div "My Products" at bounding box center [138, 389] width 149 height 18
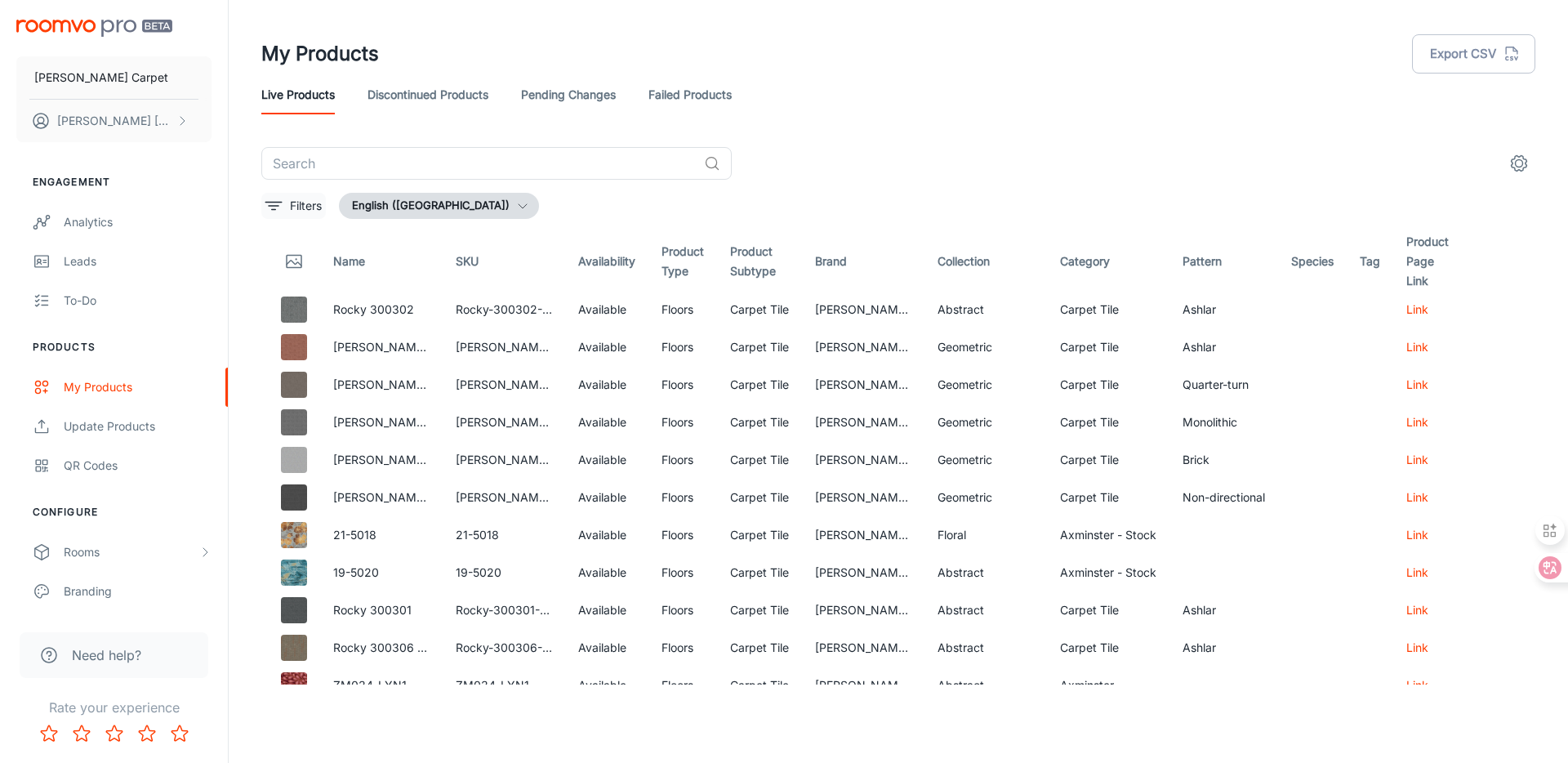
click at [304, 193] on button "Filters" at bounding box center [293, 206] width 64 height 26
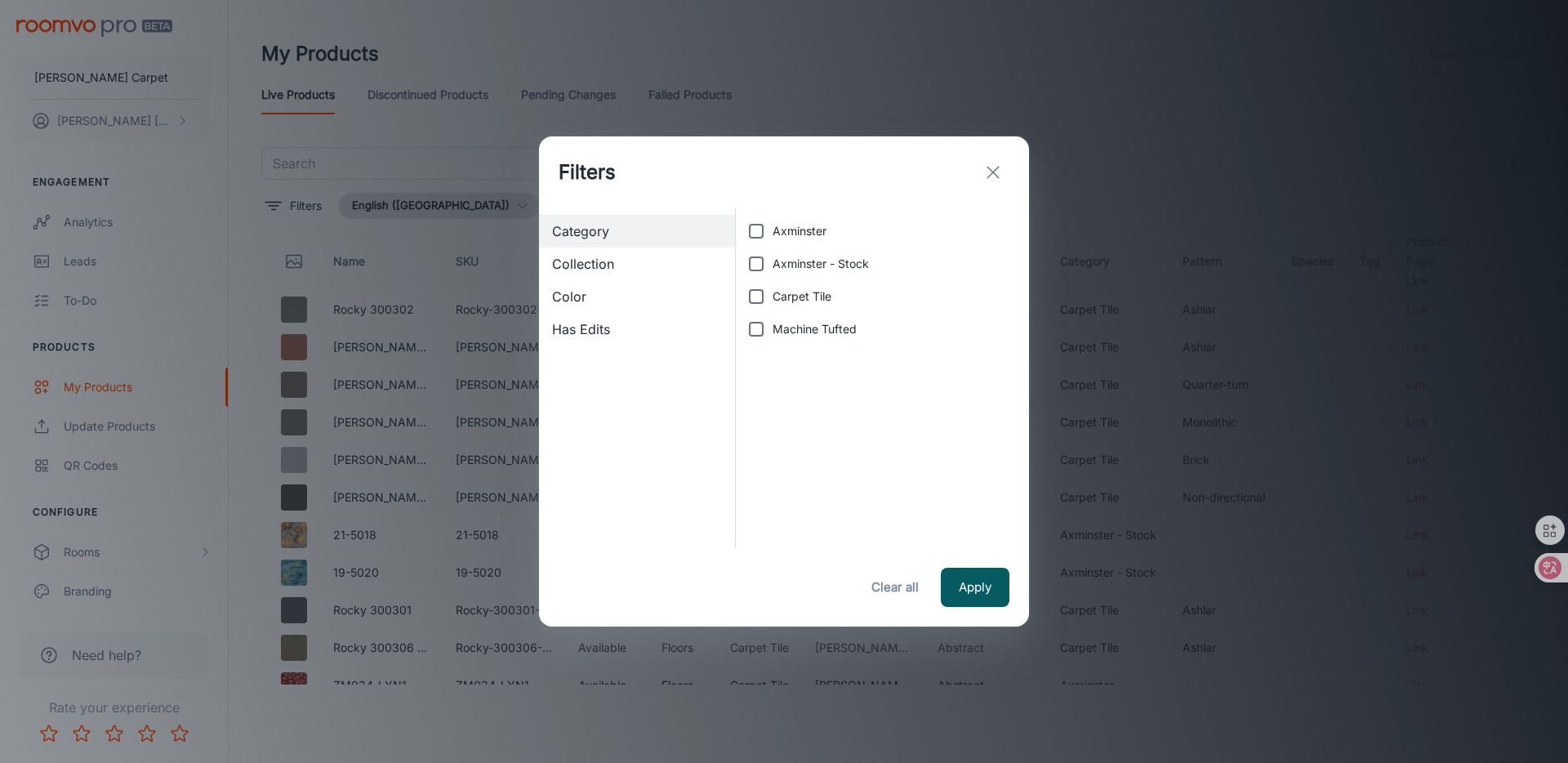
click at [653, 265] on span "Collection" at bounding box center [636, 263] width 170 height 19
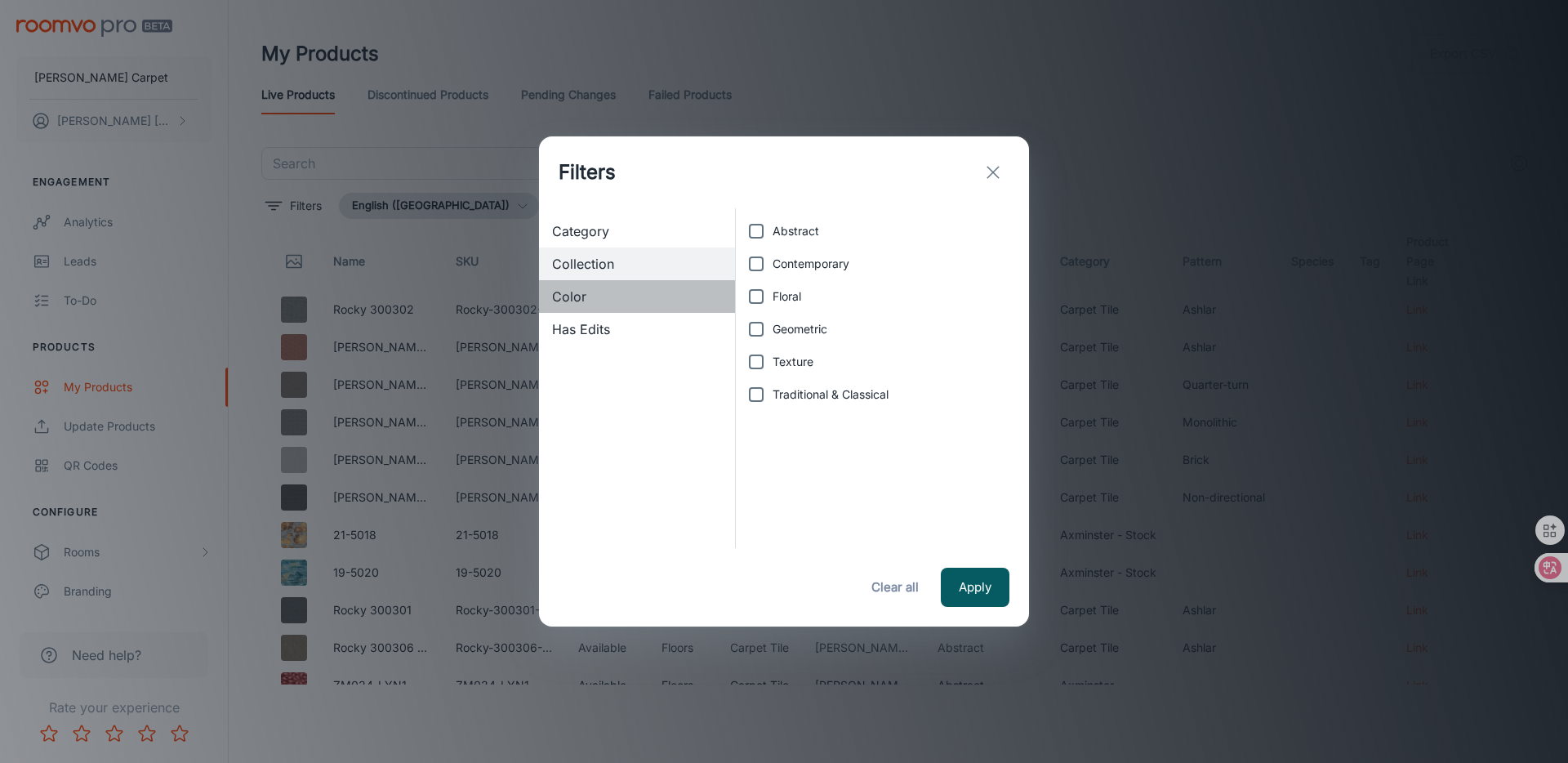
click at [592, 305] on span "Color" at bounding box center [636, 296] width 170 height 19
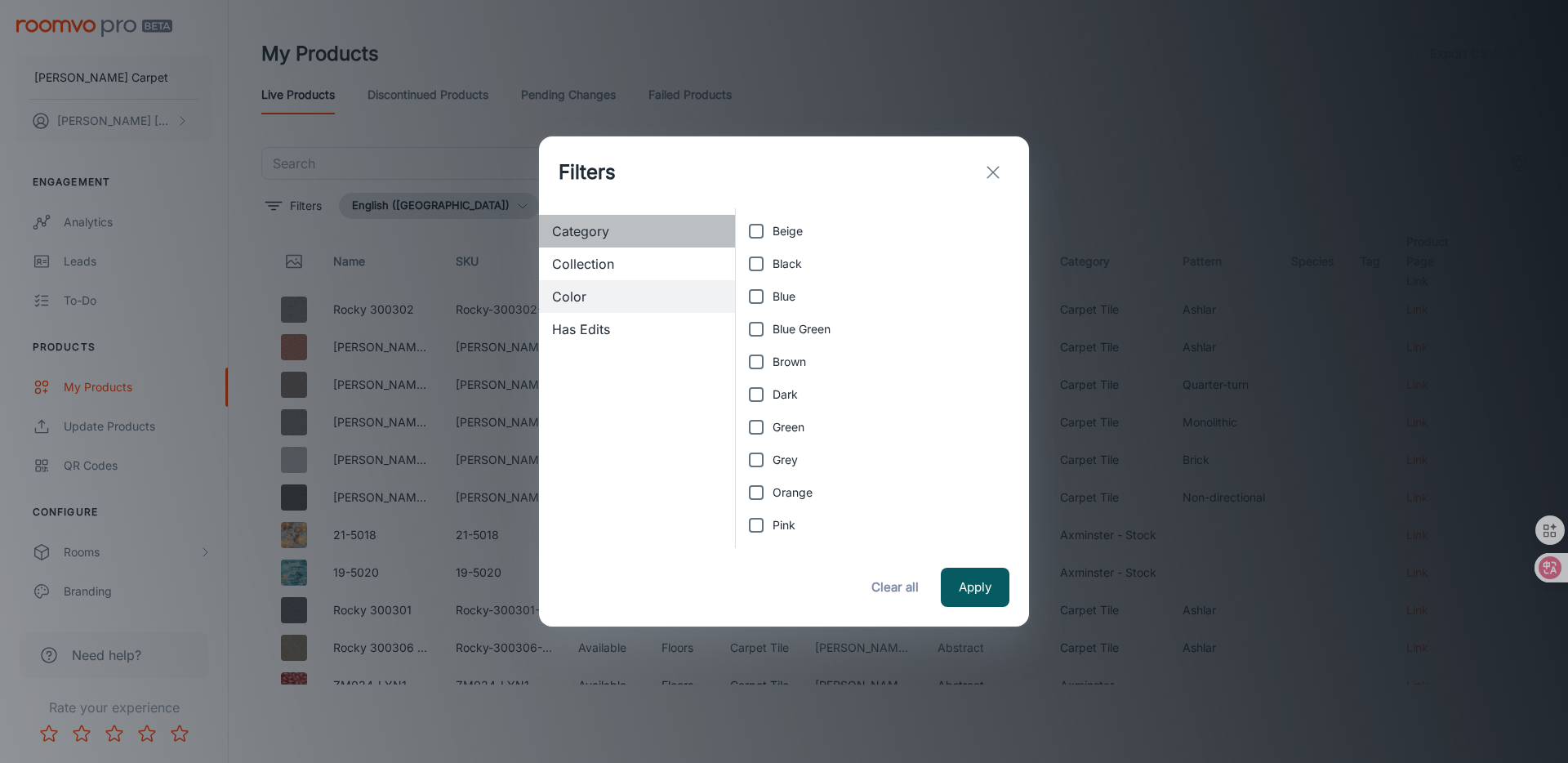
click at [627, 240] on span "Category" at bounding box center [636, 231] width 170 height 19
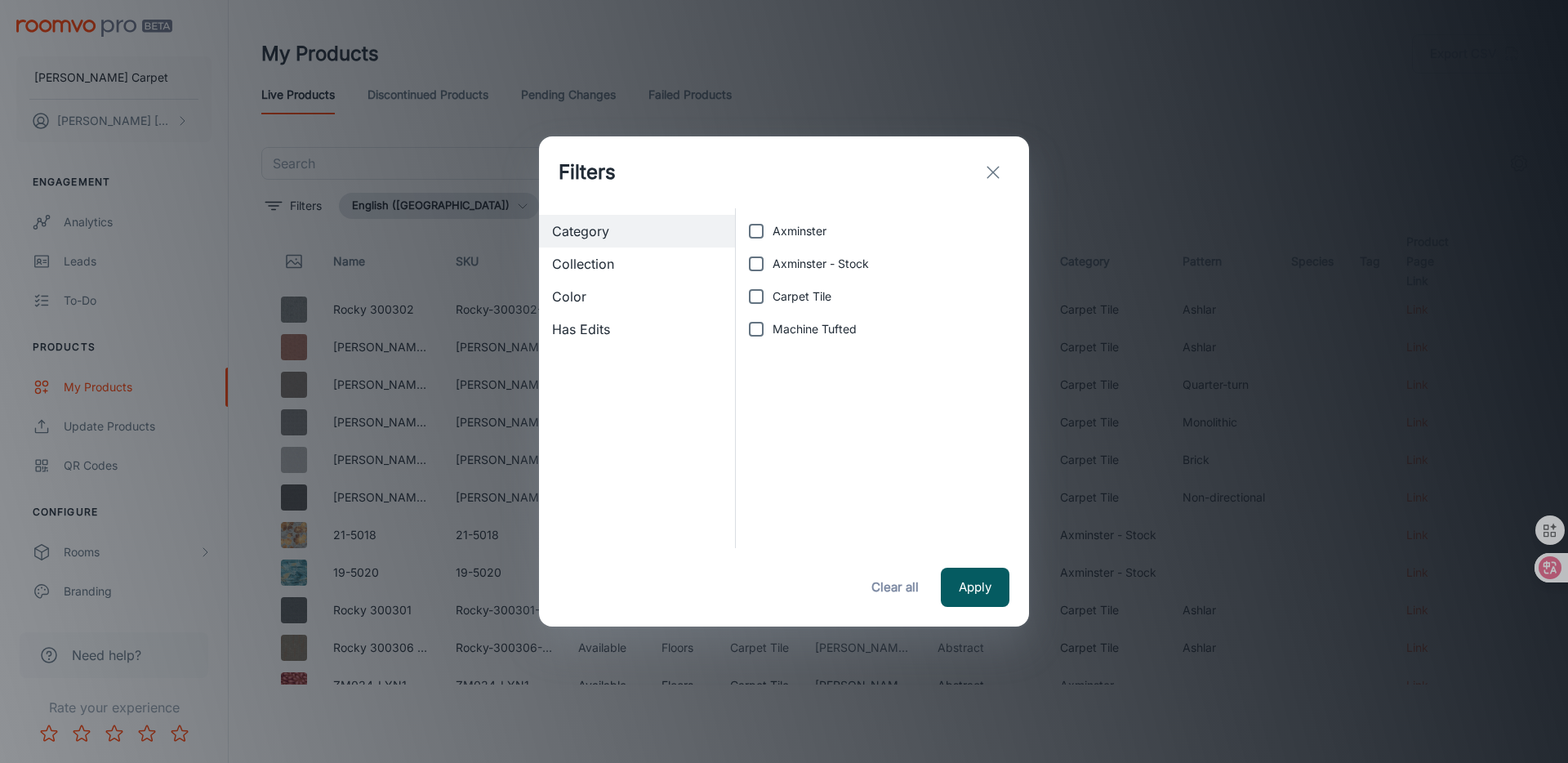
click at [607, 262] on span "Collection" at bounding box center [636, 263] width 170 height 19
click at [590, 295] on span "Color" at bounding box center [636, 296] width 170 height 19
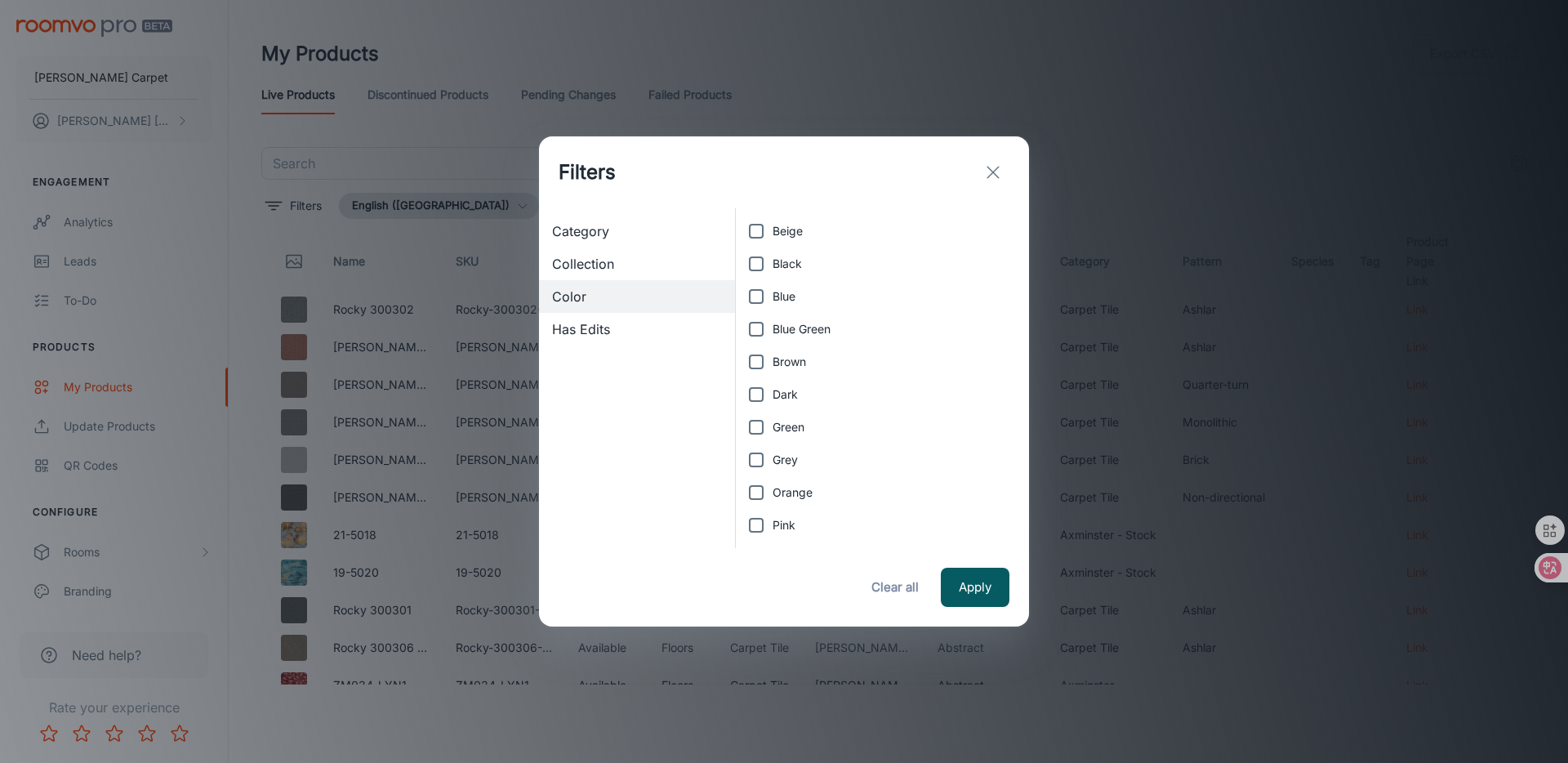
click at [599, 325] on span "Has Edits" at bounding box center [636, 329] width 170 height 19
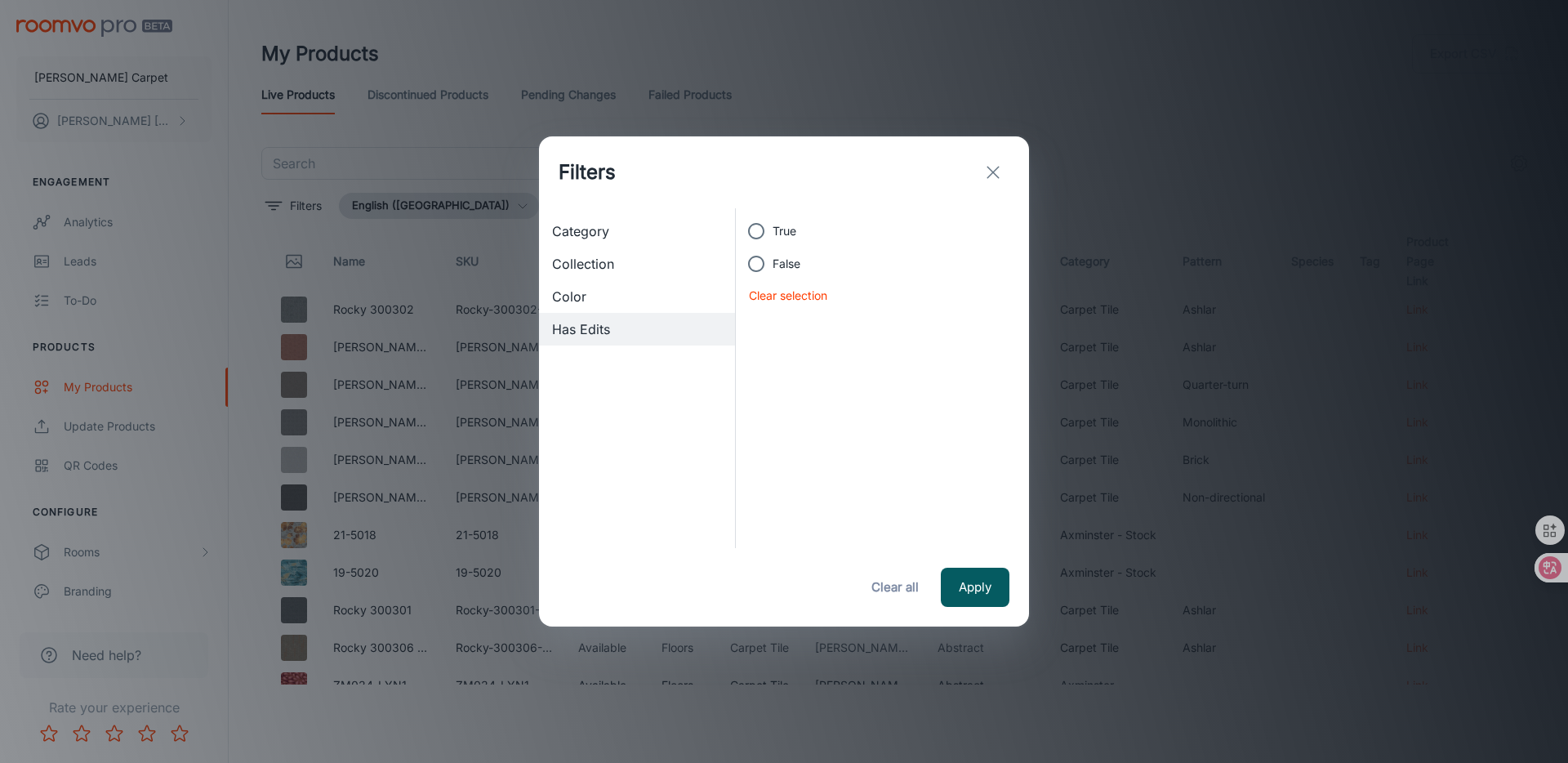
click at [595, 306] on span "Color" at bounding box center [636, 296] width 170 height 19
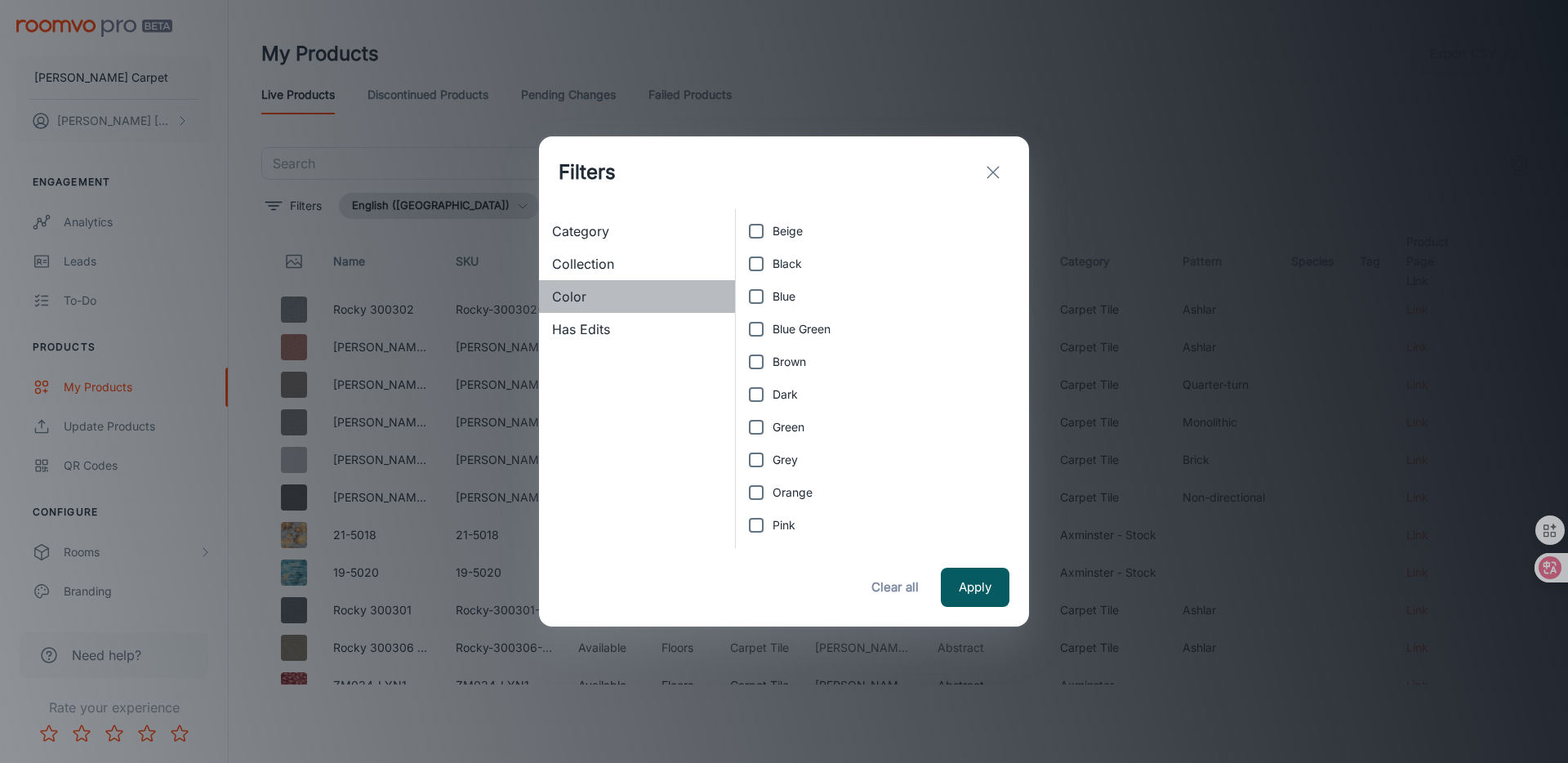
click at [595, 306] on span "Color" at bounding box center [636, 296] width 170 height 19
click at [624, 336] on span "Has Edits" at bounding box center [636, 329] width 170 height 19
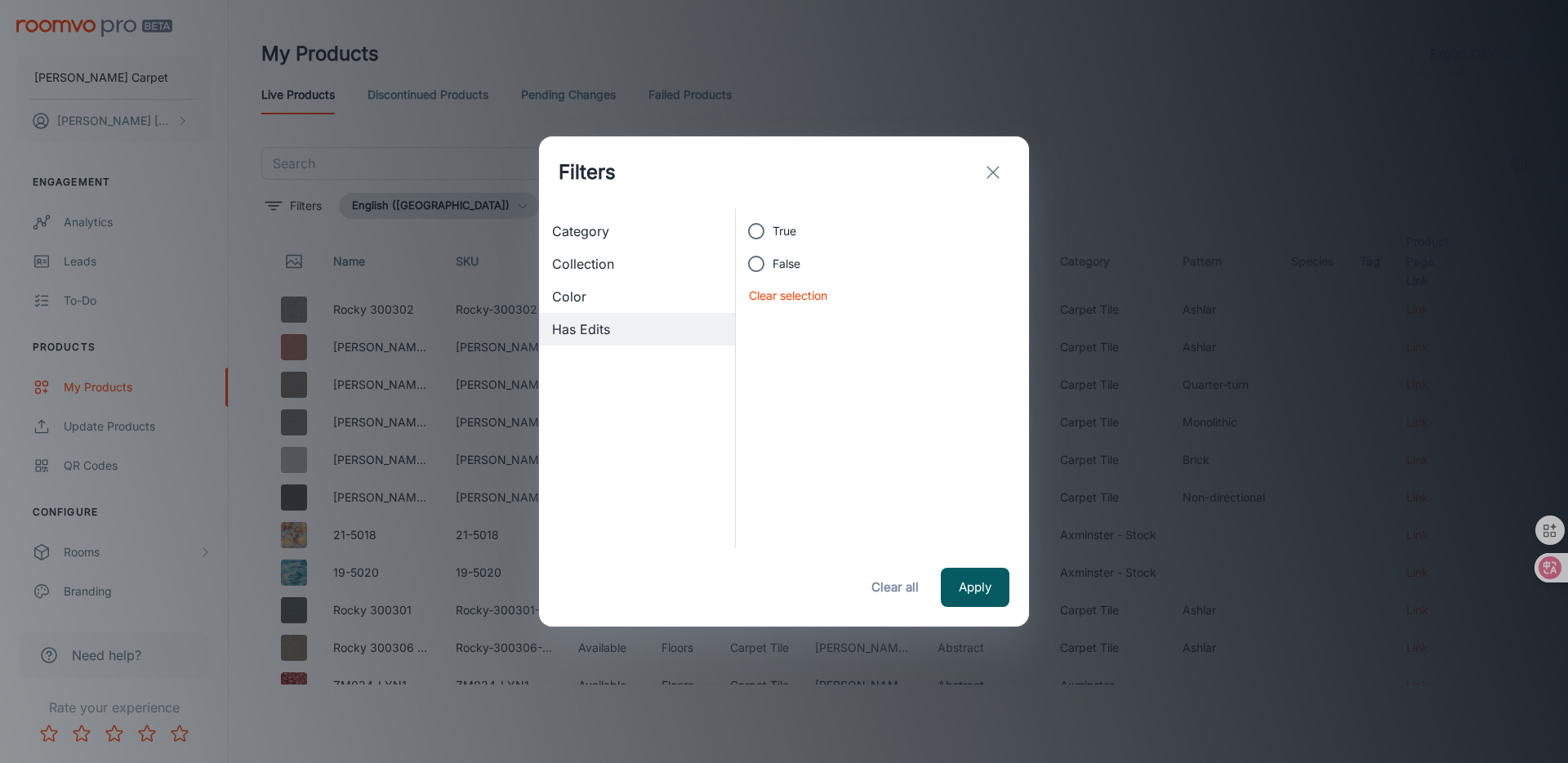
click at [654, 270] on span "Collection" at bounding box center [636, 263] width 170 height 19
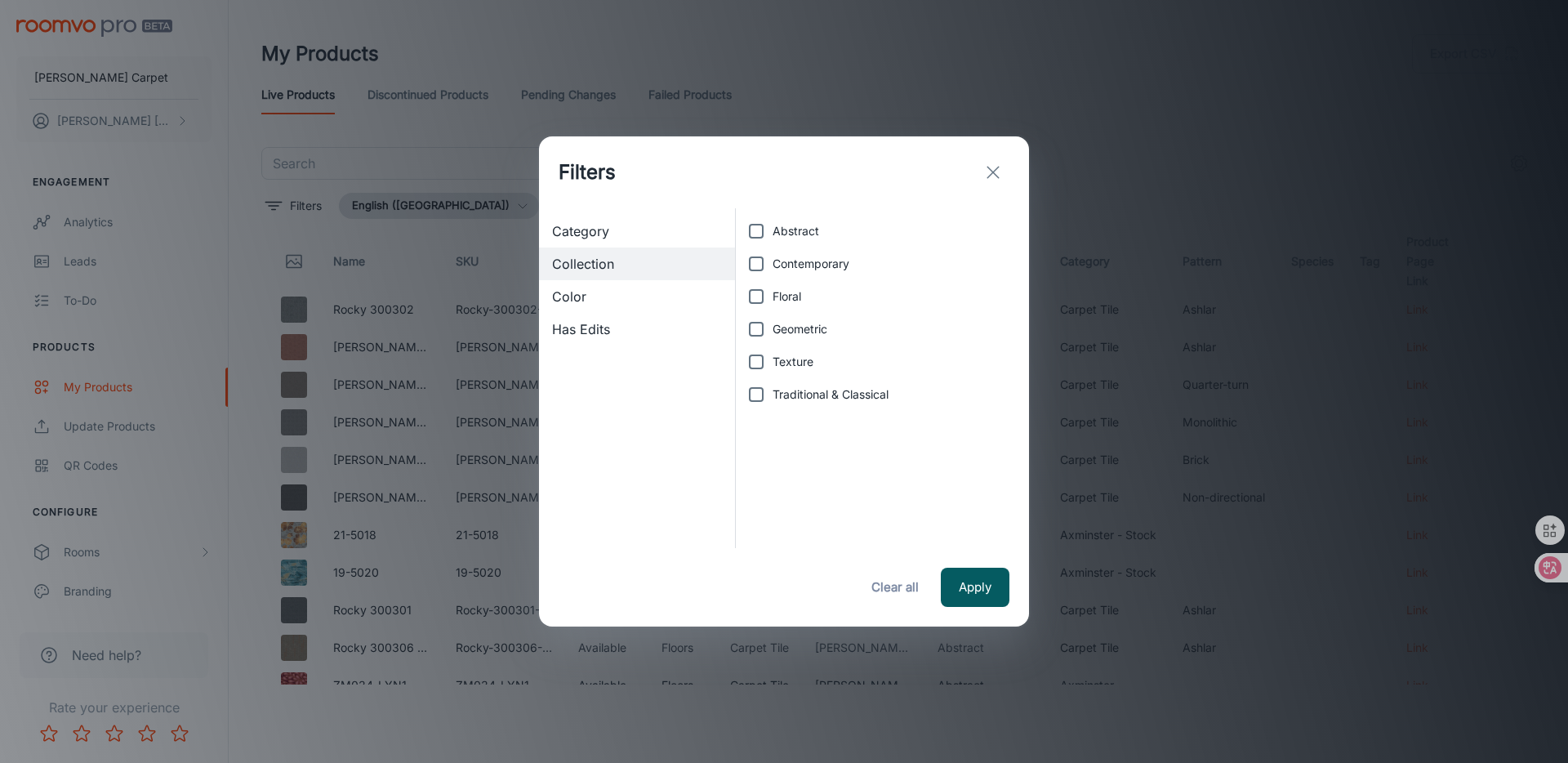
click at [593, 230] on span "Category" at bounding box center [636, 231] width 170 height 19
click at [985, 165] on icon "exit" at bounding box center [993, 172] width 19 height 19
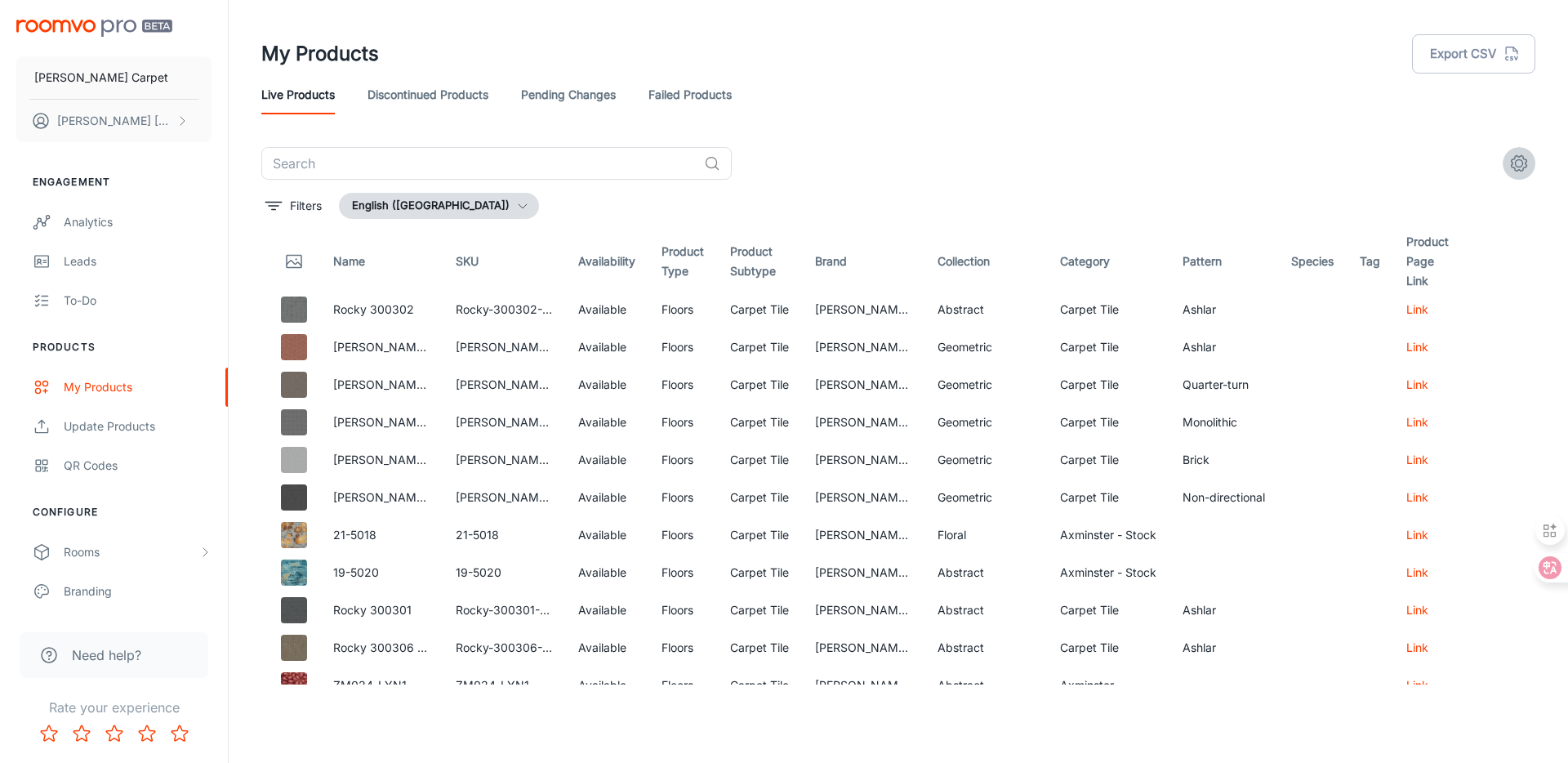
click at [1516, 160] on circle "settings" at bounding box center [1520, 164] width 8 height 8
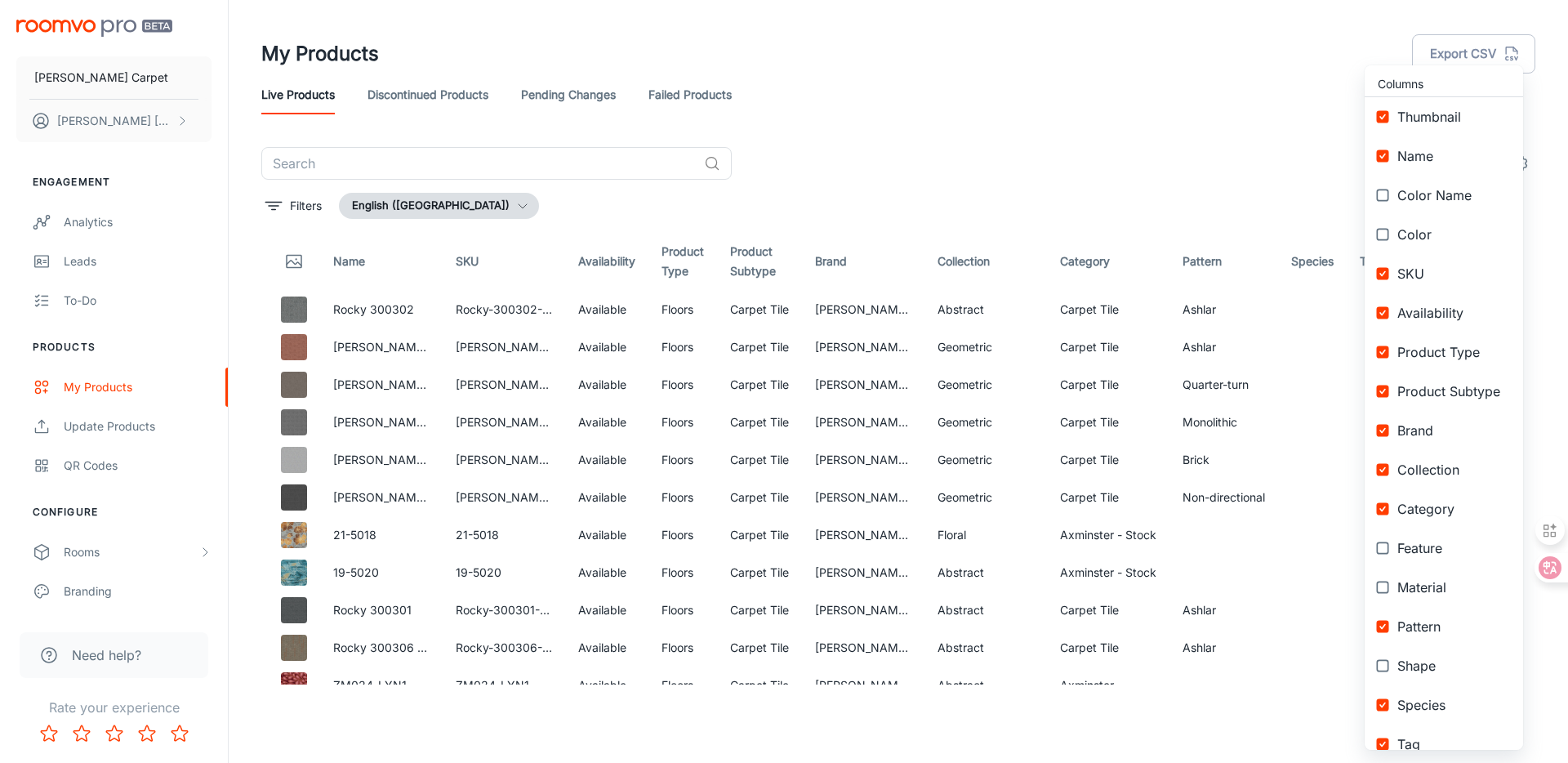
click at [1085, 182] on div at bounding box center [784, 382] width 1568 height 763
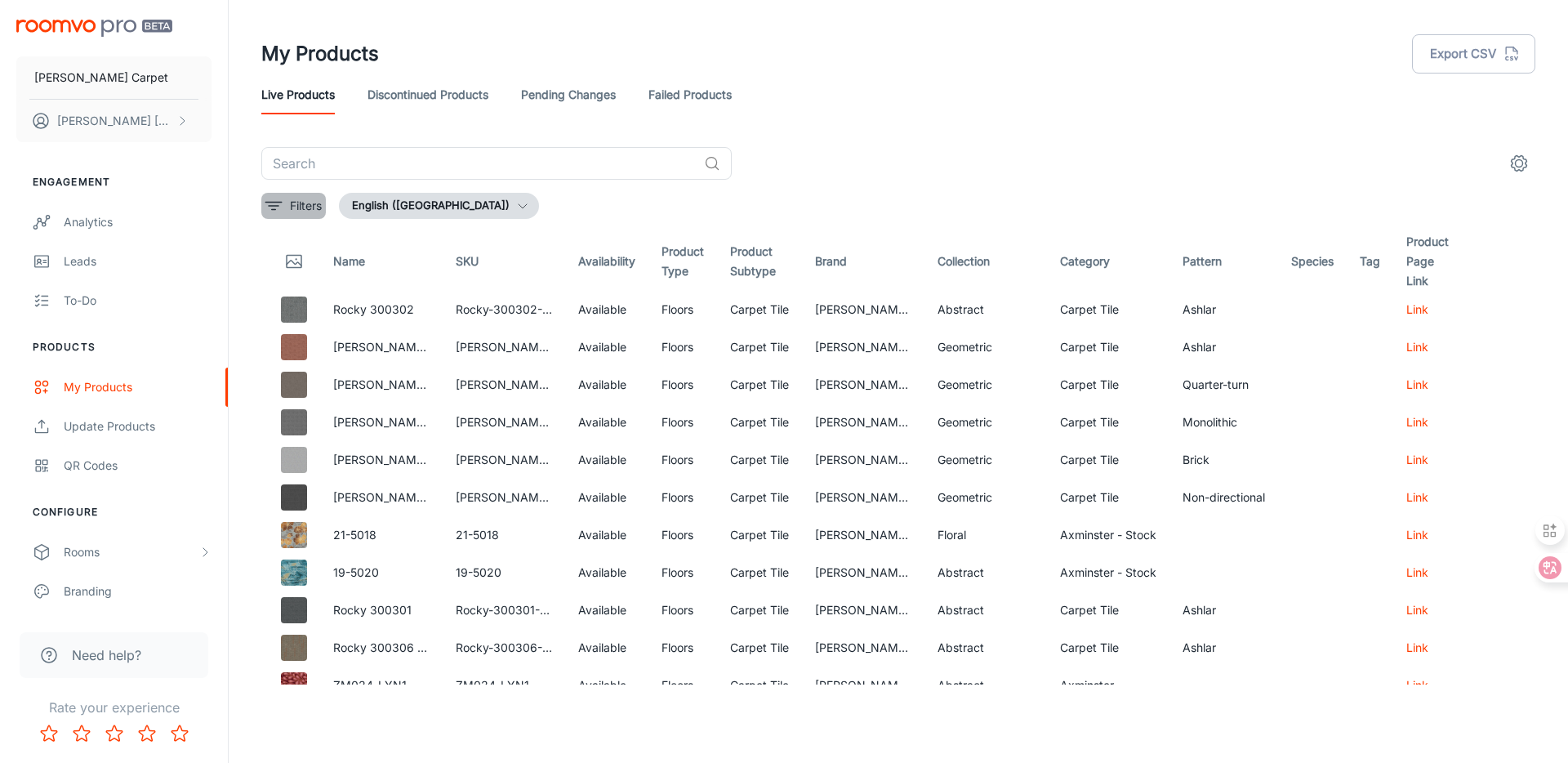
click at [309, 205] on p "Filters" at bounding box center [306, 206] width 32 height 18
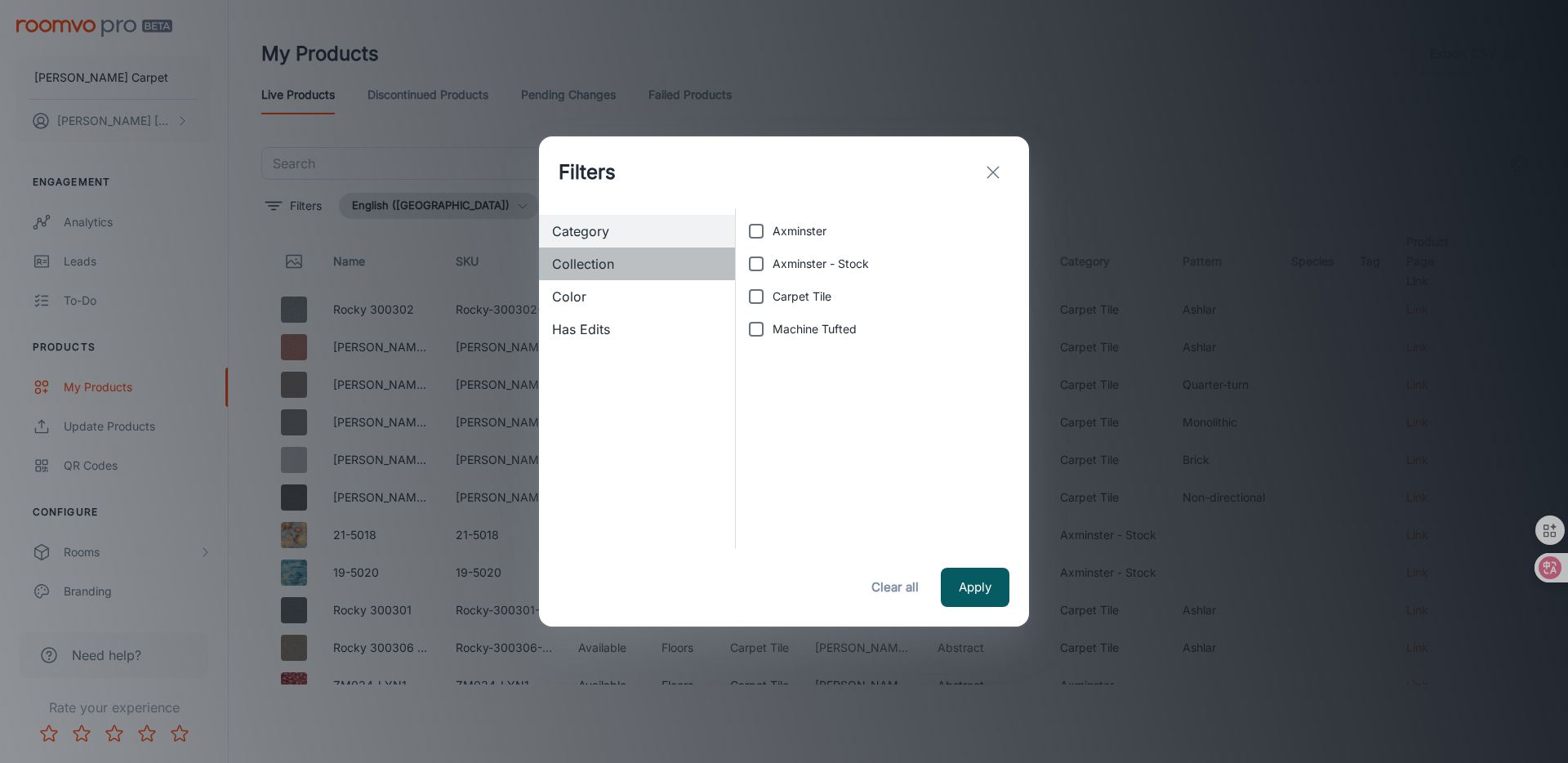
click at [624, 259] on span "Collection" at bounding box center [636, 263] width 170 height 19
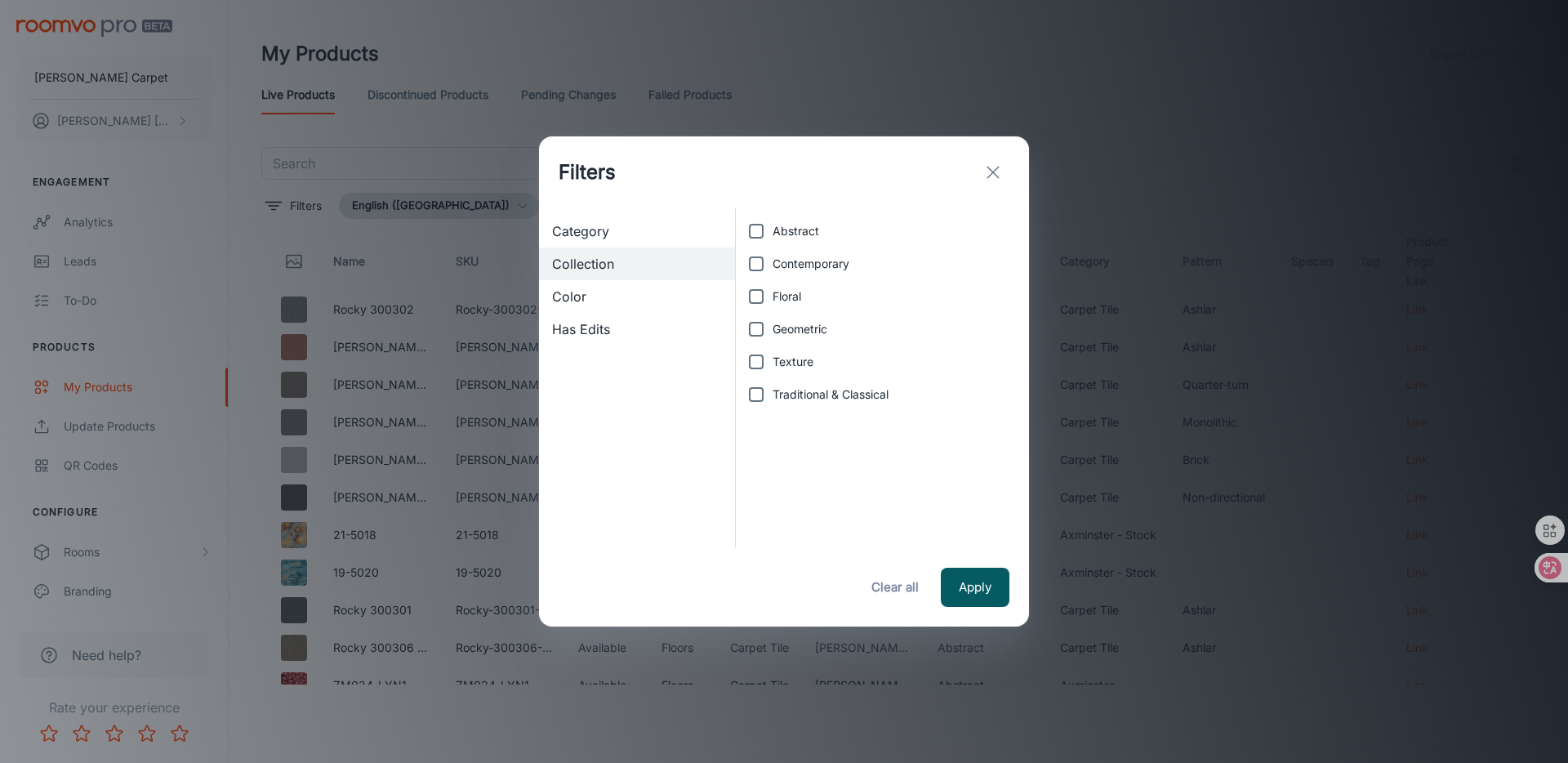
click at [991, 165] on icon "exit" at bounding box center [993, 172] width 19 height 19
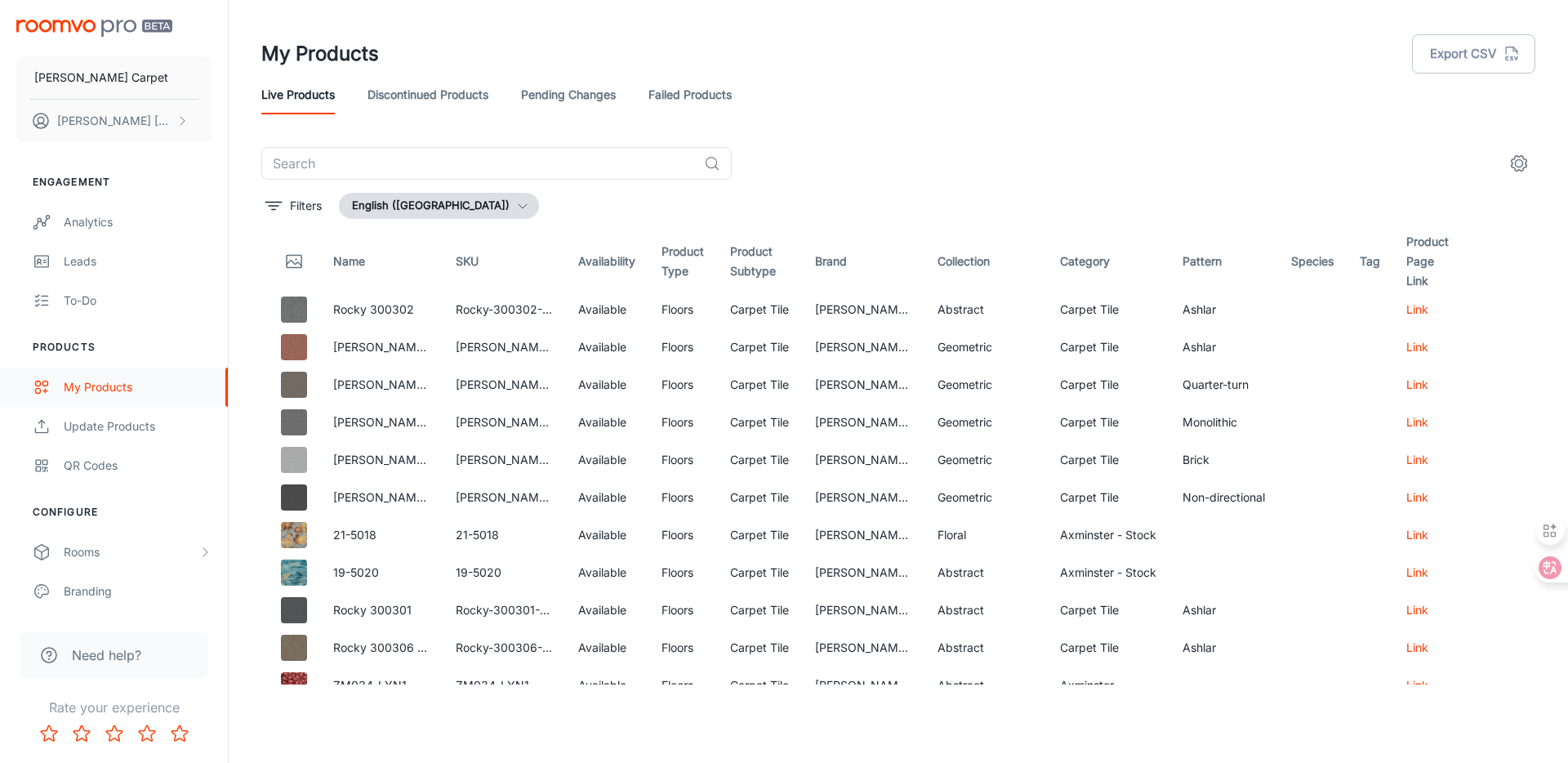
click at [136, 392] on div "My Products" at bounding box center [137, 386] width 148 height 18
click at [157, 438] on link "Update Products" at bounding box center [113, 426] width 228 height 39
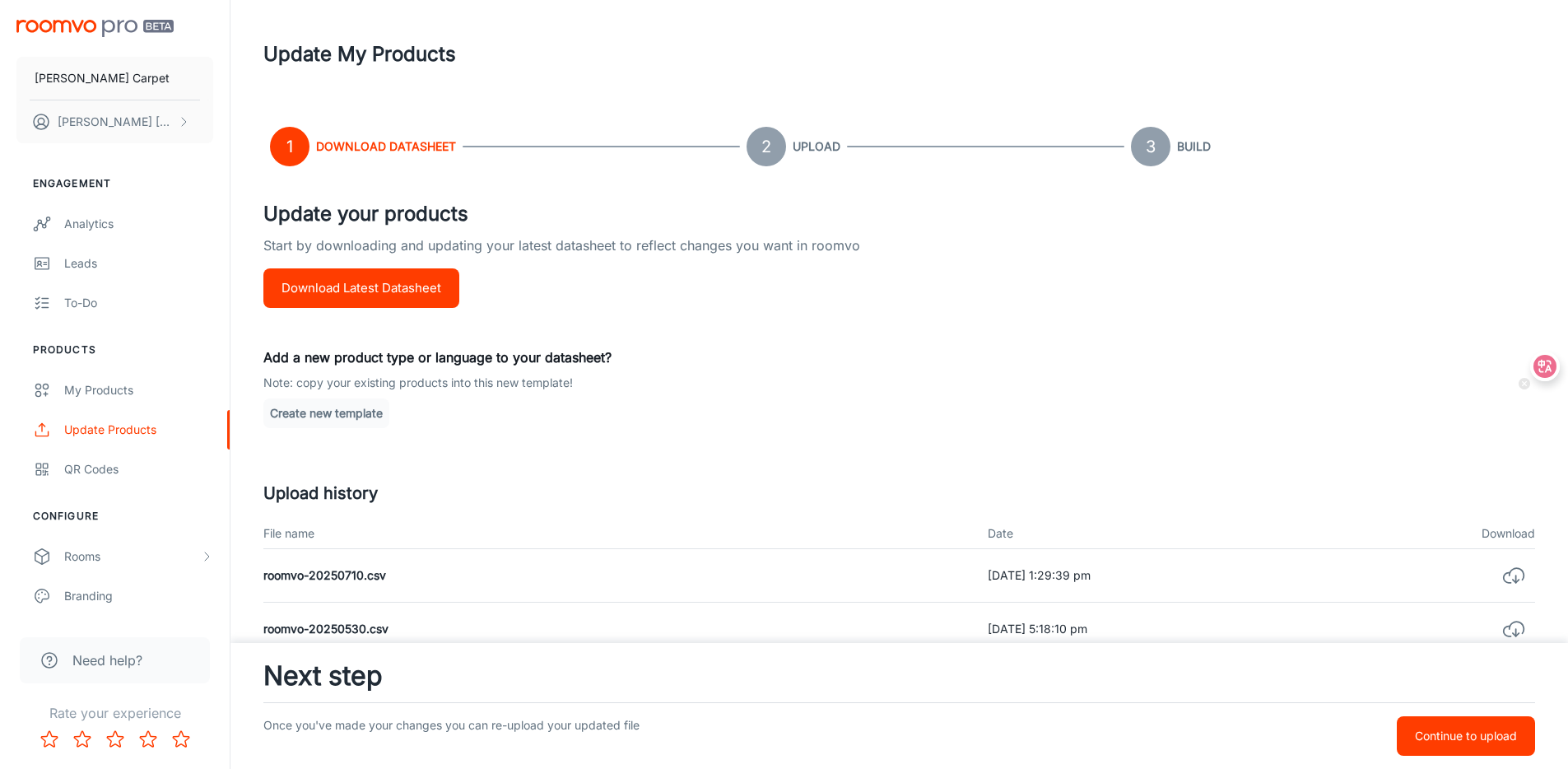
drag, startPoint x: 1540, startPoint y: 573, endPoint x: 1545, endPoint y: 366, distance: 207.1
click at [1545, 366] on icon at bounding box center [1545, 366] width 23 height 23
click at [1454, 747] on button "Continue to upload" at bounding box center [1465, 735] width 138 height 40
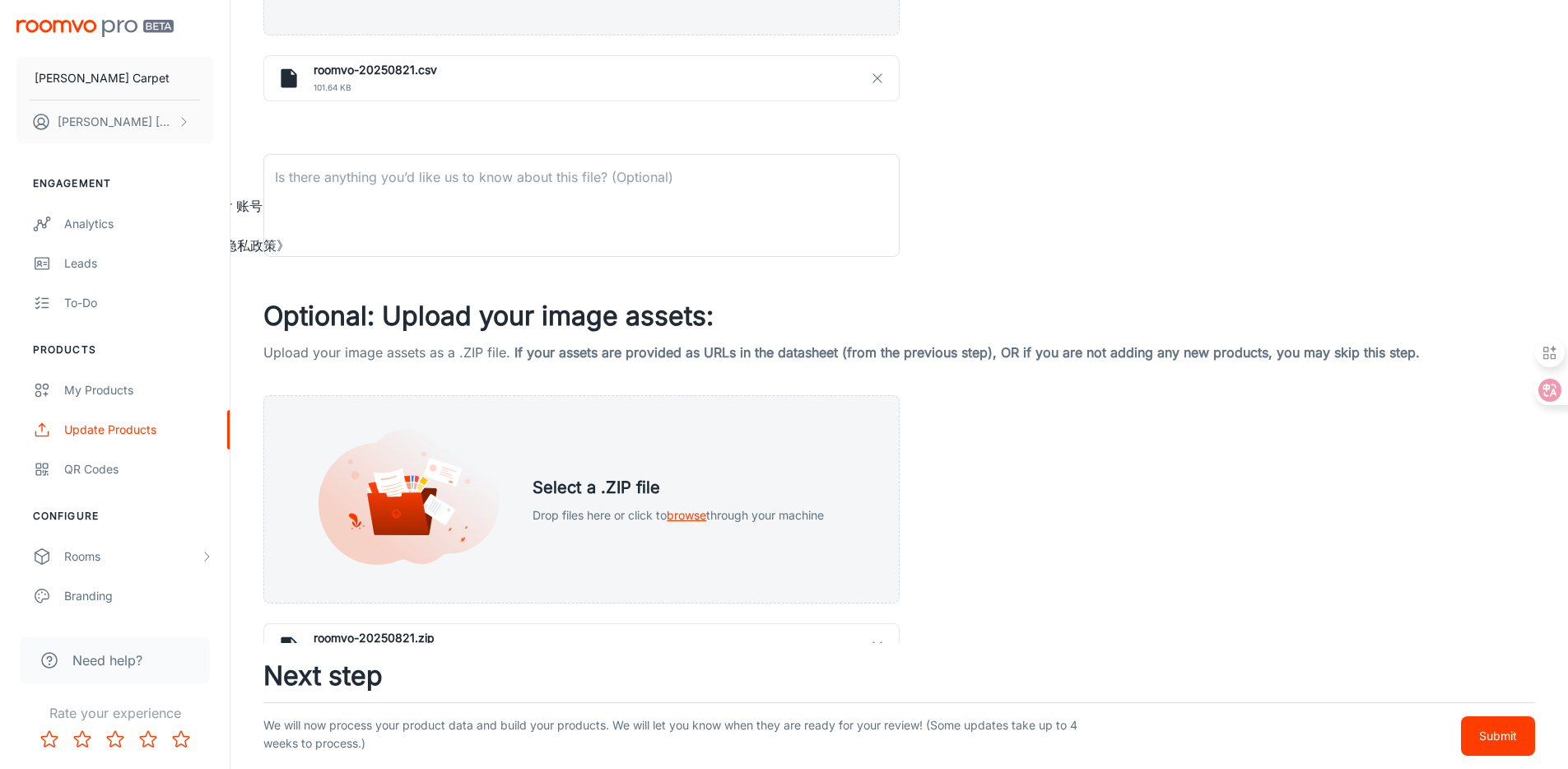
scroll to position [678, 0]
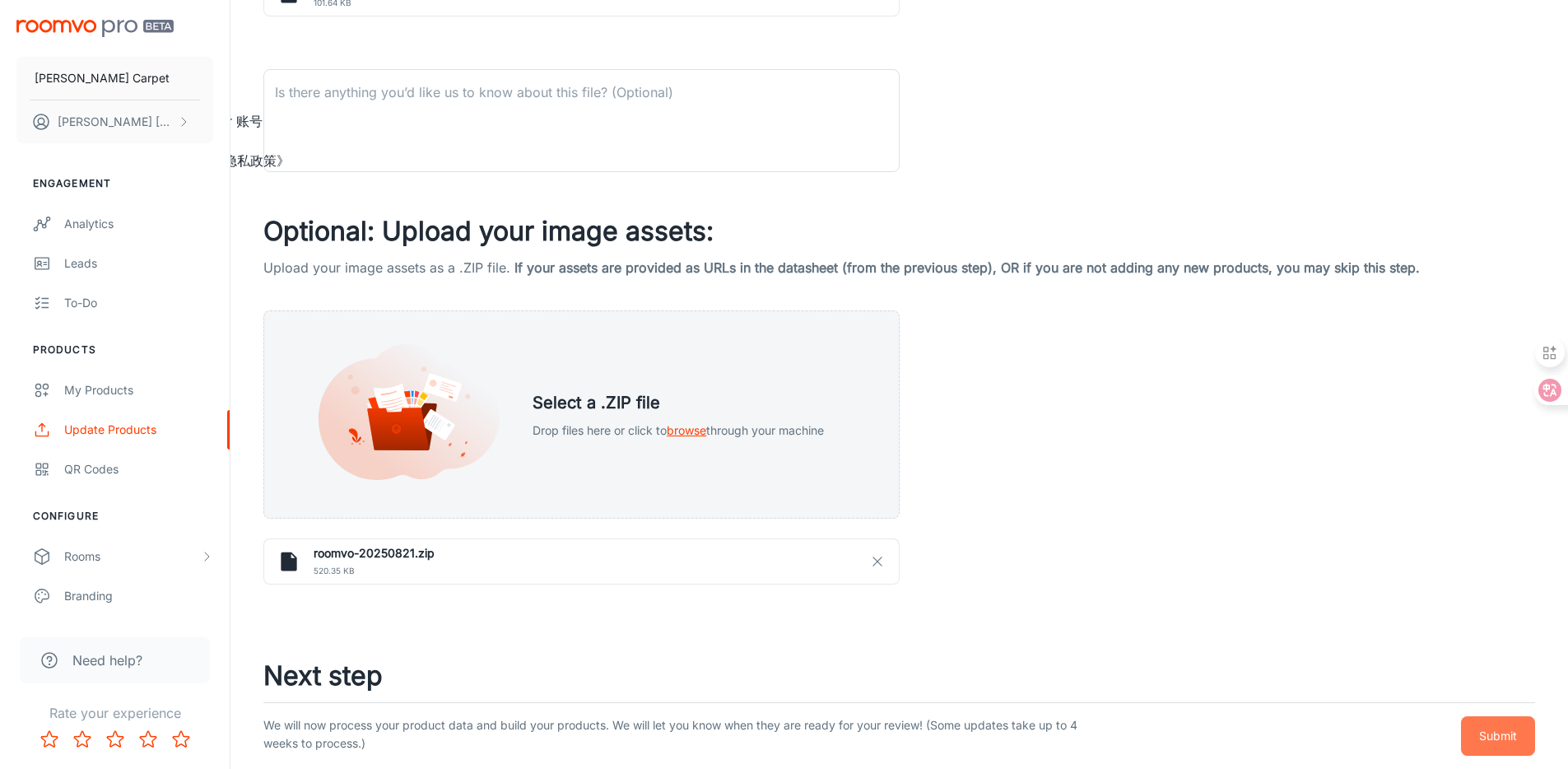
click at [1484, 733] on p "Submit" at bounding box center [1497, 735] width 38 height 18
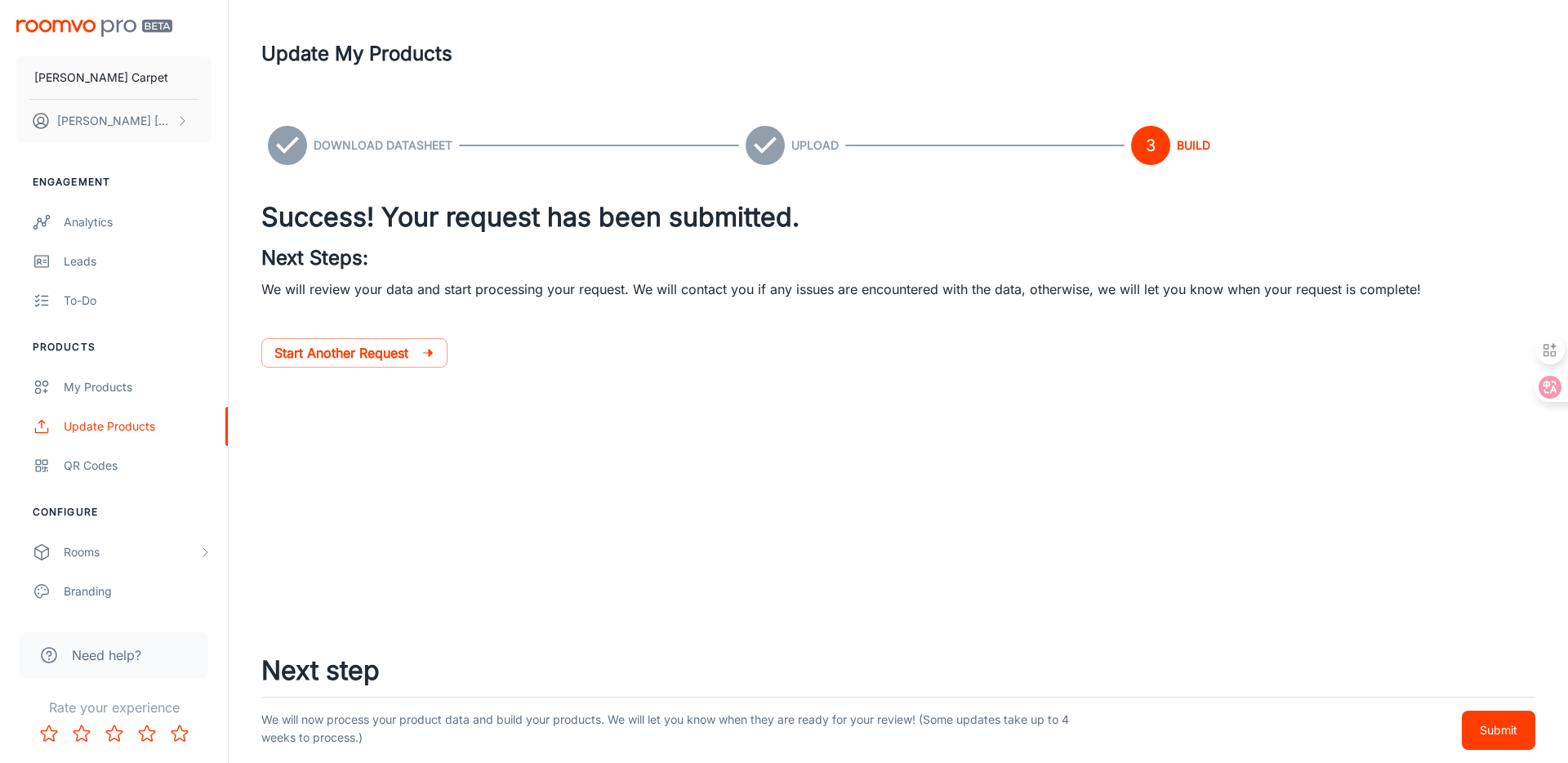
click at [1482, 721] on p "Submit" at bounding box center [1498, 729] width 37 height 18
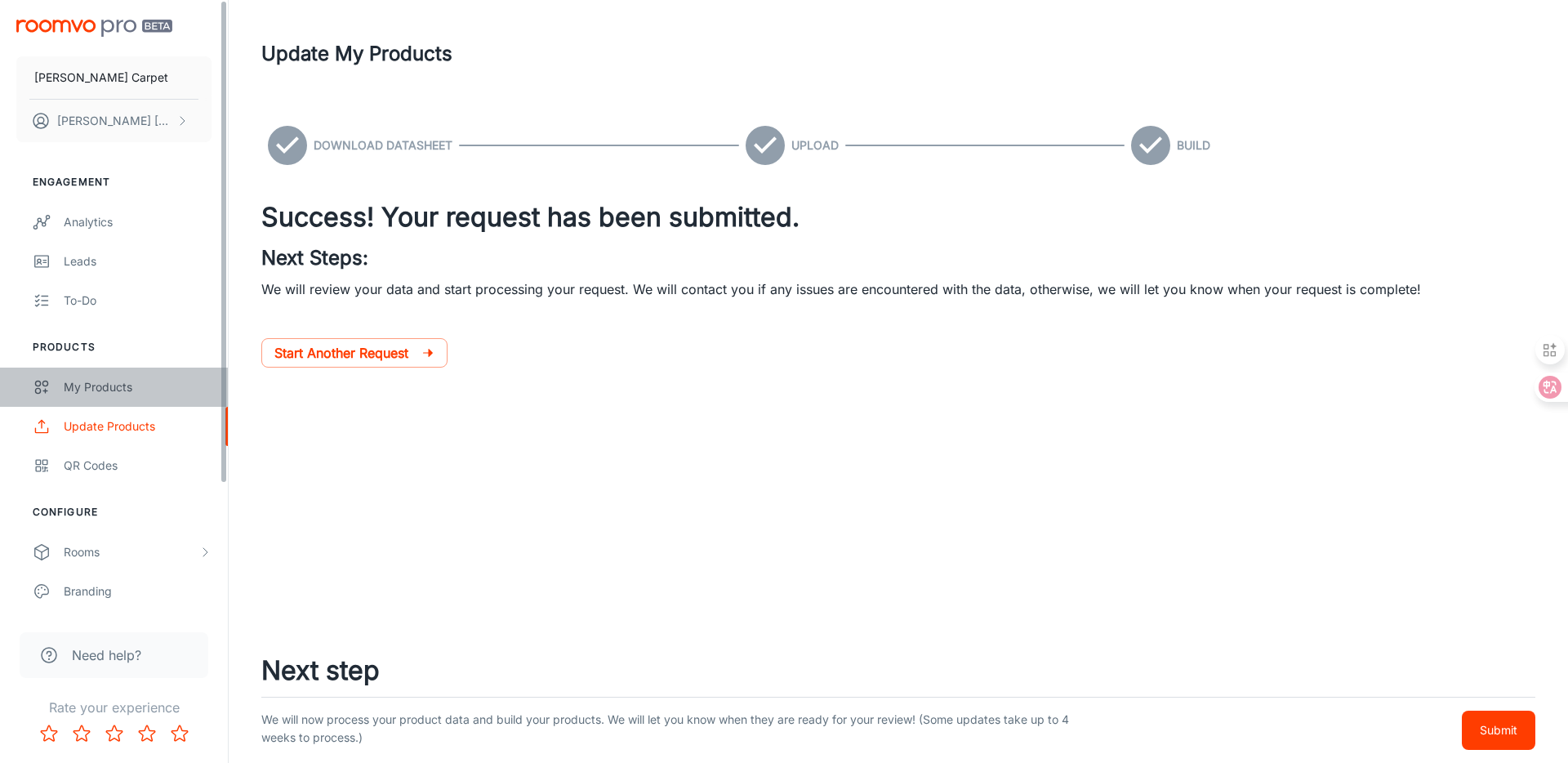
click at [112, 387] on div "My Products" at bounding box center [137, 386] width 148 height 18
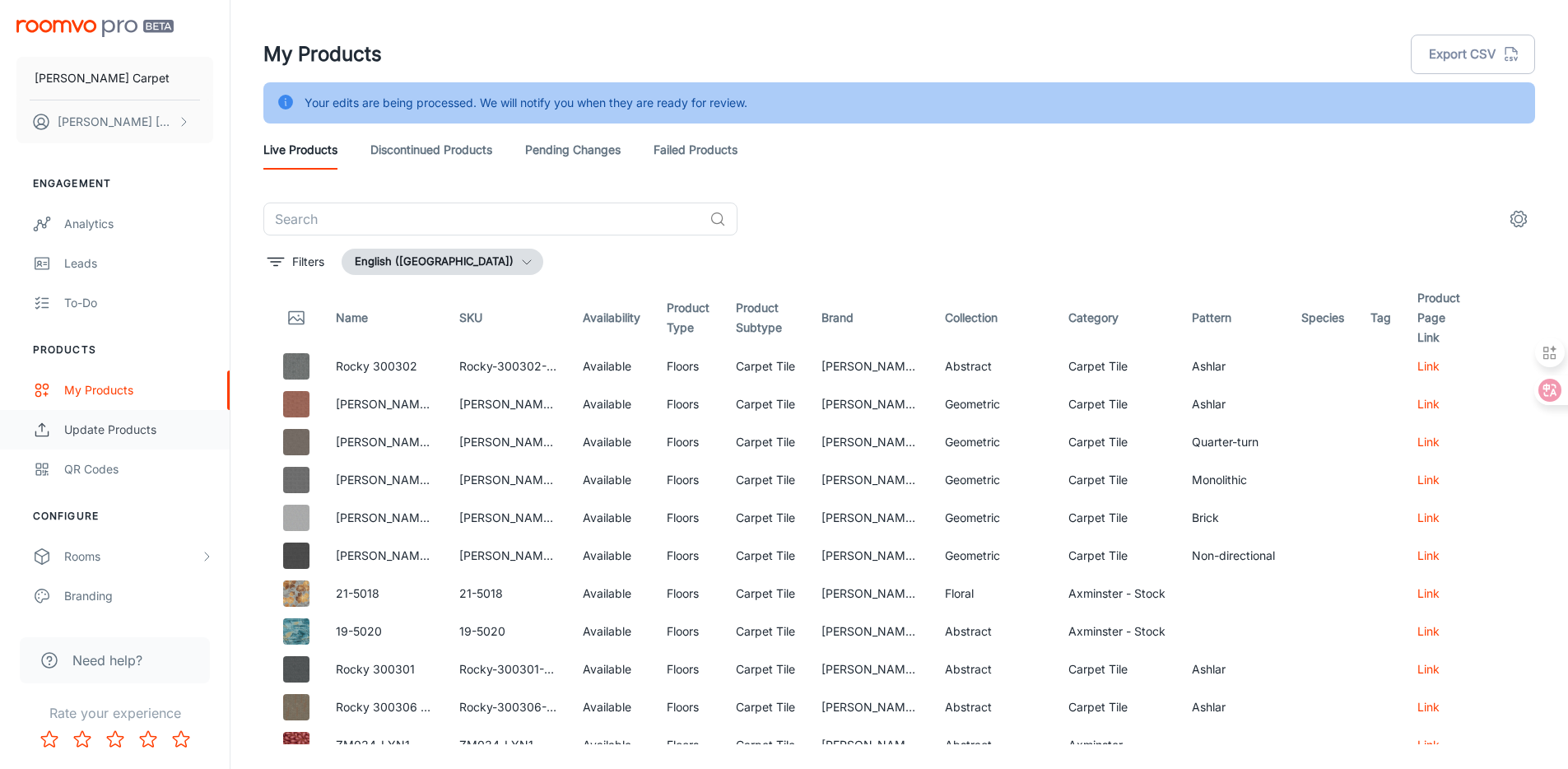
click at [118, 426] on div "Update Products" at bounding box center [138, 429] width 149 height 18
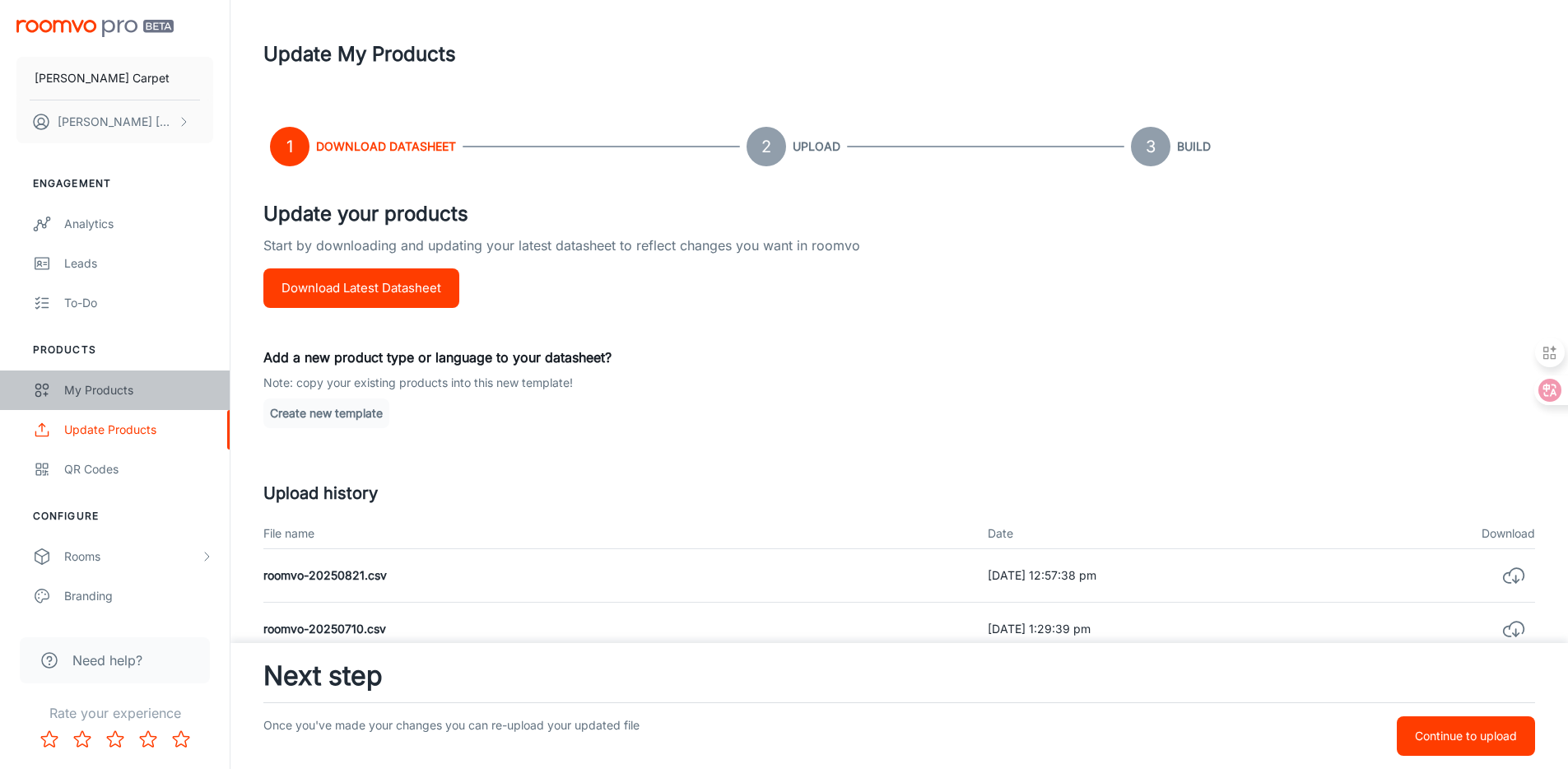
click at [119, 397] on div "My Products" at bounding box center [138, 389] width 149 height 18
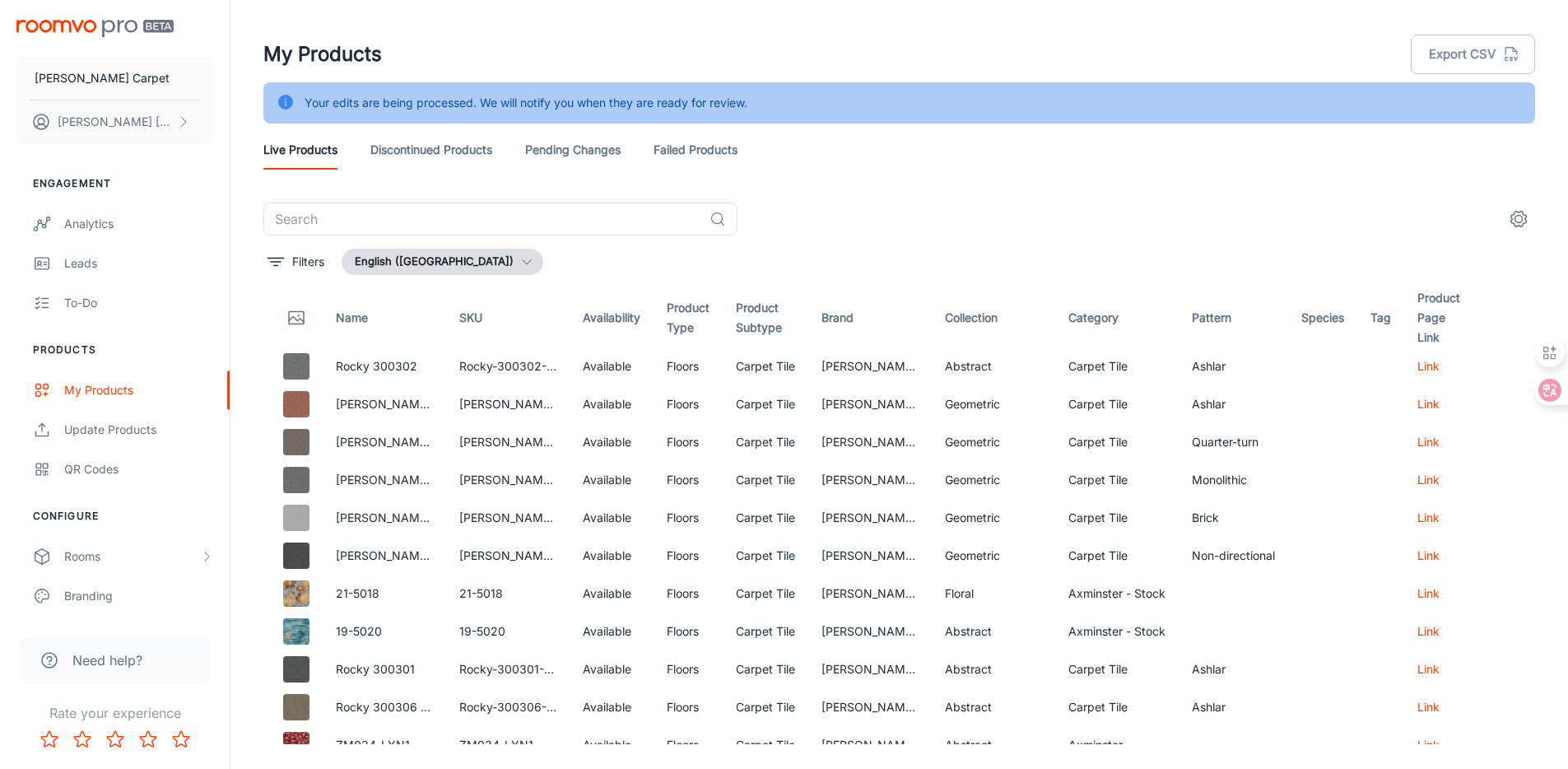
click at [462, 162] on link "Discontinued Products" at bounding box center [431, 149] width 122 height 40
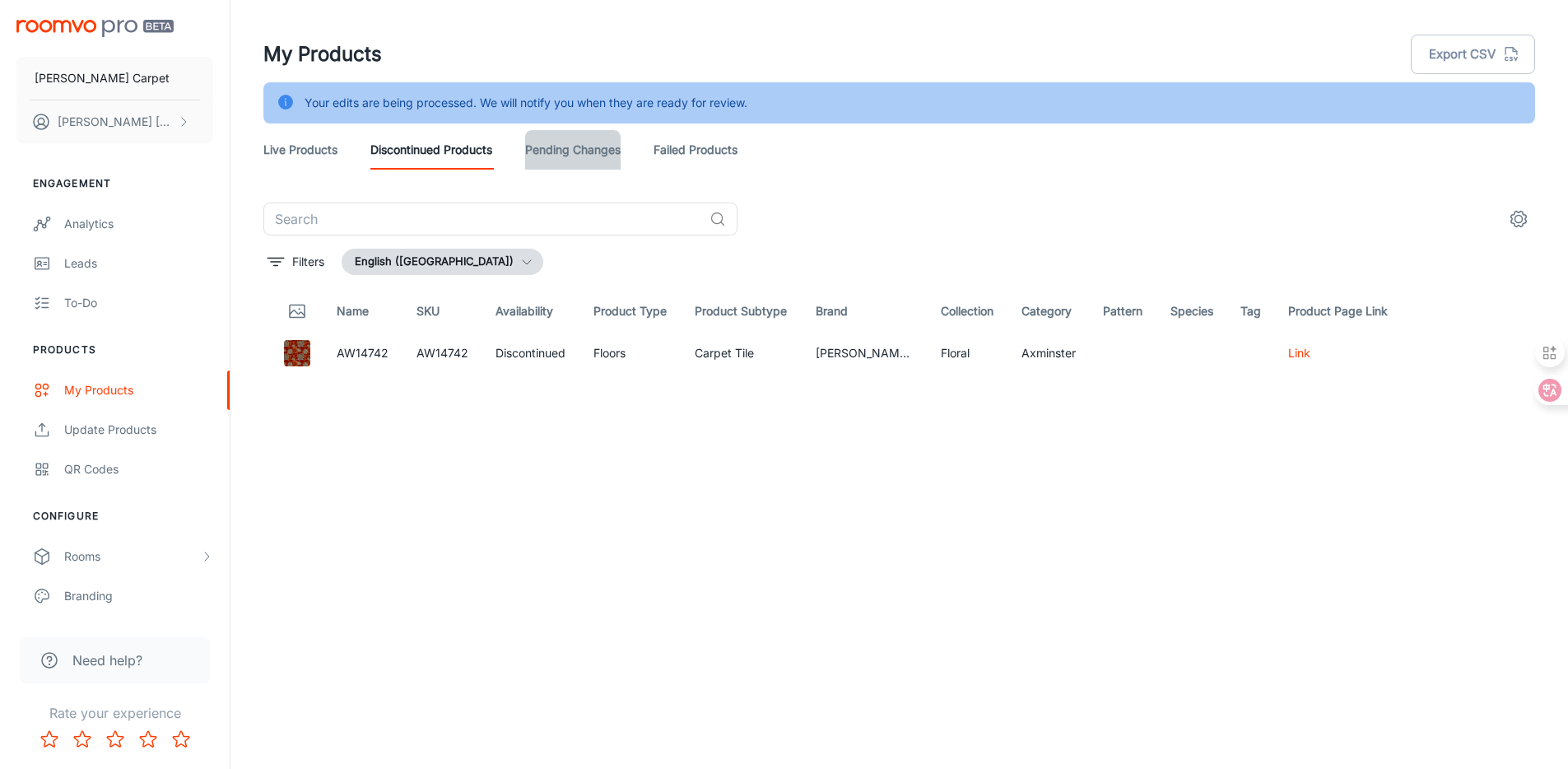
click at [571, 156] on link "Pending Changes" at bounding box center [572, 149] width 96 height 40
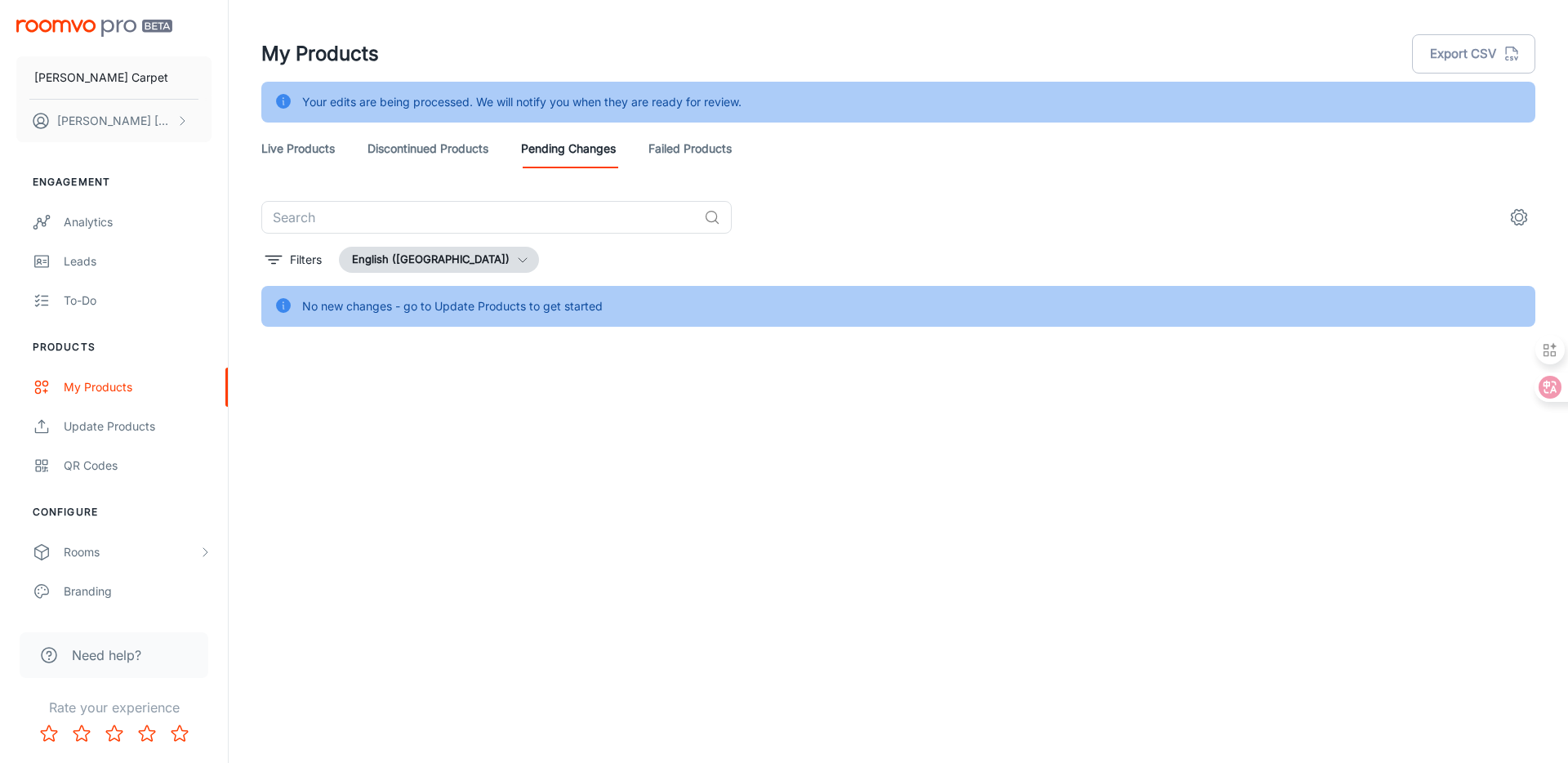
click at [684, 154] on link "Failed Products" at bounding box center [690, 148] width 84 height 39
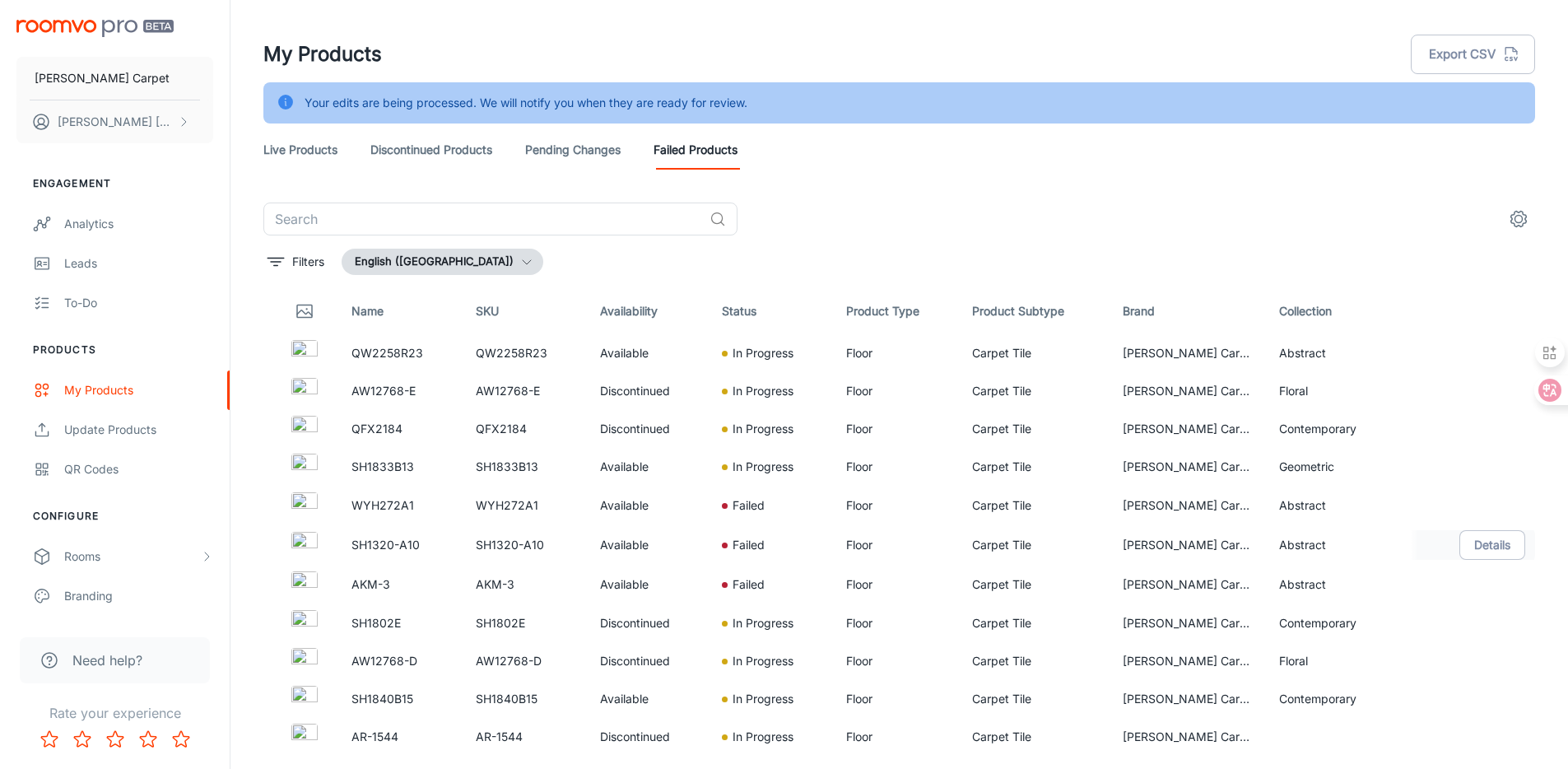
scroll to position [12, 0]
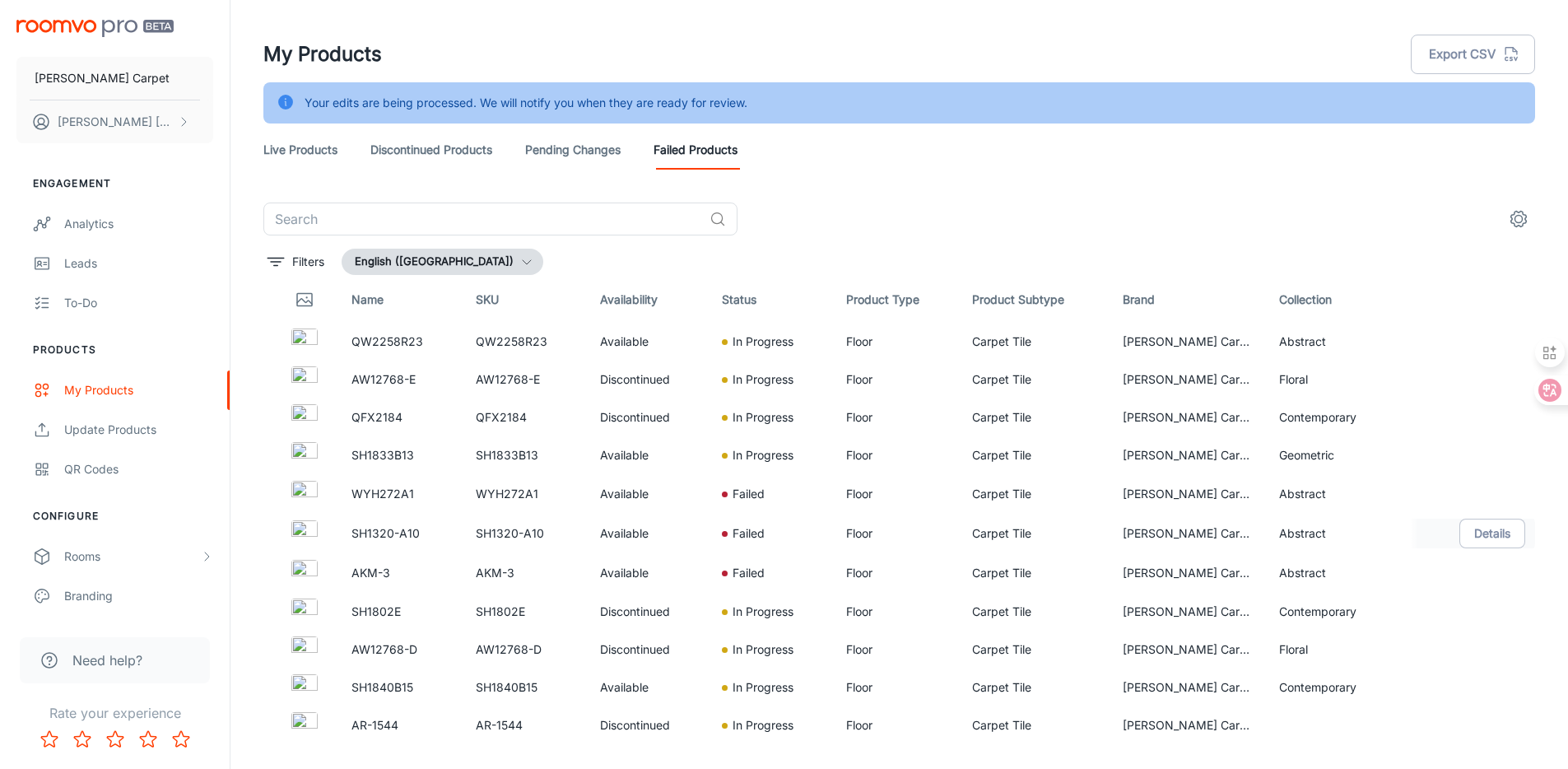
click at [308, 526] on img at bounding box center [304, 533] width 26 height 26
click at [303, 530] on img at bounding box center [304, 533] width 26 height 26
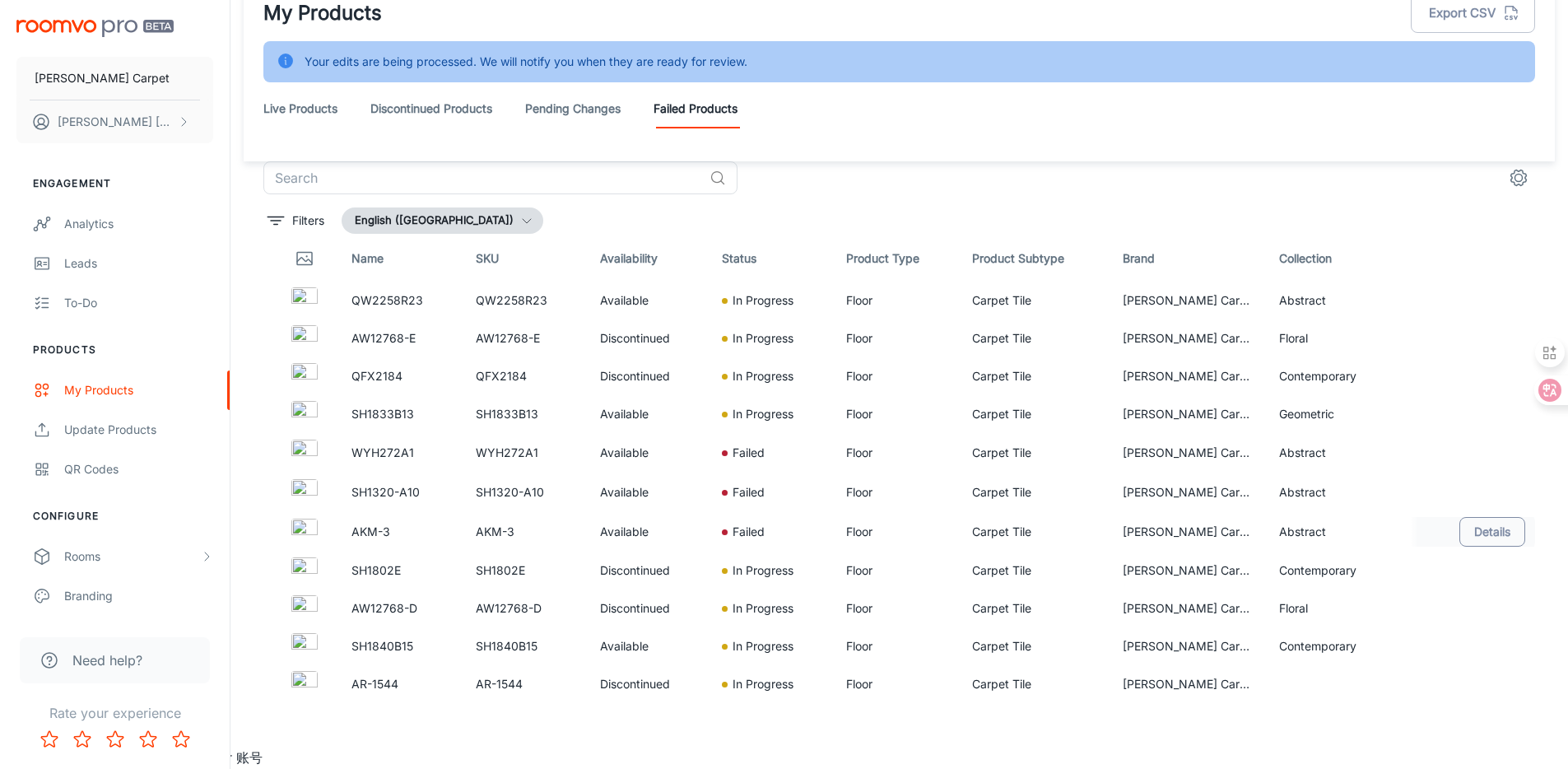
click at [1491, 540] on button "Details" at bounding box center [1491, 532] width 66 height 30
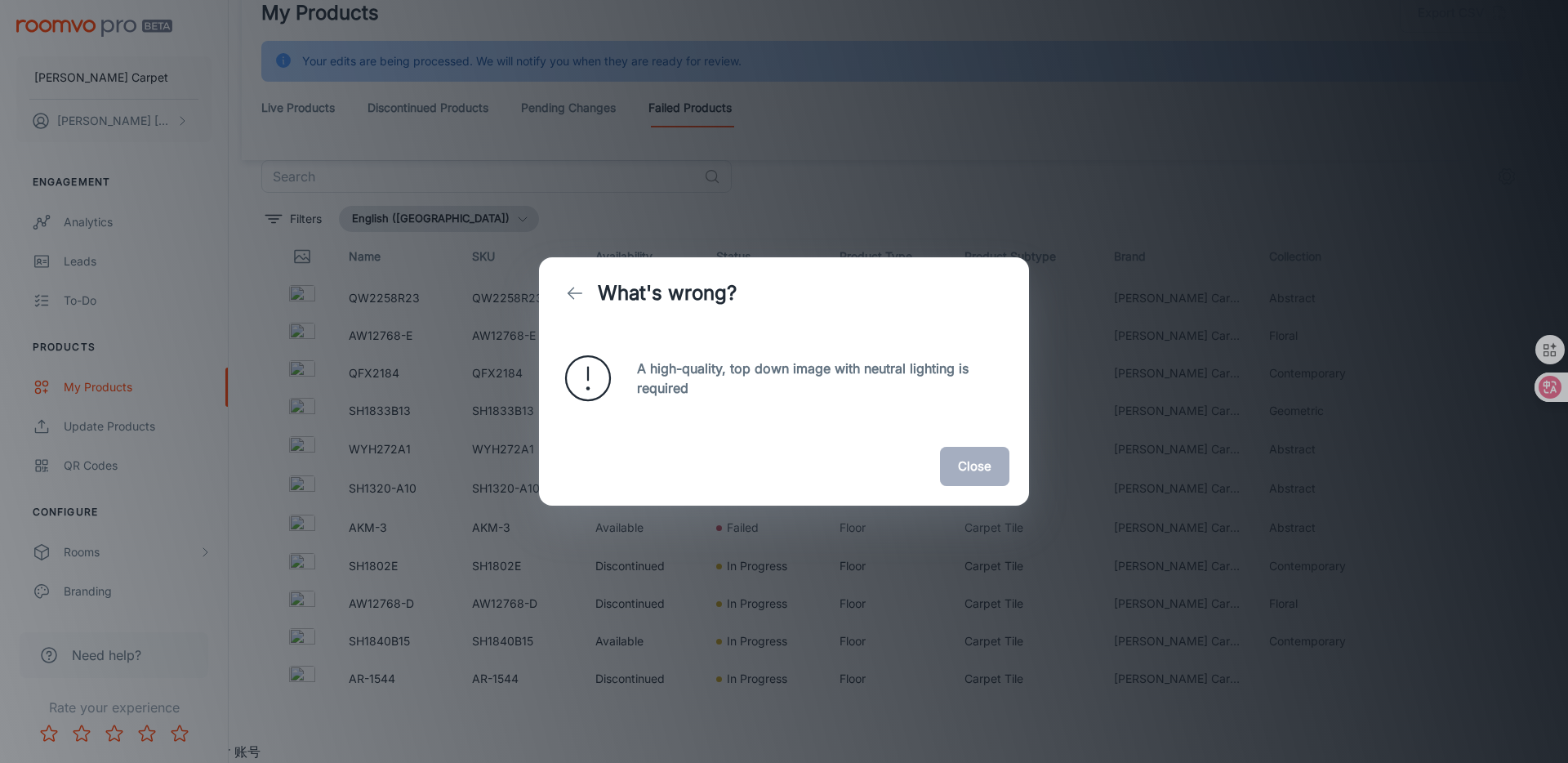
click at [955, 470] on button "Close" at bounding box center [975, 466] width 69 height 39
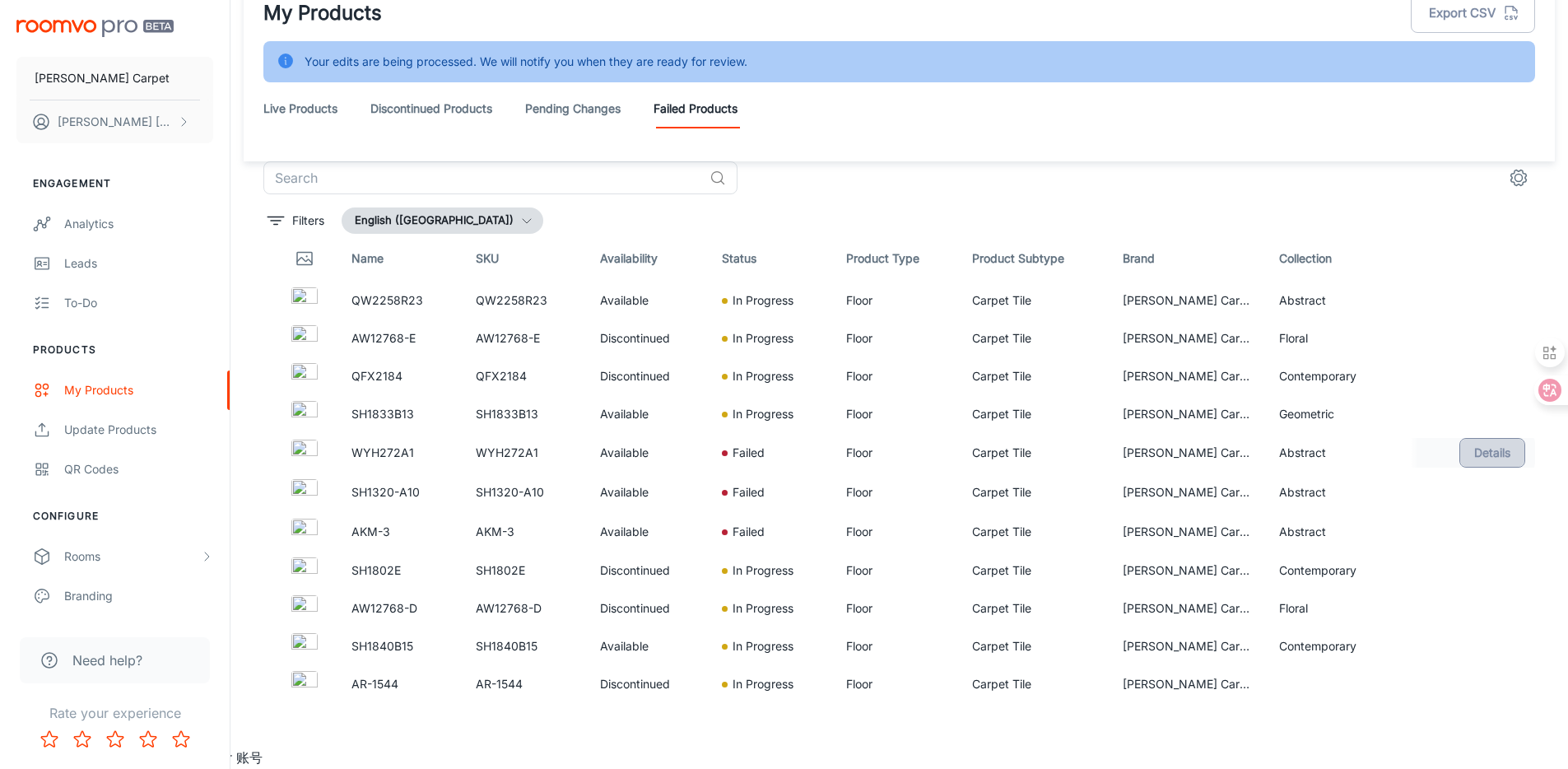
click at [1480, 443] on button "Details" at bounding box center [1491, 452] width 66 height 30
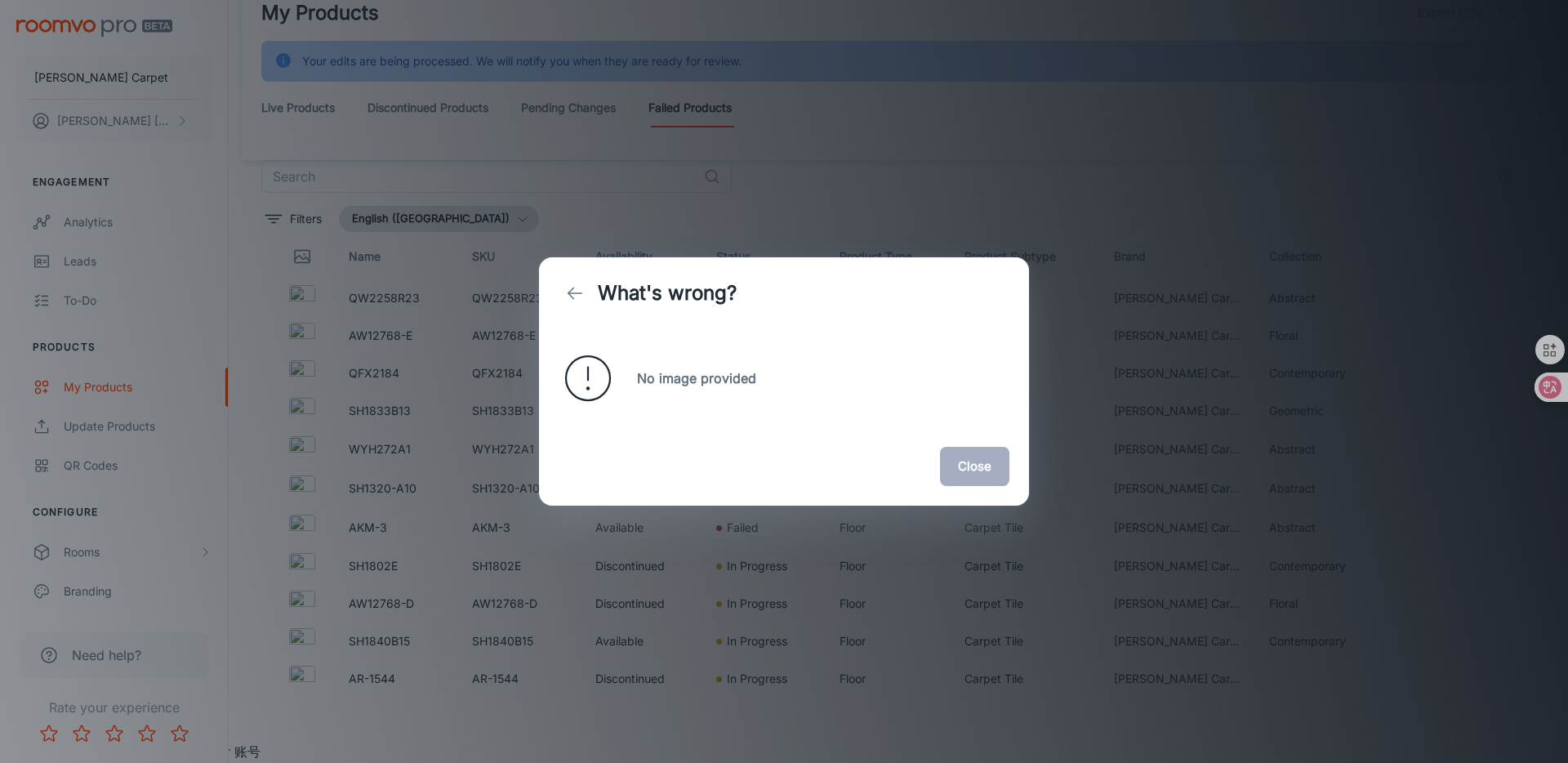
click at [992, 463] on button "Close" at bounding box center [975, 466] width 69 height 39
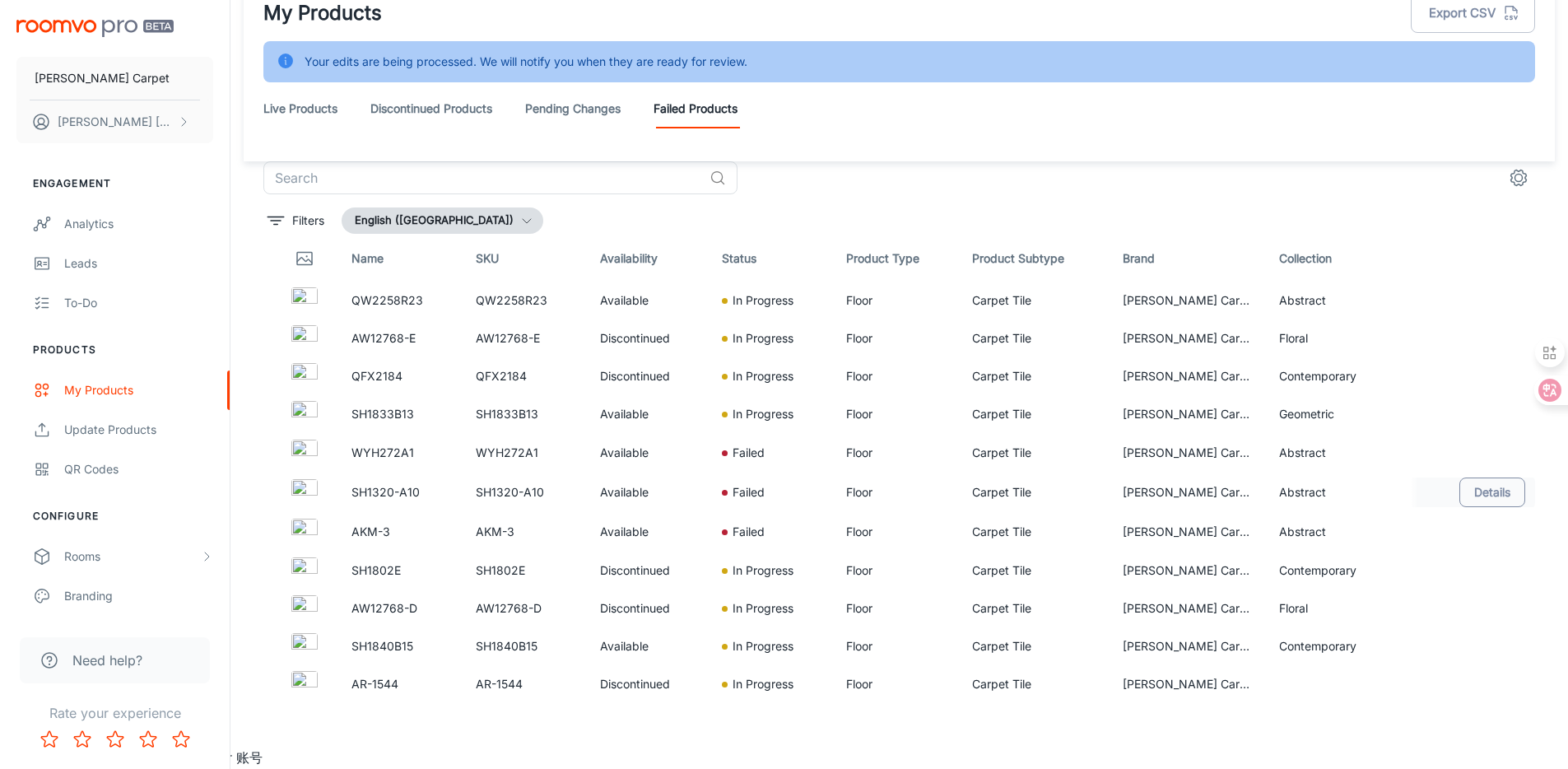
click at [1474, 493] on button "Details" at bounding box center [1491, 492] width 66 height 30
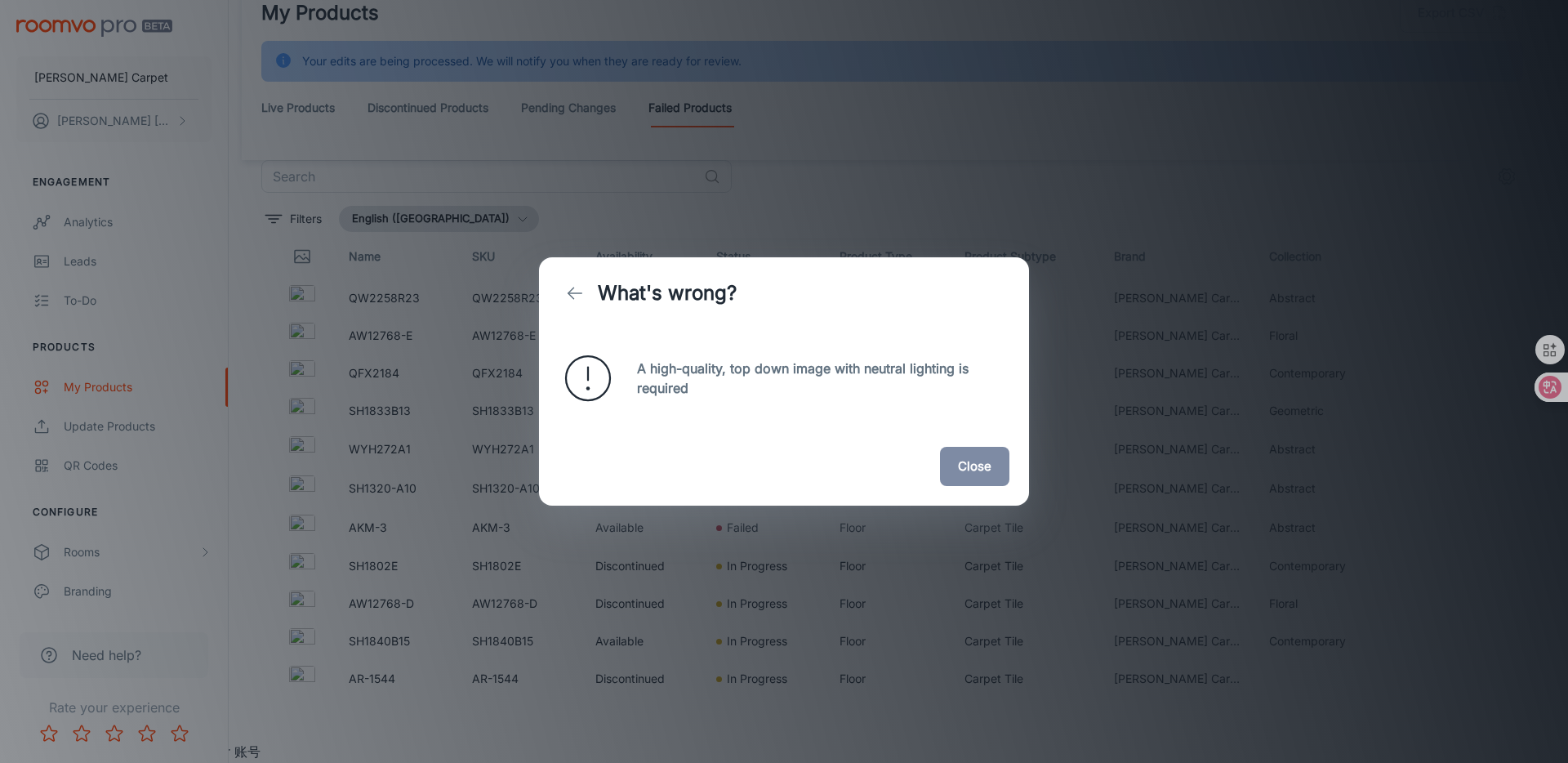
click at [963, 470] on button "Close" at bounding box center [975, 466] width 69 height 39
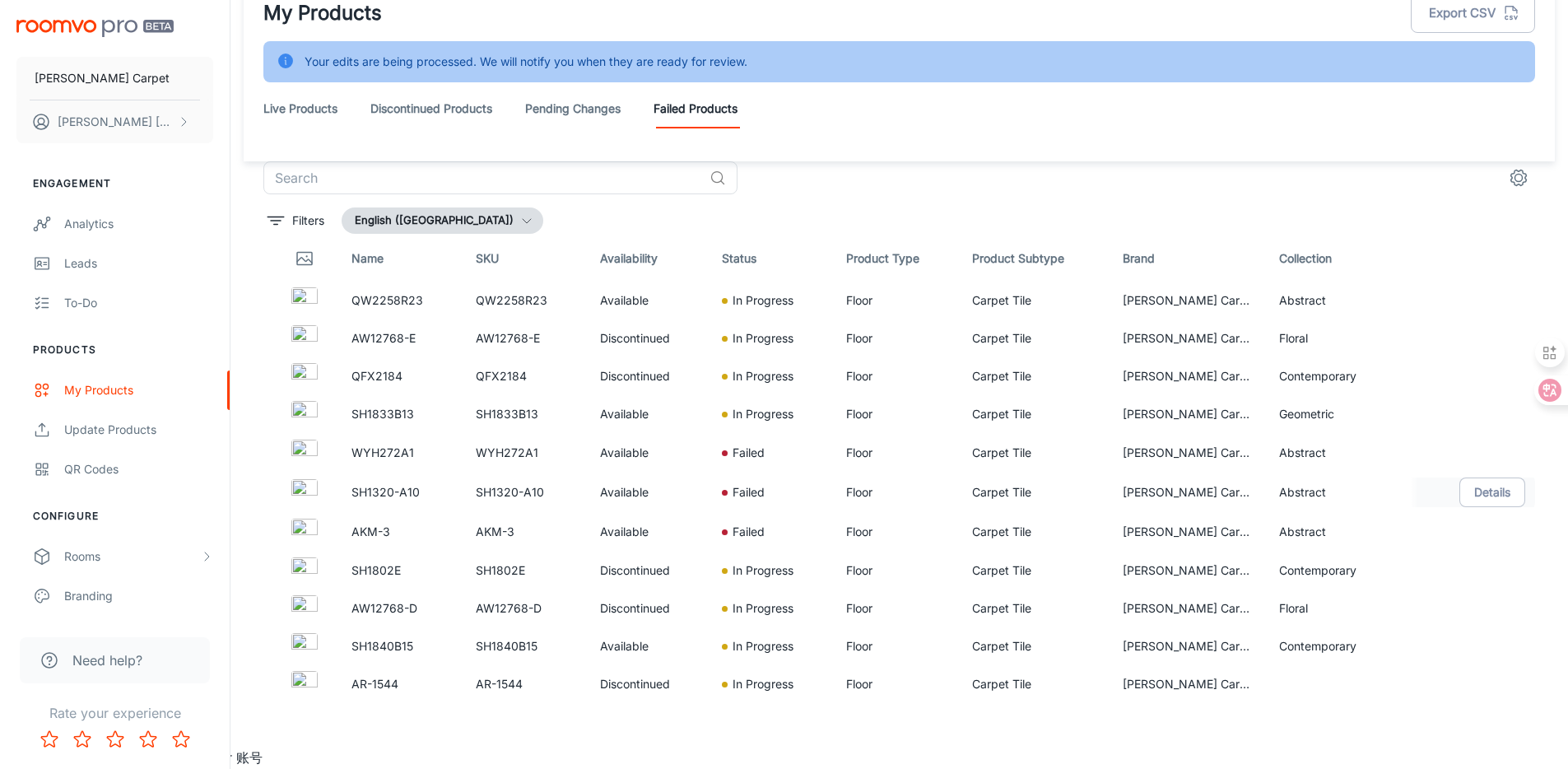
click at [318, 488] on div at bounding box center [303, 491] width 42 height 26
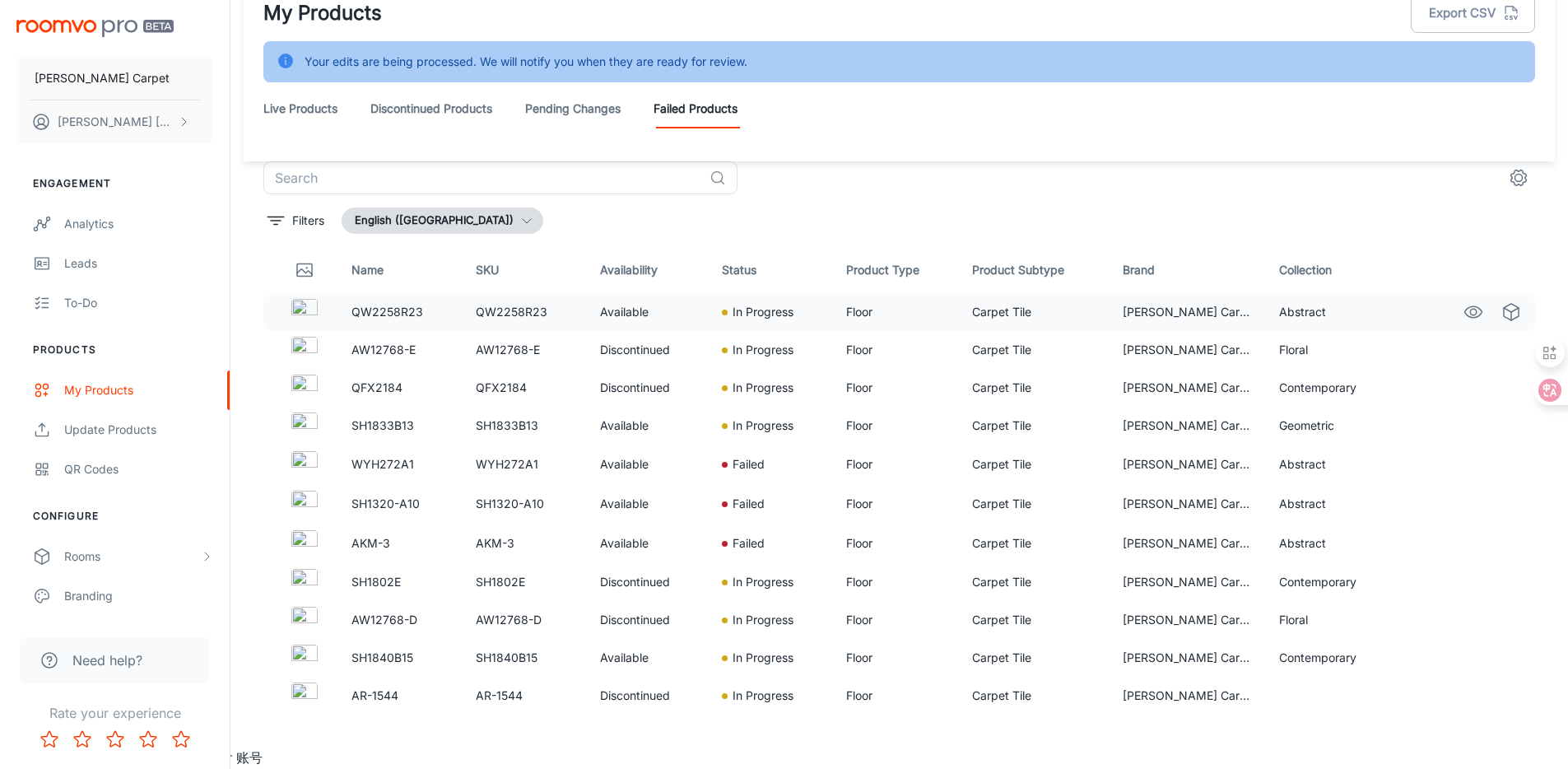
scroll to position [0, 0]
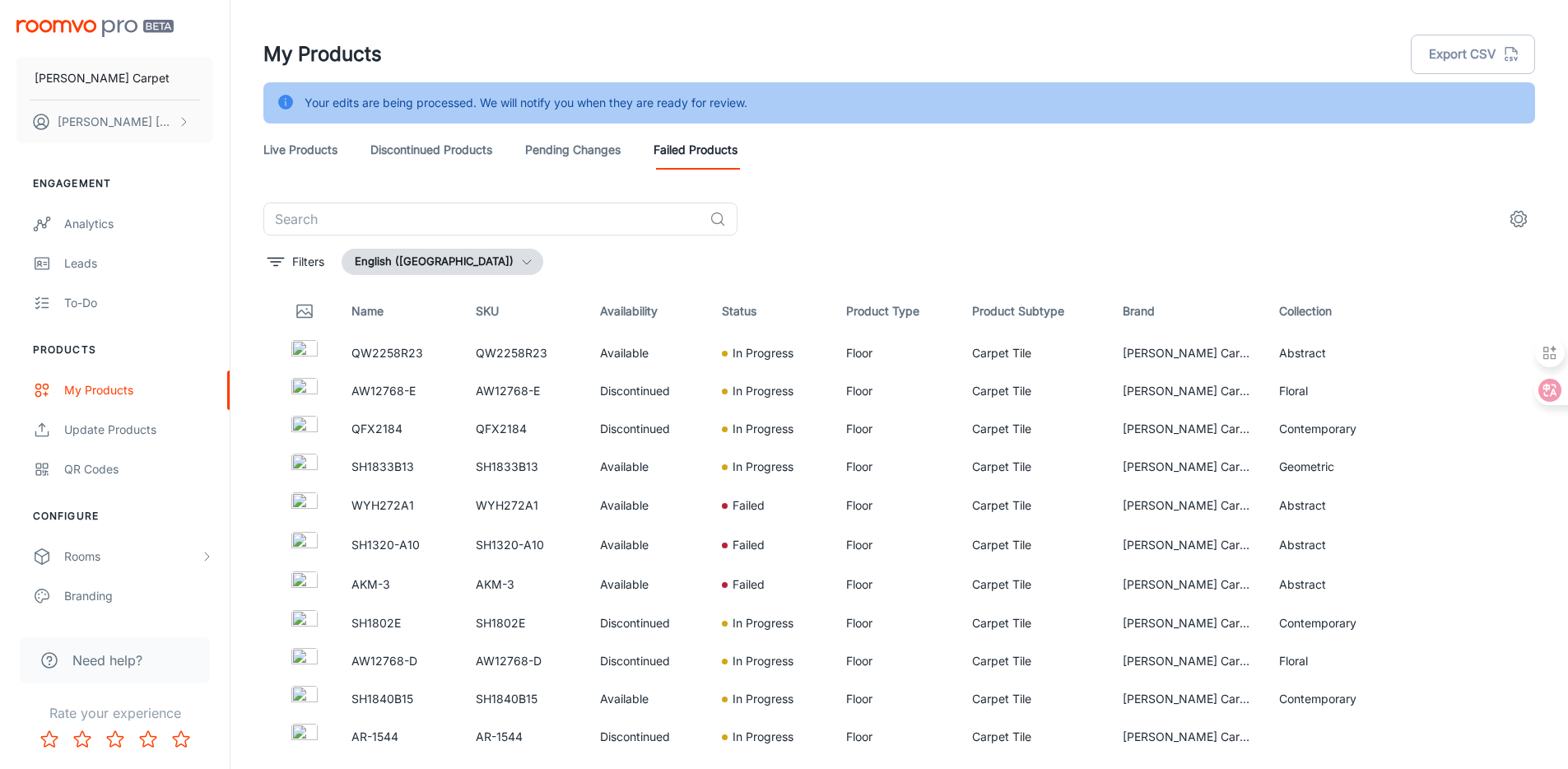
click at [538, 137] on link "Pending Changes" at bounding box center [572, 149] width 96 height 40
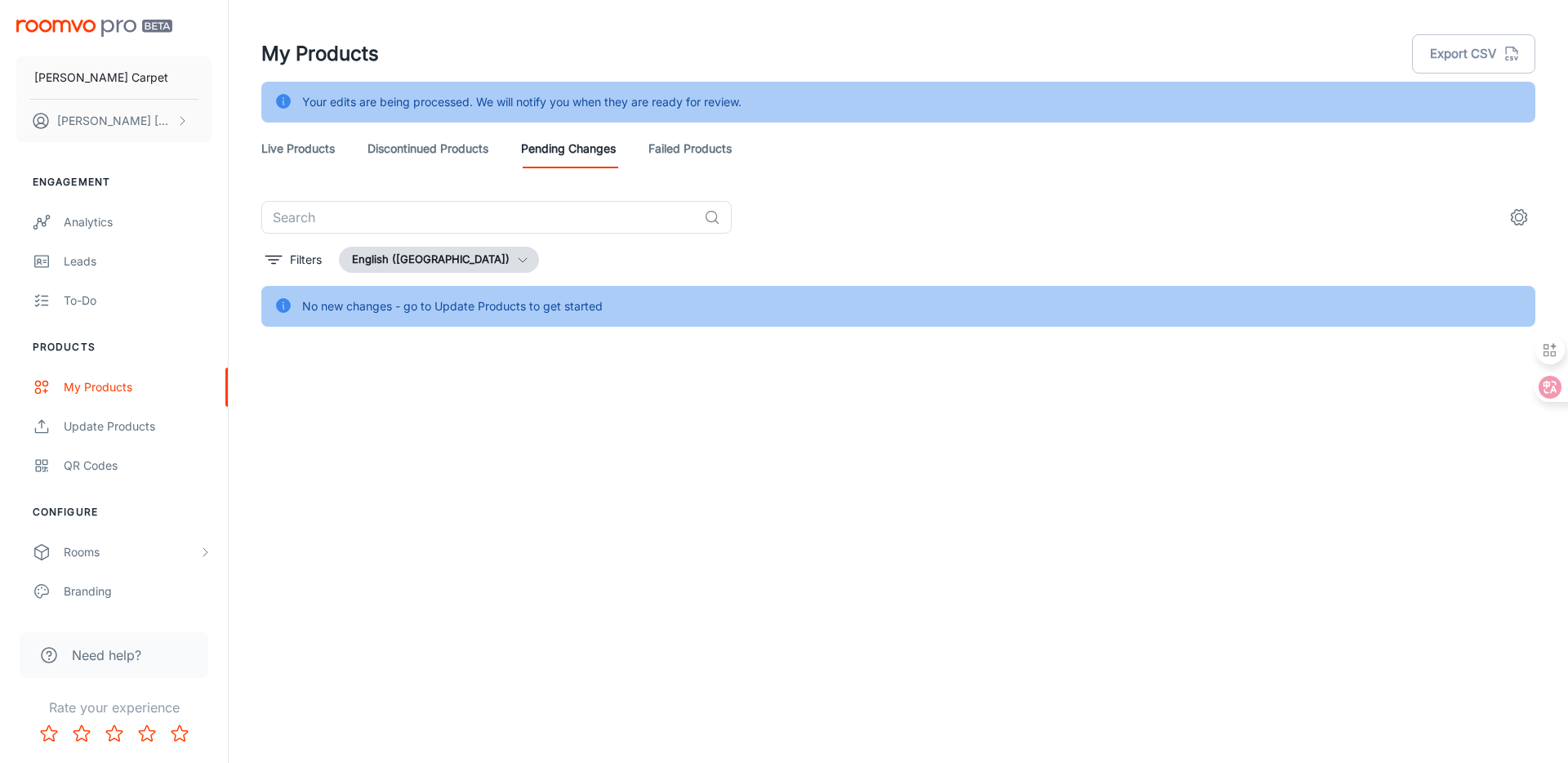
click at [411, 150] on link "Discontinued Products" at bounding box center [428, 148] width 121 height 39
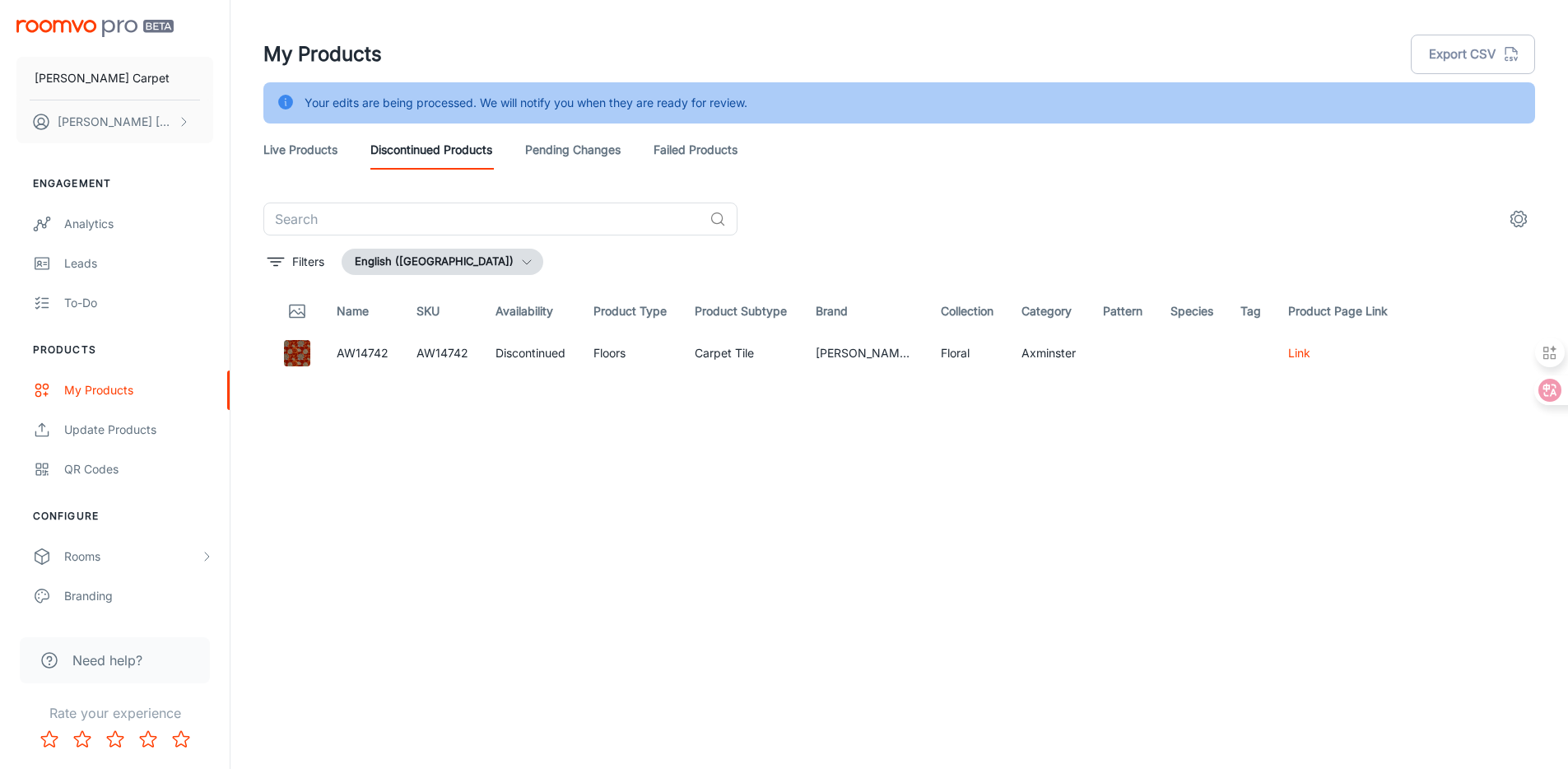
click at [293, 150] on link "Live Products" at bounding box center [300, 149] width 74 height 40
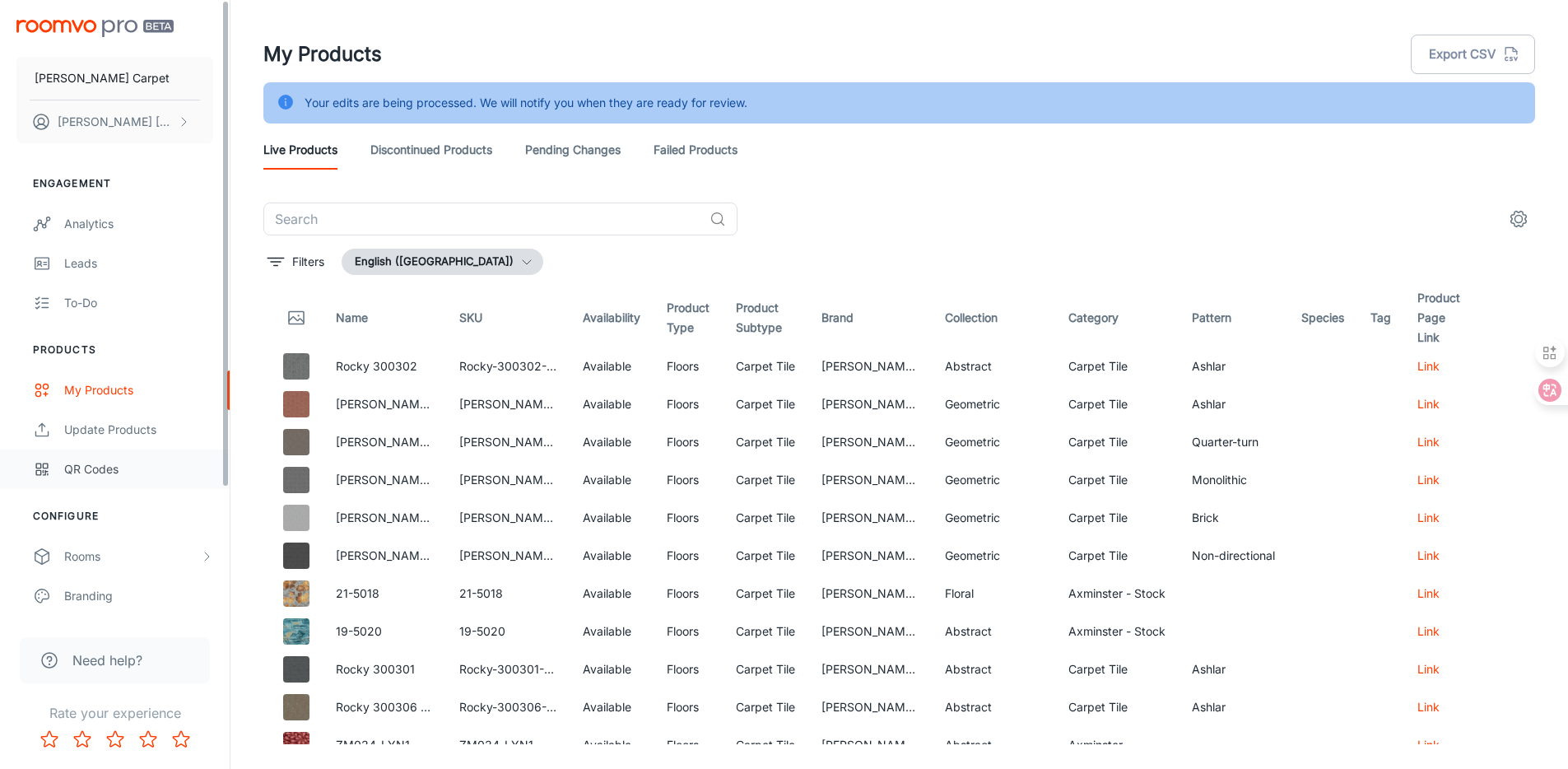
click at [129, 469] on div "QR Codes" at bounding box center [138, 469] width 149 height 18
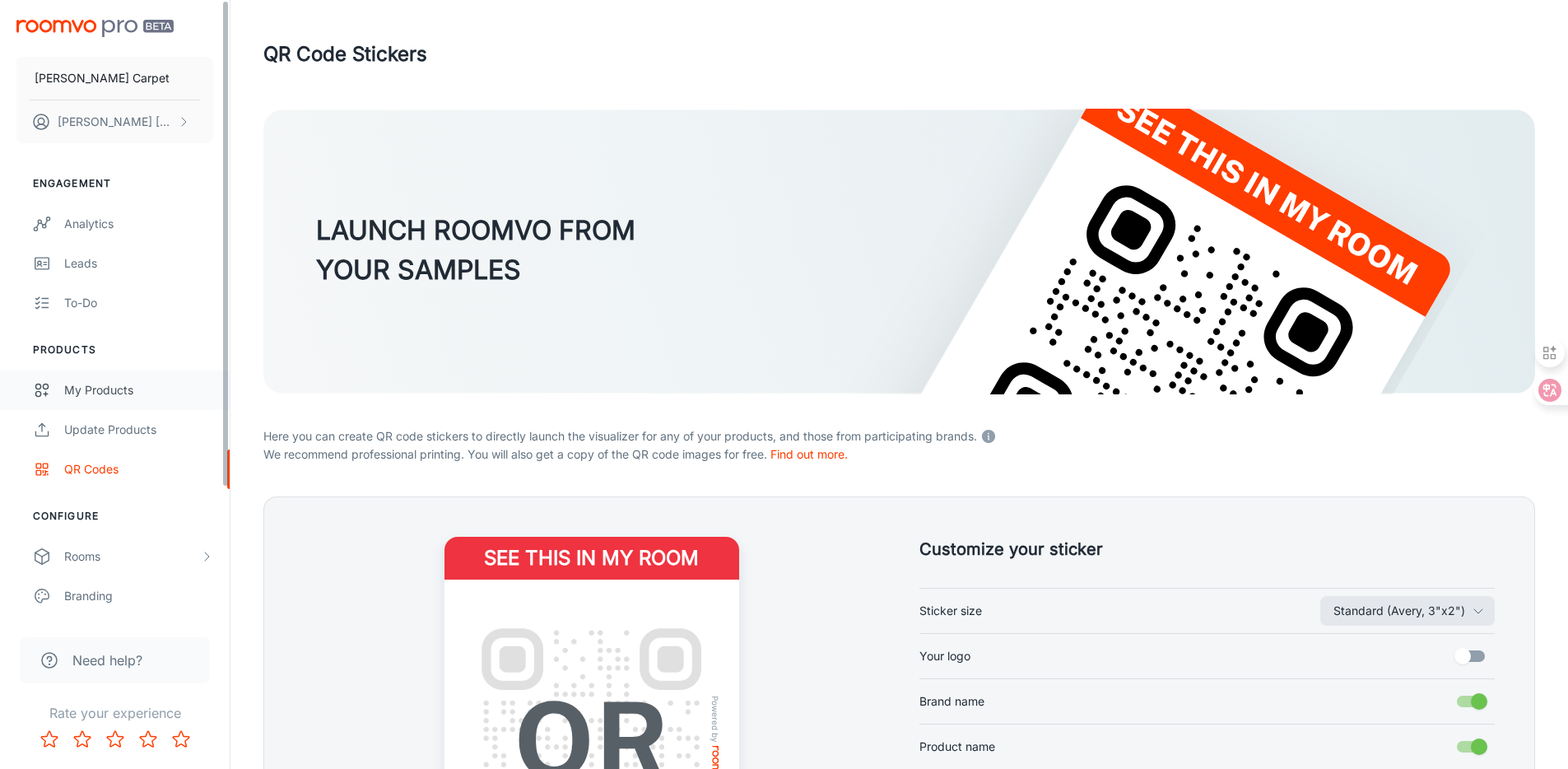
click at [150, 391] on div "My Products" at bounding box center [138, 389] width 149 height 18
